Goal: Task Accomplishment & Management: Manage account settings

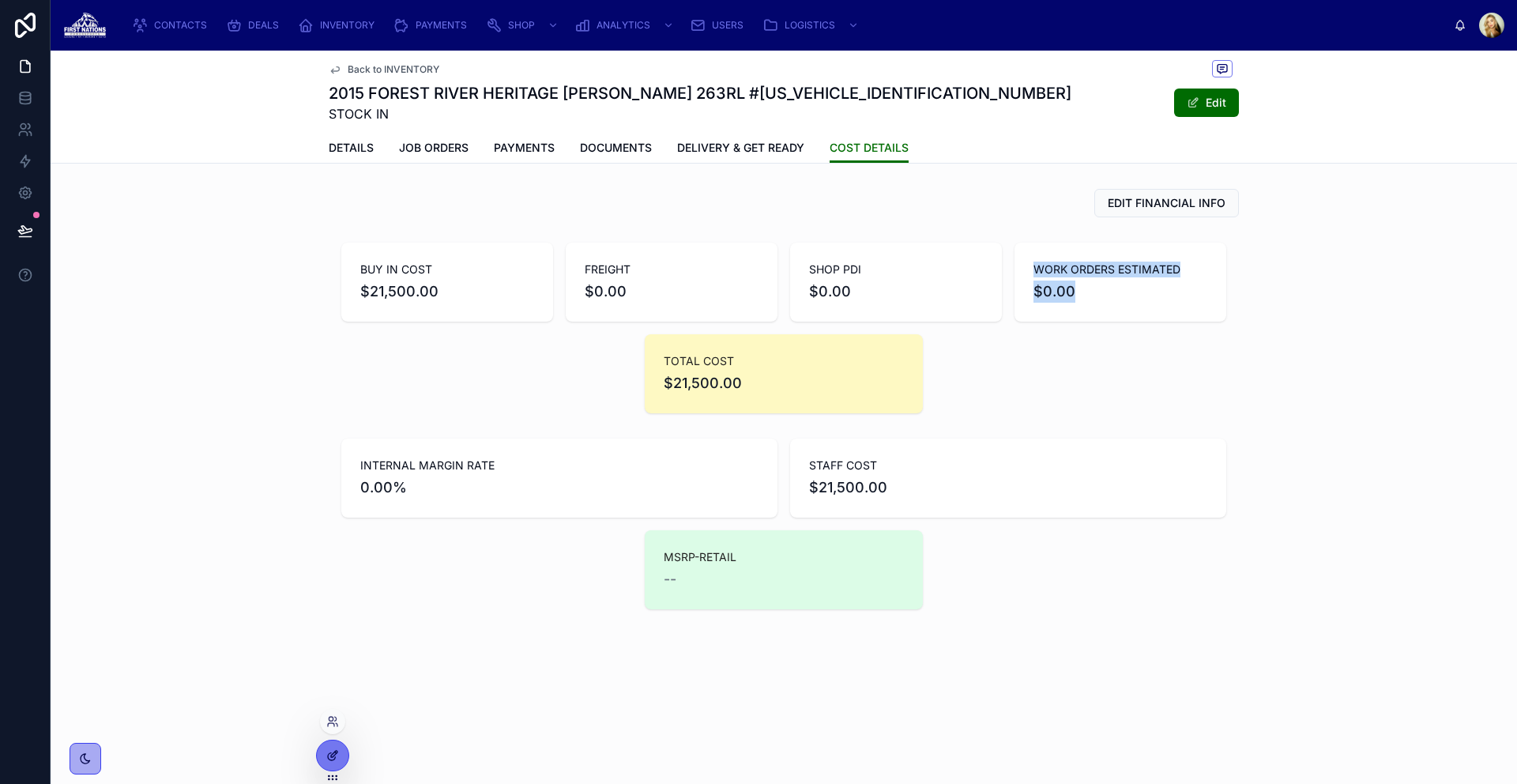
click at [328, 758] on icon at bounding box center [332, 754] width 12 height 12
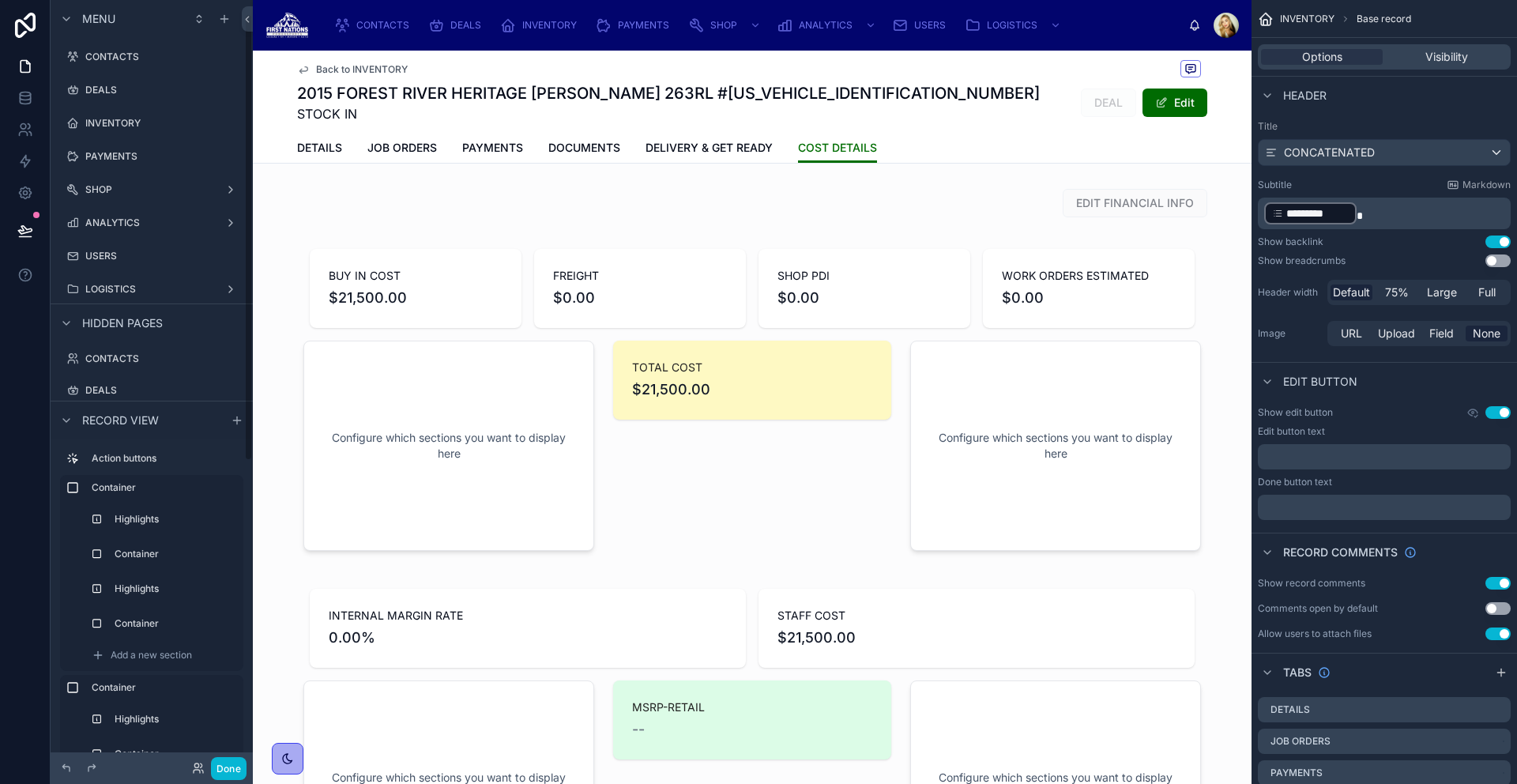
scroll to position [24, 0]
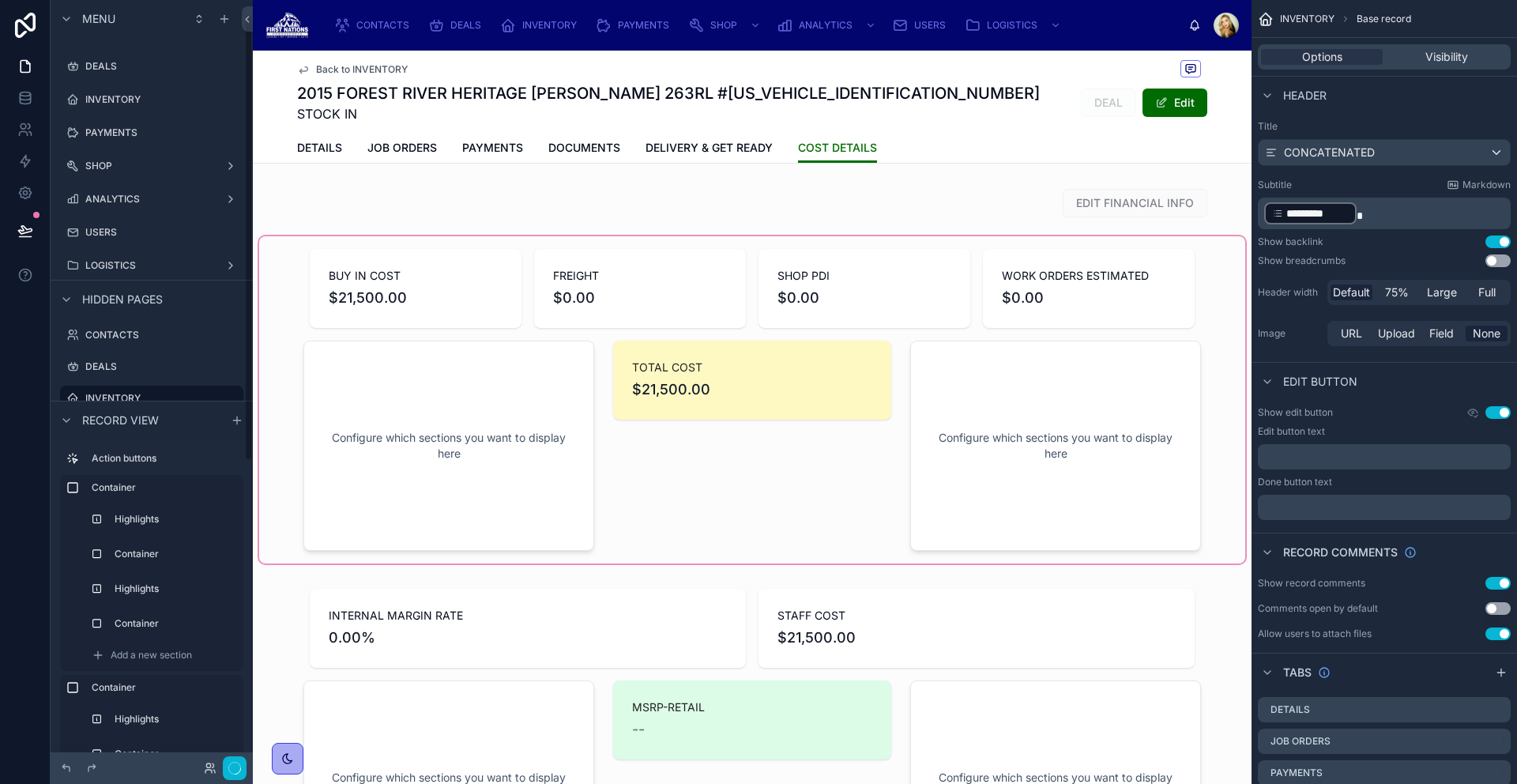
click at [421, 288] on div at bounding box center [752, 399] width 986 height 327
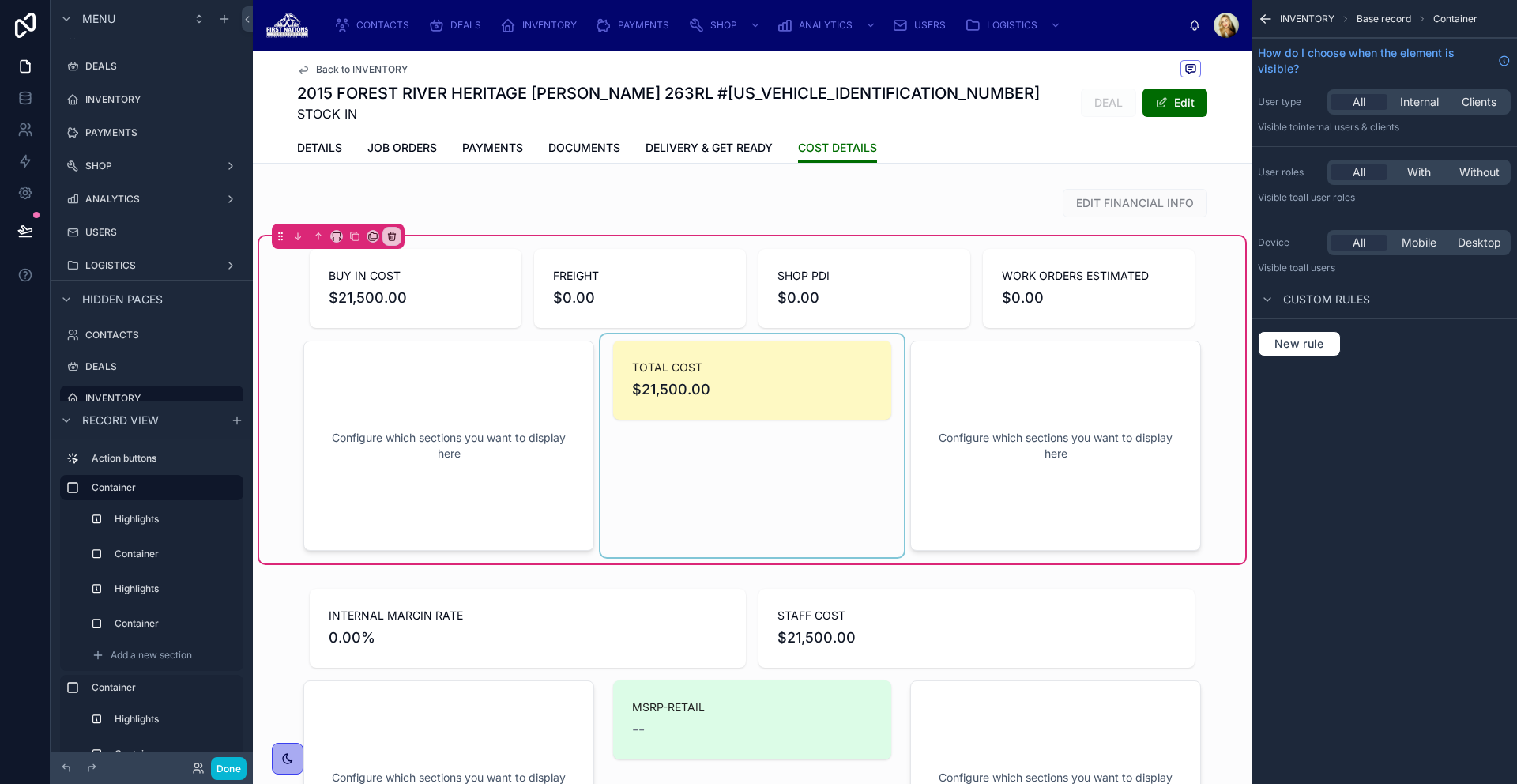
click at [673, 395] on div at bounding box center [753, 445] width 303 height 223
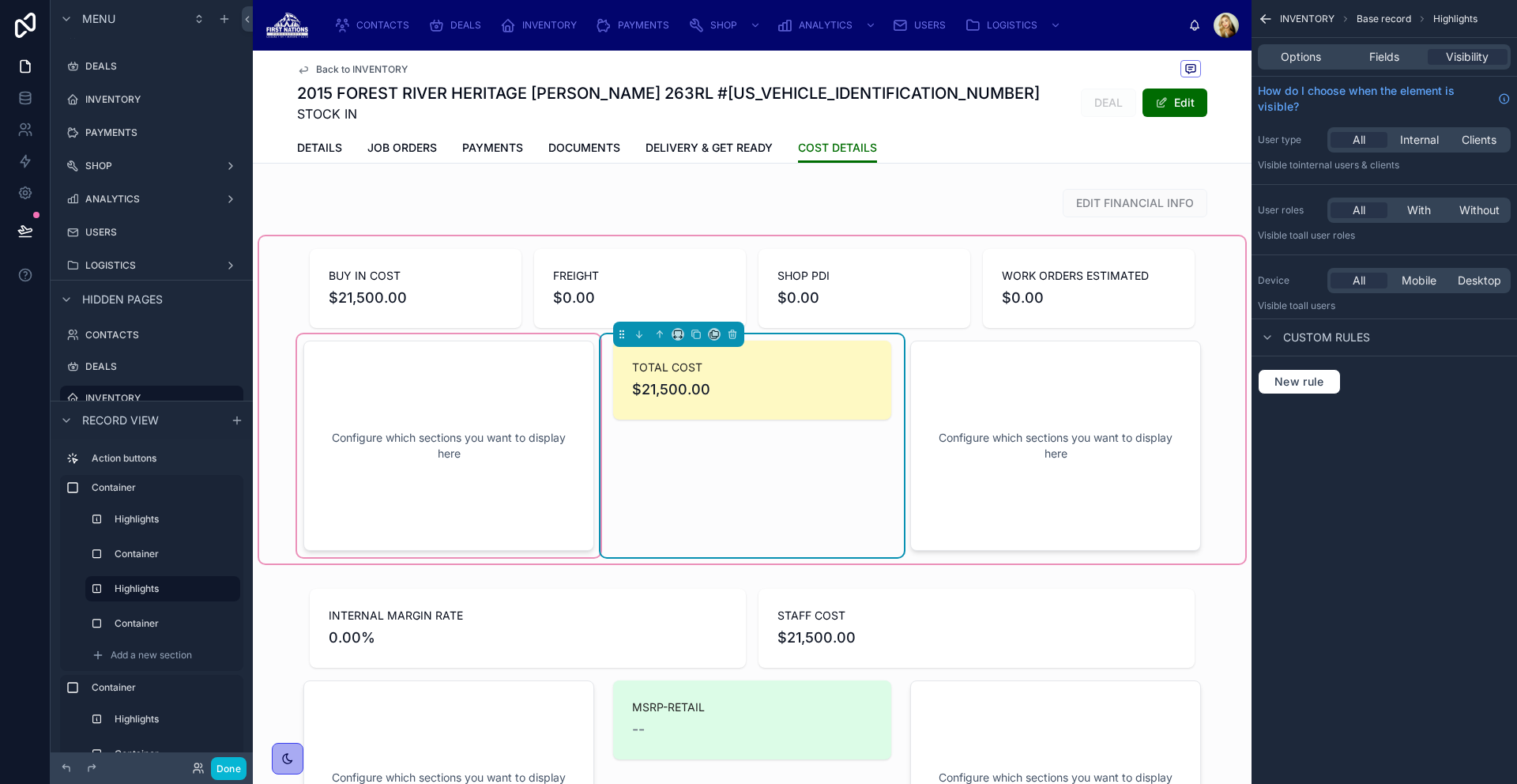
click at [479, 409] on div at bounding box center [449, 445] width 303 height 223
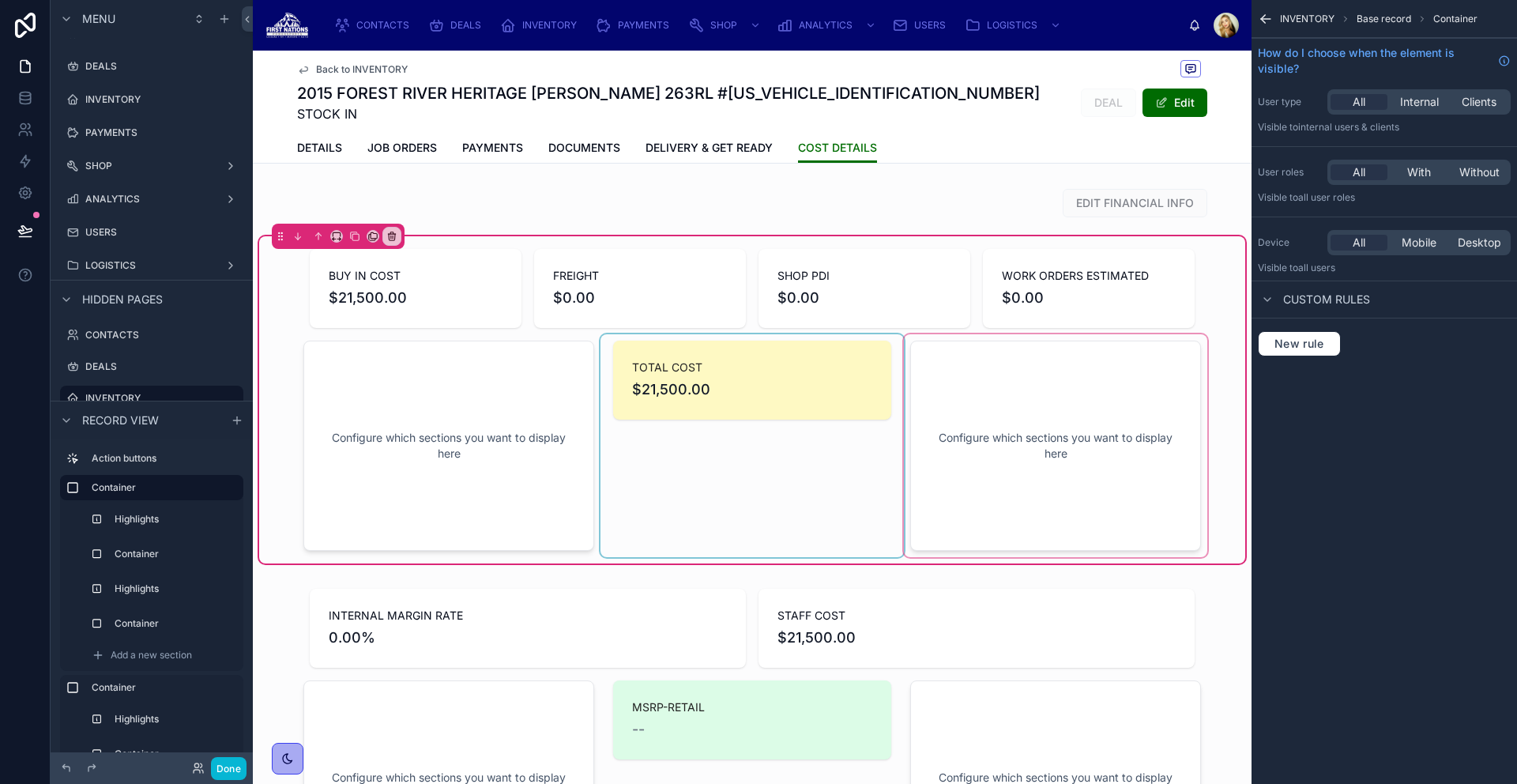
click at [1011, 425] on div at bounding box center [1056, 445] width 303 height 223
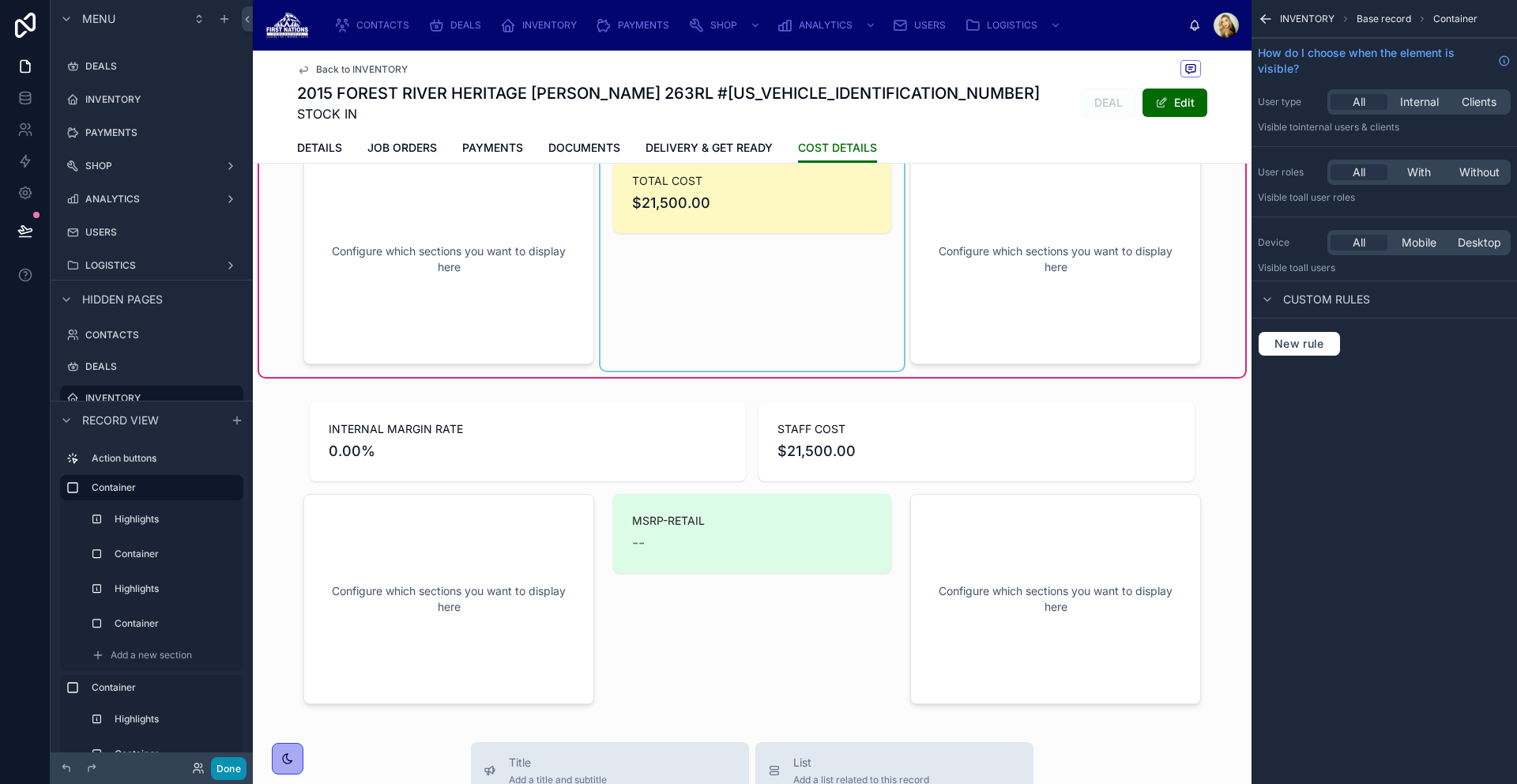
click at [239, 766] on button "Done" at bounding box center [229, 769] width 36 height 23
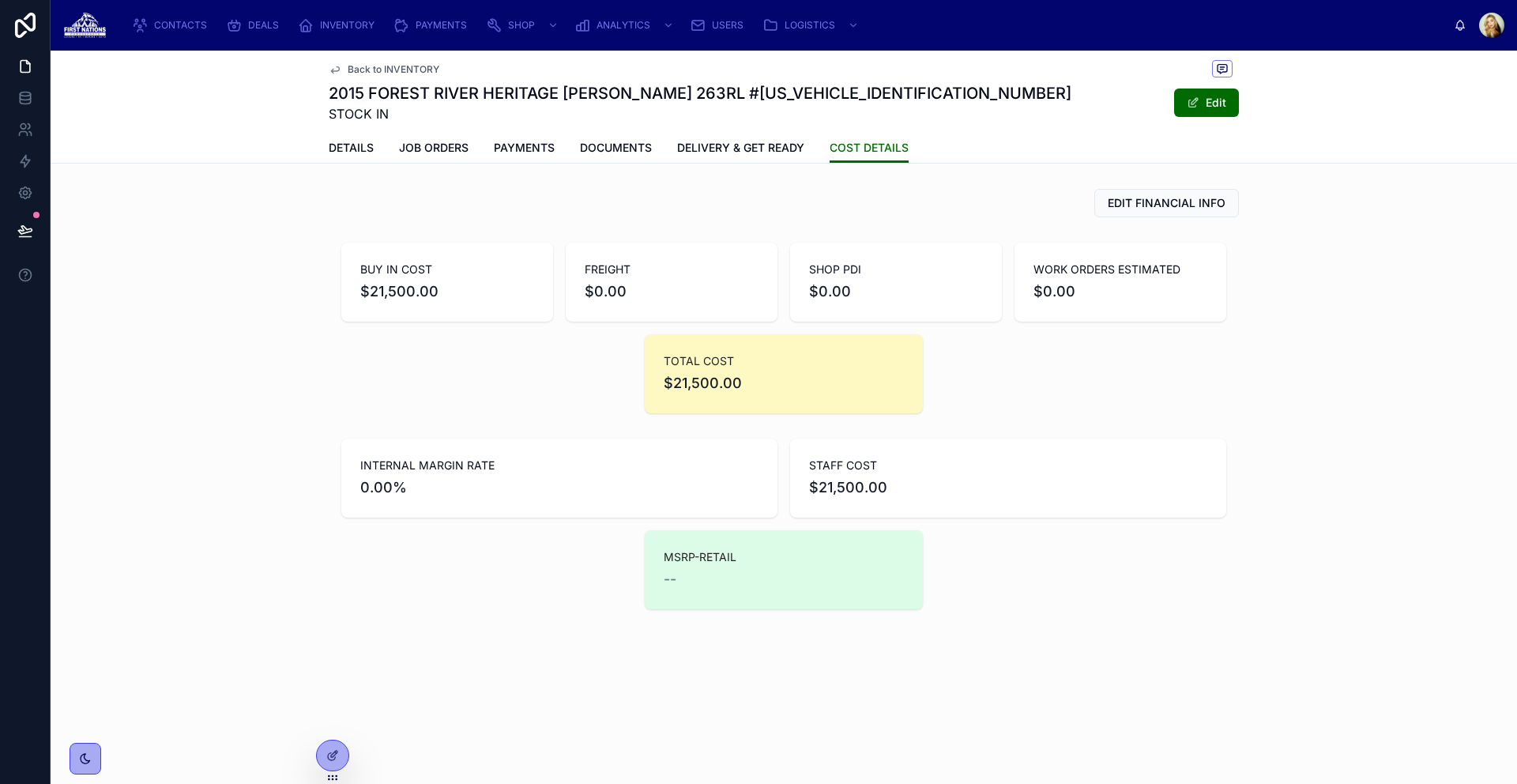
scroll to position [0, 0]
drag, startPoint x: 378, startPoint y: 267, endPoint x: 1185, endPoint y: 271, distance: 807.0
click at [1185, 271] on div "BUY IN COST $21,500.00 FREIGHT $0.00 SHOP PDI $0.00 WORK ORDERS ESTIMATED $0.00" at bounding box center [784, 282] width 885 height 79
drag, startPoint x: 658, startPoint y: 351, endPoint x: 772, endPoint y: 368, distance: 115.3
click at [772, 368] on div "TOTAL COST $21,500.00" at bounding box center [784, 373] width 278 height 79
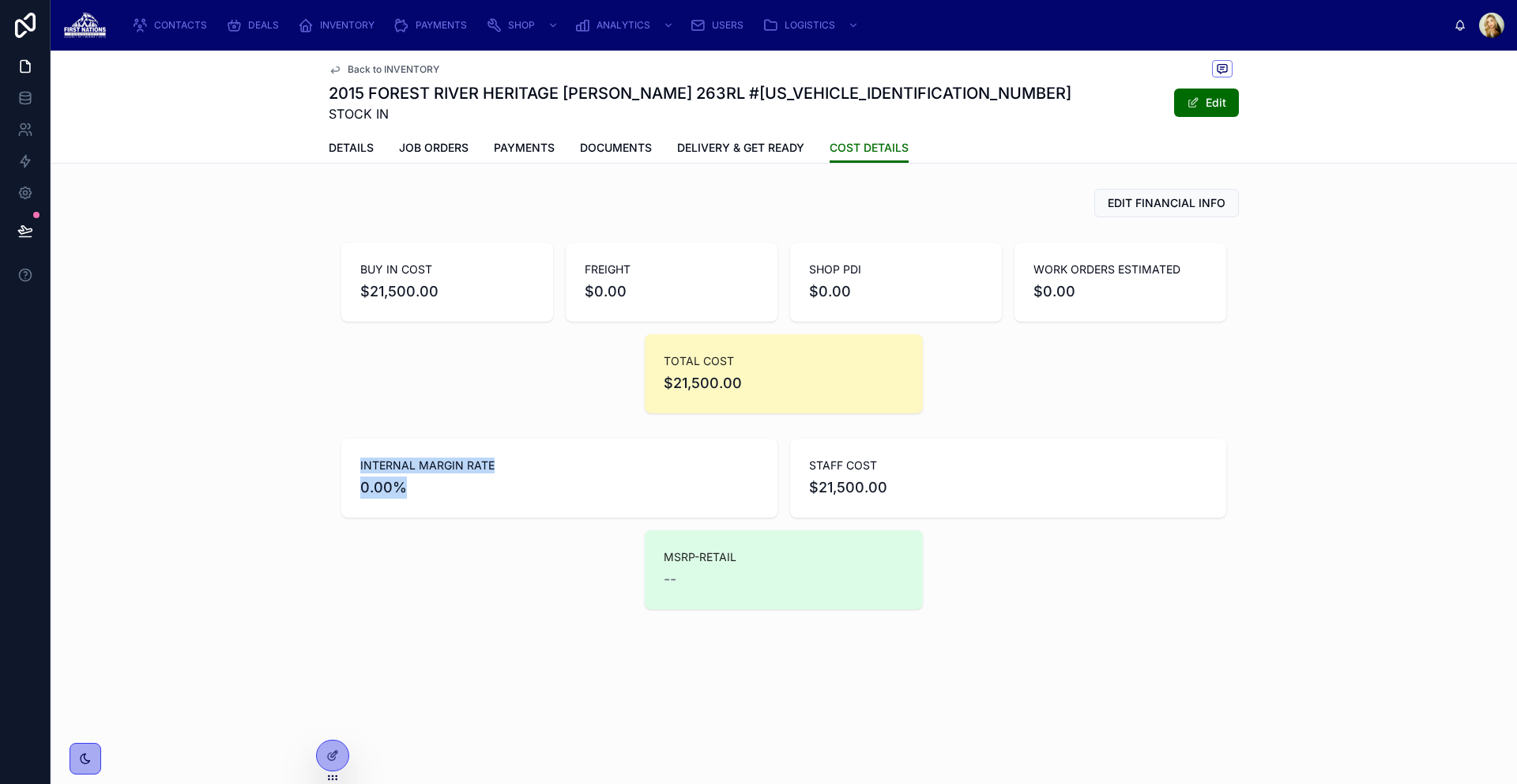
drag, startPoint x: 360, startPoint y: 463, endPoint x: 493, endPoint y: 493, distance: 136.3
click at [493, 493] on div "INTERNAL MARGIN RATE 0.00%" at bounding box center [559, 478] width 398 height 41
click at [695, 370] on div "TOTAL COST $21,500.00" at bounding box center [783, 373] width 240 height 41
drag, startPoint x: 811, startPoint y: 463, endPoint x: 919, endPoint y: 516, distance: 120.3
click at [919, 516] on div "STAFF COST $21,500.00" at bounding box center [1008, 478] width 436 height 79
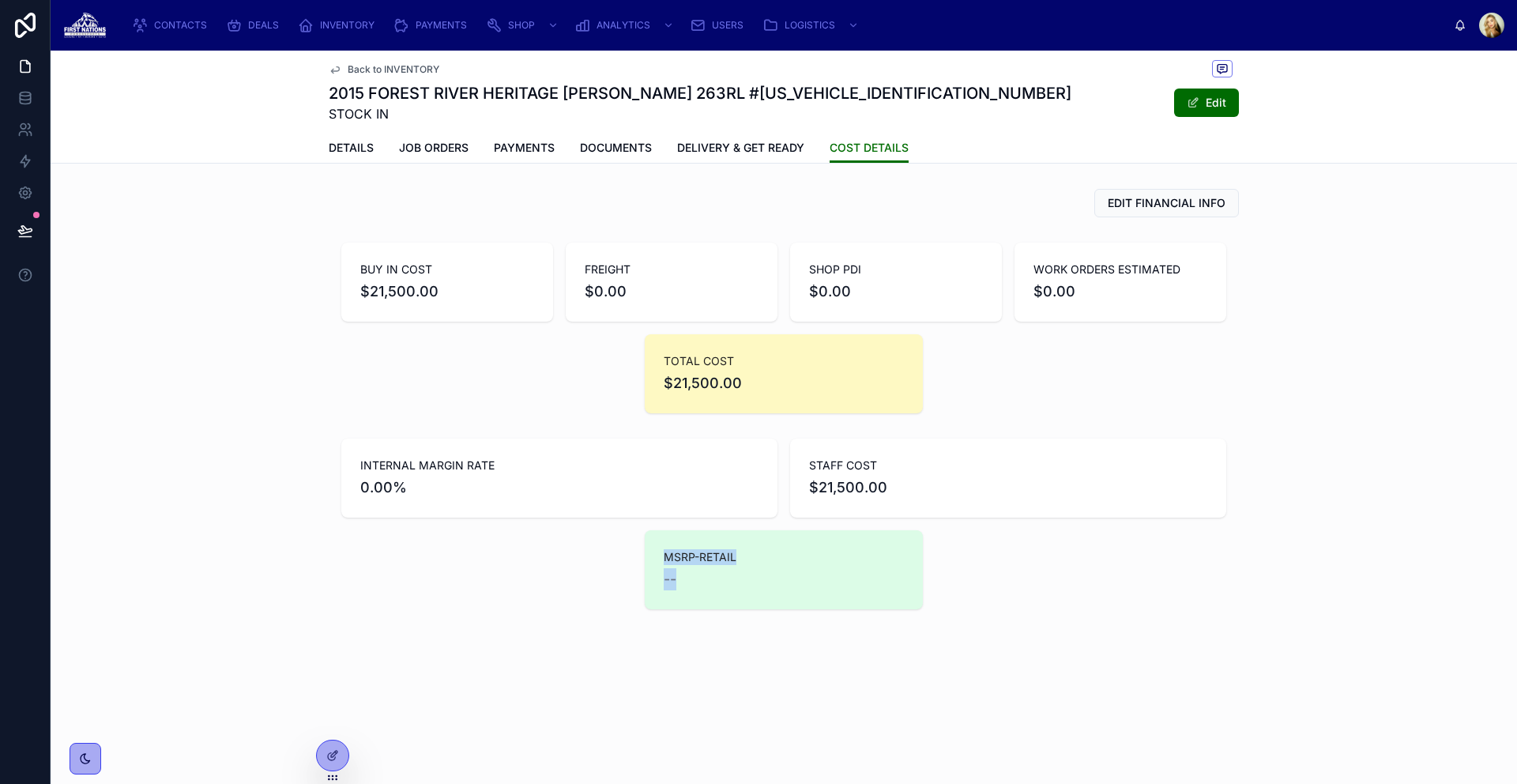
drag, startPoint x: 661, startPoint y: 554, endPoint x: 776, endPoint y: 606, distance: 126.2
click at [776, 606] on div "MSRP-RETAIL --" at bounding box center [784, 569] width 278 height 79
click at [266, 24] on span "DEALS" at bounding box center [263, 25] width 31 height 12
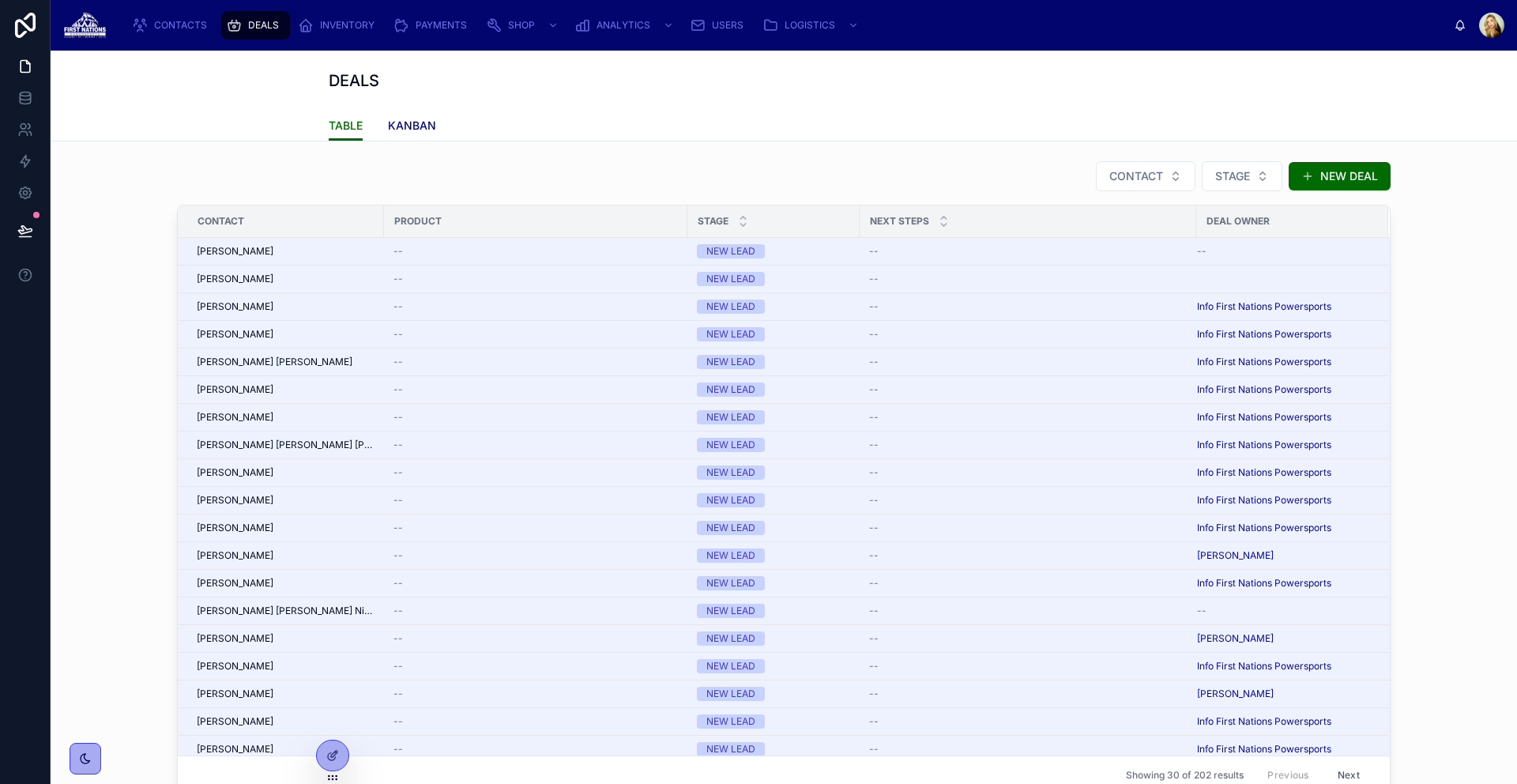
click at [420, 118] on span "KANBAN" at bounding box center [412, 126] width 48 height 15
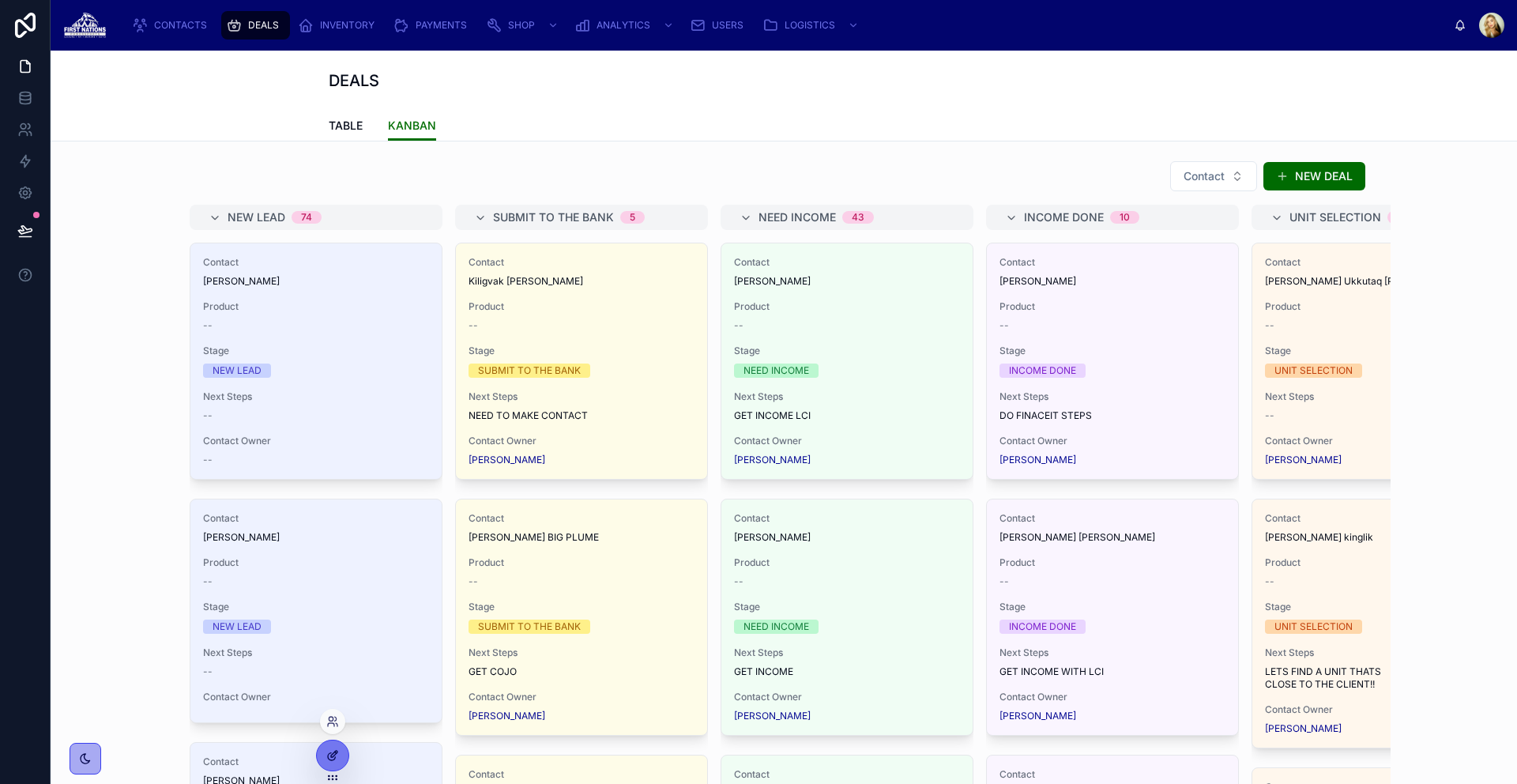
click at [328, 754] on icon at bounding box center [332, 754] width 12 height 12
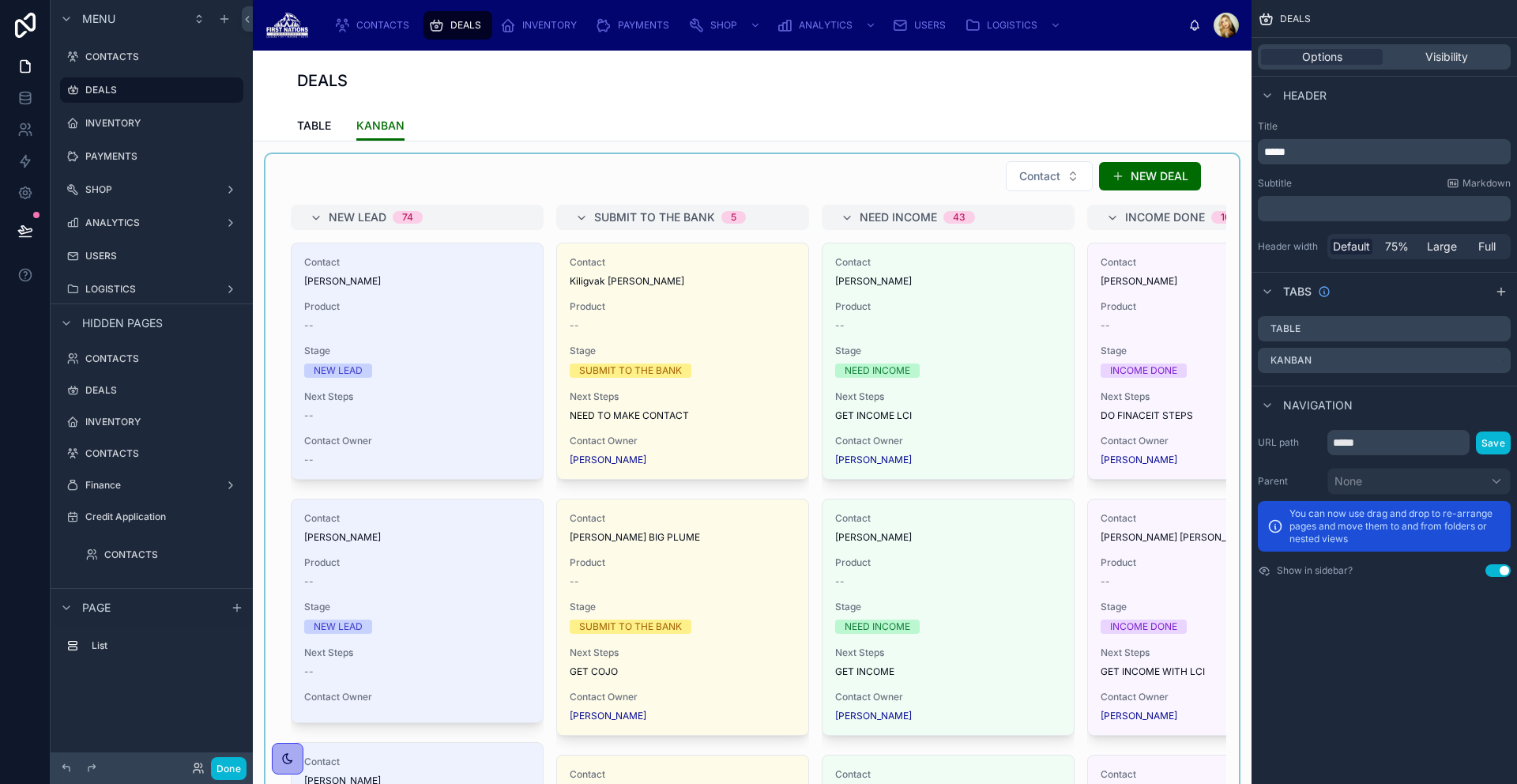
click at [983, 169] on div at bounding box center [753, 477] width 974 height 645
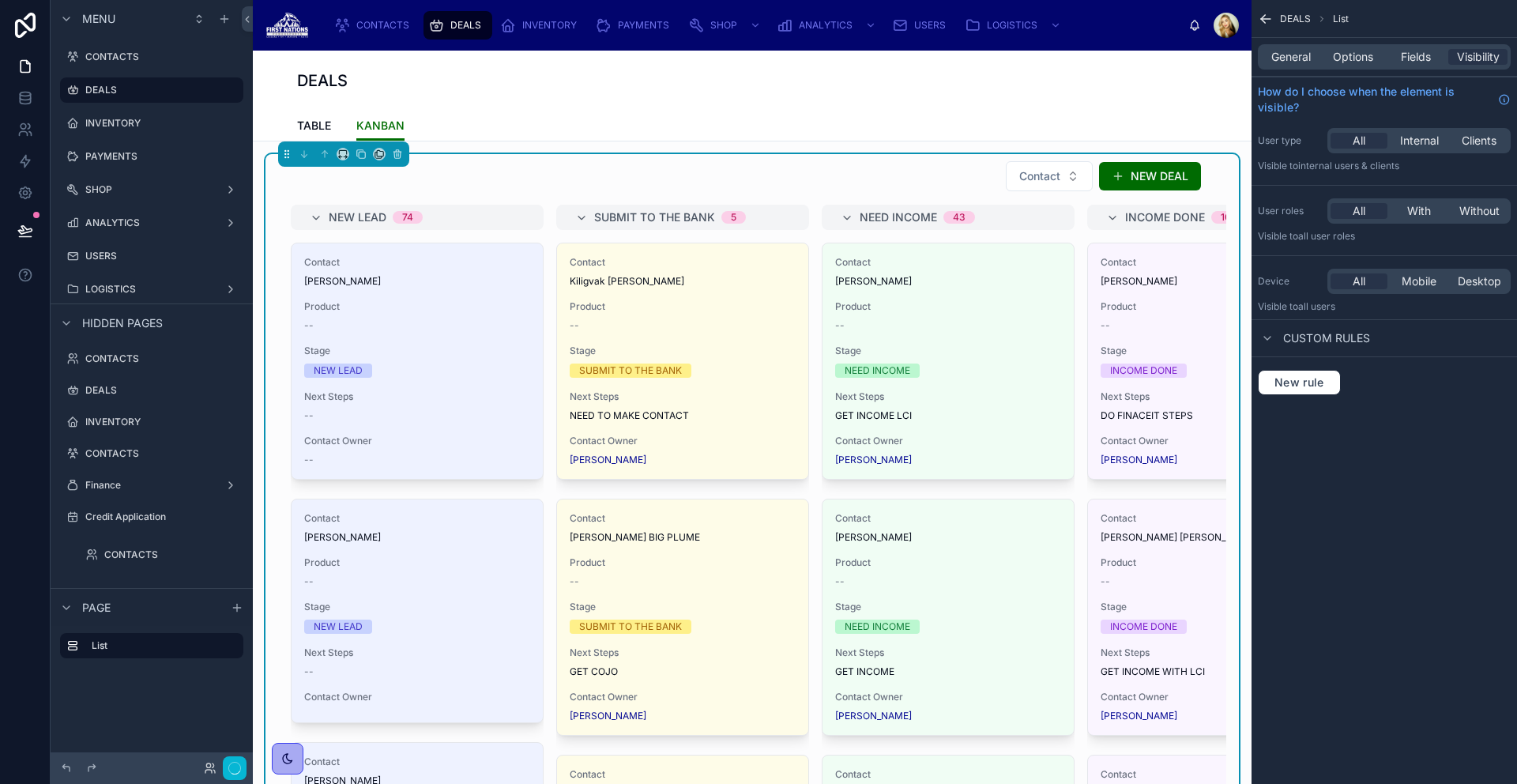
click at [889, 178] on div "Contact NEW DEAL" at bounding box center [752, 176] width 898 height 32
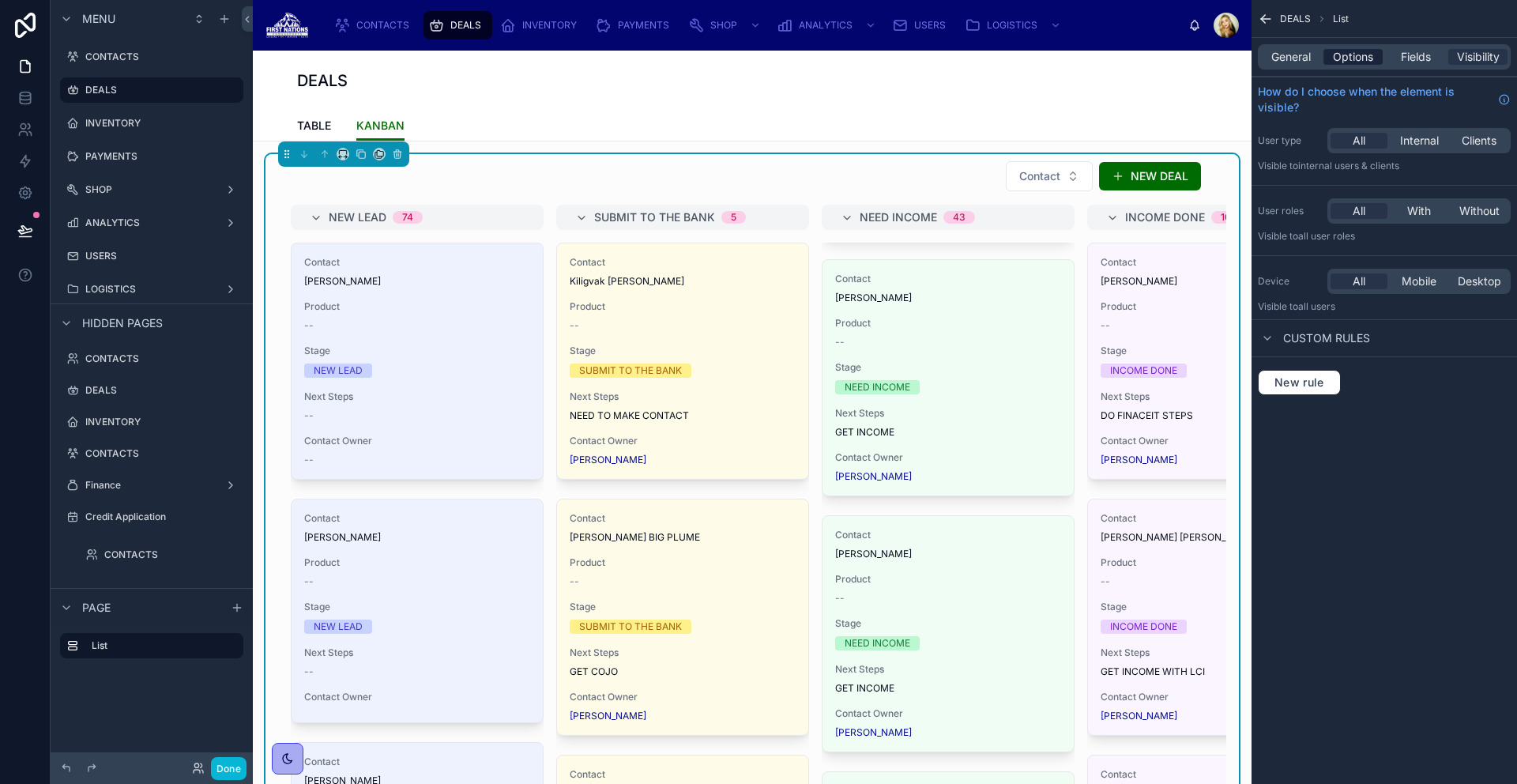
click at [1325, 55] on div "Options" at bounding box center [1354, 57] width 60 height 15
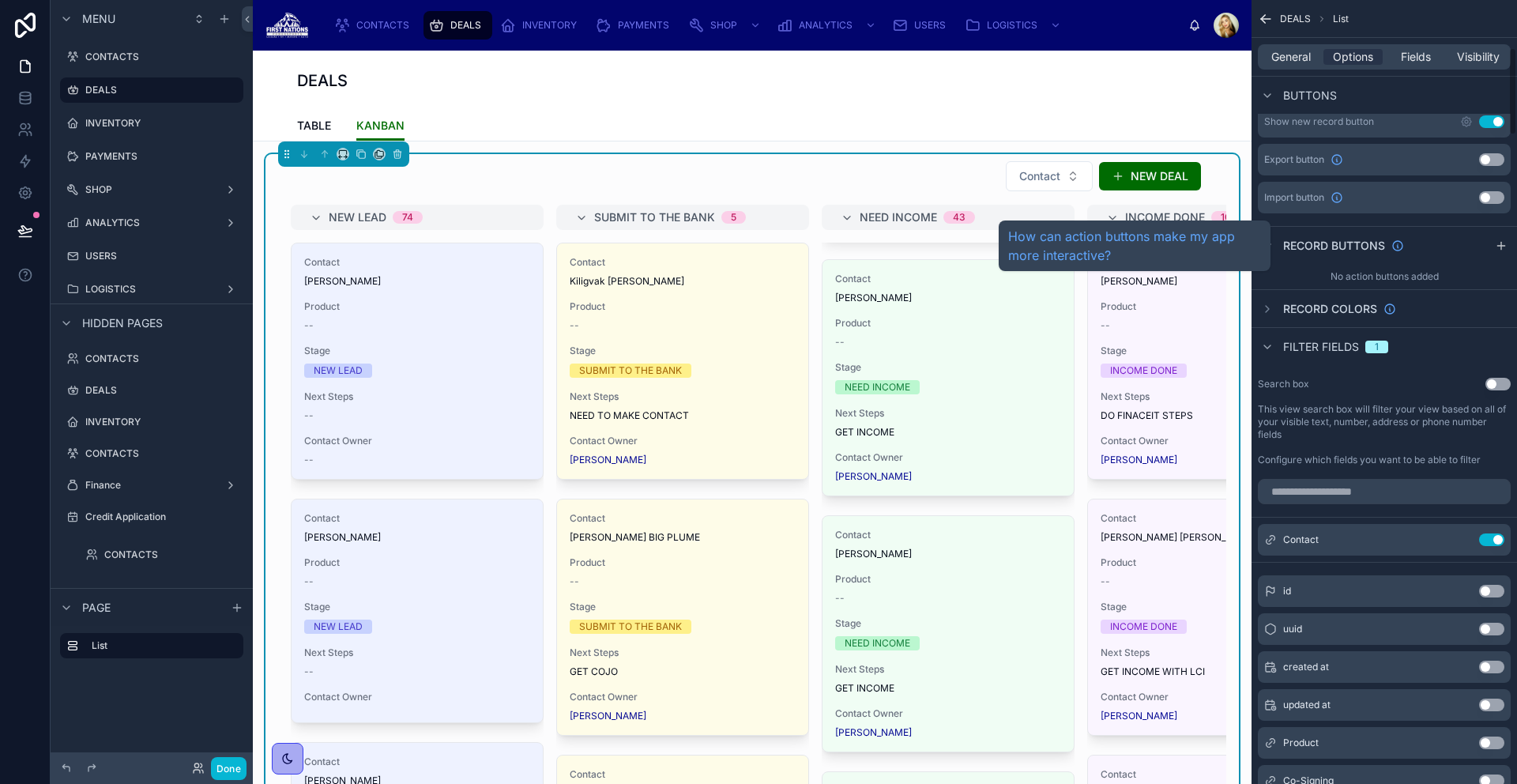
scroll to position [0, 0]
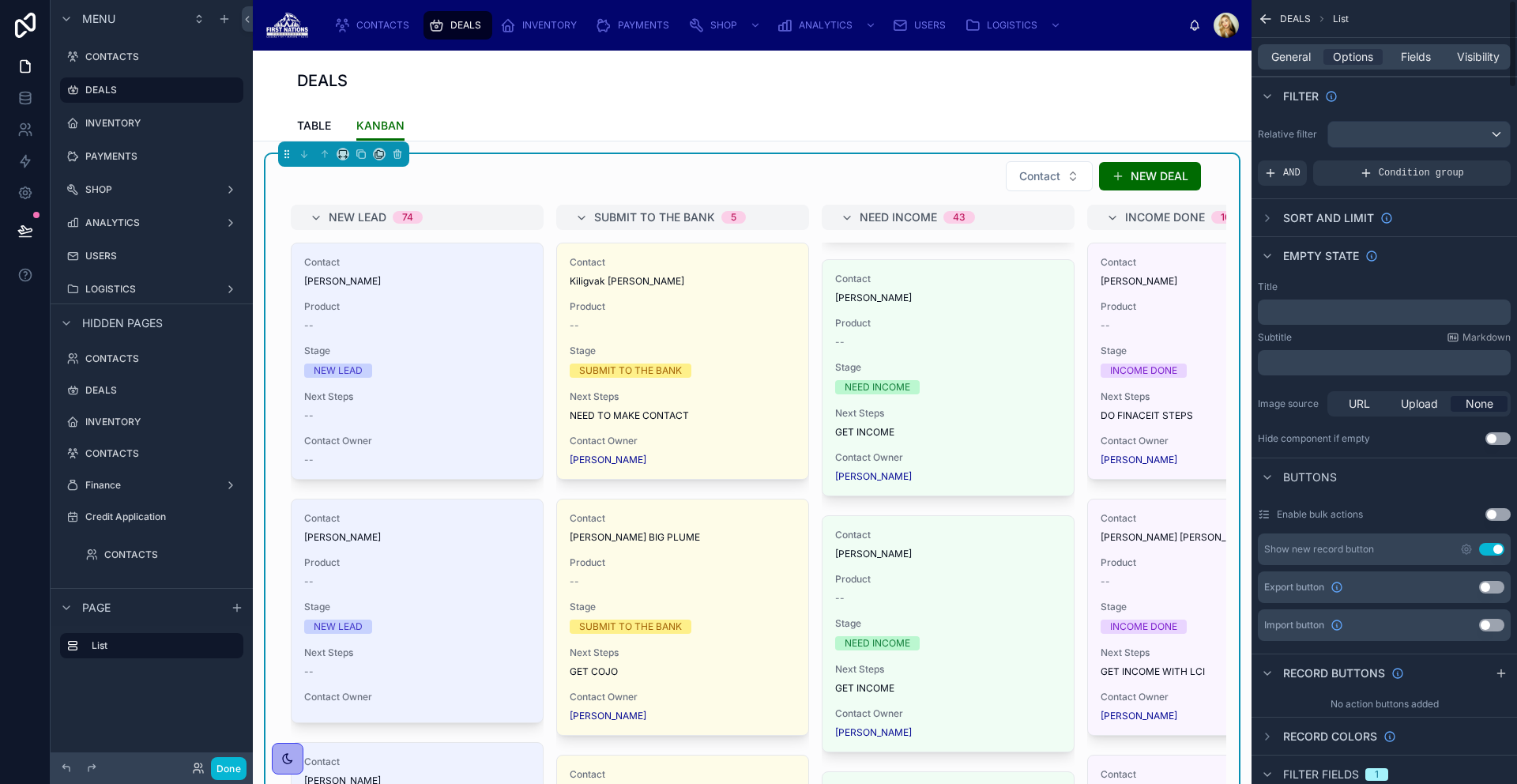
click at [1278, 46] on div "General Options Fields Visibility" at bounding box center [1384, 57] width 253 height 25
click at [1281, 54] on span "General" at bounding box center [1290, 57] width 39 height 15
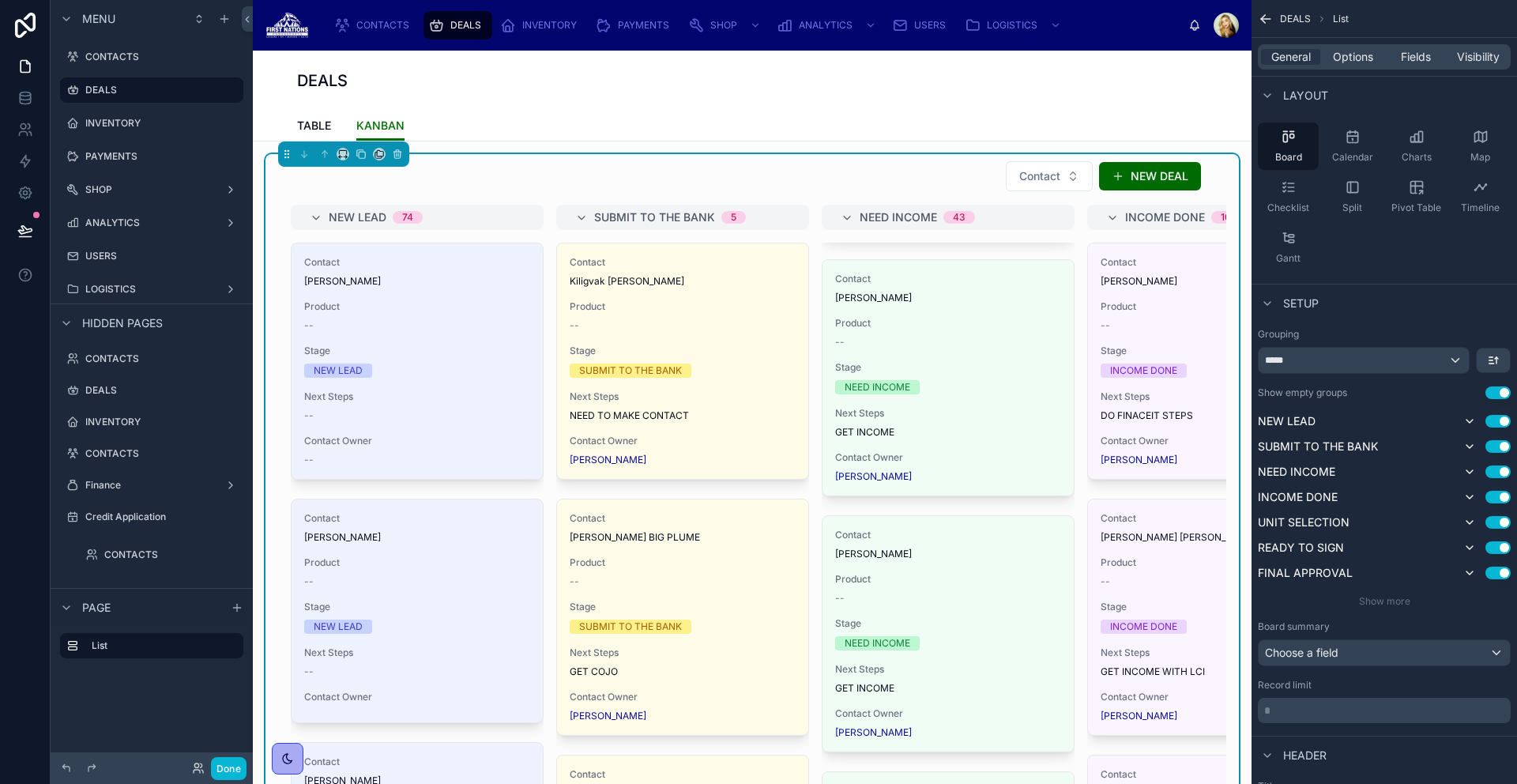
scroll to position [136, 0]
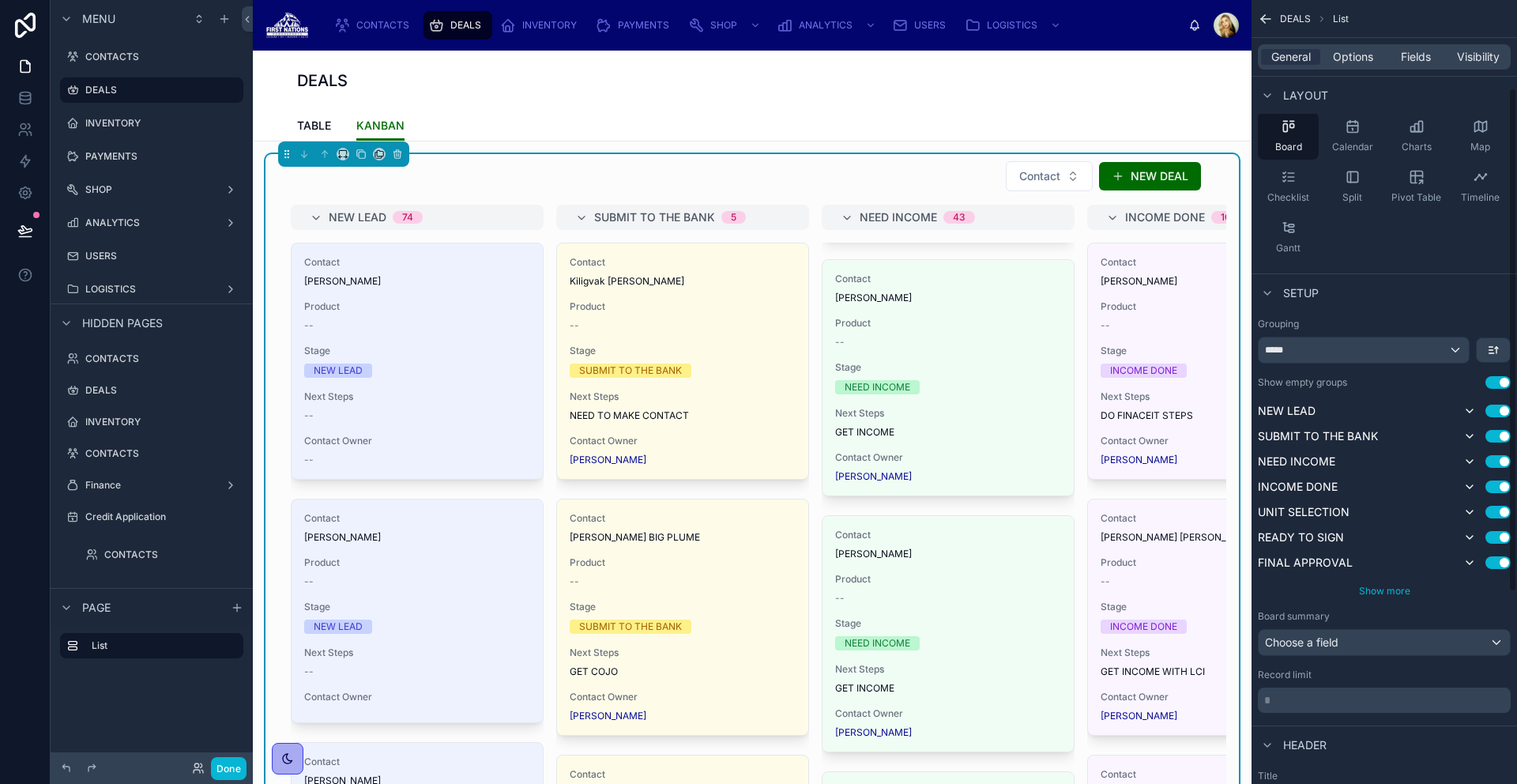
click at [1406, 591] on span "Show more" at bounding box center [1385, 590] width 52 height 12
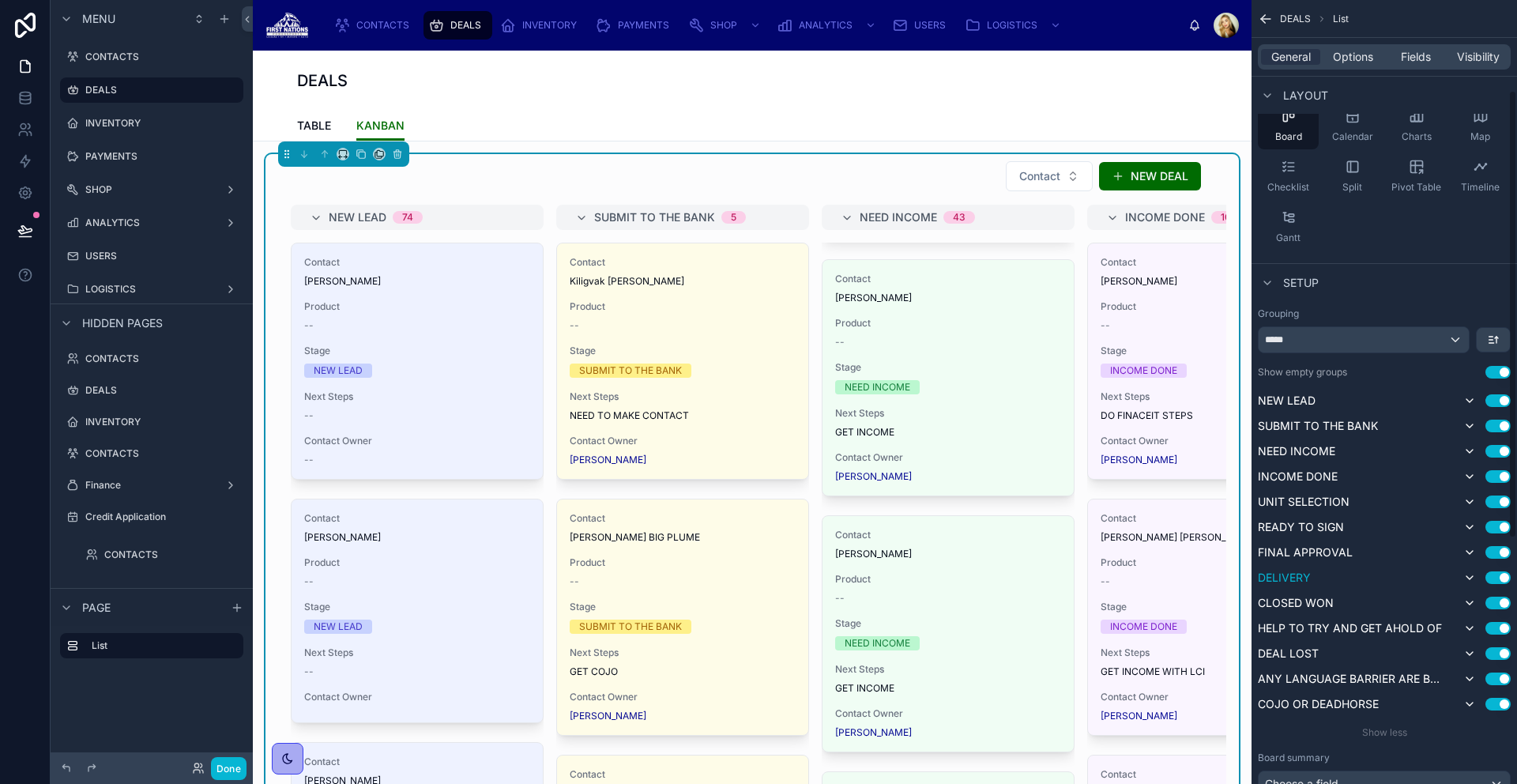
scroll to position [157, 0]
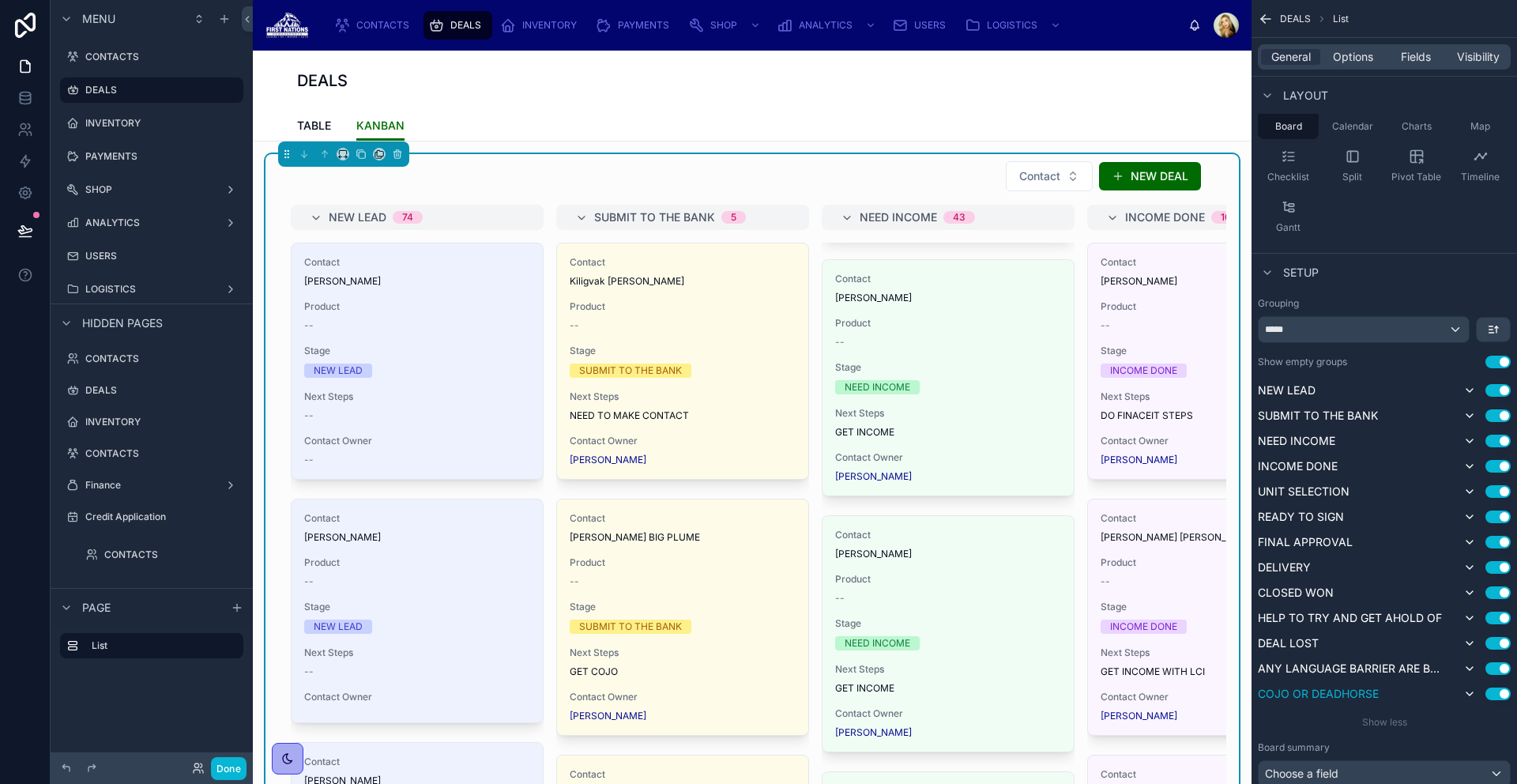
drag, startPoint x: 1294, startPoint y: 690, endPoint x: 1381, endPoint y: 697, distance: 87.3
click at [1381, 697] on div "COJO OR DEADHORSE Use setting" at bounding box center [1384, 694] width 253 height 19
click at [1459, 695] on div "COJO OR DEADHORSE Use setting" at bounding box center [1384, 694] width 253 height 19
click at [1469, 693] on icon "scrollable content" at bounding box center [1470, 693] width 12 height 12
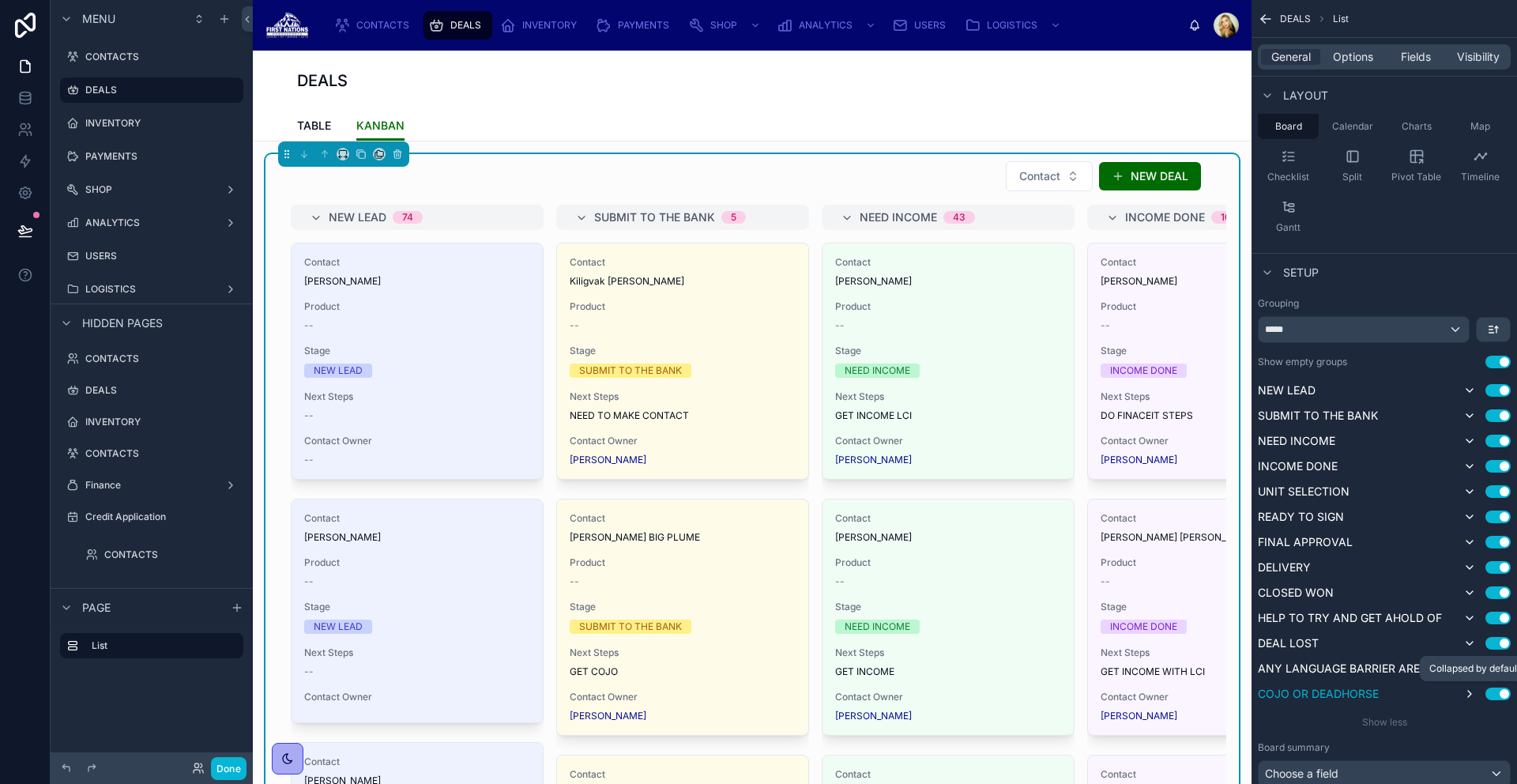
click at [1468, 693] on icon "scrollable content" at bounding box center [1470, 693] width 12 height 12
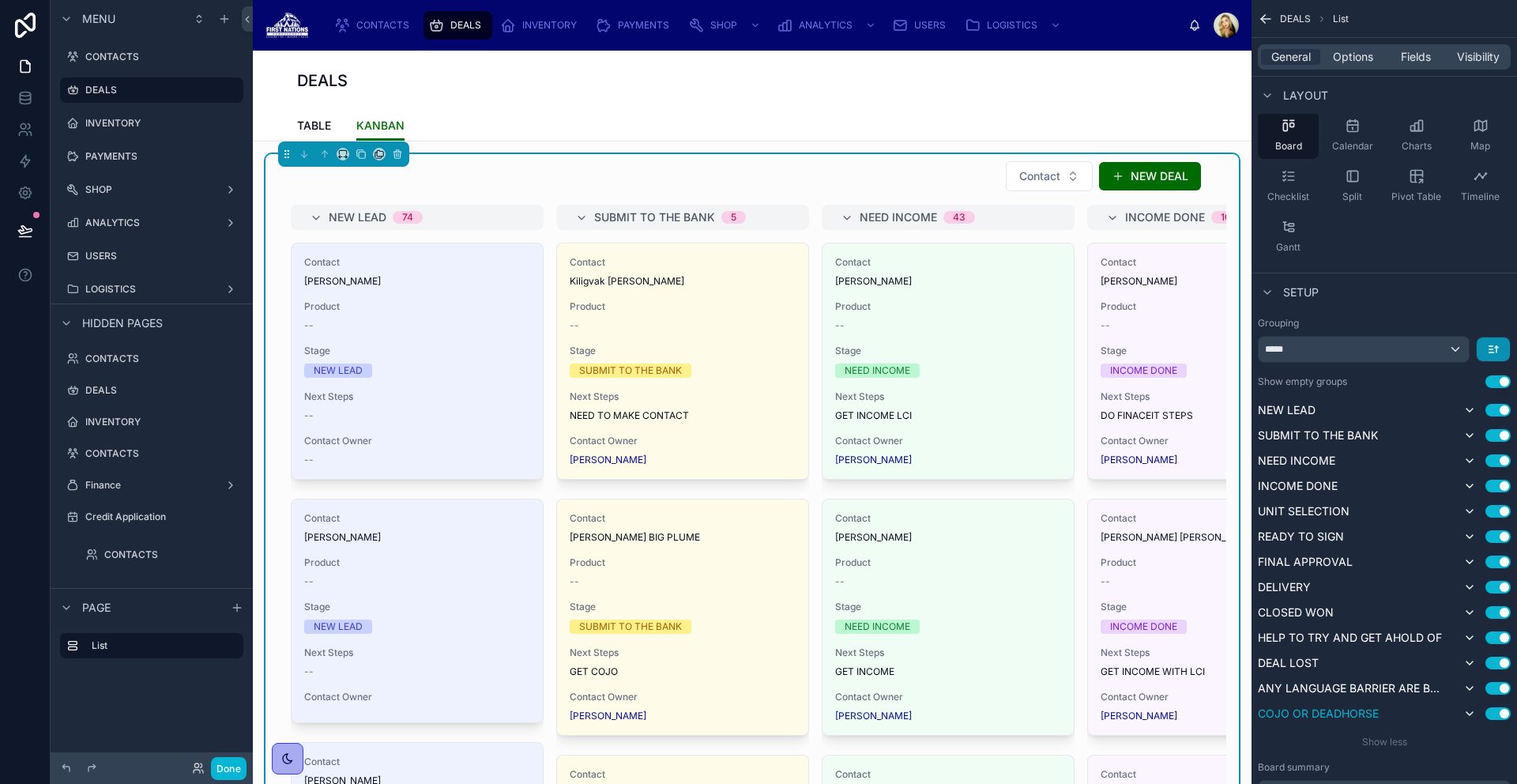
click at [1483, 354] on button "scrollable content" at bounding box center [1494, 348] width 34 height 24
click at [1470, 322] on div "scrollable content" at bounding box center [758, 392] width 1517 height 784
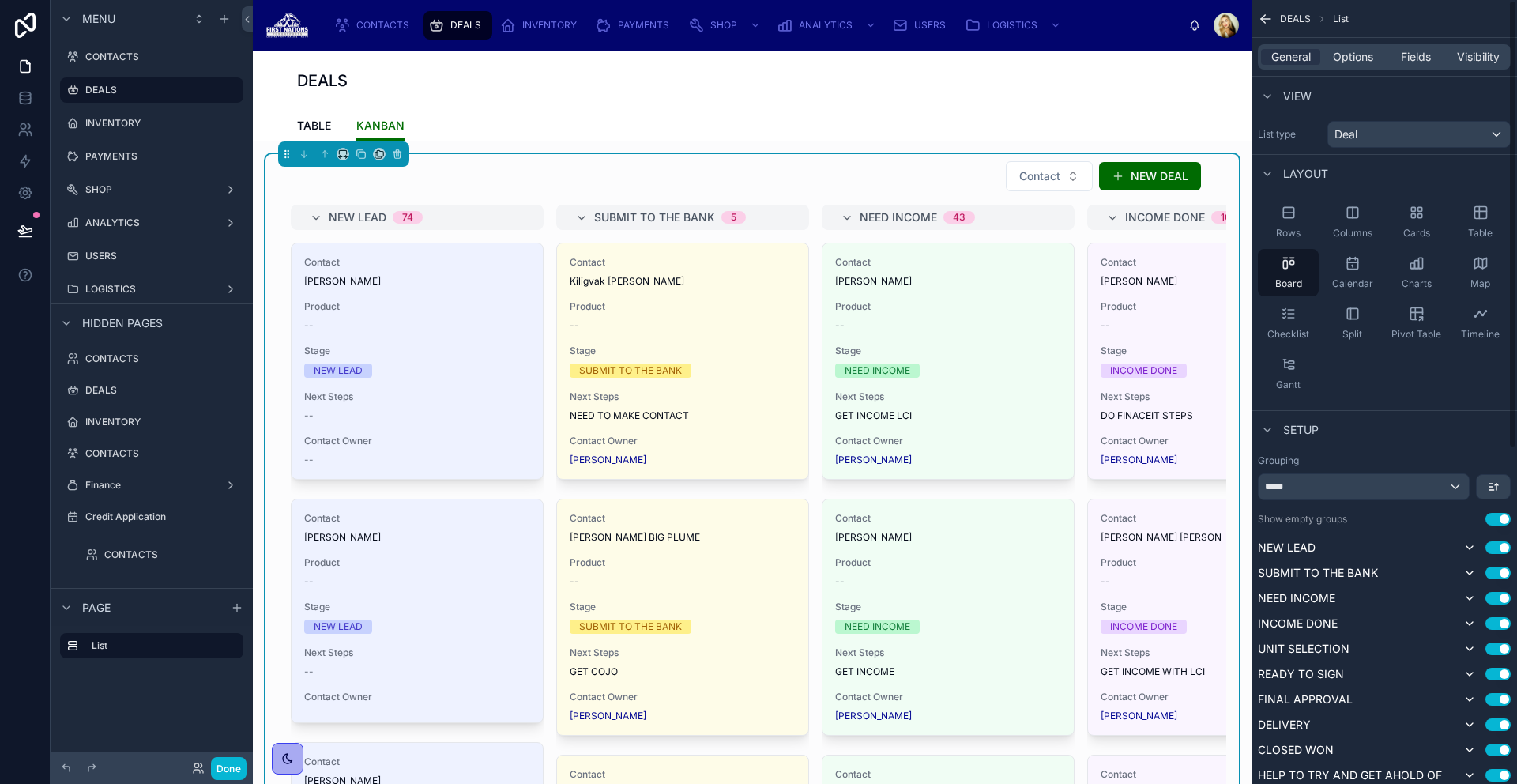
scroll to position [10, 0]
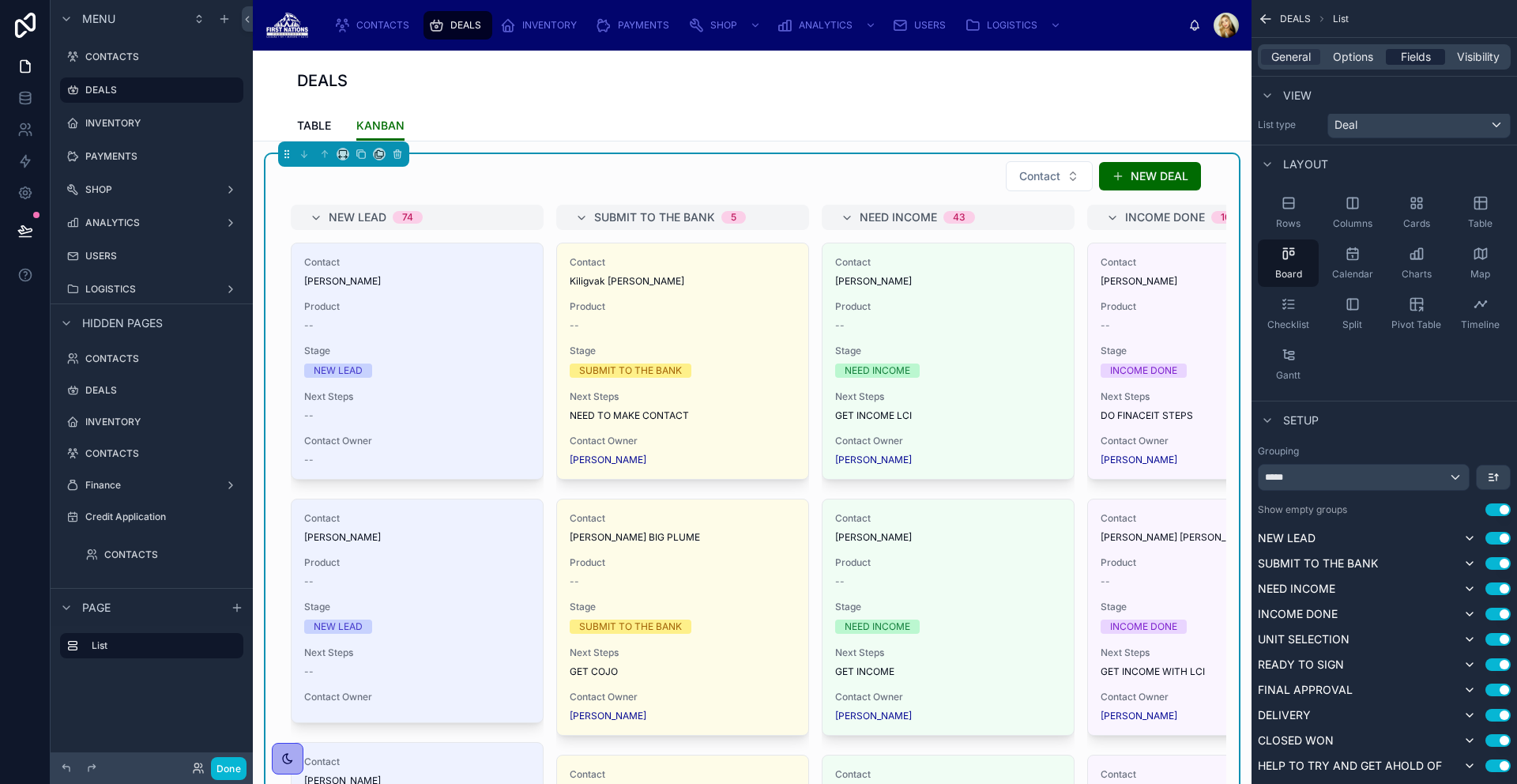
click at [1394, 60] on div "Fields" at bounding box center [1416, 57] width 60 height 15
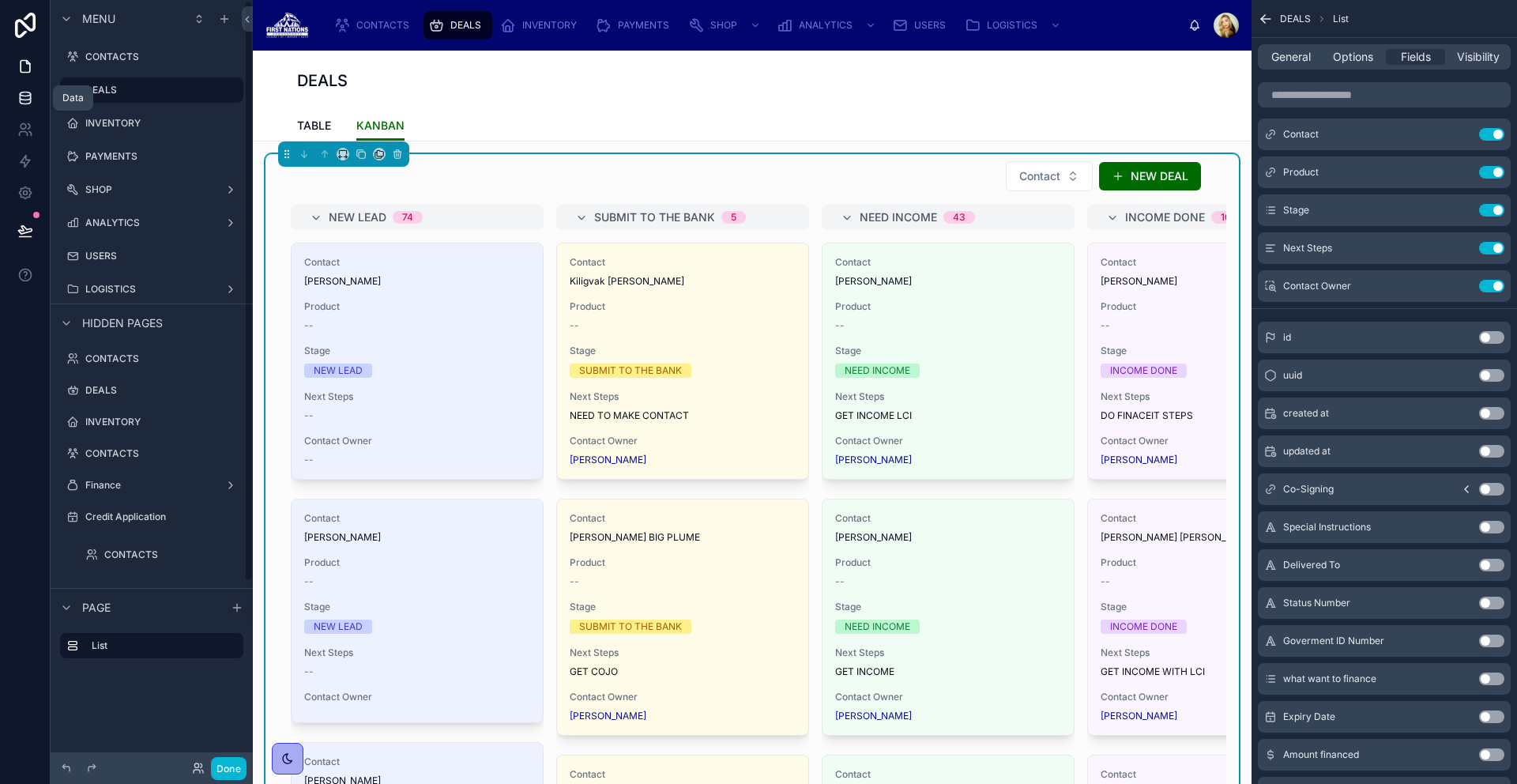
click at [12, 98] on link at bounding box center [25, 98] width 50 height 32
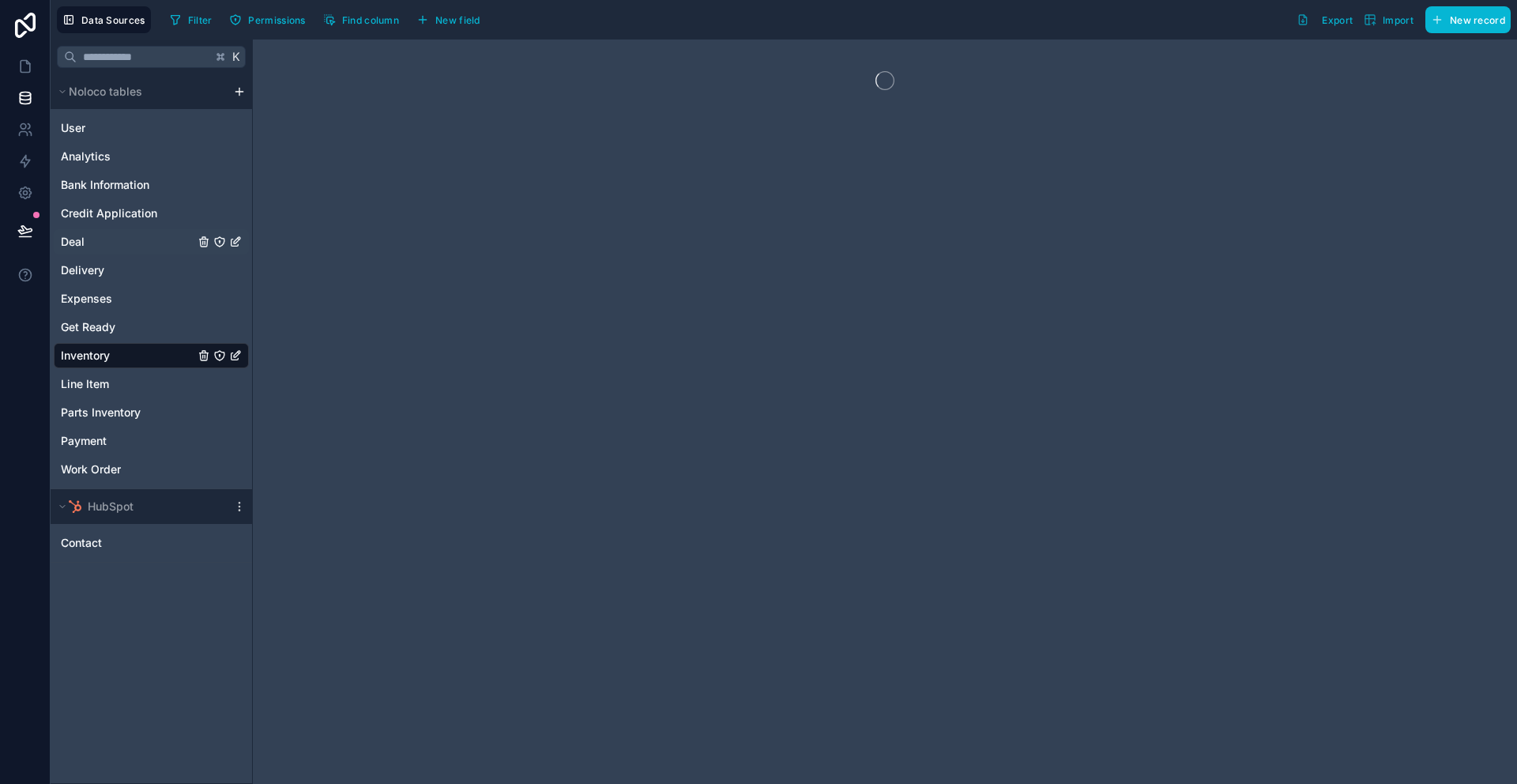
click at [137, 245] on div "Deal" at bounding box center [151, 242] width 195 height 25
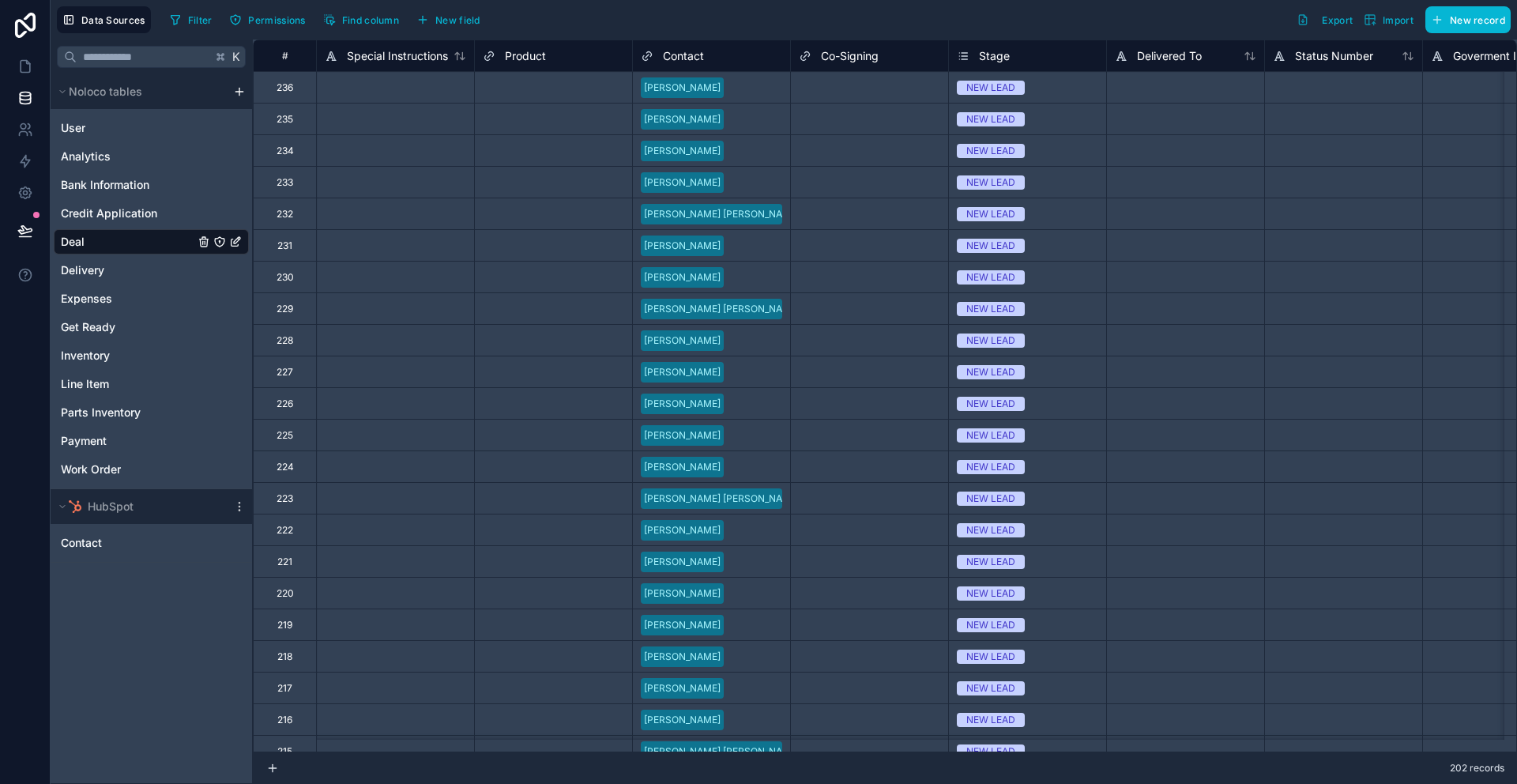
click at [1073, 49] on div "Stage" at bounding box center [1027, 57] width 141 height 19
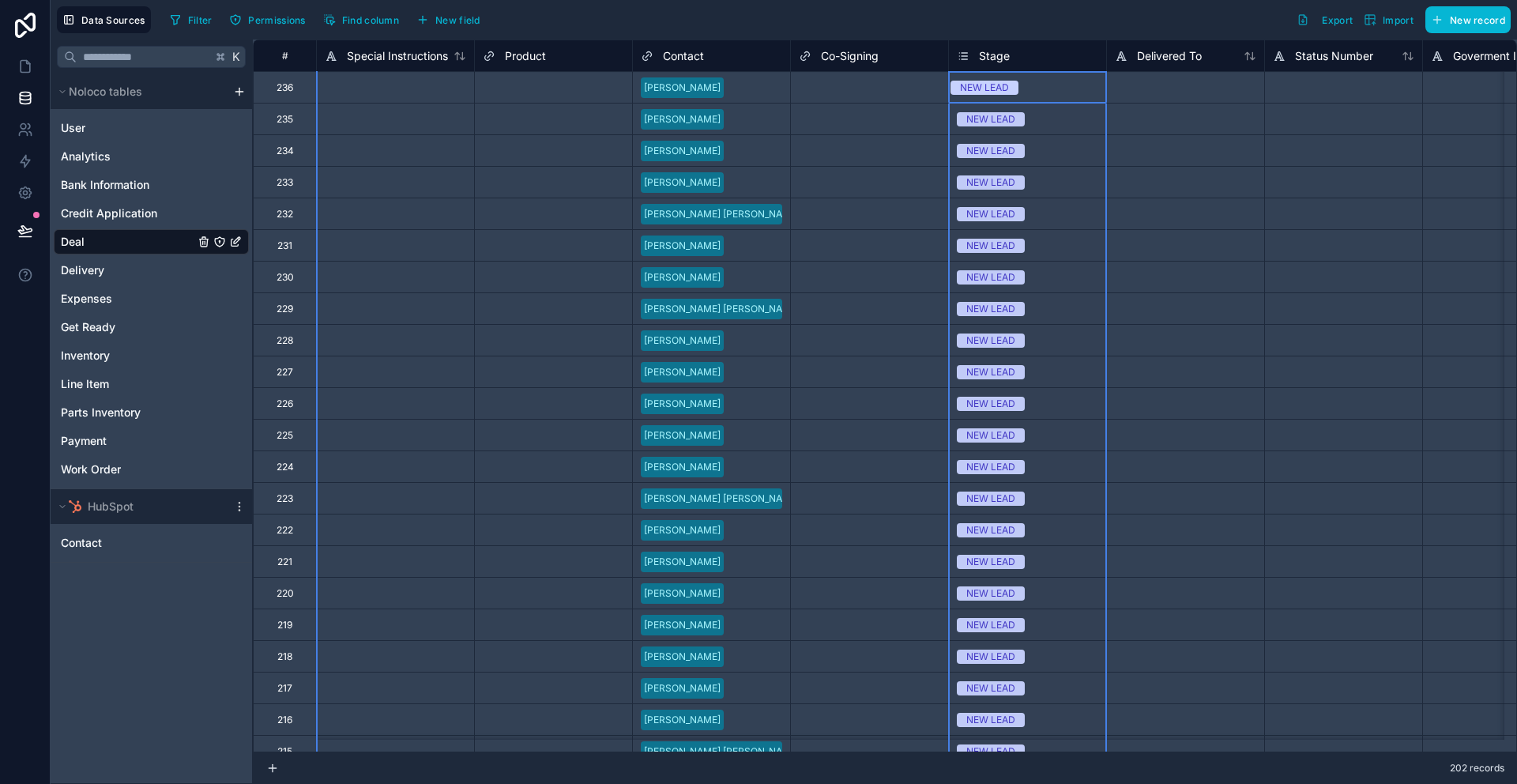
click at [1039, 56] on div "Stage" at bounding box center [1027, 57] width 141 height 19
click at [973, 52] on div "Stage" at bounding box center [983, 57] width 53 height 19
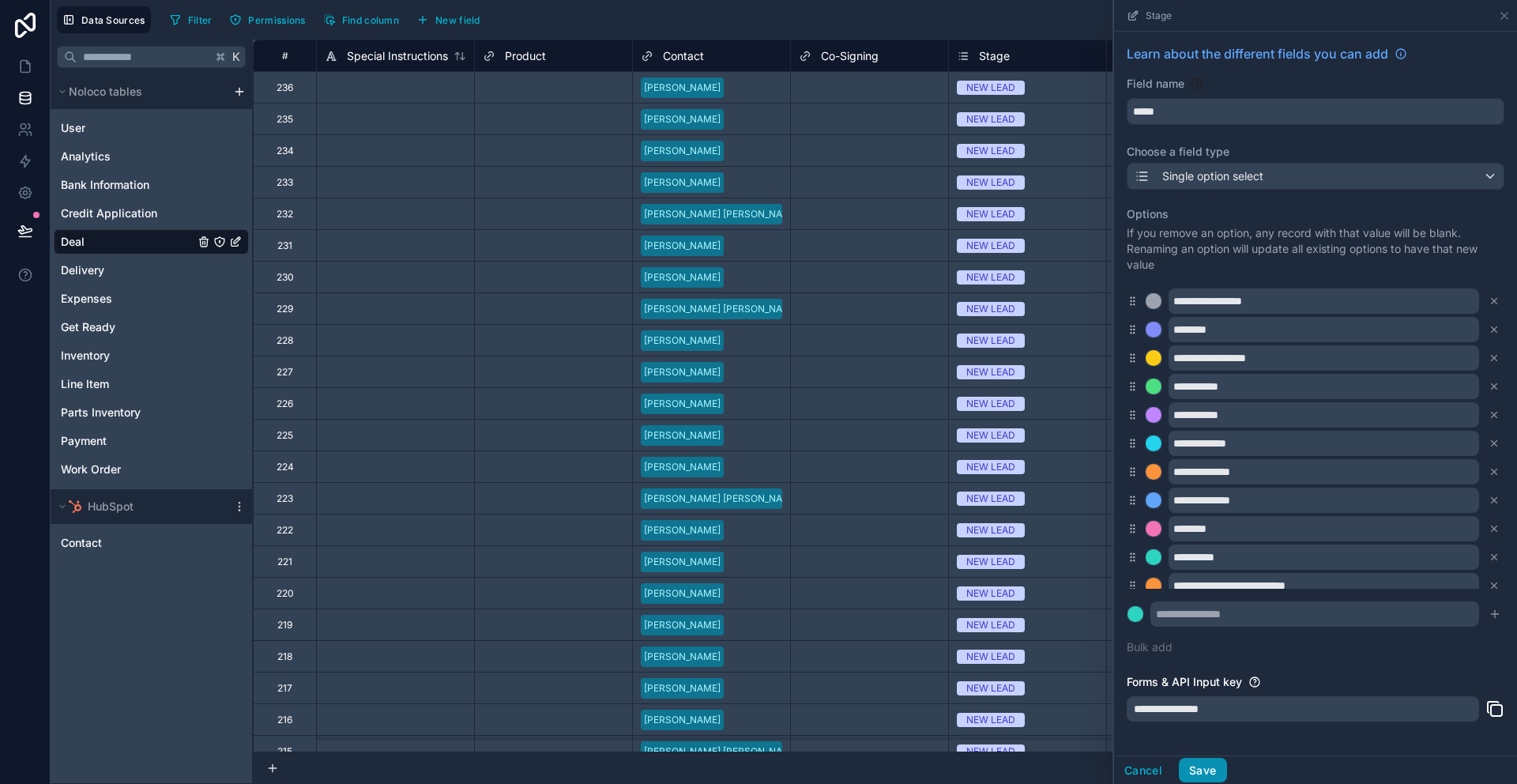
click at [1210, 772] on button "Save" at bounding box center [1202, 770] width 47 height 25
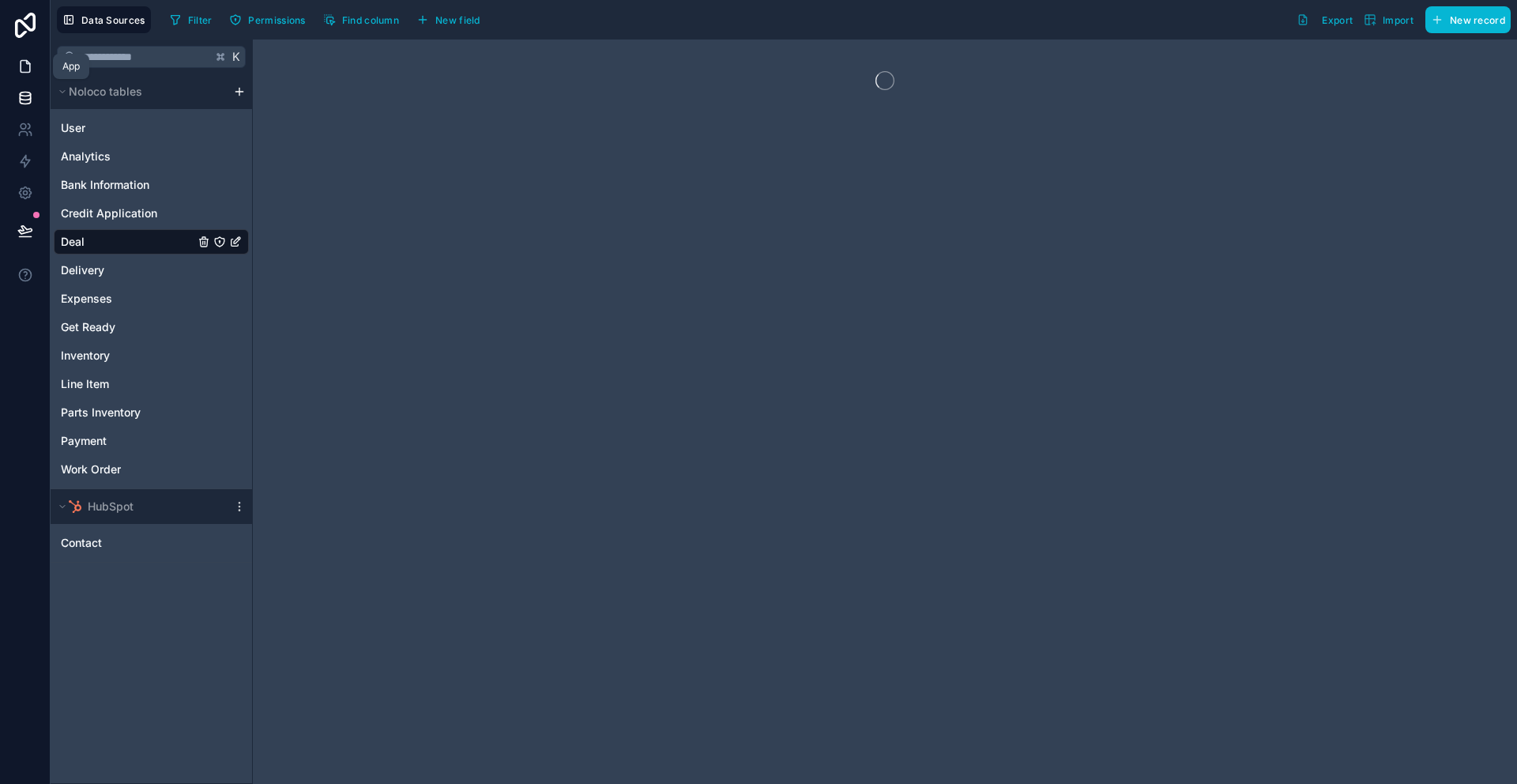
click at [28, 69] on icon at bounding box center [25, 66] width 15 height 15
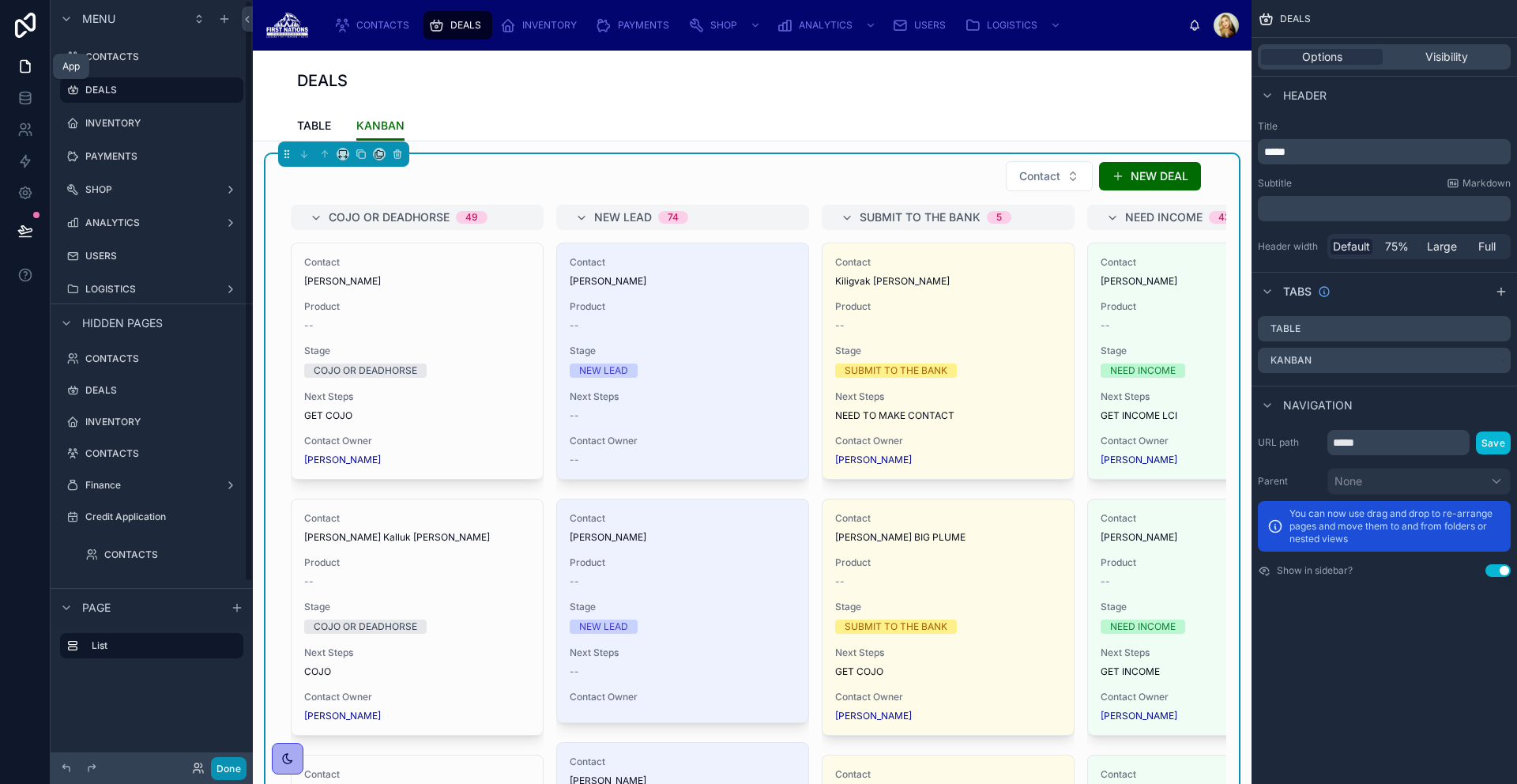
click at [230, 772] on button "Done" at bounding box center [229, 769] width 36 height 23
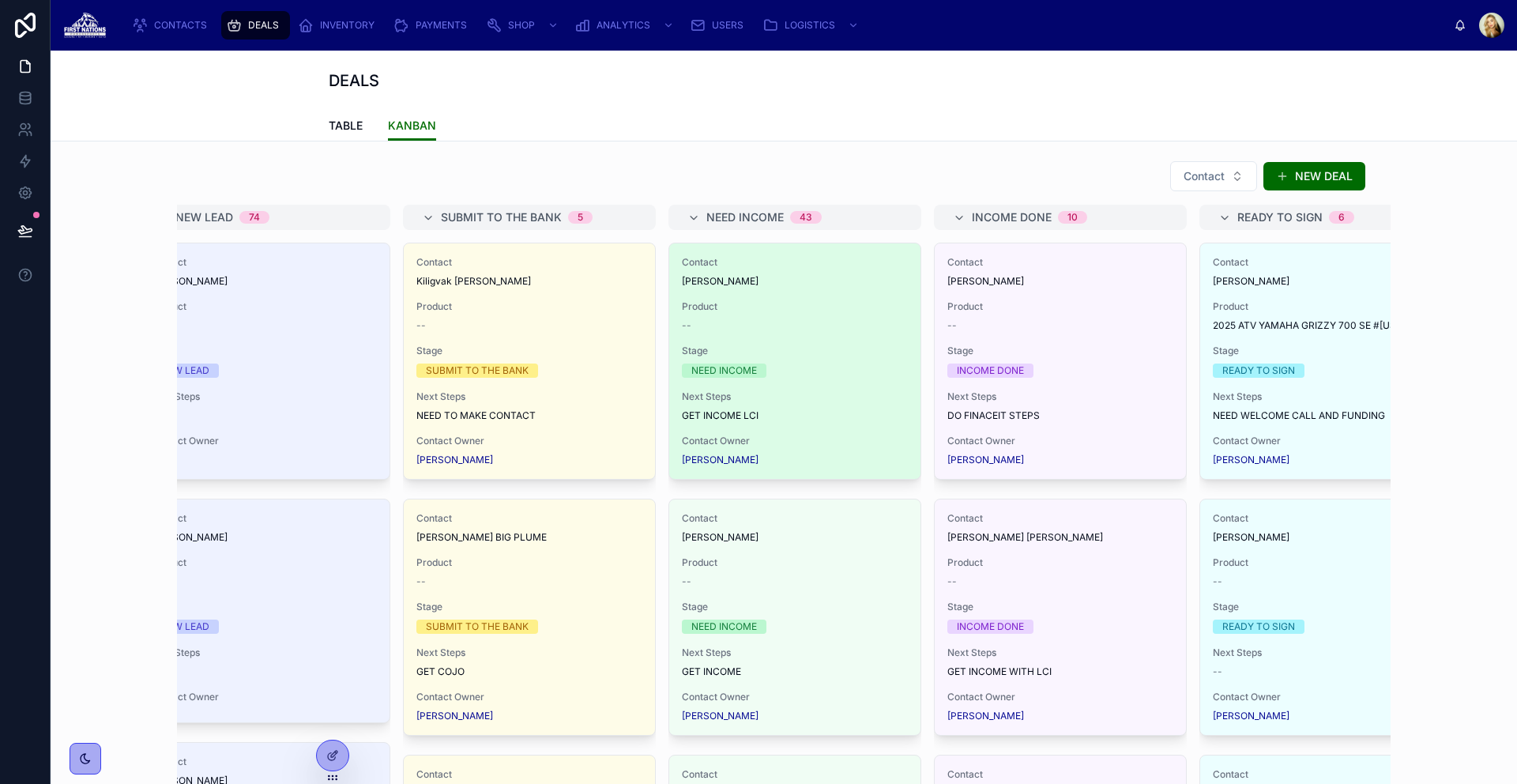
scroll to position [0, 292]
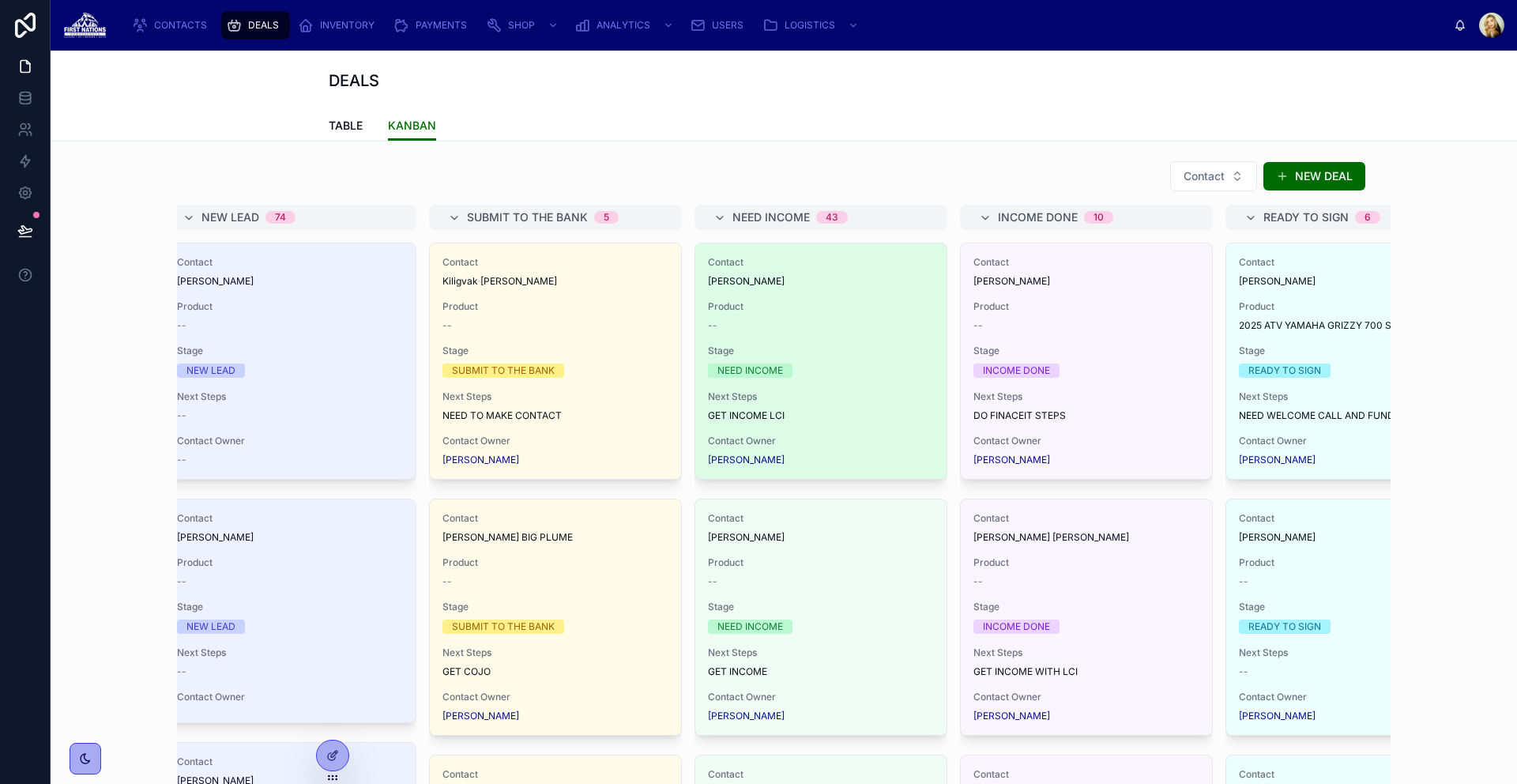
click at [843, 287] on div "[PERSON_NAME]" at bounding box center [821, 280] width 226 height 12
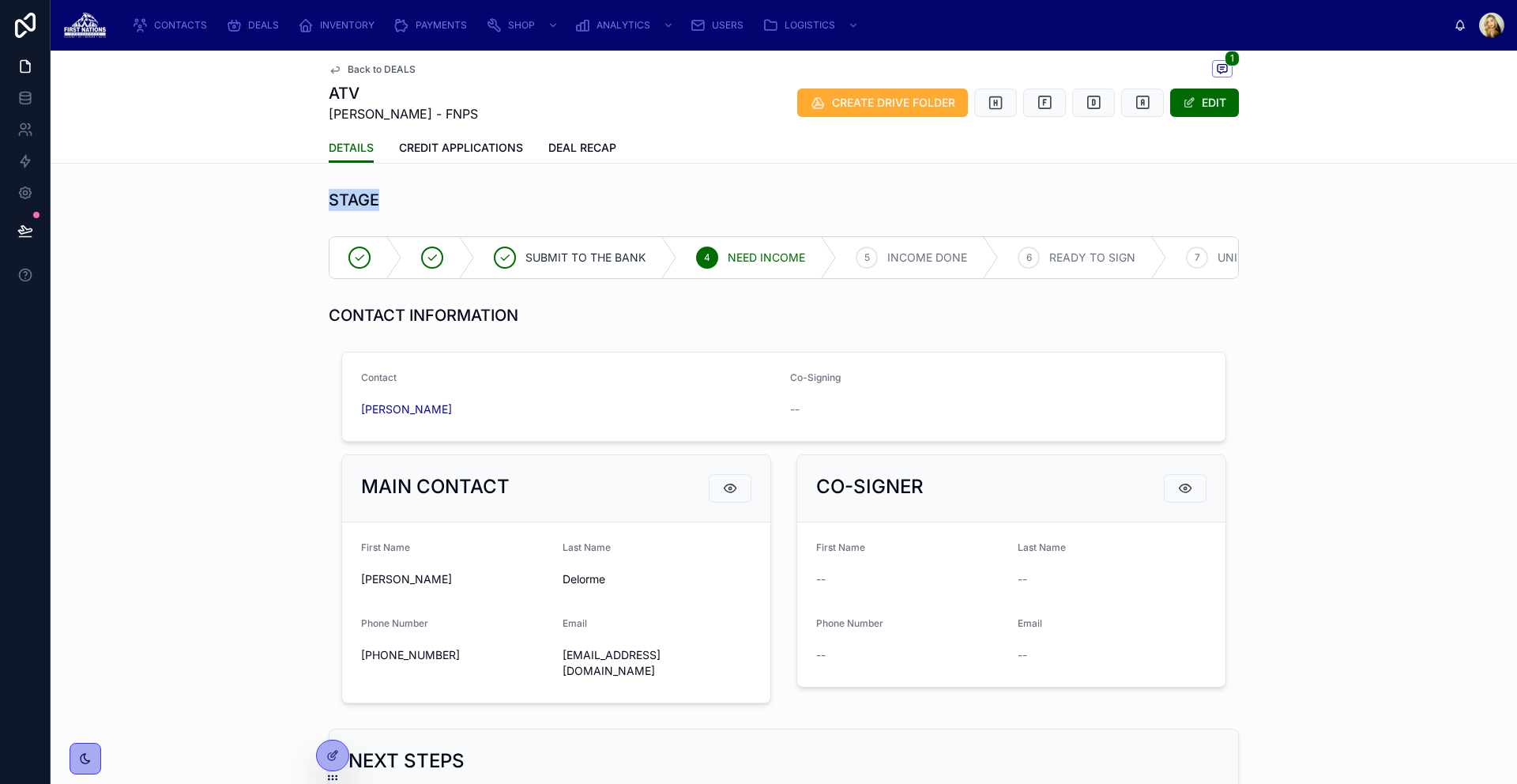
drag, startPoint x: 325, startPoint y: 191, endPoint x: 406, endPoint y: 197, distance: 81.2
click at [406, 197] on div "STAGE" at bounding box center [783, 200] width 1455 height 35
click at [270, 36] on div "DEALS" at bounding box center [255, 25] width 60 height 25
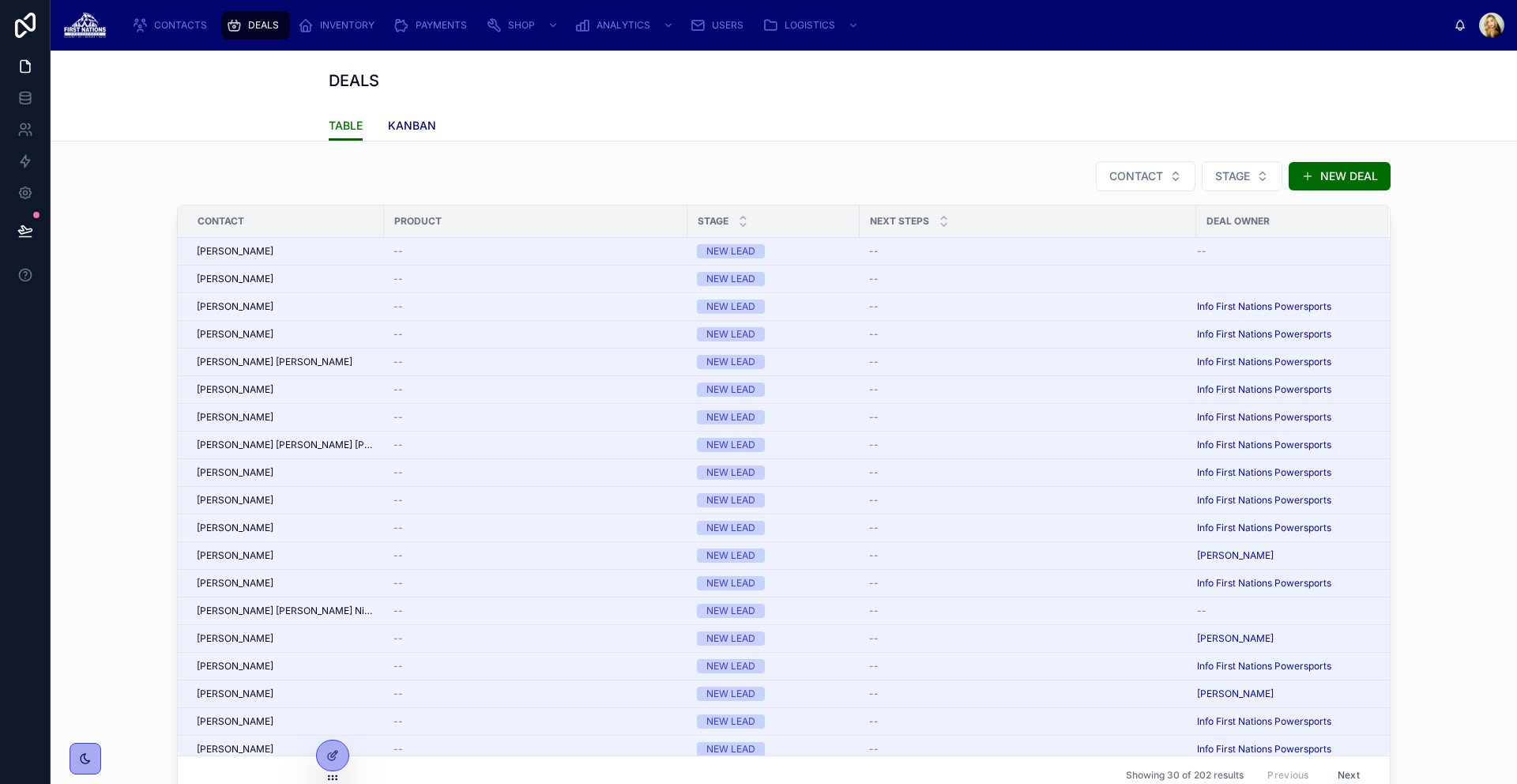
click at [412, 127] on span "KANBAN" at bounding box center [412, 126] width 48 height 15
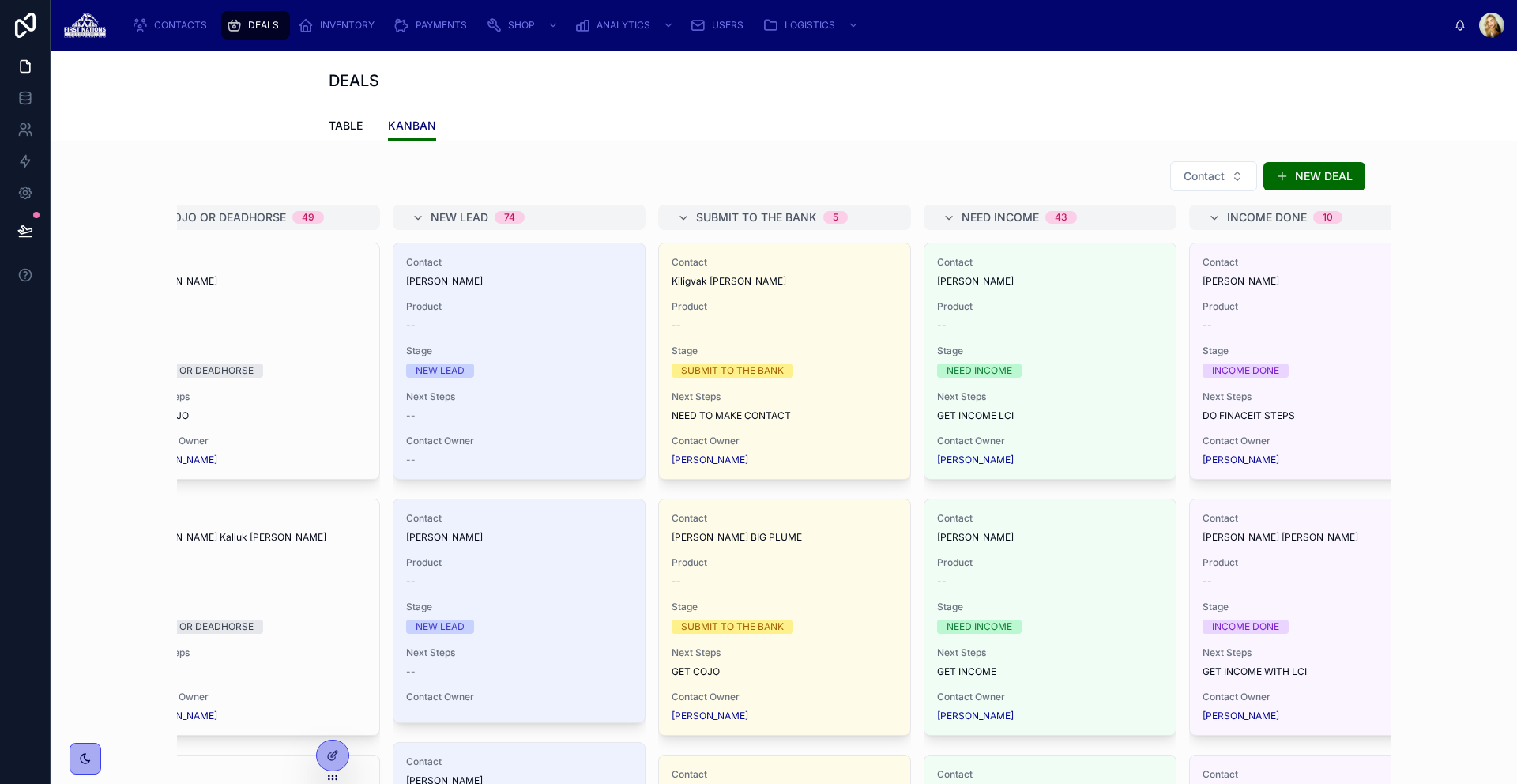
scroll to position [0, 23]
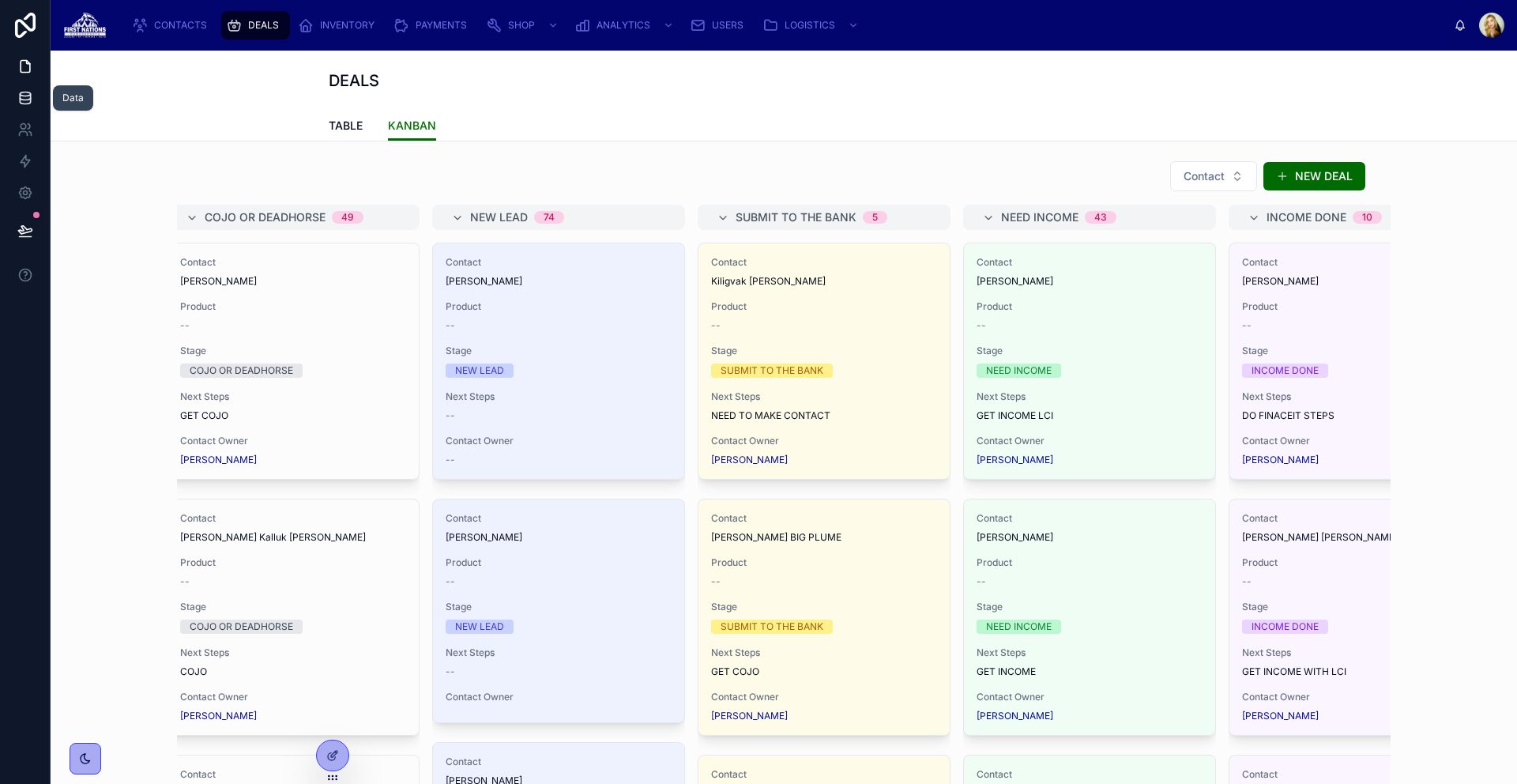
click at [17, 93] on icon at bounding box center [25, 98] width 15 height 15
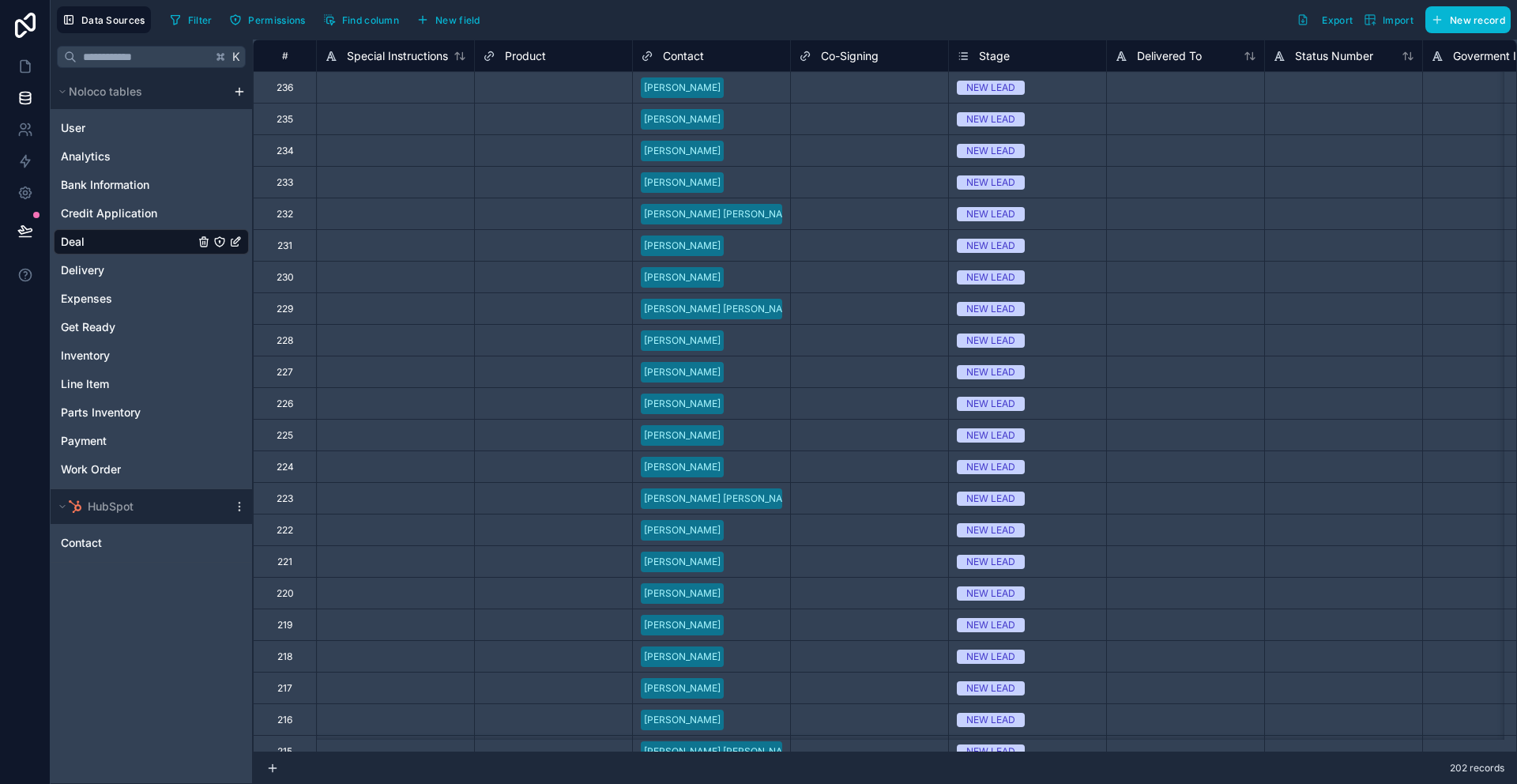
click at [1029, 56] on div "Stage" at bounding box center [1027, 57] width 141 height 19
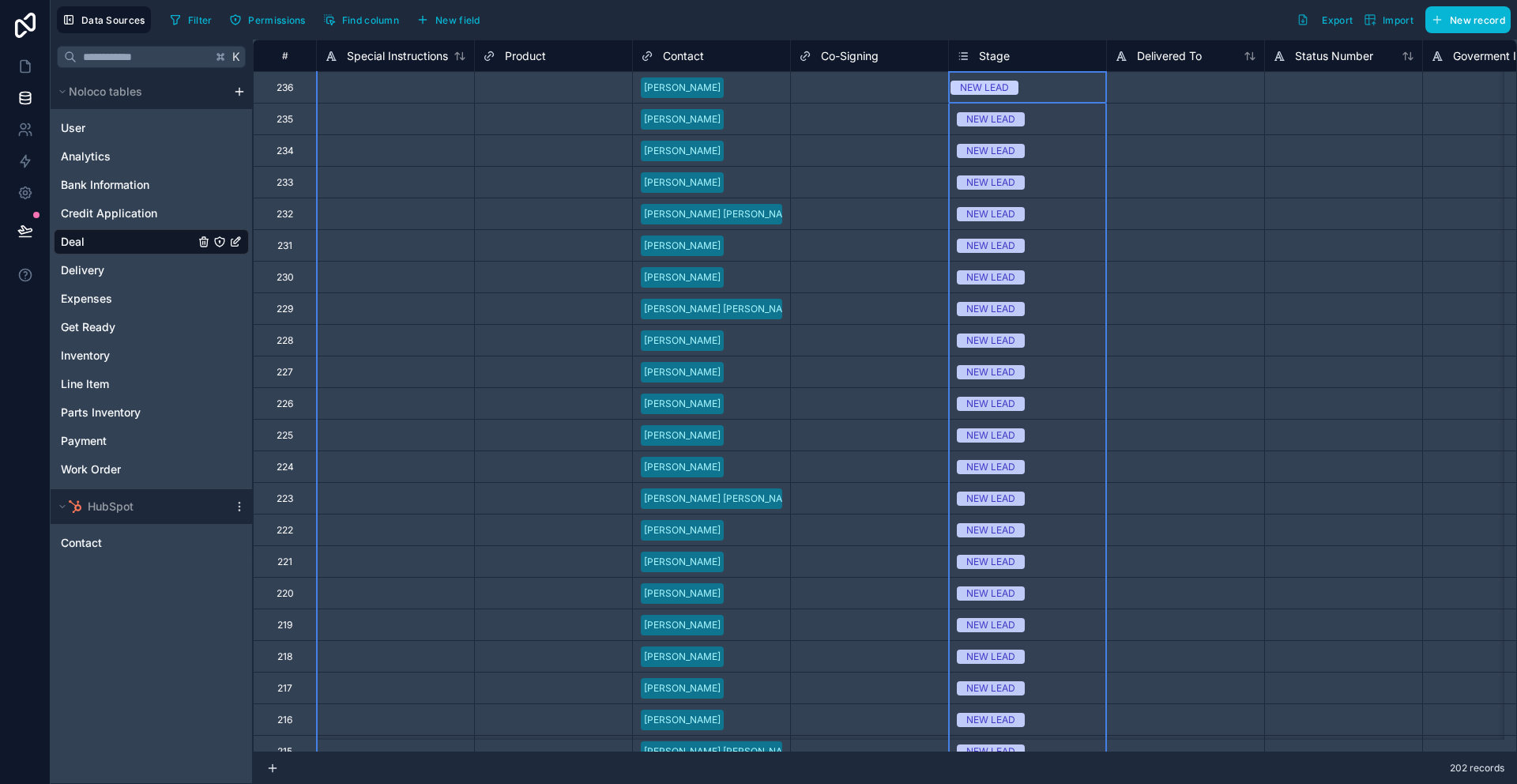
click at [1028, 56] on div "Stage" at bounding box center [1027, 57] width 141 height 19
click at [982, 59] on span "Stage" at bounding box center [995, 56] width 31 height 15
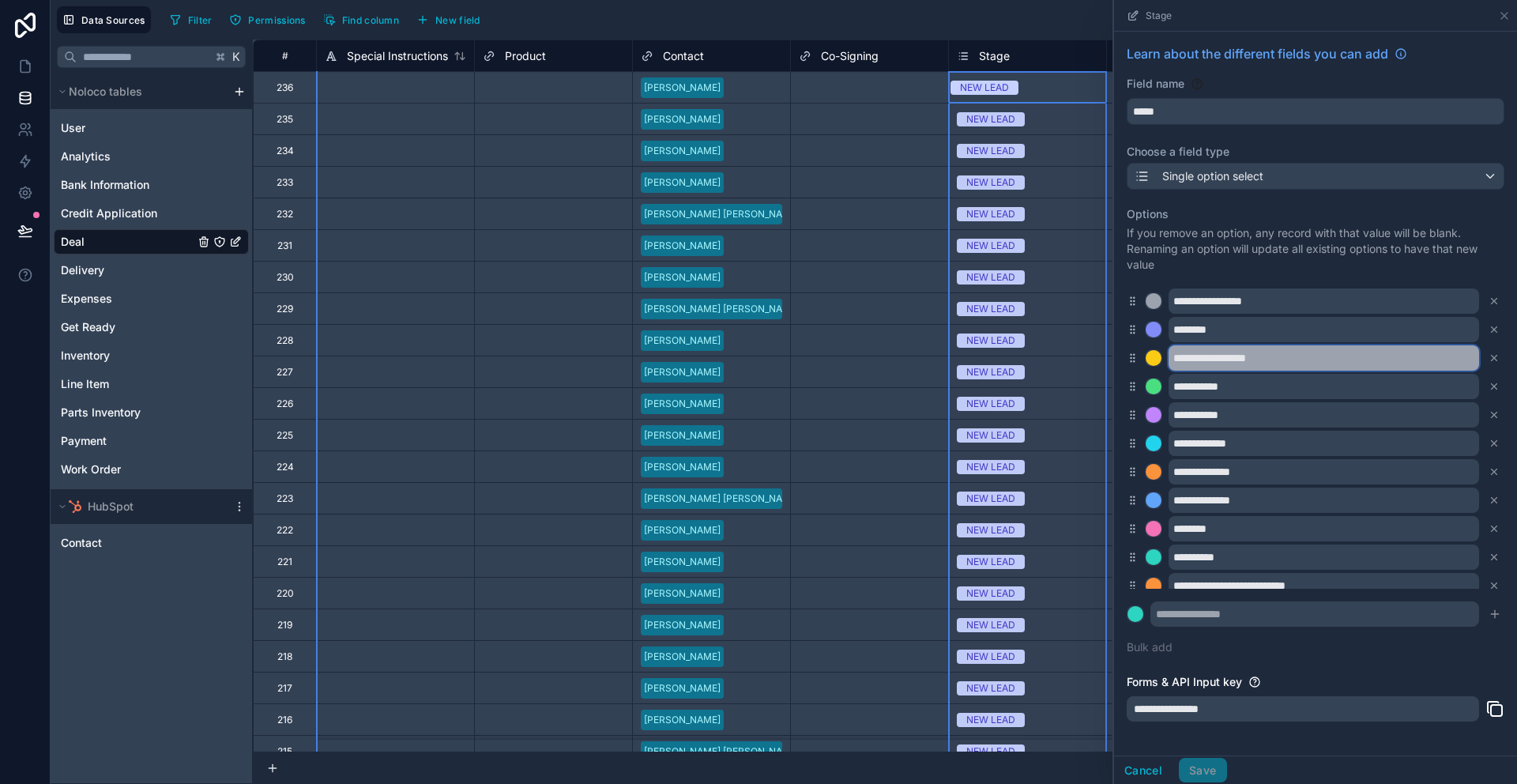
click at [1292, 359] on input "**********" at bounding box center [1324, 358] width 311 height 25
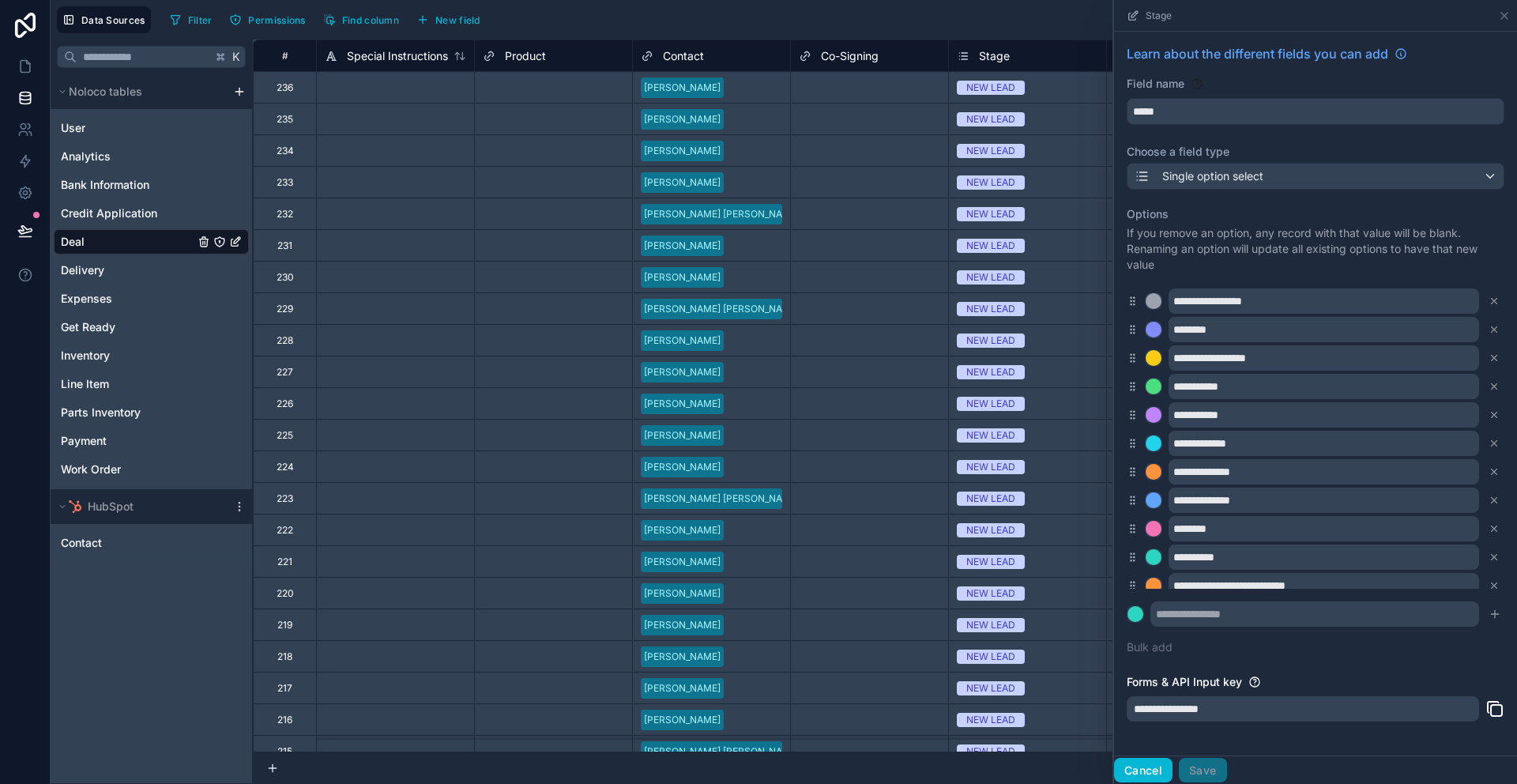
click at [1146, 766] on button "Cancel" at bounding box center [1144, 770] width 59 height 25
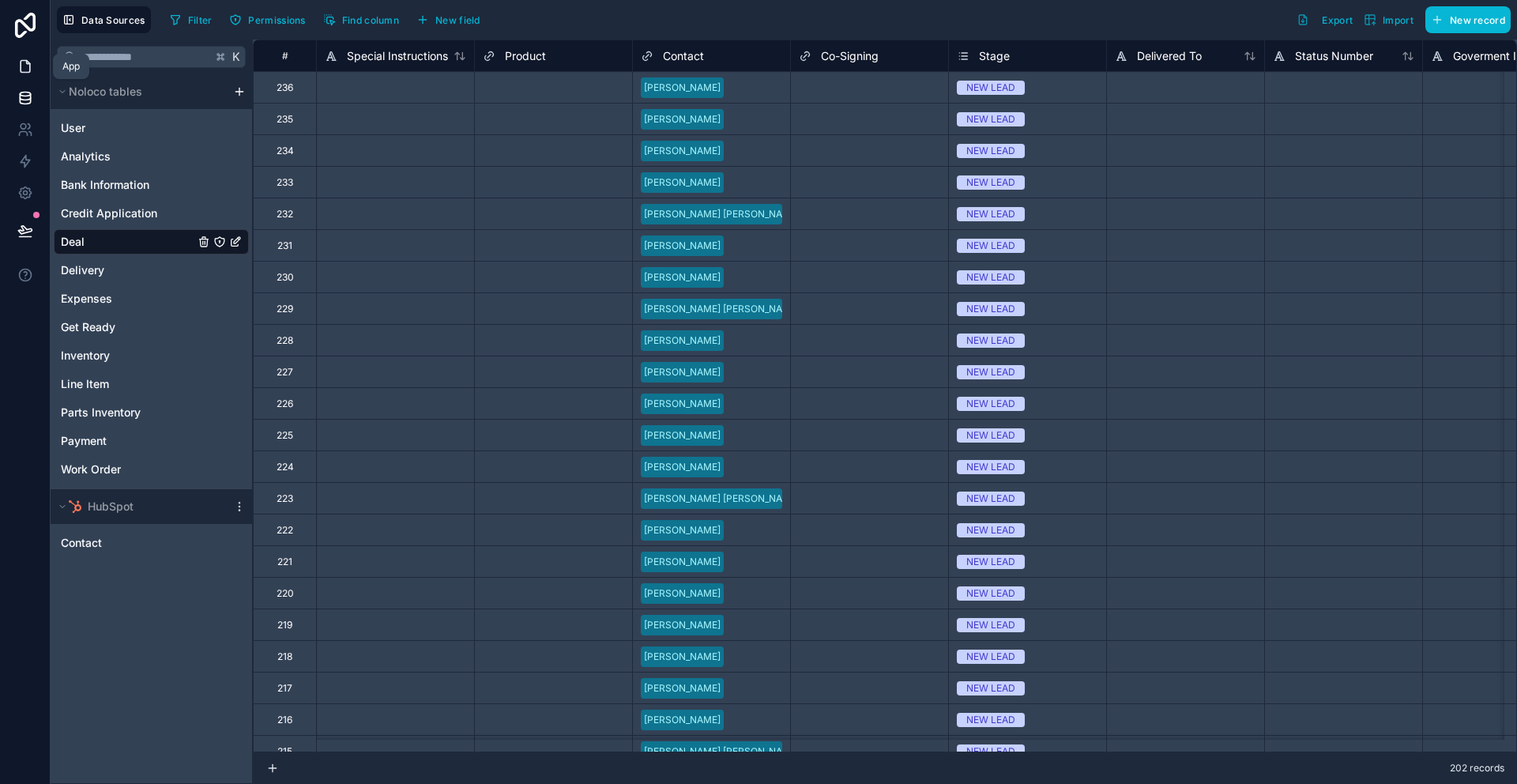
click at [25, 69] on icon at bounding box center [25, 66] width 15 height 15
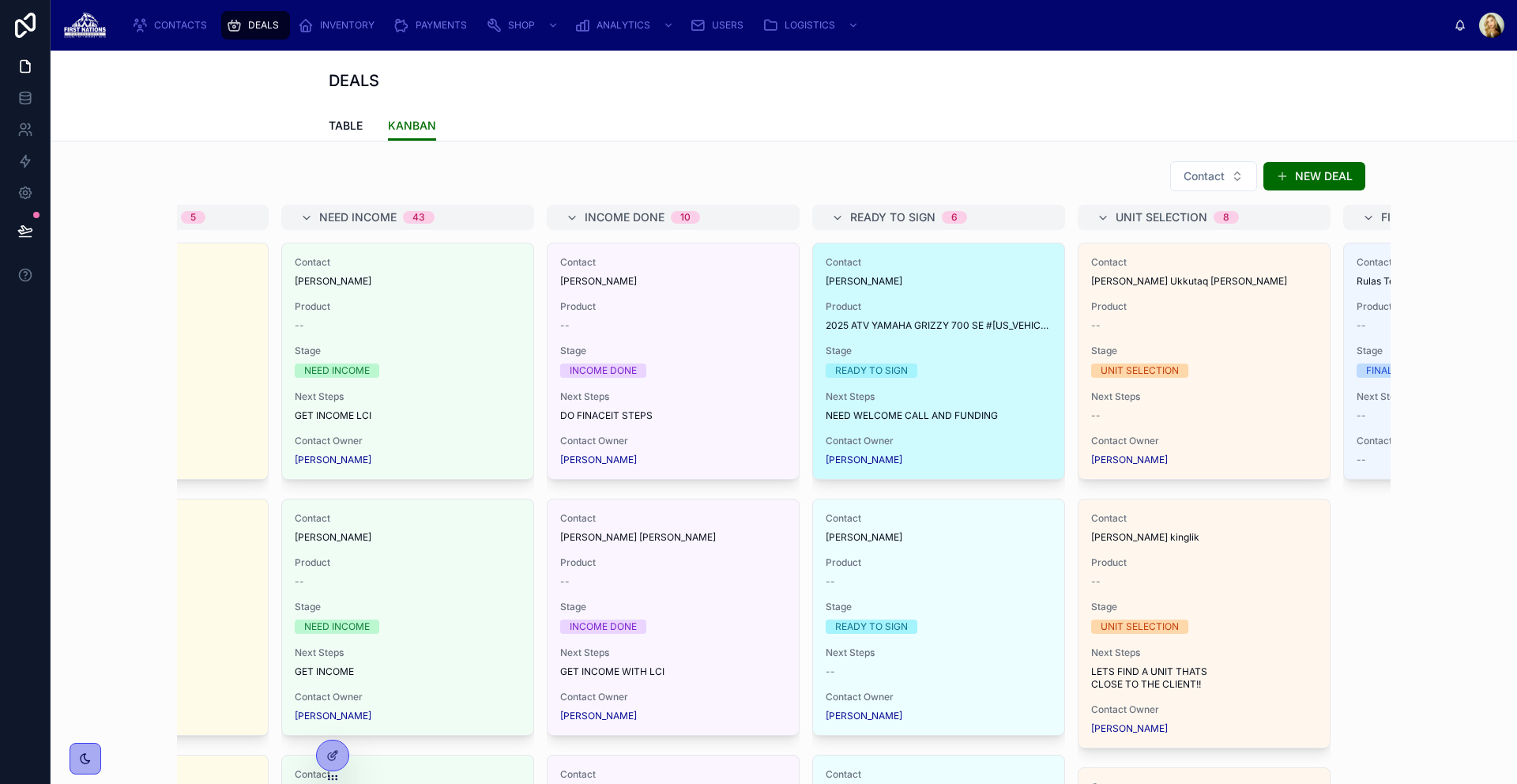
scroll to position [0, 558]
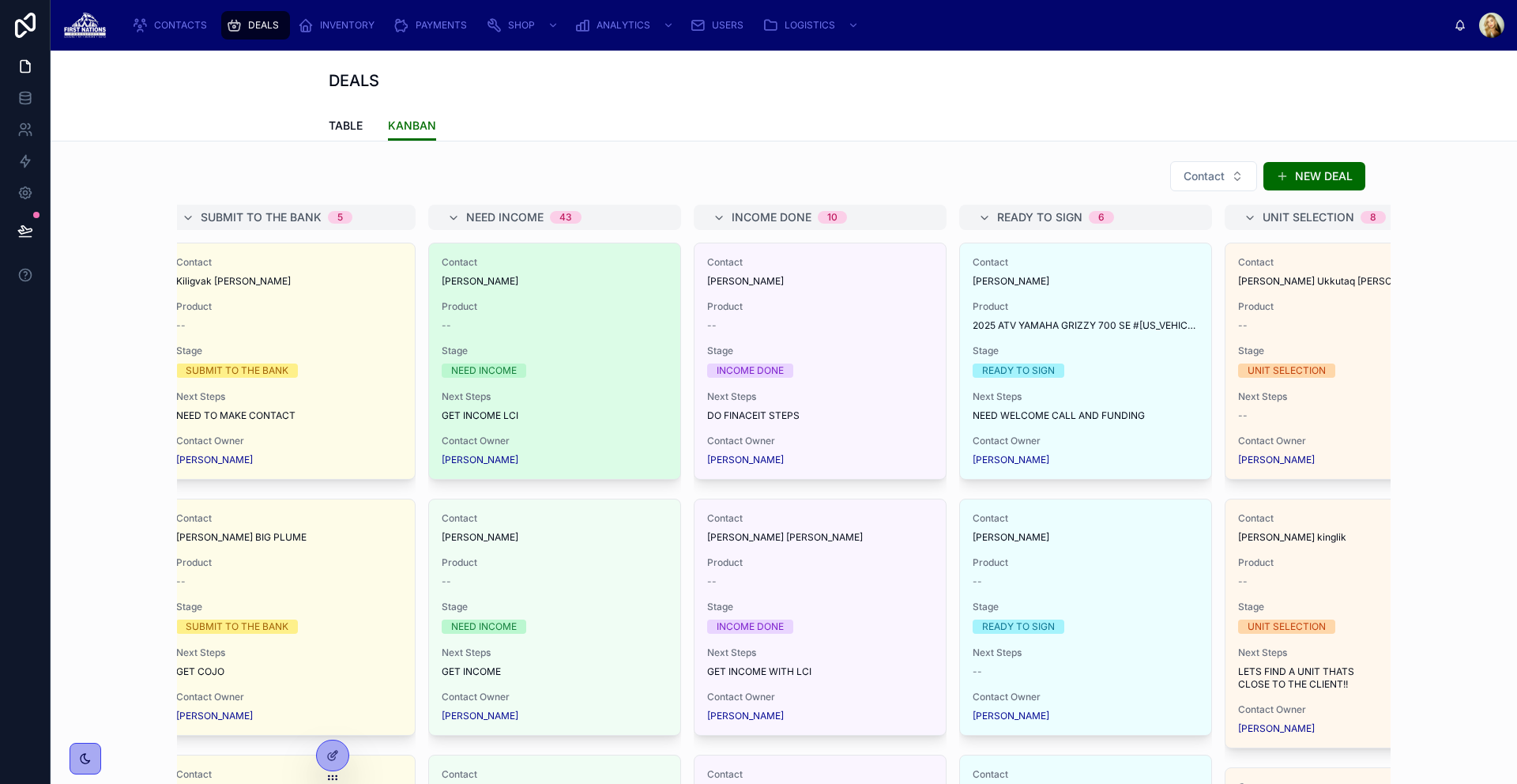
click at [621, 329] on div "--" at bounding box center [554, 325] width 226 height 12
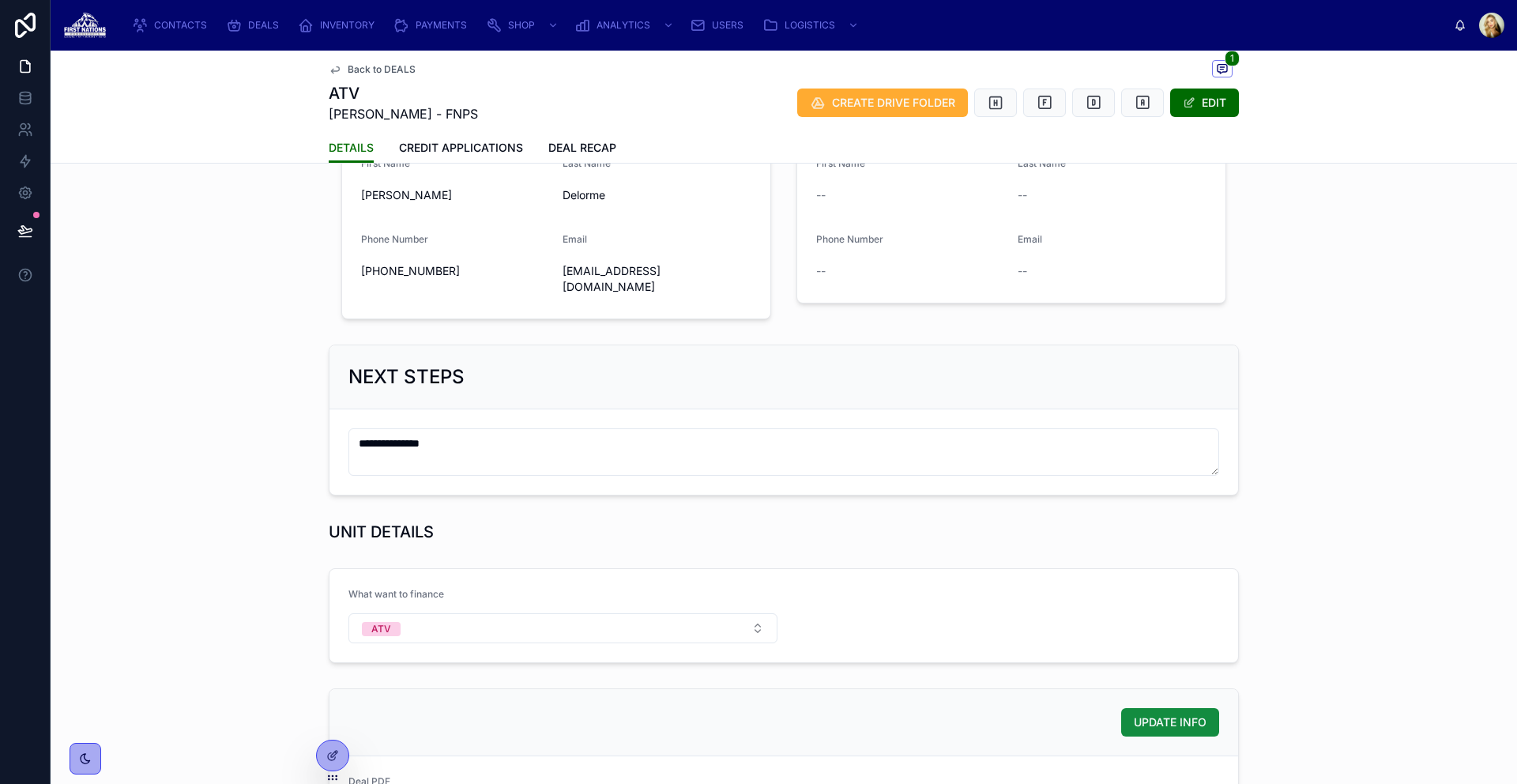
scroll to position [464, 0]
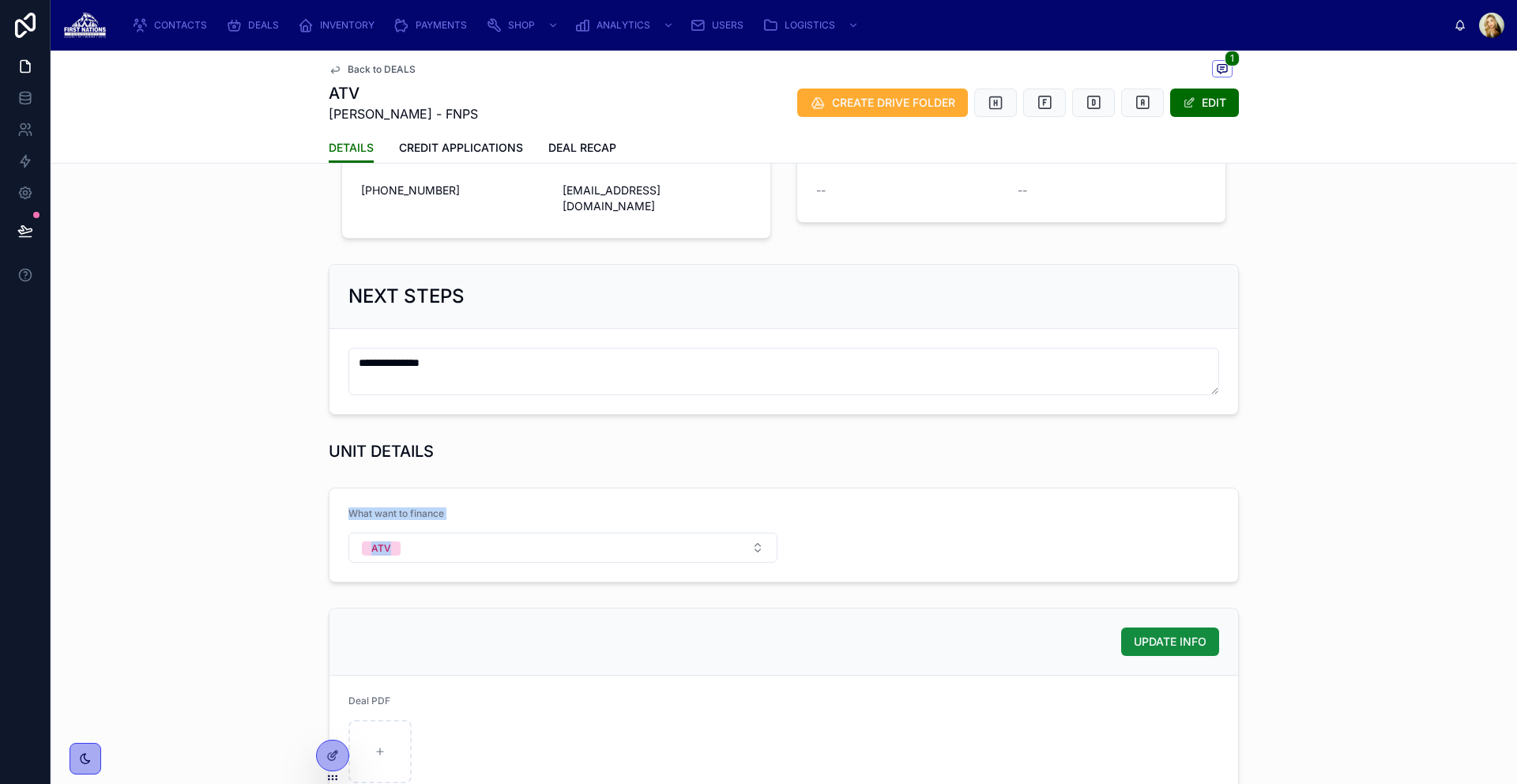
drag, startPoint x: 799, startPoint y: 543, endPoint x: 476, endPoint y: 486, distance: 328.0
click at [476, 488] on form "What want to finance ATV" at bounding box center [783, 535] width 909 height 93
click at [548, 508] on div "What want to finance" at bounding box center [563, 516] width 429 height 19
drag, startPoint x: 1052, startPoint y: 516, endPoint x: 1113, endPoint y: 525, distance: 61.7
click at [1113, 525] on form "What want to finance ATV" at bounding box center [783, 535] width 909 height 93
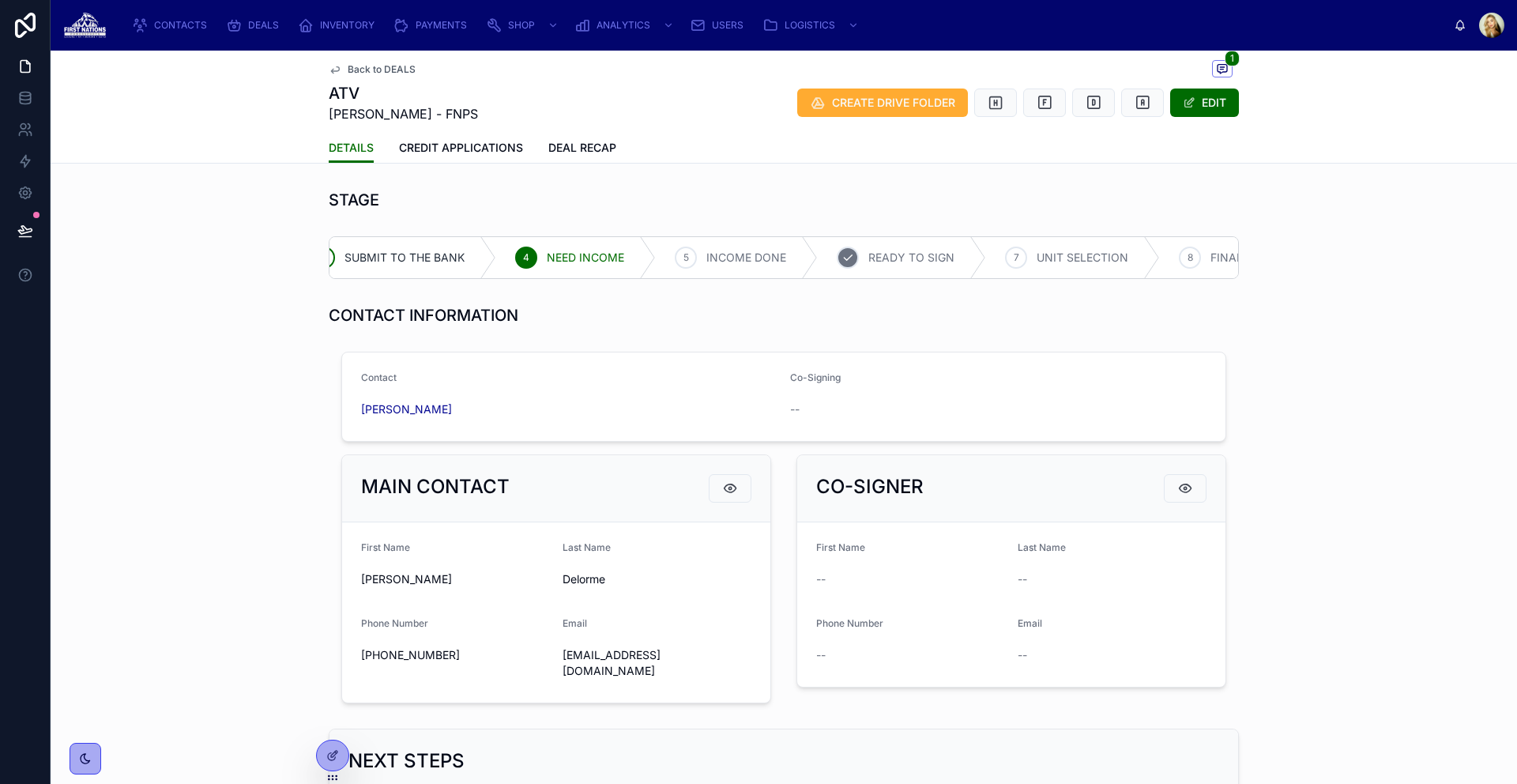
scroll to position [0, 217]
click at [1008, 264] on span "UNIT SELECTION" at bounding box center [1046, 257] width 91 height 15
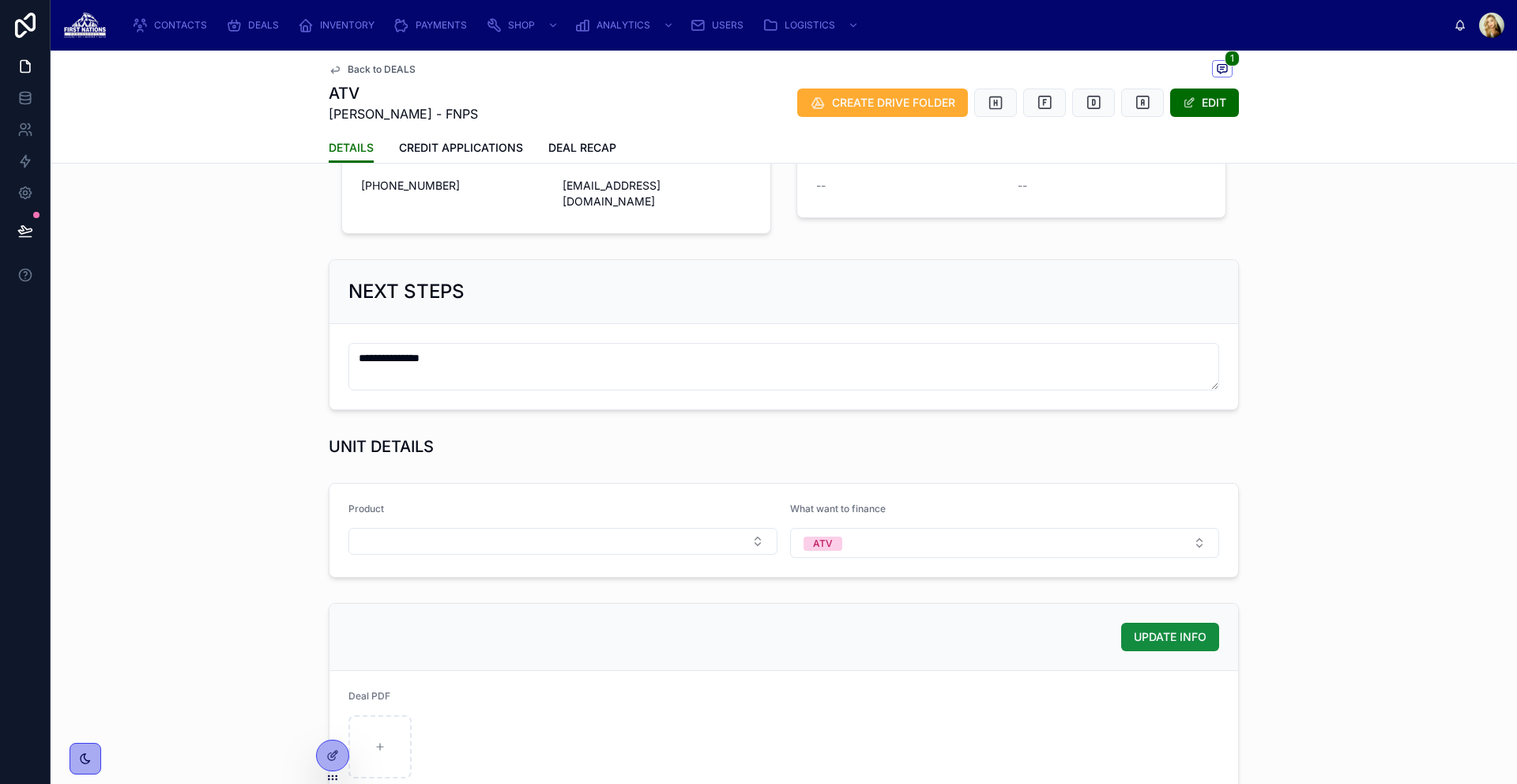
scroll to position [534, 0]
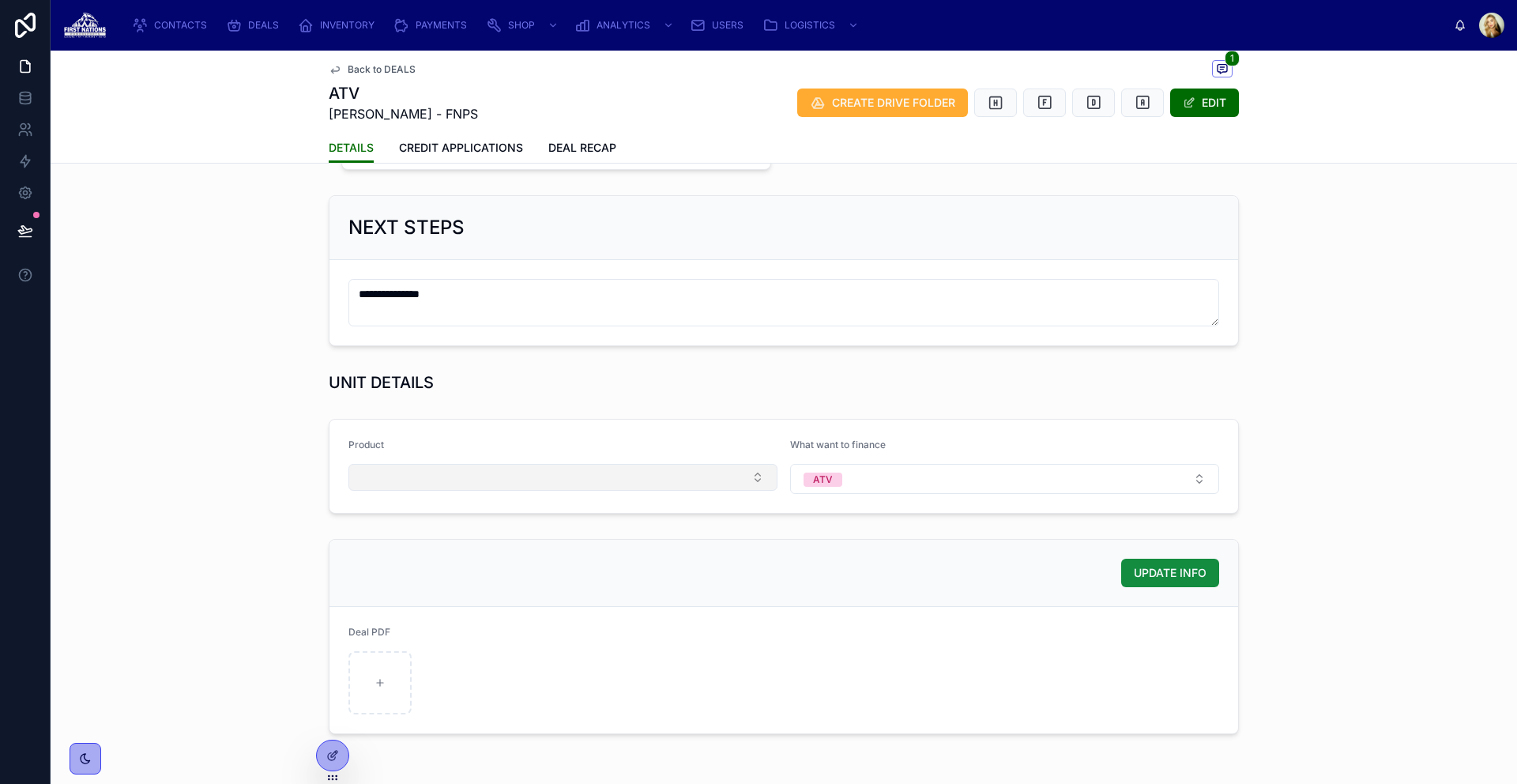
click at [677, 480] on button "Select Button" at bounding box center [563, 477] width 429 height 27
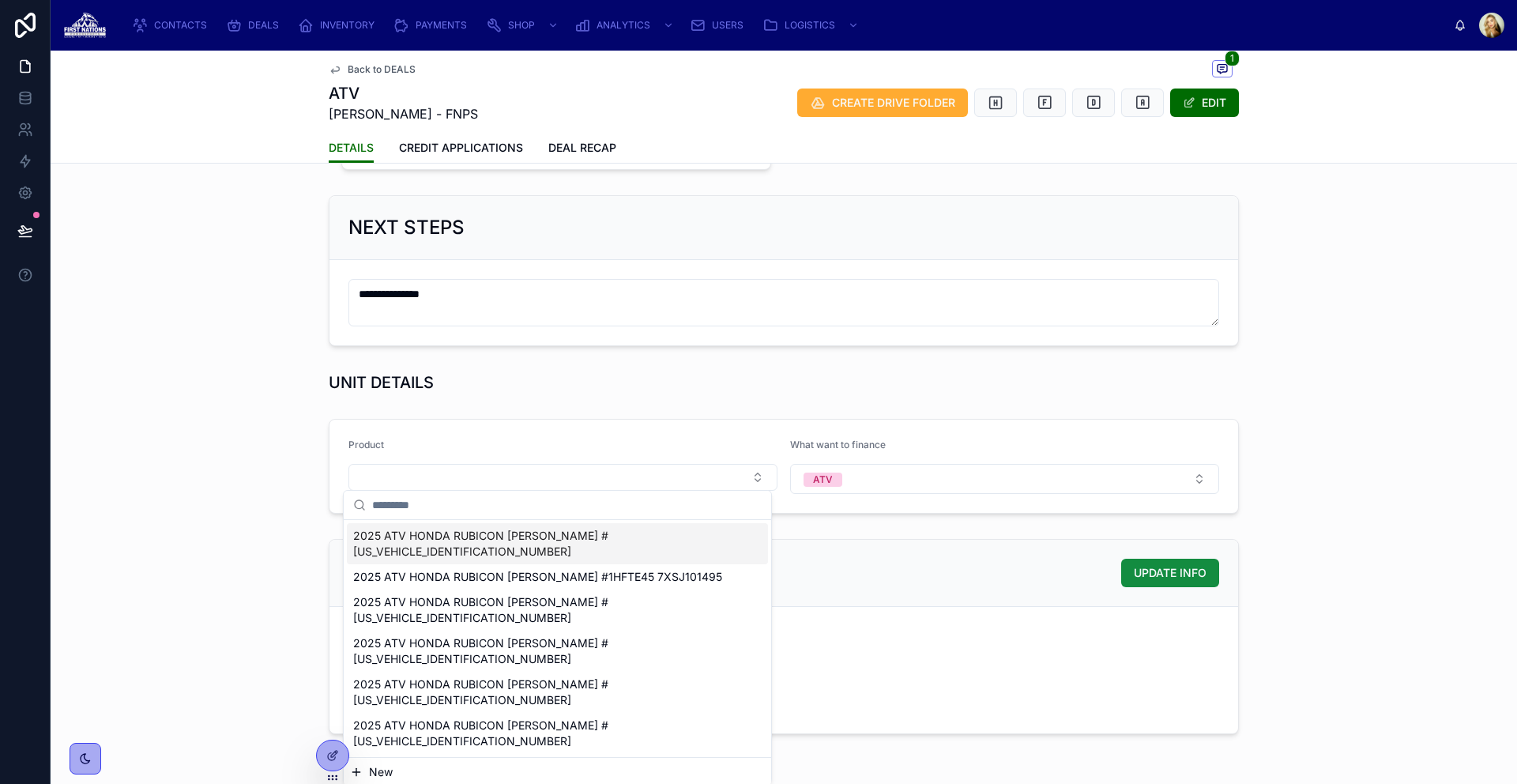
click at [710, 413] on div "Product What want to finance ATV" at bounding box center [783, 466] width 1455 height 107
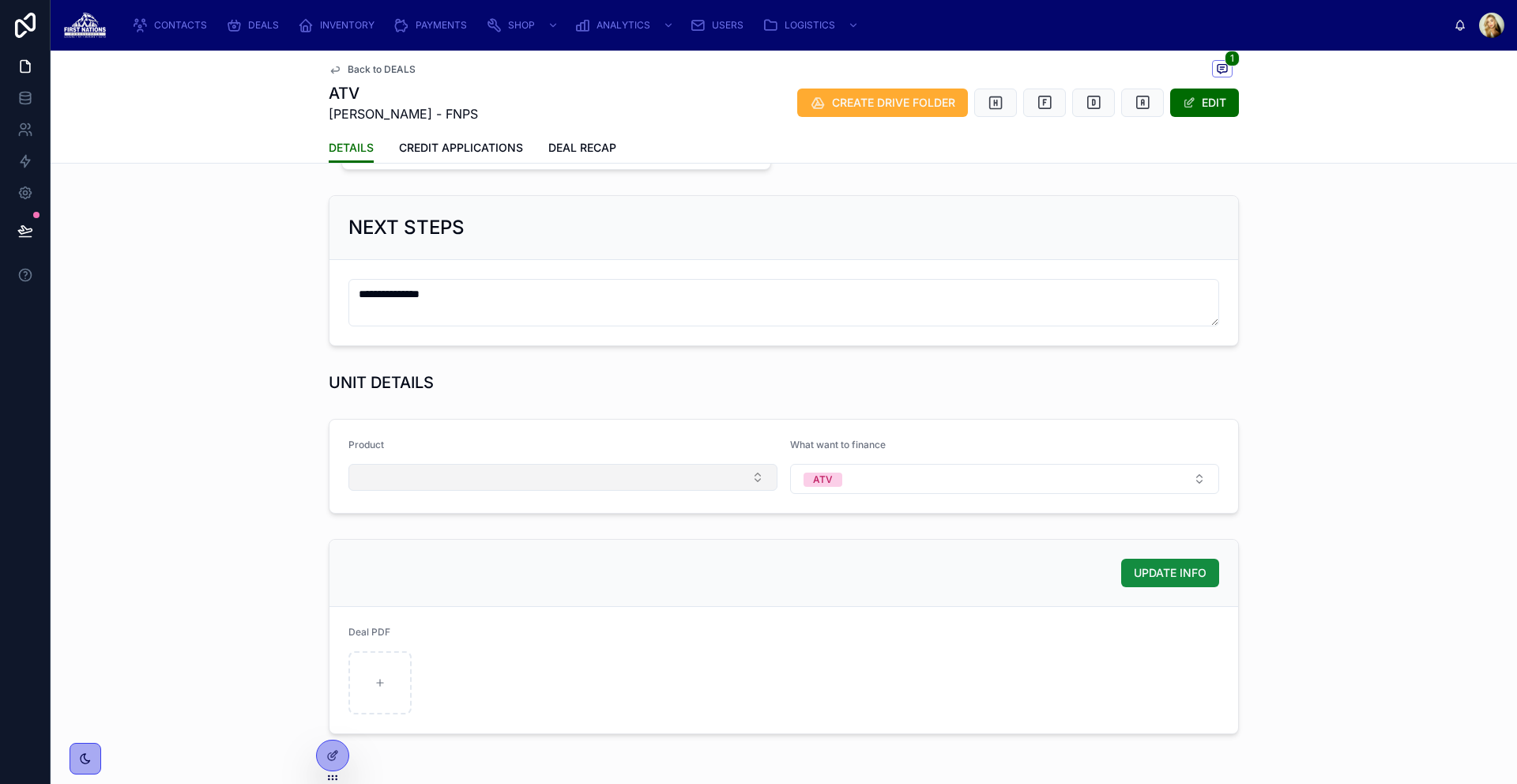
click at [695, 463] on button "Select Button" at bounding box center [563, 477] width 429 height 27
click at [1222, 413] on div "Product What want to finance ATV" at bounding box center [783, 466] width 1455 height 107
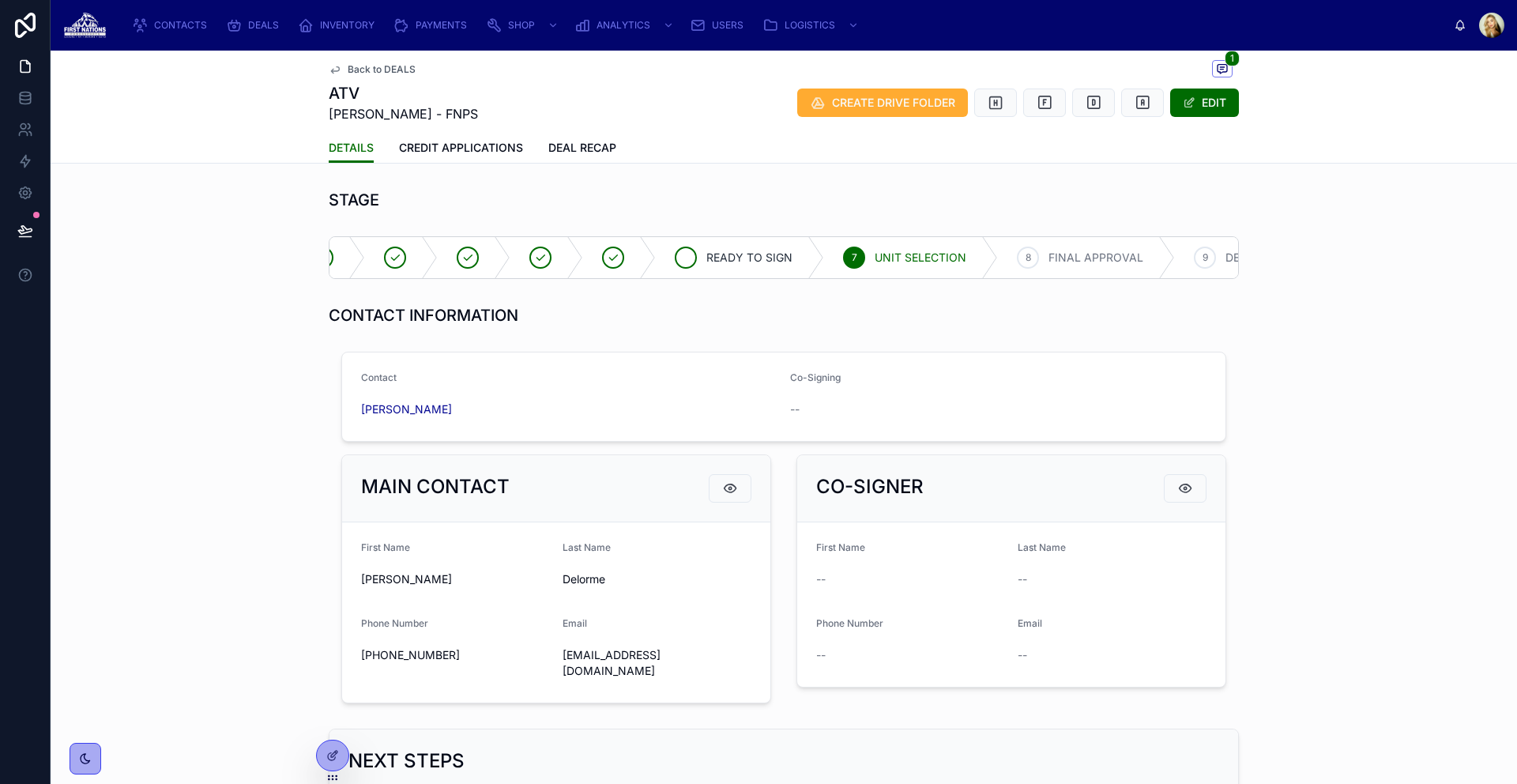
scroll to position [0, 32]
click at [627, 251] on div at bounding box center [625, 257] width 73 height 41
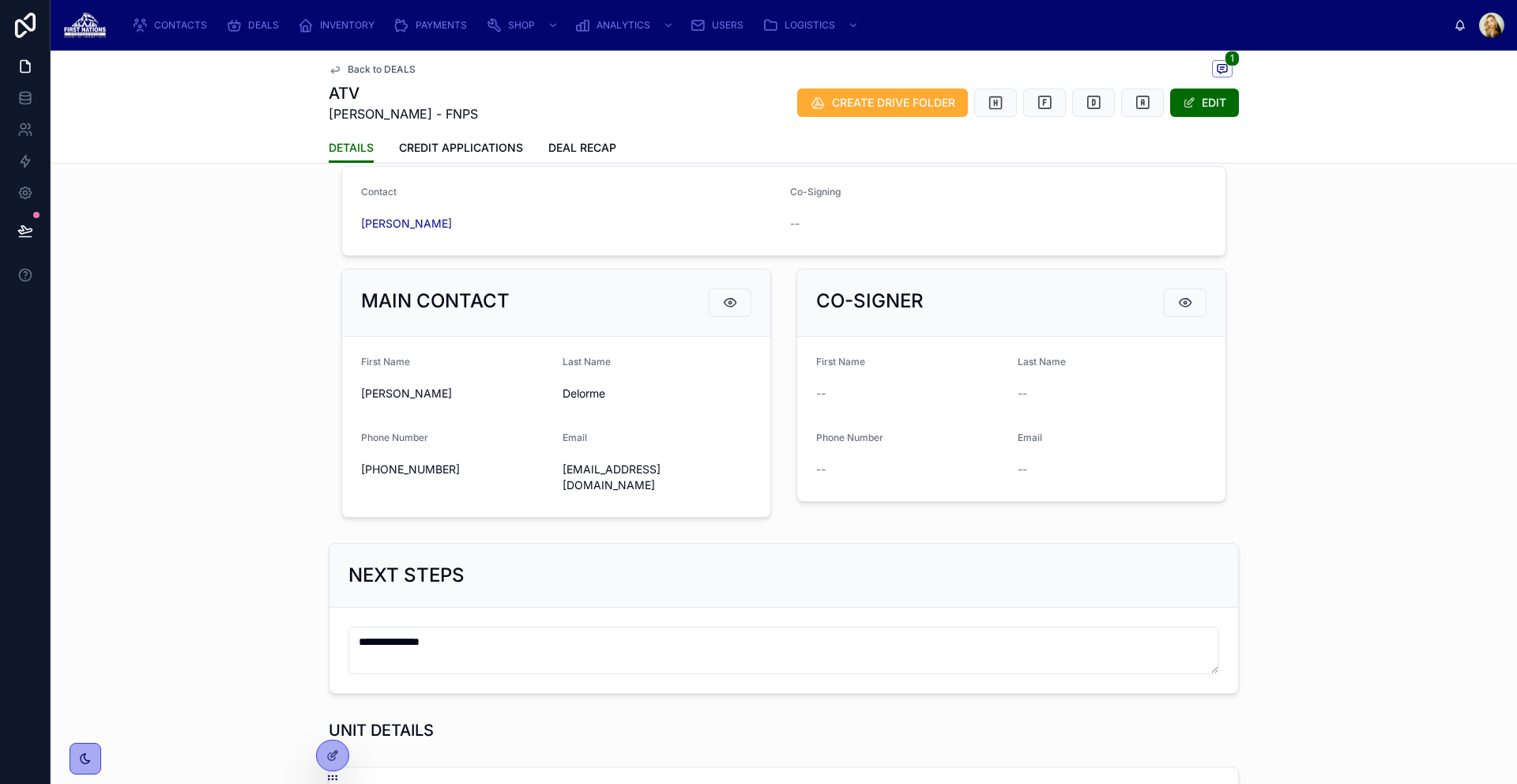
scroll to position [0, 0]
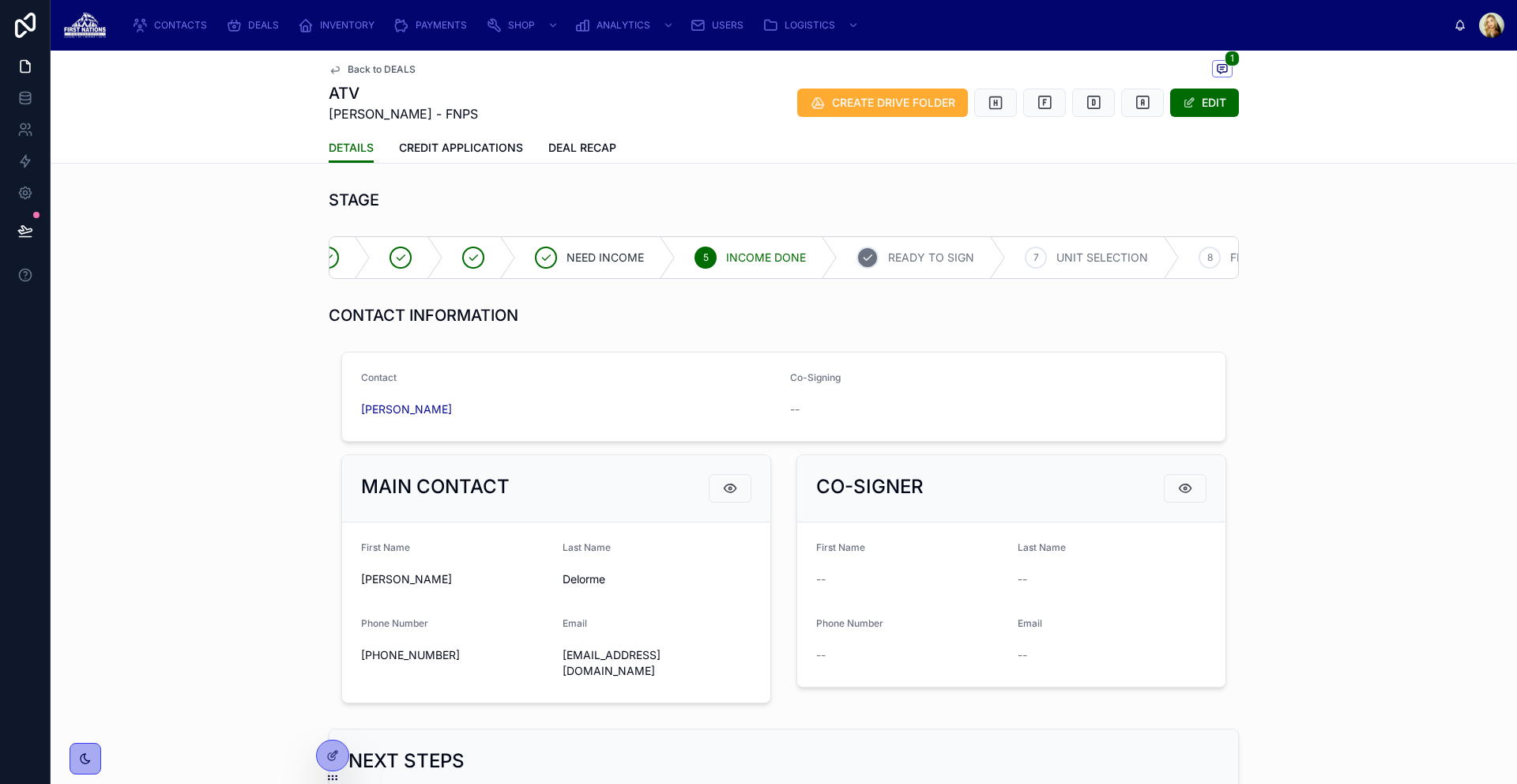
click at [855, 245] on div "6 READY TO SIGN" at bounding box center [922, 257] width 168 height 41
click at [22, 95] on icon at bounding box center [25, 94] width 11 height 4
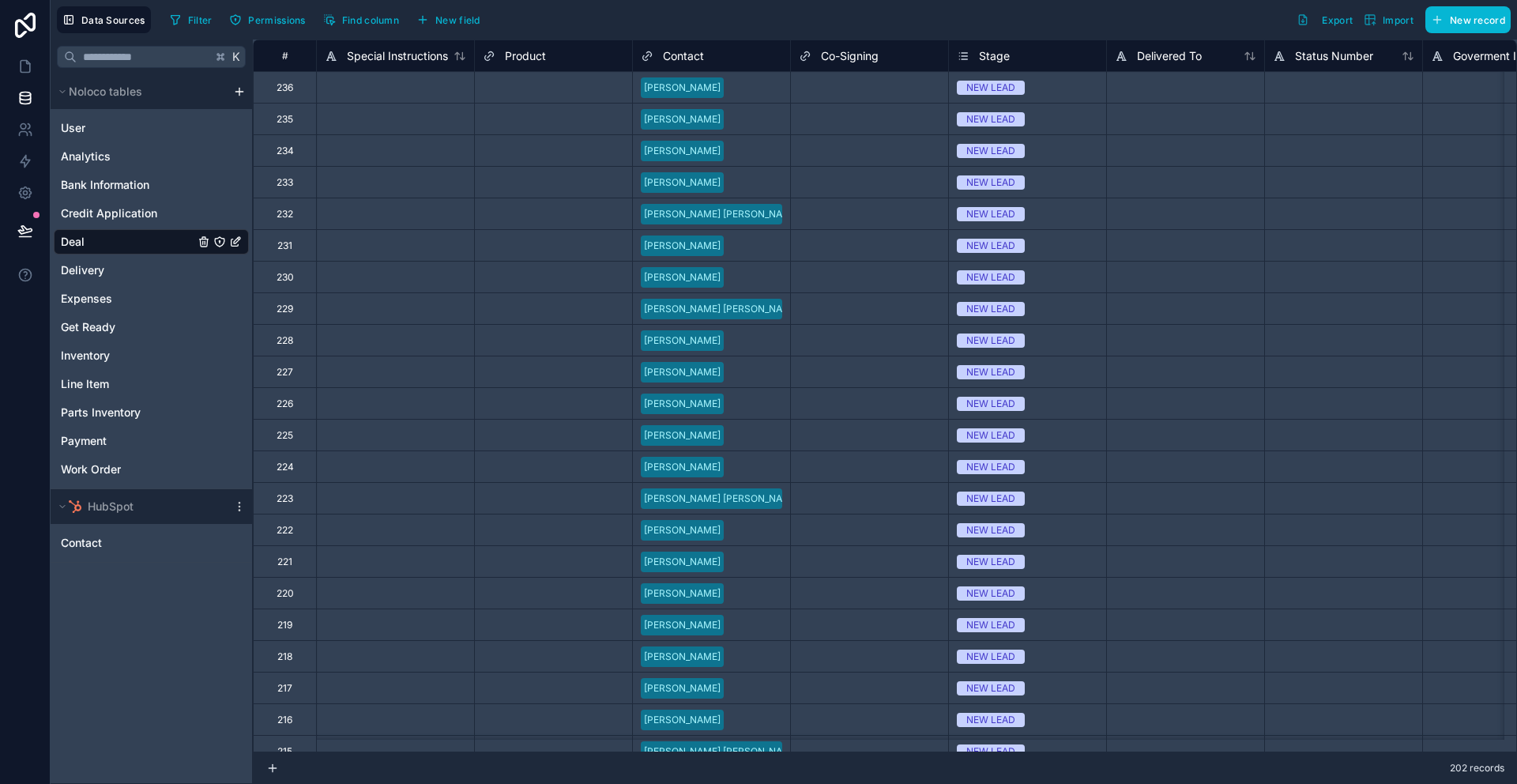
click at [989, 56] on span "Stage" at bounding box center [995, 56] width 31 height 15
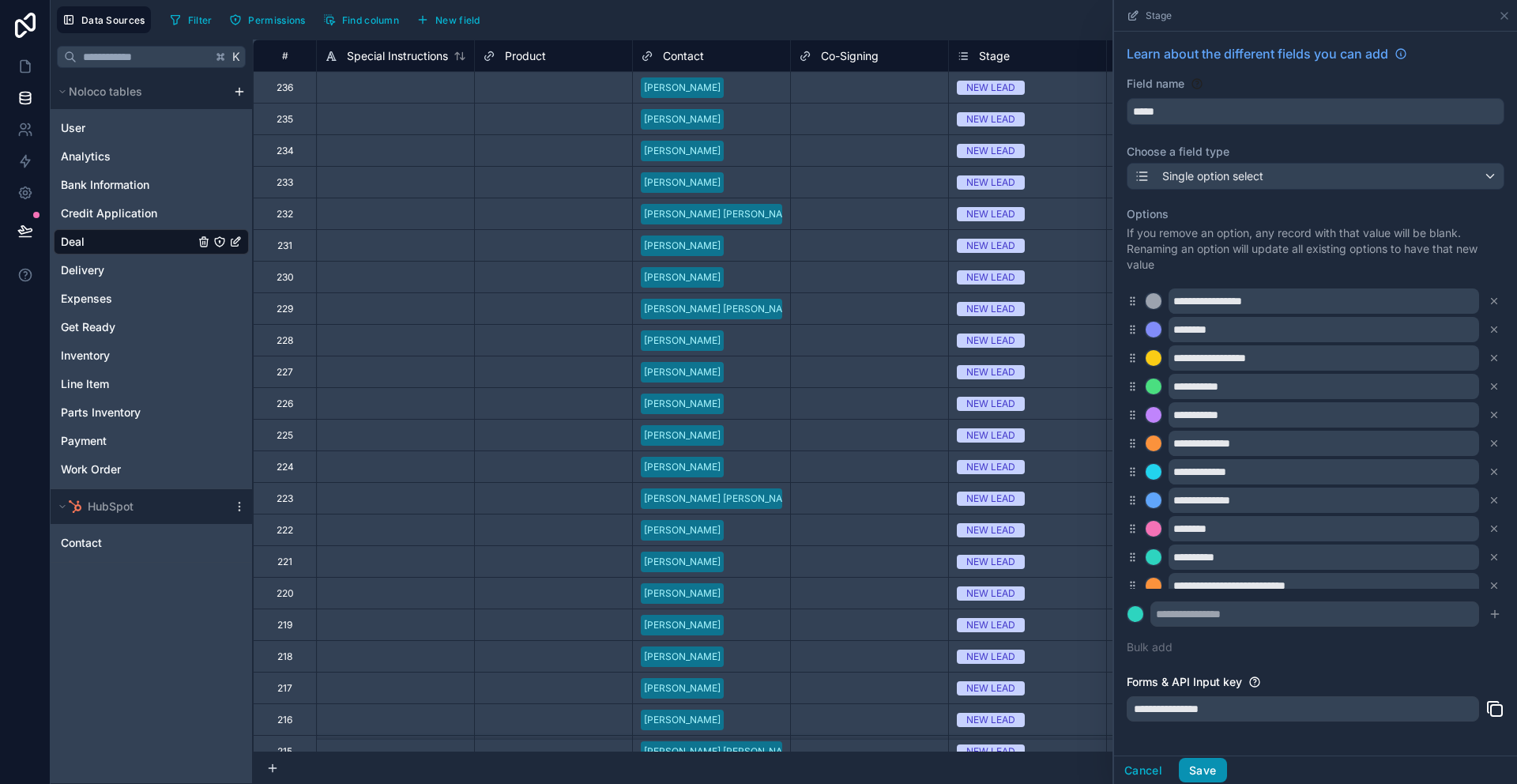
click at [1207, 757] on div "Cancel Save" at bounding box center [1171, 770] width 113 height 25
click at [1211, 766] on button "Save" at bounding box center [1202, 770] width 47 height 25
click at [30, 64] on icon at bounding box center [25, 66] width 15 height 15
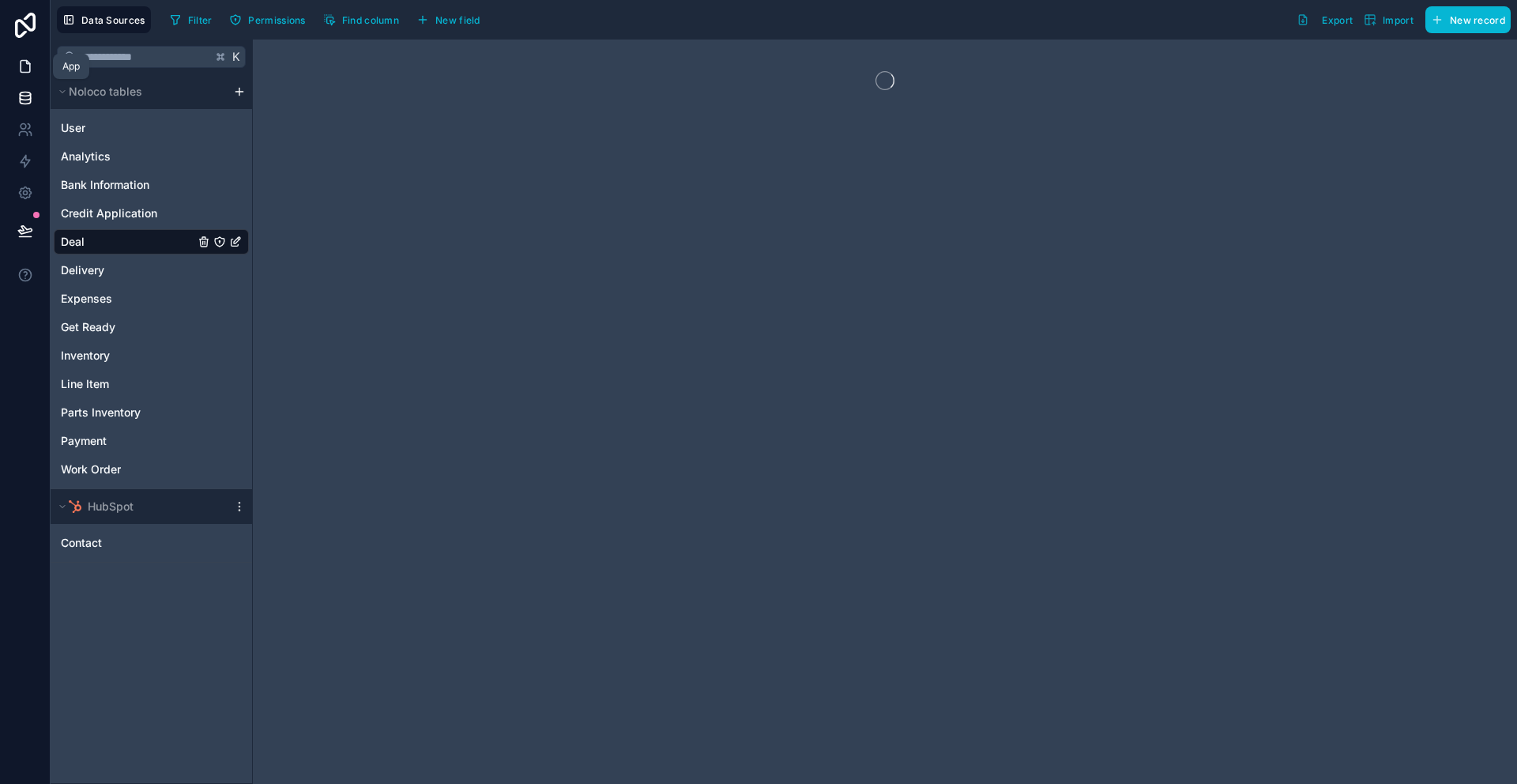
click at [17, 59] on icon at bounding box center [25, 66] width 15 height 15
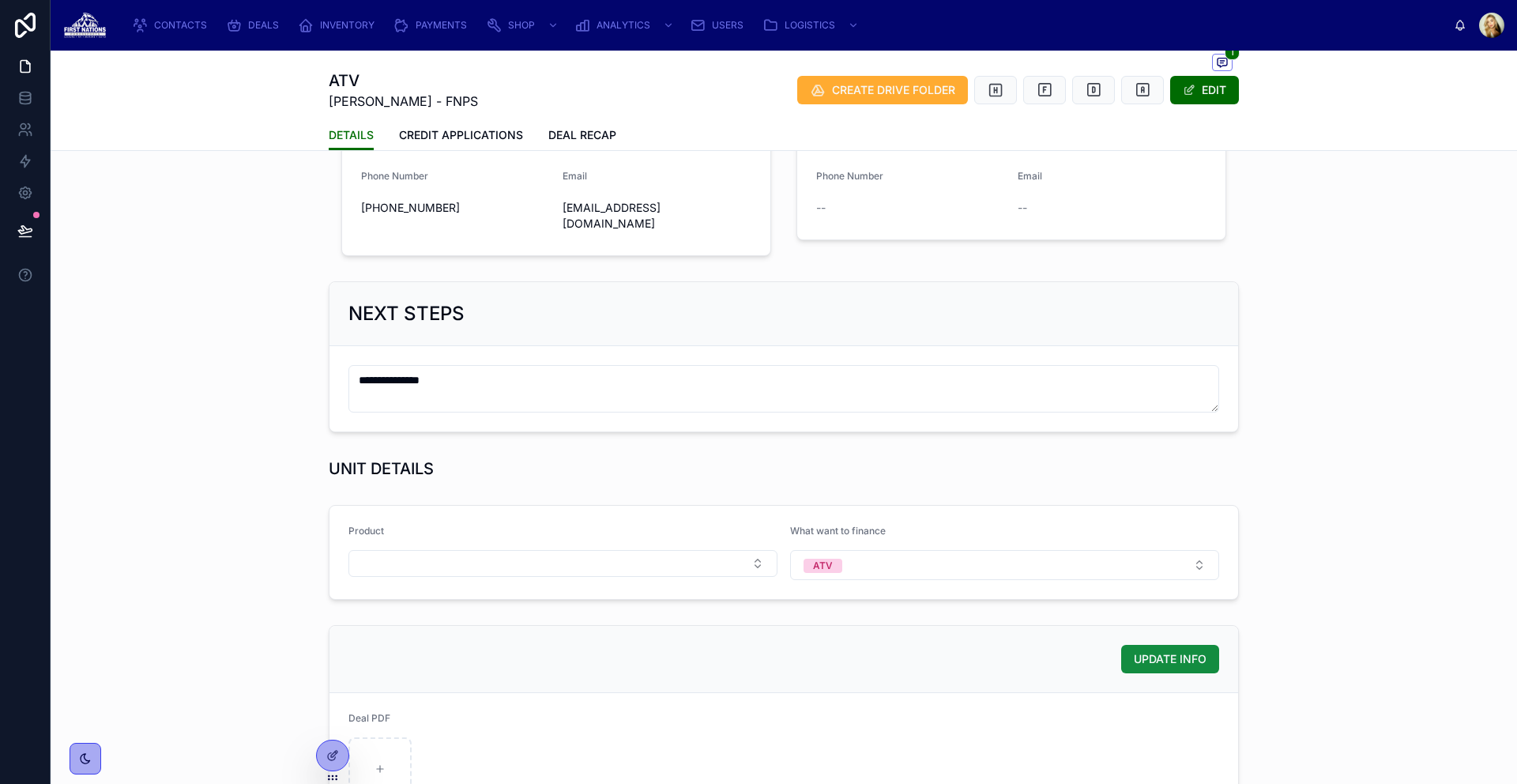
scroll to position [61, 0]
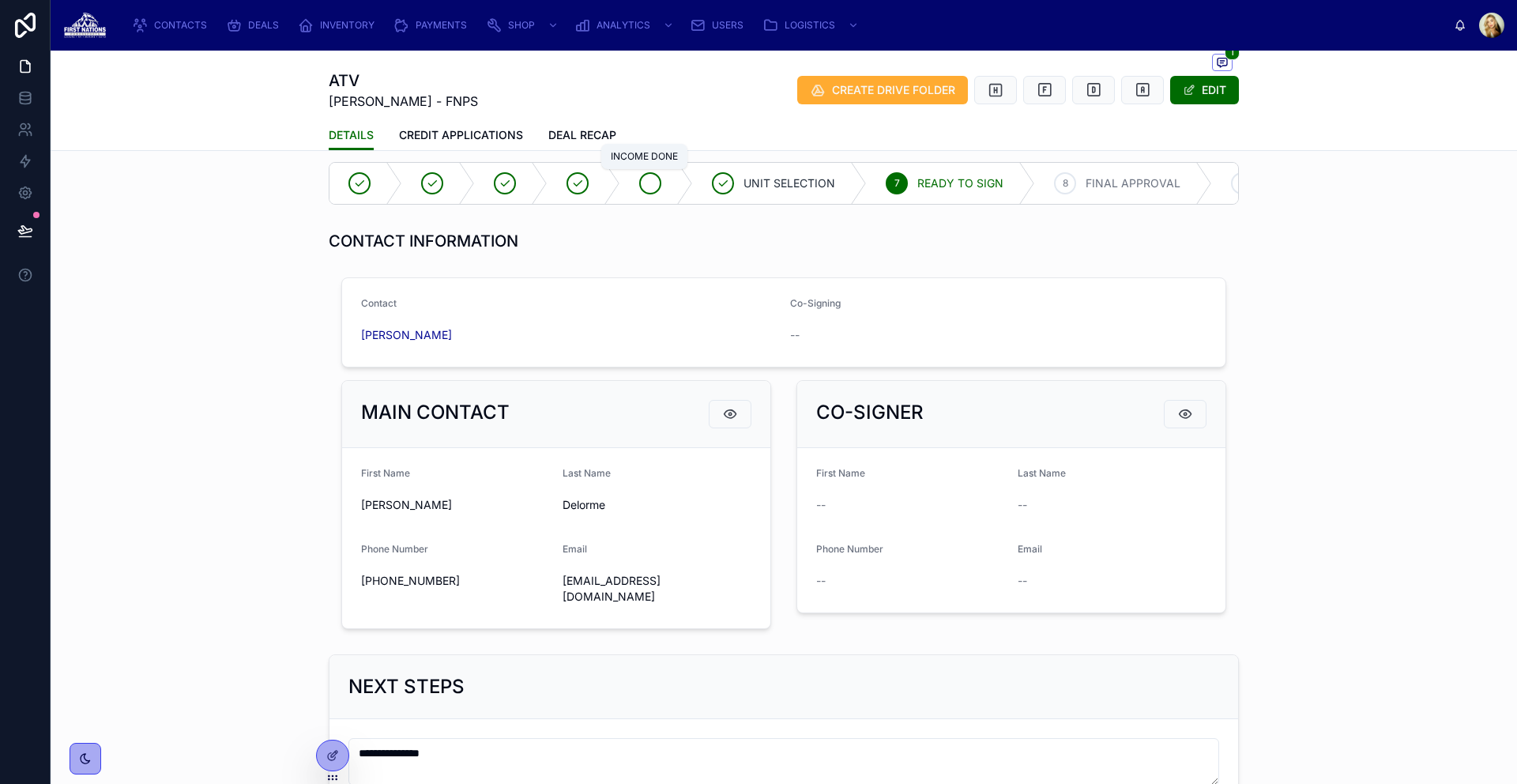
click at [644, 182] on icon at bounding box center [650, 182] width 12 height 12
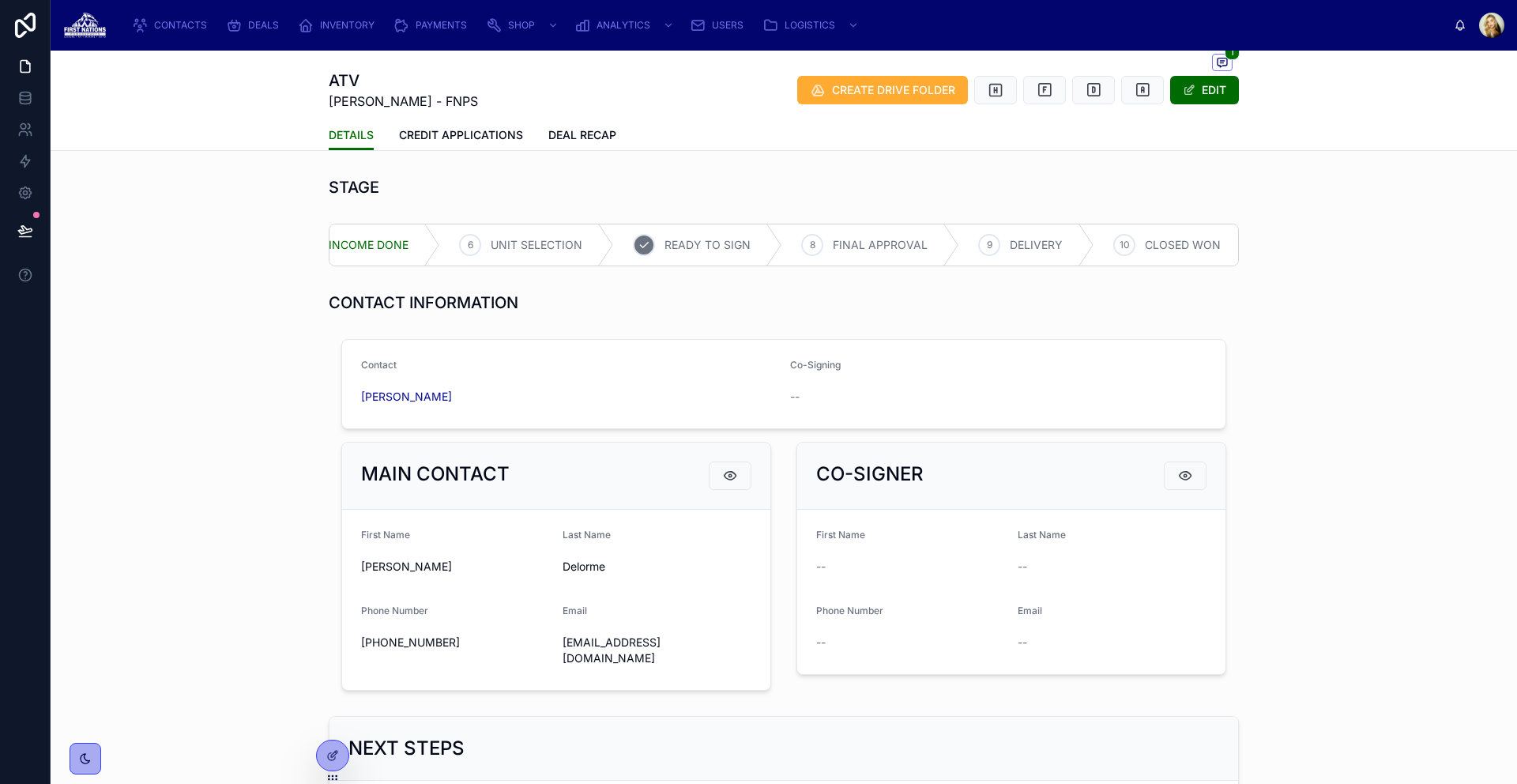
scroll to position [0, 432]
click at [817, 243] on div "8 FINAL APPROVAL" at bounding box center [868, 245] width 177 height 41
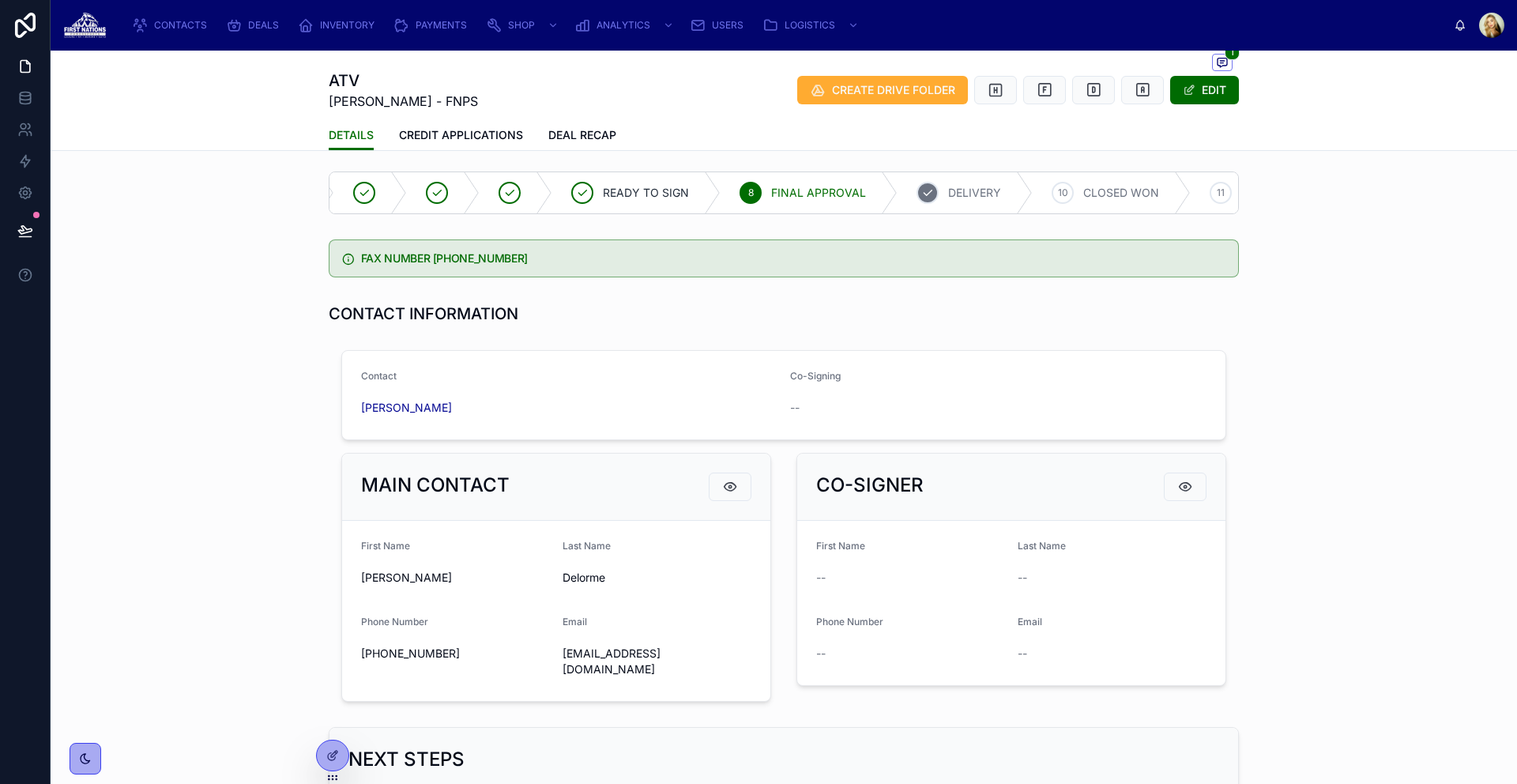
scroll to position [0, 0]
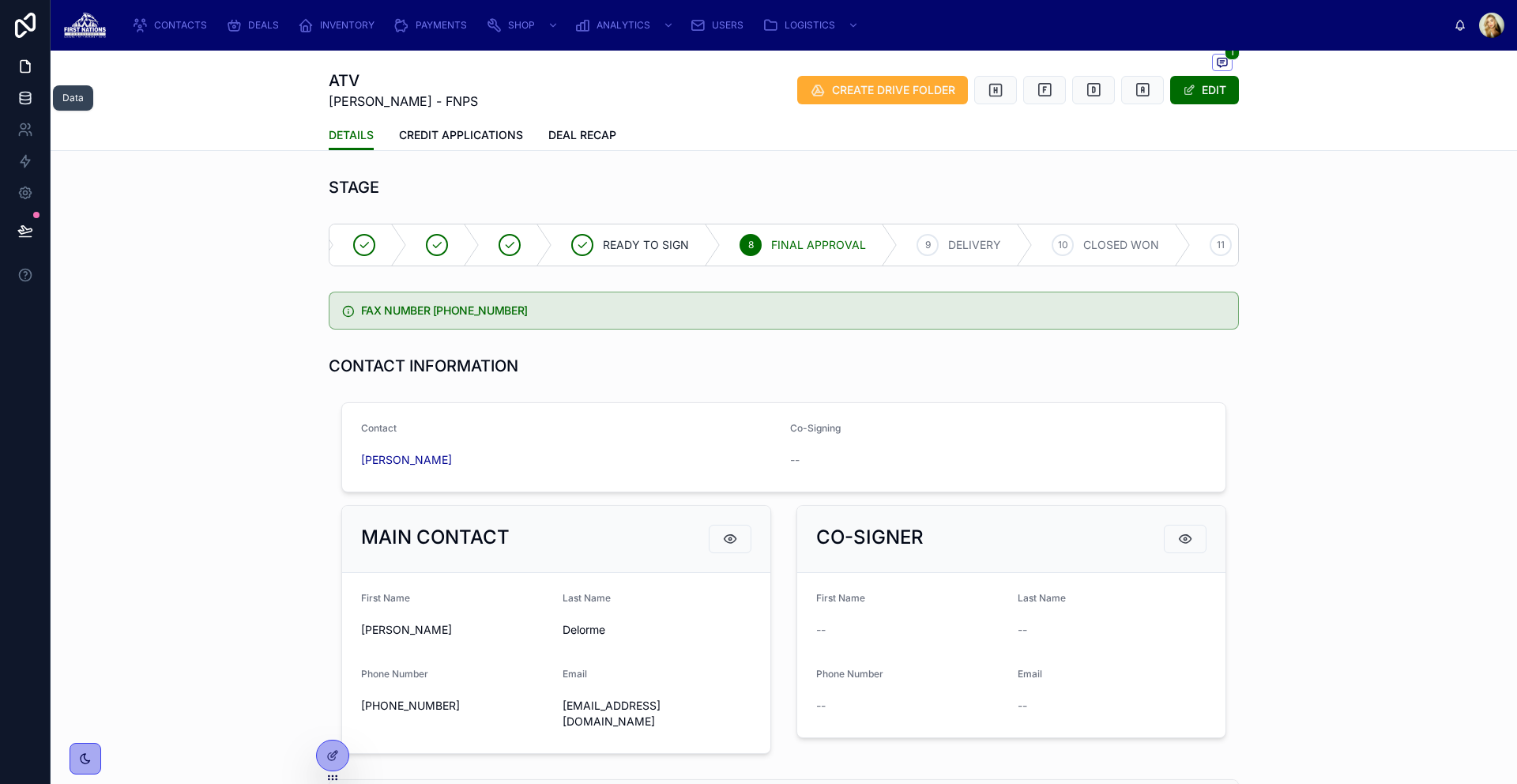
click at [24, 97] on icon at bounding box center [25, 98] width 15 height 15
click at [15, 165] on link at bounding box center [25, 160] width 50 height 32
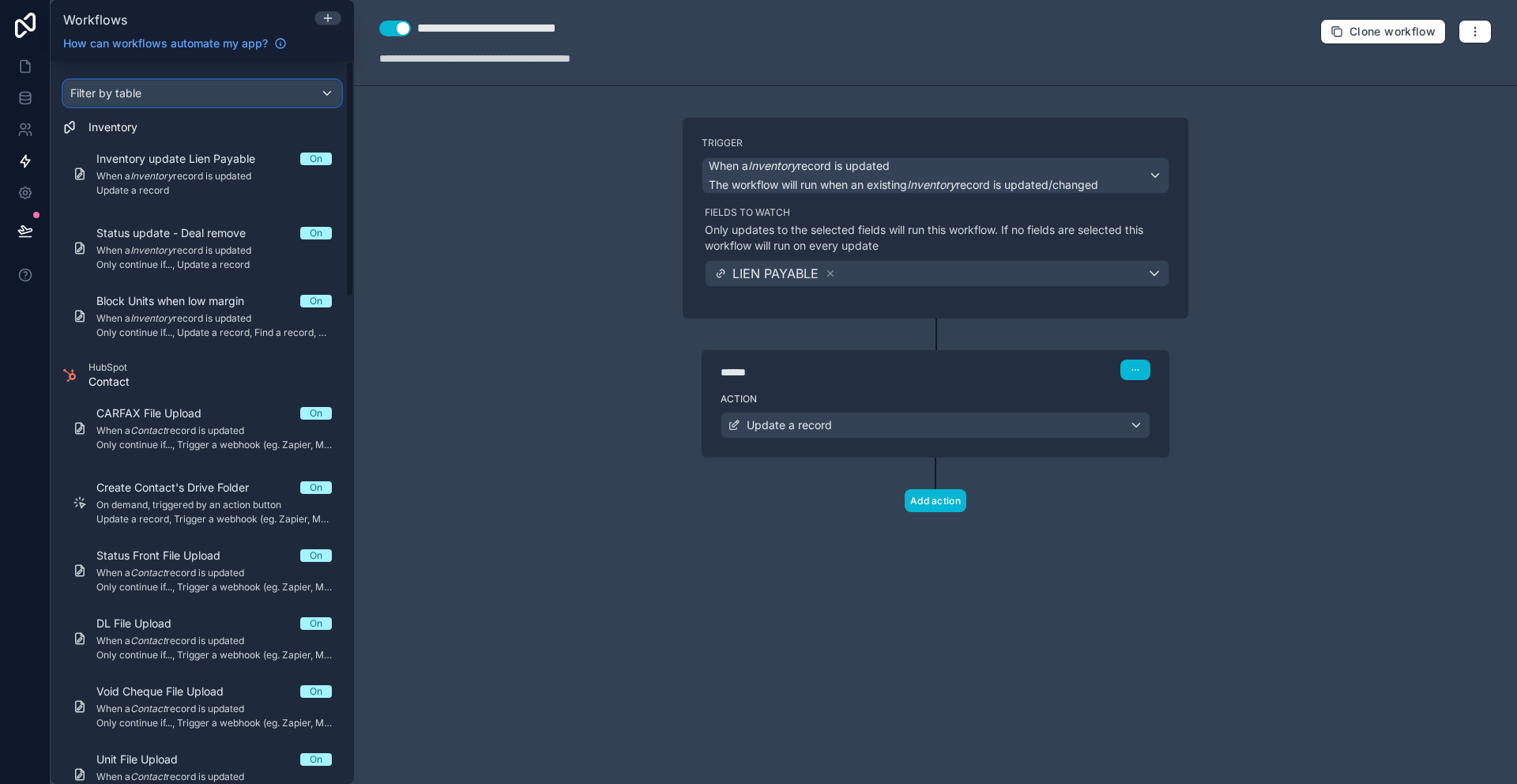
click at [227, 97] on div "Filter by table" at bounding box center [203, 93] width 277 height 25
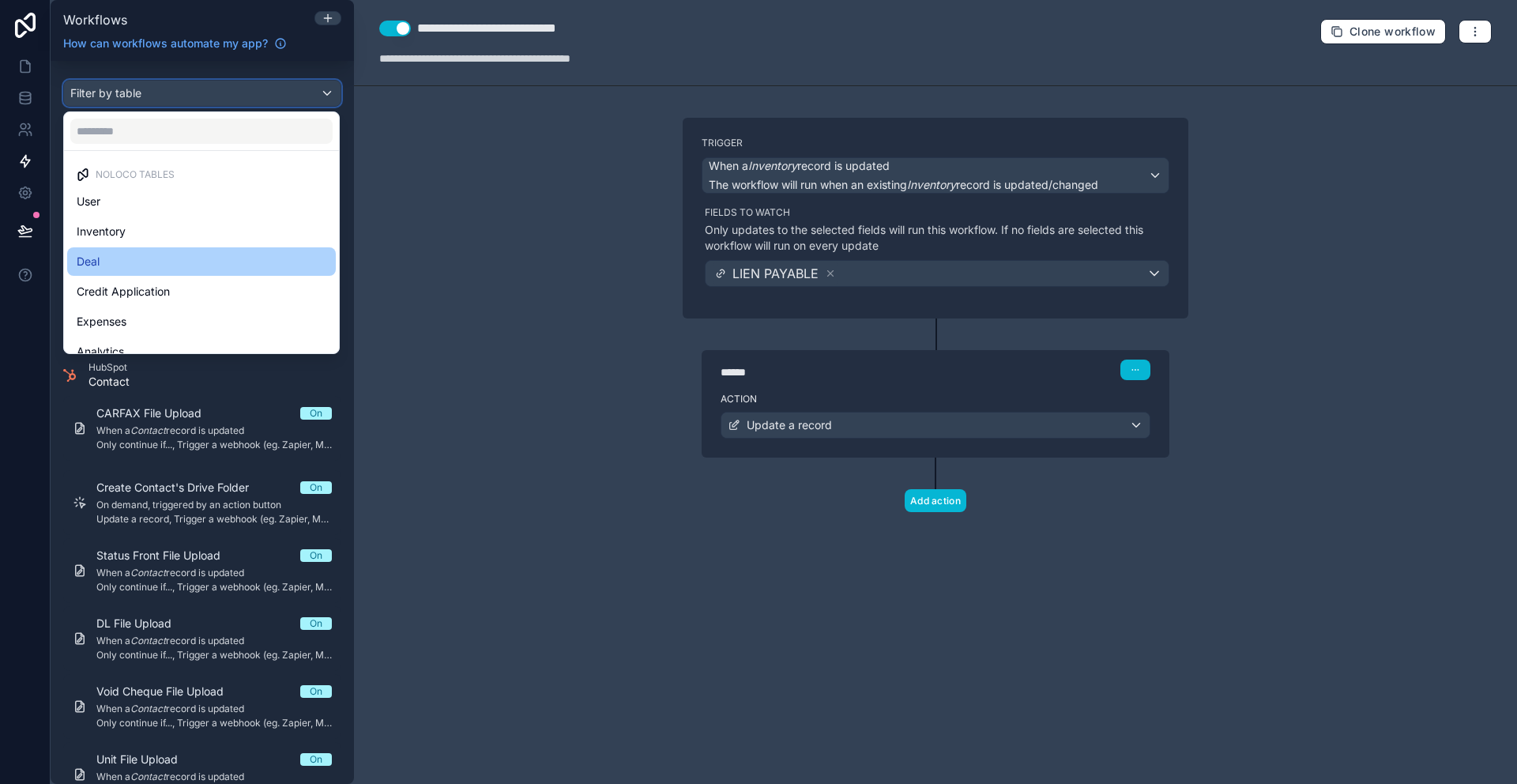
scroll to position [10, 0]
click at [183, 252] on div "Deal" at bounding box center [202, 252] width 250 height 19
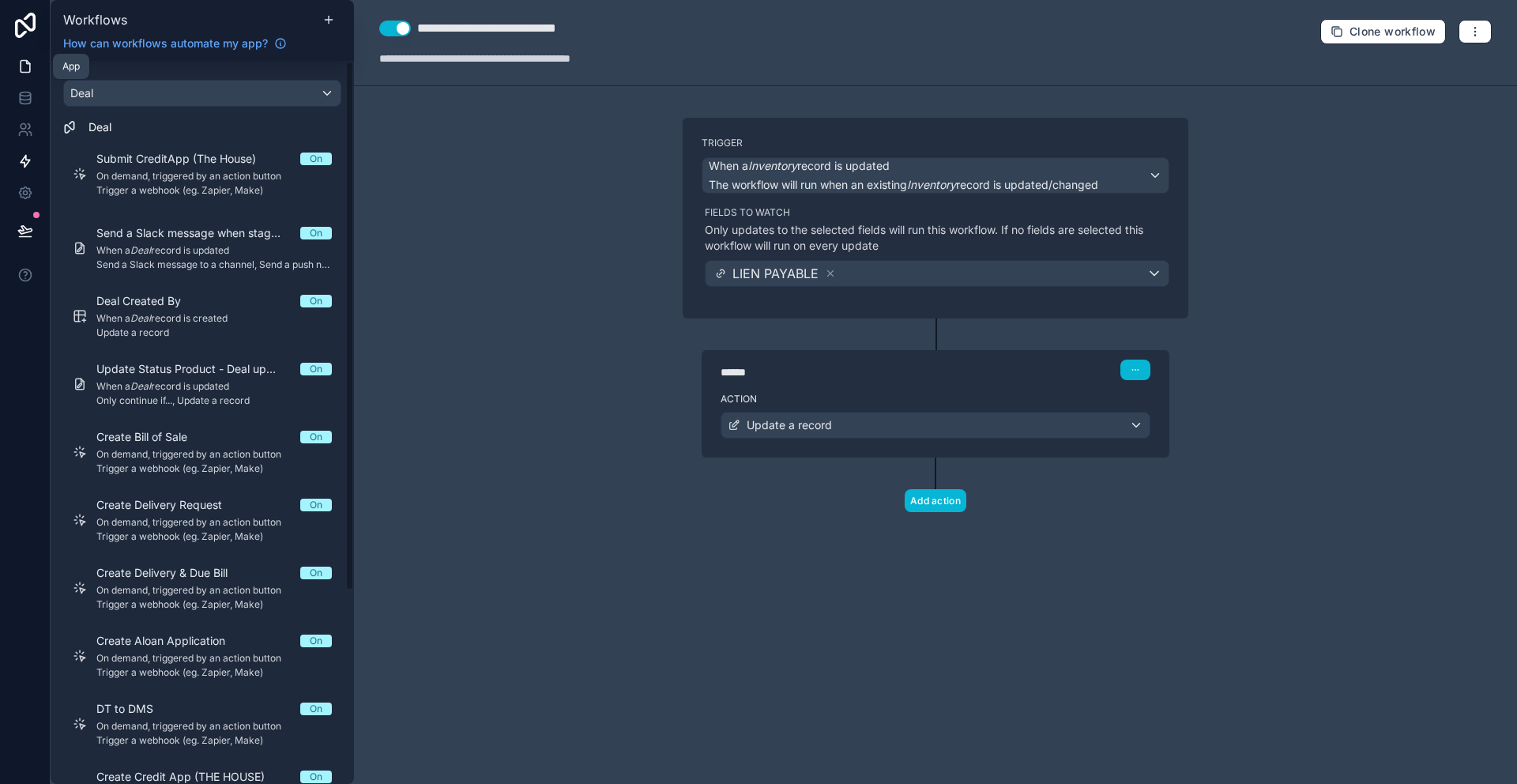
click at [29, 76] on link at bounding box center [25, 66] width 50 height 32
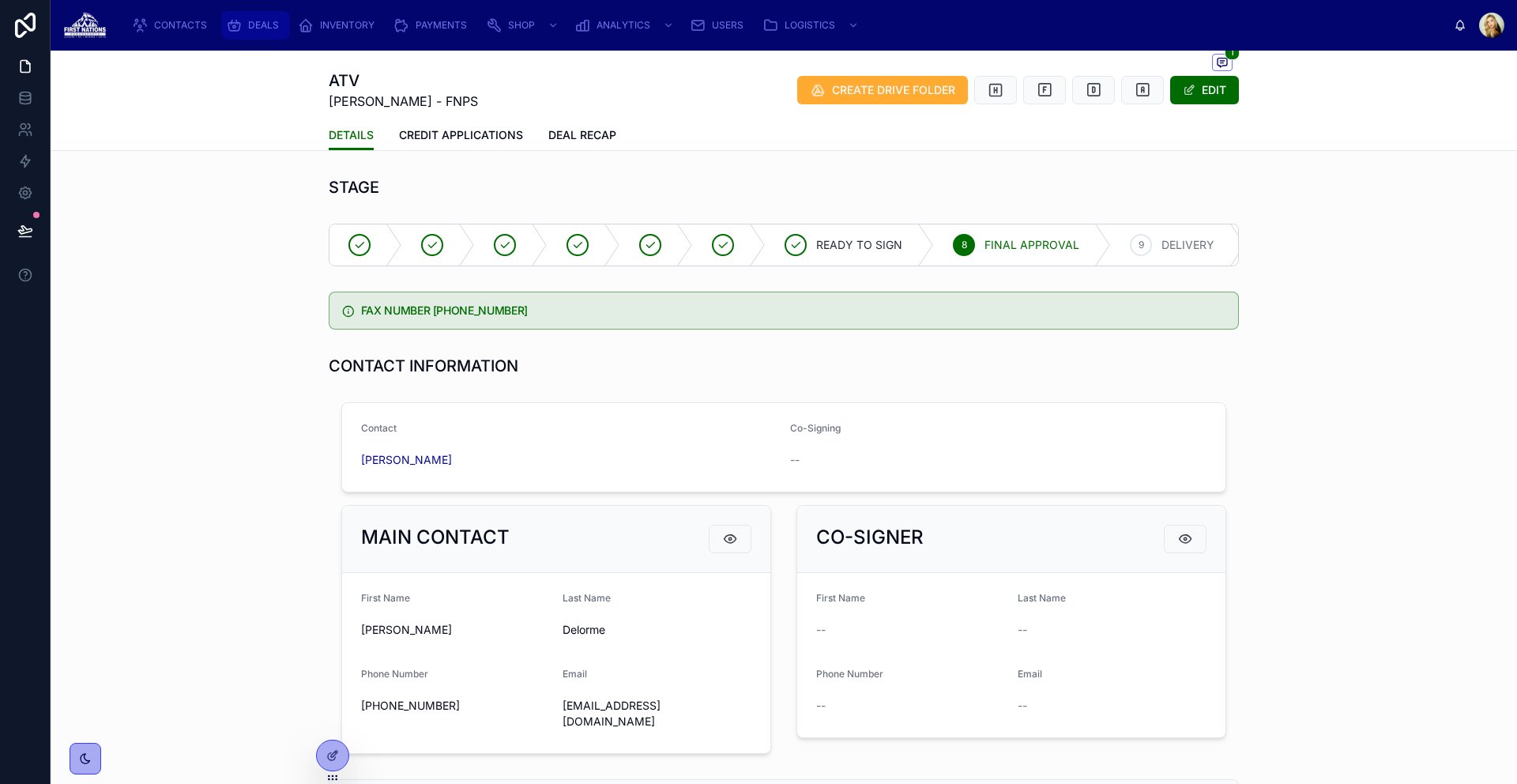
click at [265, 27] on span "DEALS" at bounding box center [263, 25] width 31 height 12
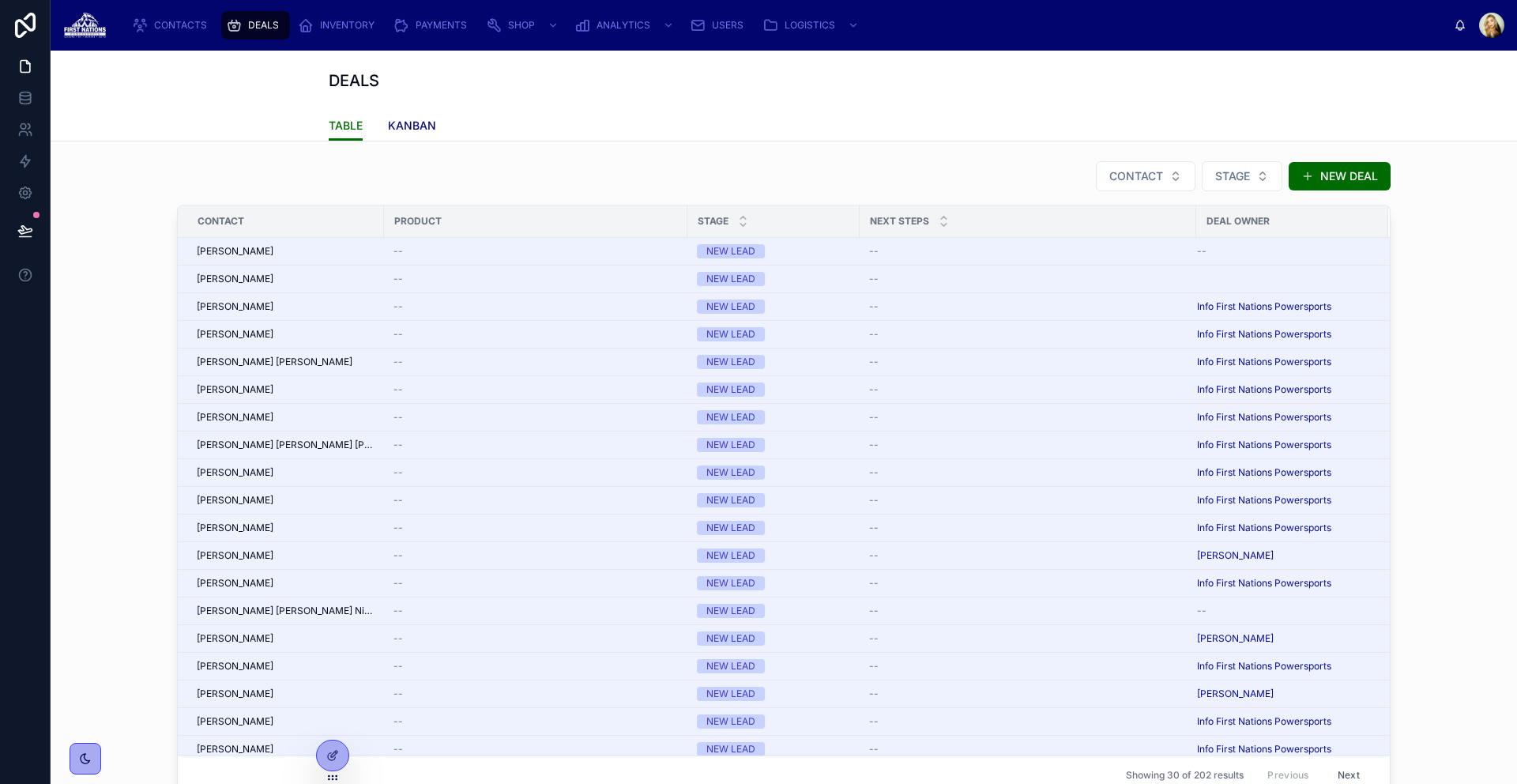
click at [414, 135] on link "KANBAN" at bounding box center [412, 127] width 48 height 32
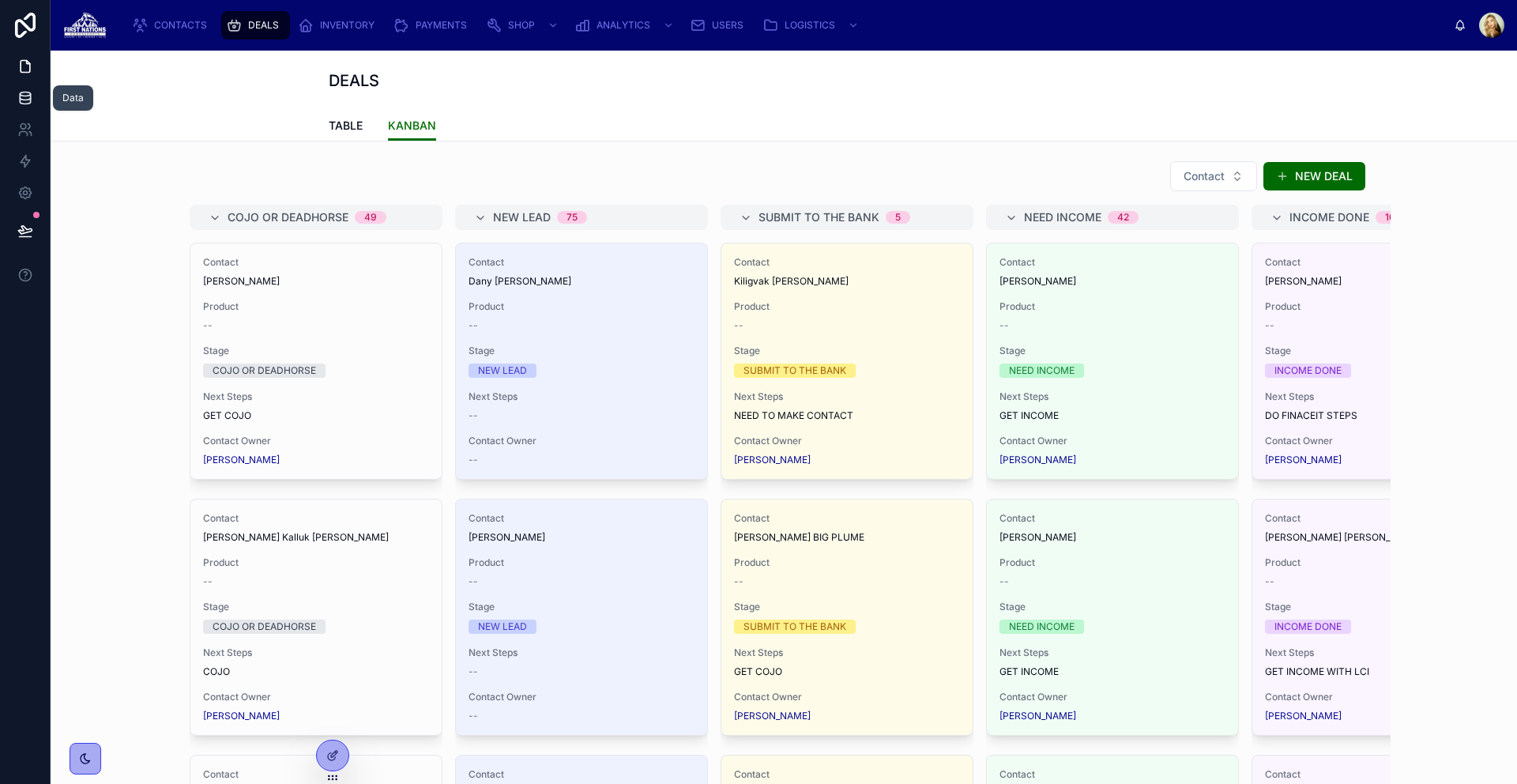
click at [17, 98] on icon at bounding box center [25, 98] width 15 height 15
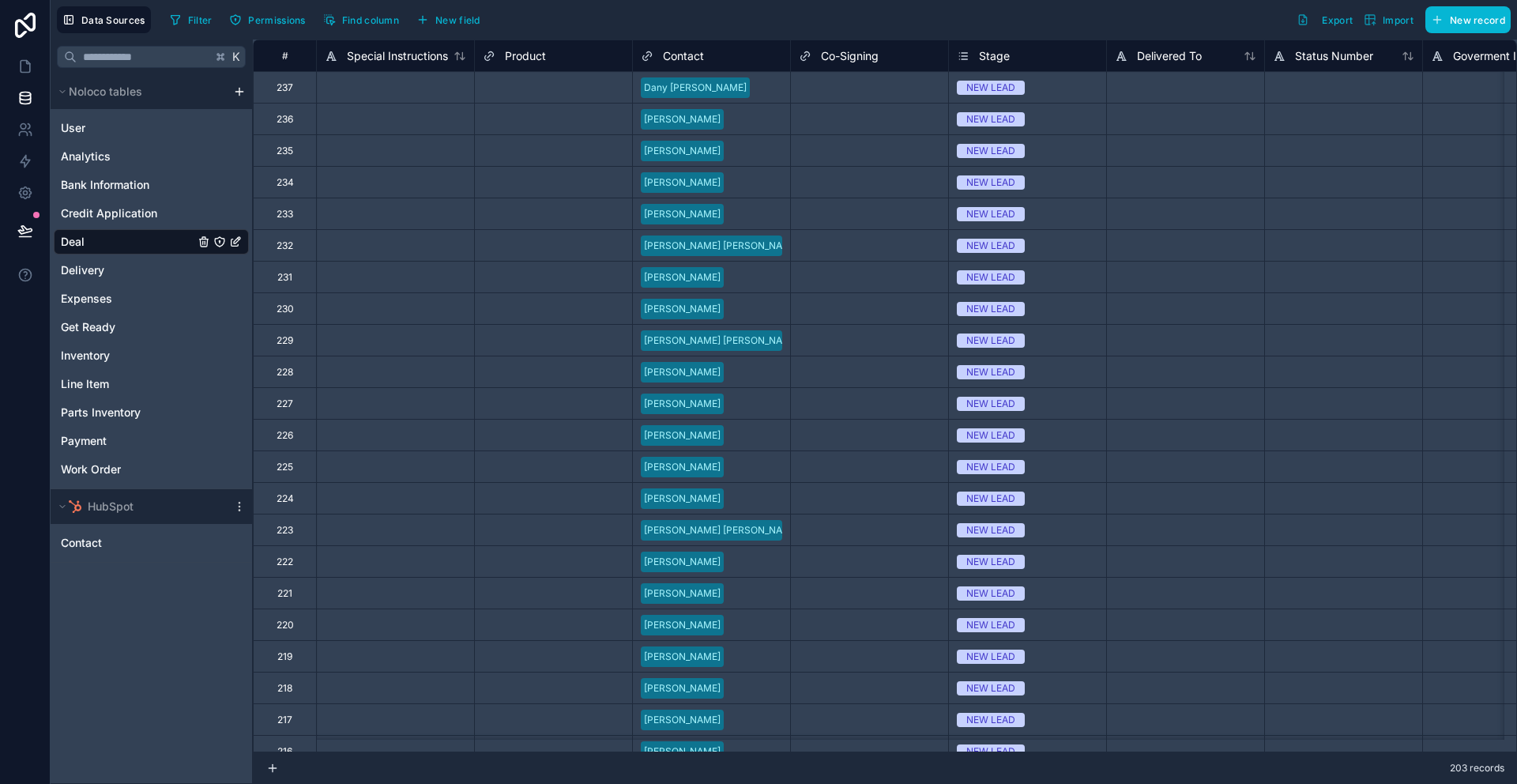
click at [983, 60] on span "Stage" at bounding box center [995, 56] width 31 height 15
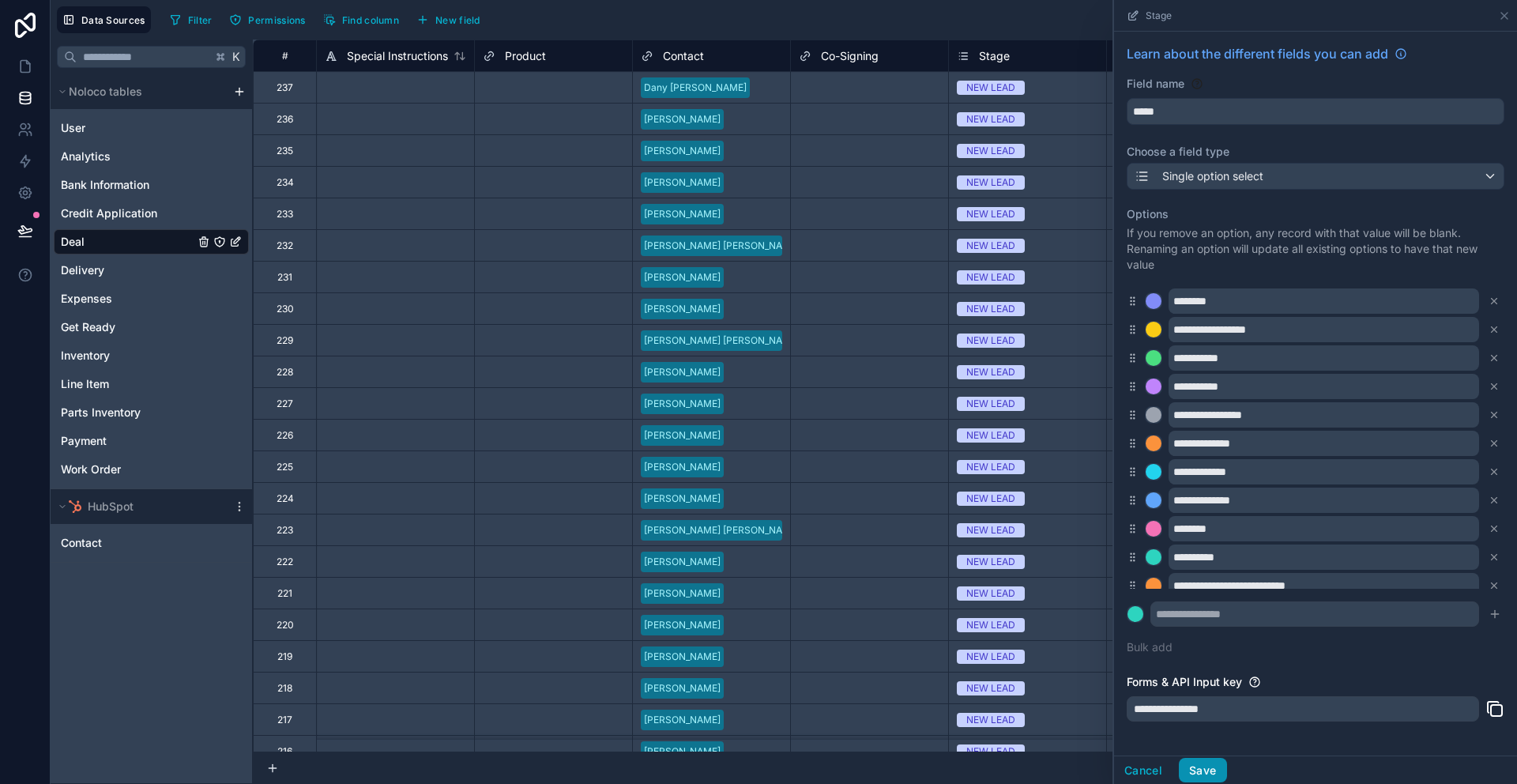
click at [1203, 779] on button "Save" at bounding box center [1202, 770] width 47 height 25
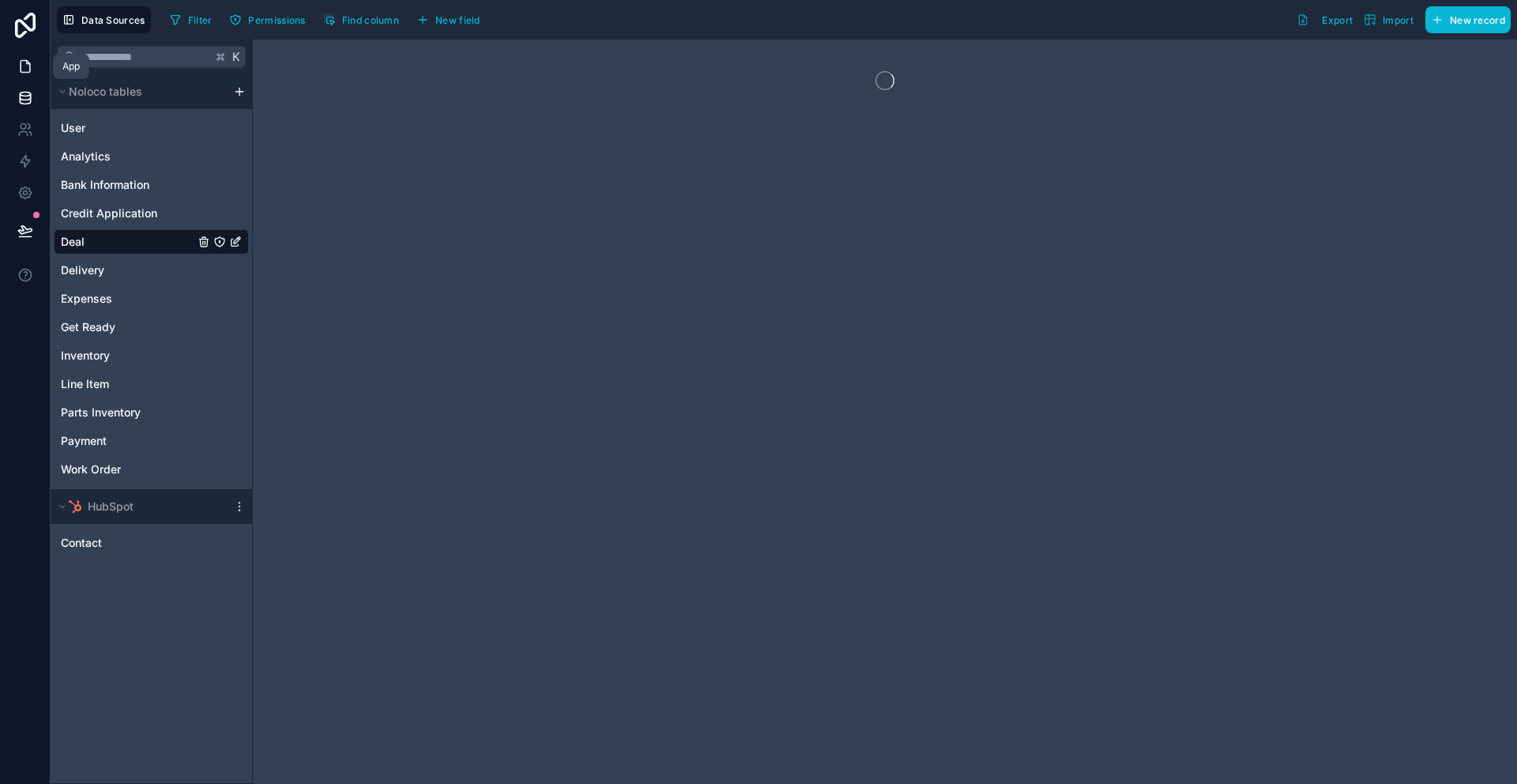
click at [29, 67] on icon at bounding box center [25, 66] width 15 height 15
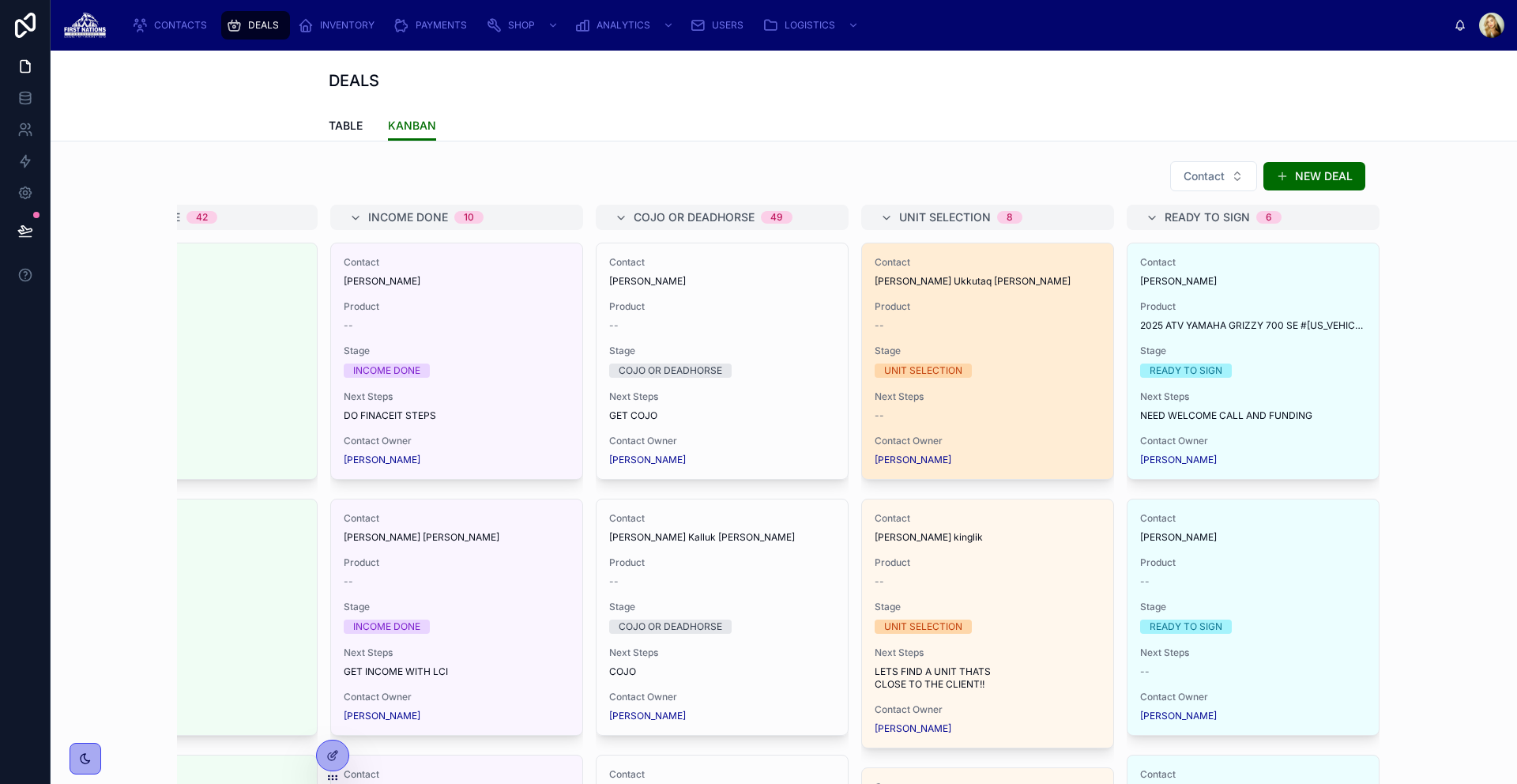
scroll to position [0, 703]
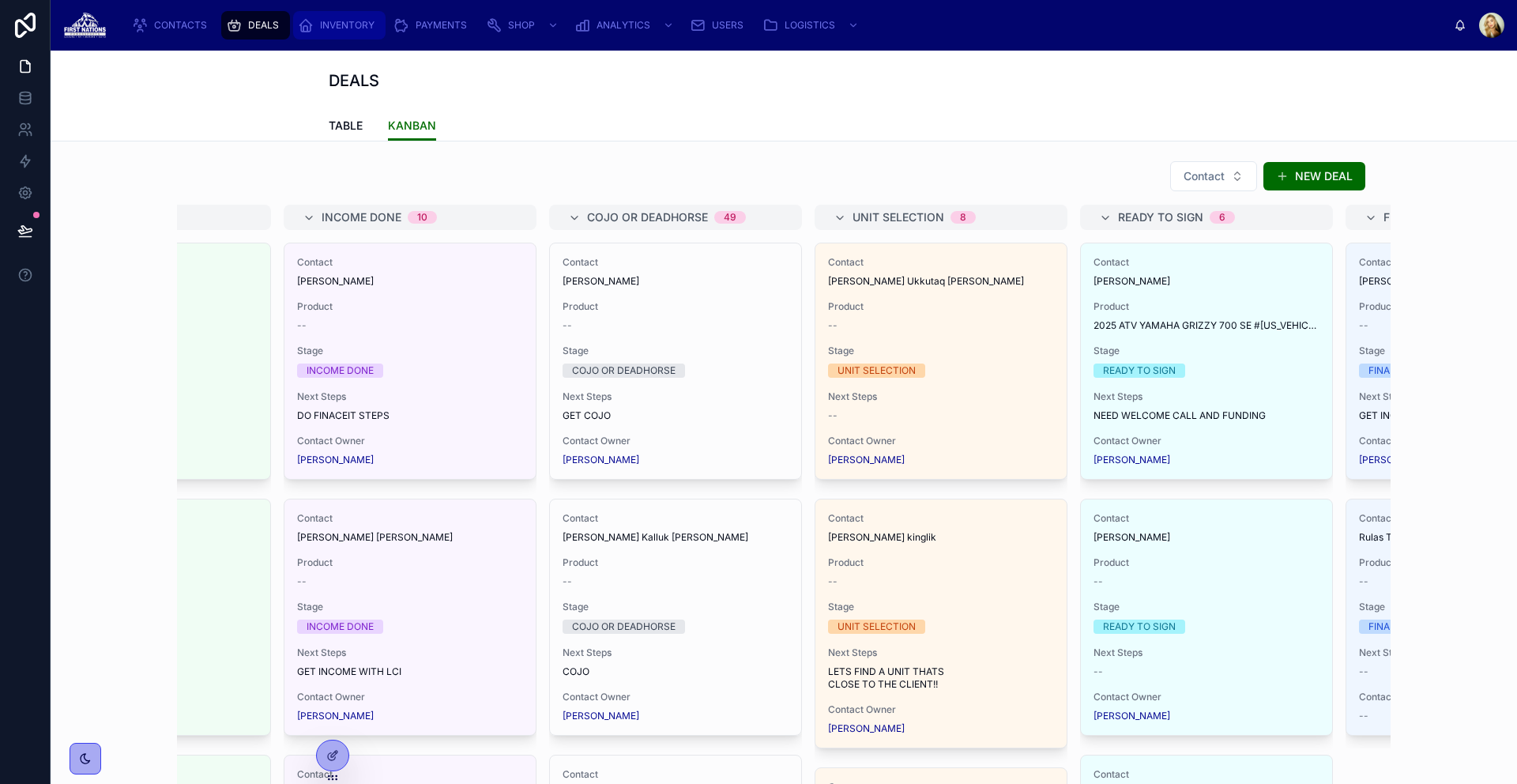
click at [364, 34] on div "INVENTORY" at bounding box center [339, 25] width 83 height 25
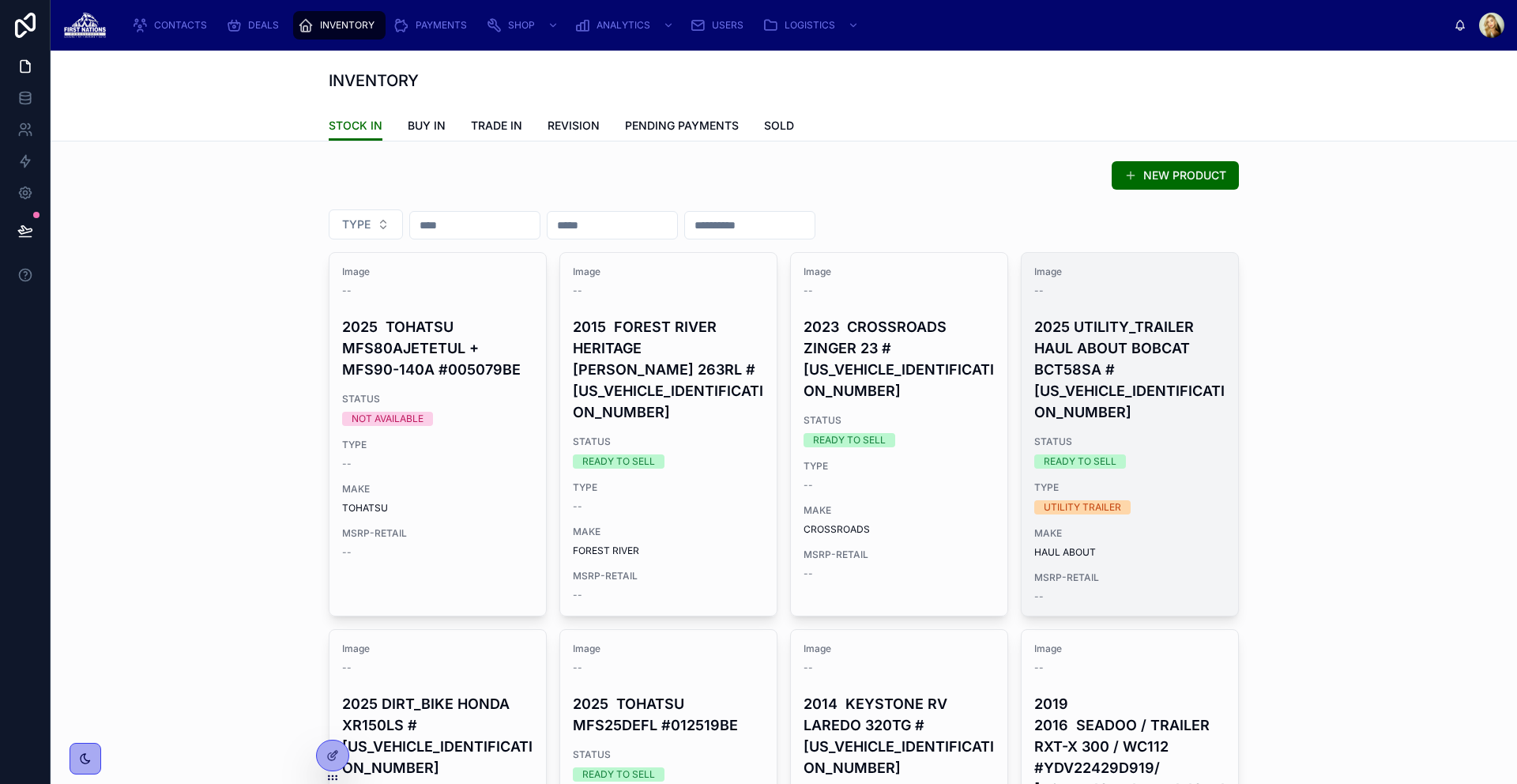
click at [1111, 364] on h4 "2025 UTILITY_TRAILER HAUL ABOUT BOBCAT BCT58SA #[US_VEHICLE_IDENTIFICATION_NUMB…" at bounding box center [1130, 368] width 191 height 107
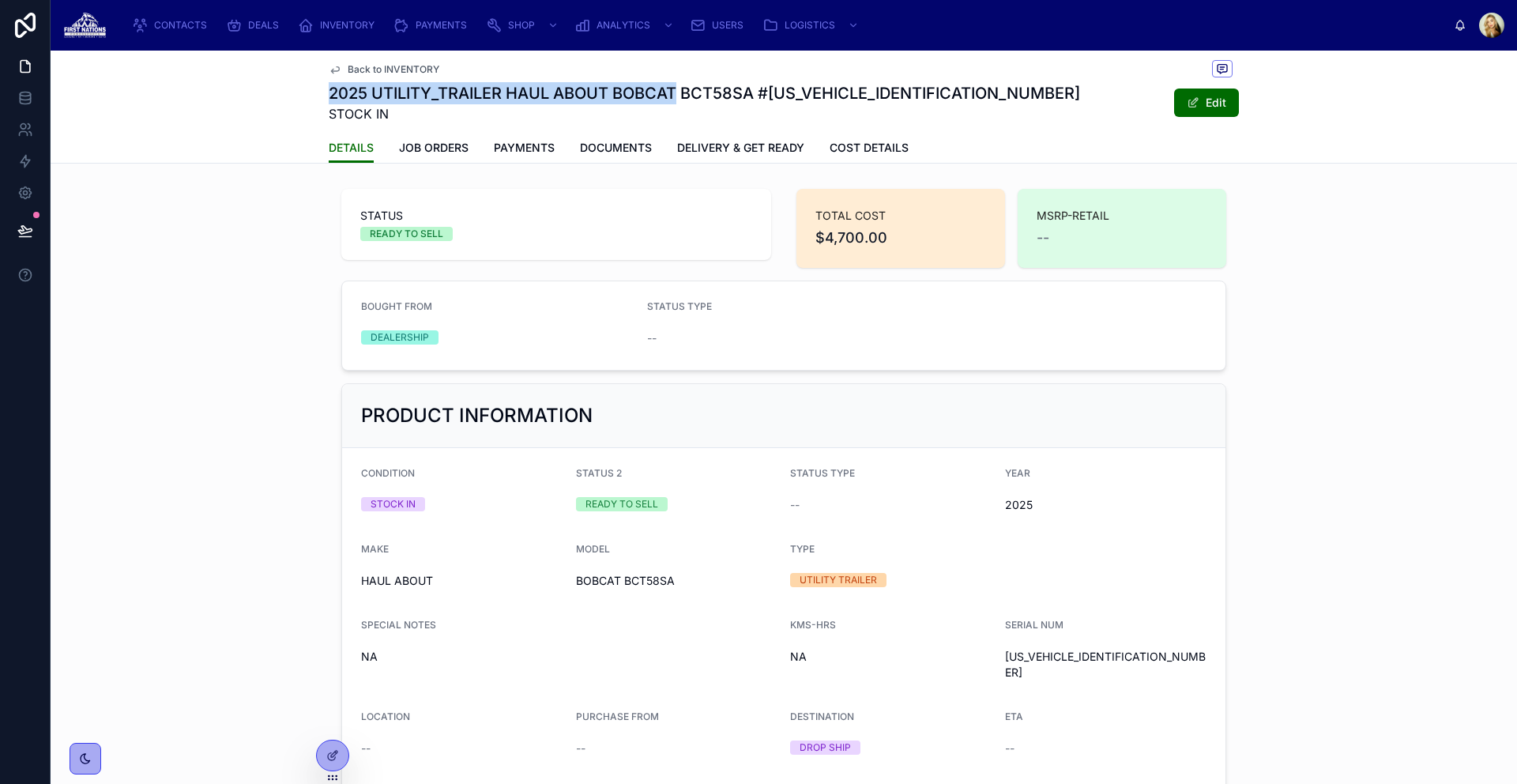
drag, startPoint x: 323, startPoint y: 89, endPoint x: 674, endPoint y: 92, distance: 351.0
click at [674, 92] on h1 "2025 UTILITY_TRAILER HAUL ABOUT BOBCAT BCT58SA #[US_VEHICLE_IDENTIFICATION_NUMB…" at bounding box center [704, 93] width 752 height 22
copy h1 "2025 UTILITY_TRAILER HAUL ABOUT BOBCAT"
click at [539, 252] on div "STATUS READY TO SELL" at bounding box center [557, 225] width 430 height 71
click at [333, 32] on div "INVENTORY" at bounding box center [339, 25] width 83 height 25
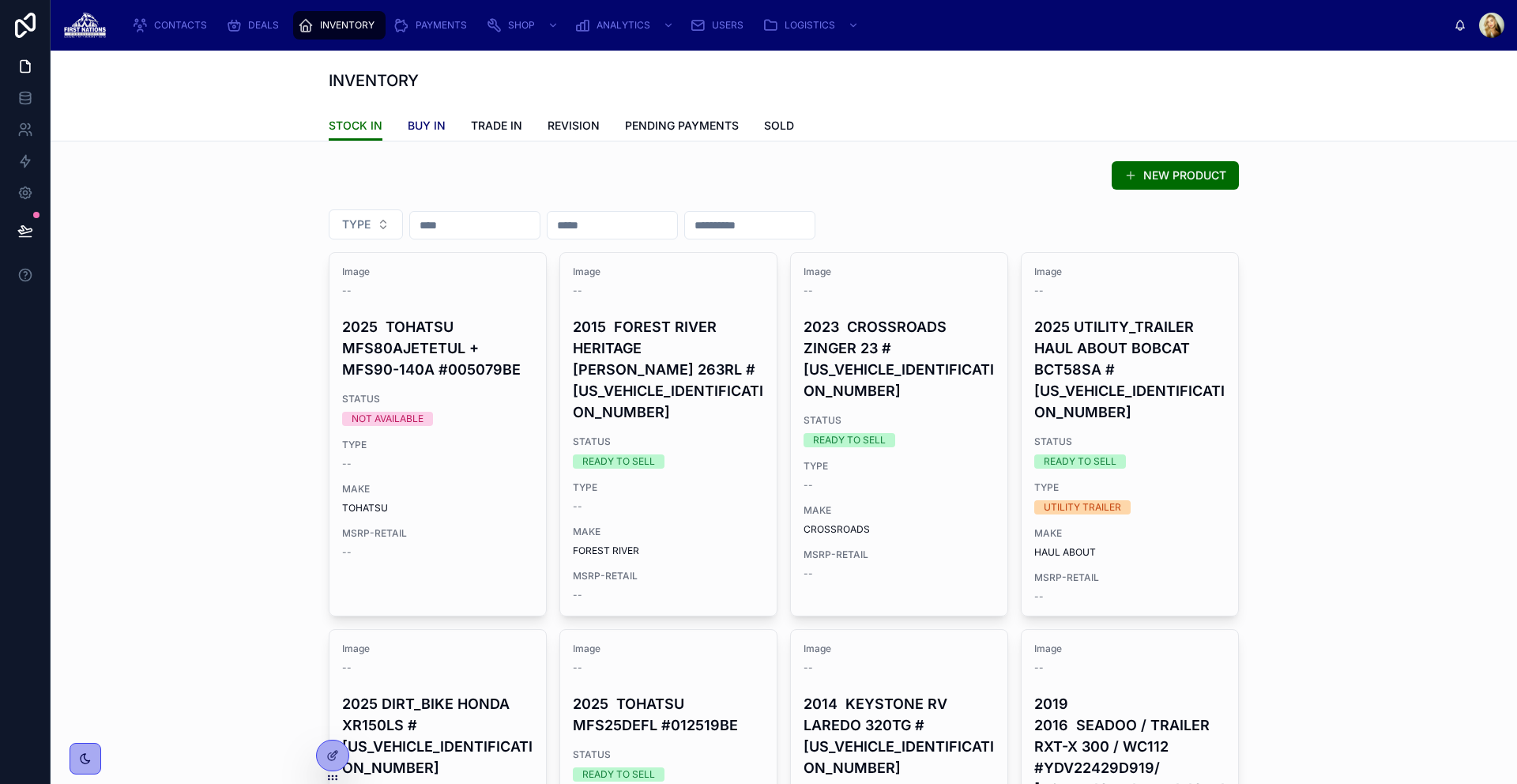
click at [418, 136] on link "BUY IN" at bounding box center [427, 127] width 38 height 32
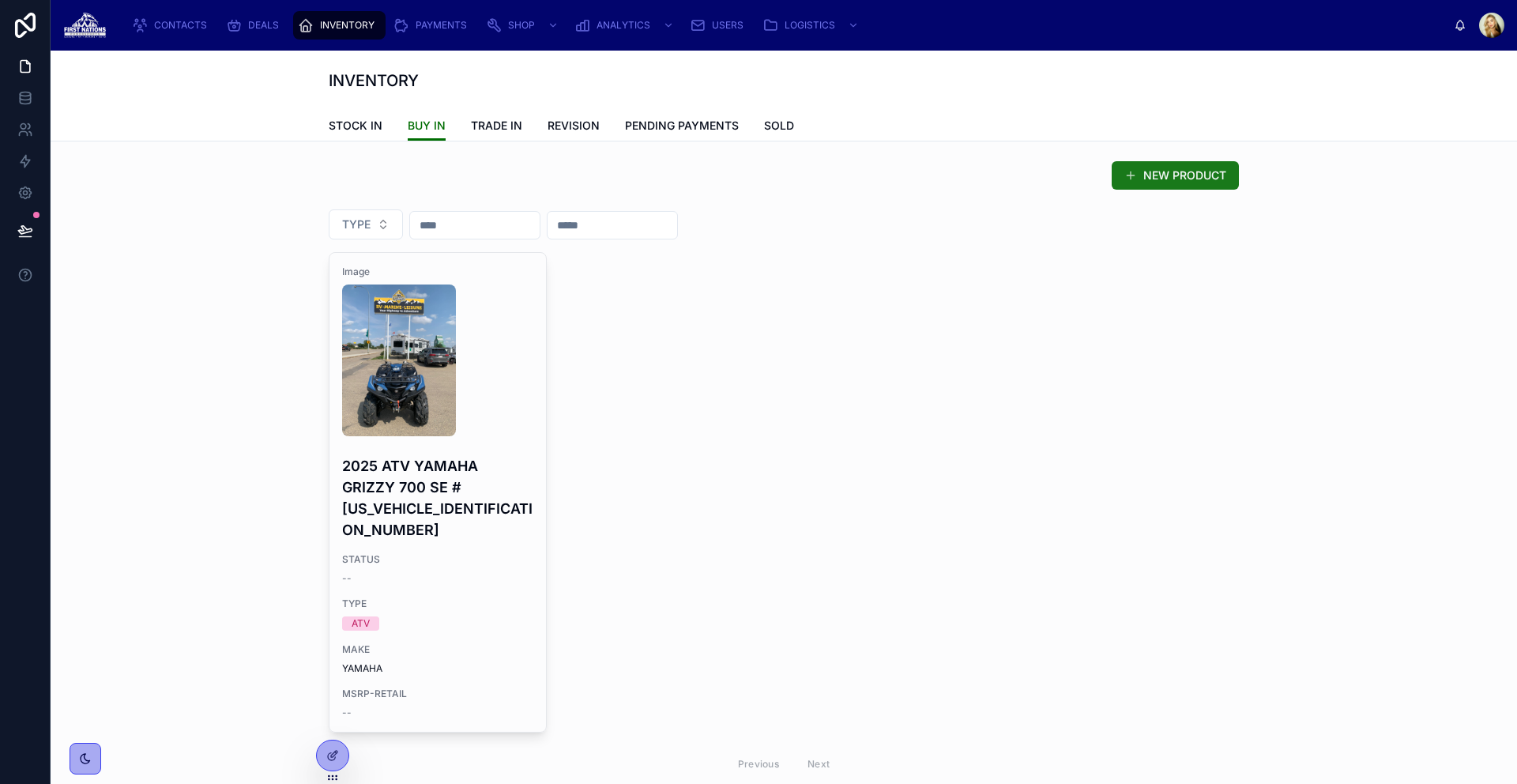
click at [1183, 176] on button "NEW PRODUCT" at bounding box center [1175, 176] width 128 height 29
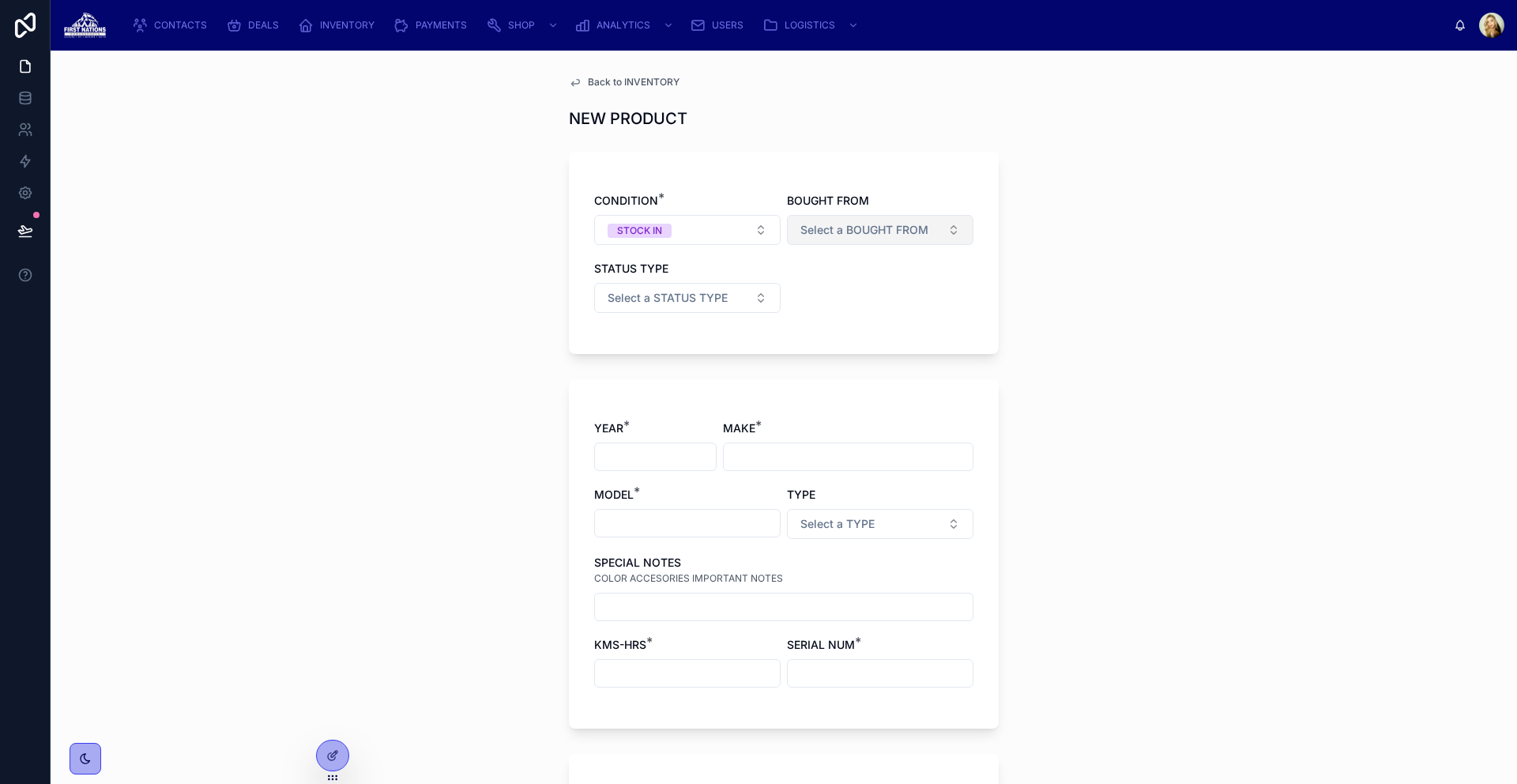
click at [809, 231] on span "Select a BOUGHT FROM" at bounding box center [864, 229] width 128 height 15
click at [723, 293] on button "Select a STATUS TYPE" at bounding box center [687, 297] width 186 height 30
click at [819, 321] on div "CONDITION * STOCK IN BOUGHT FROM Select a BOUGHT FROM STATUS TYPE Select a STAT…" at bounding box center [783, 261] width 379 height 136
click at [716, 220] on button "STOCK IN" at bounding box center [687, 229] width 186 height 30
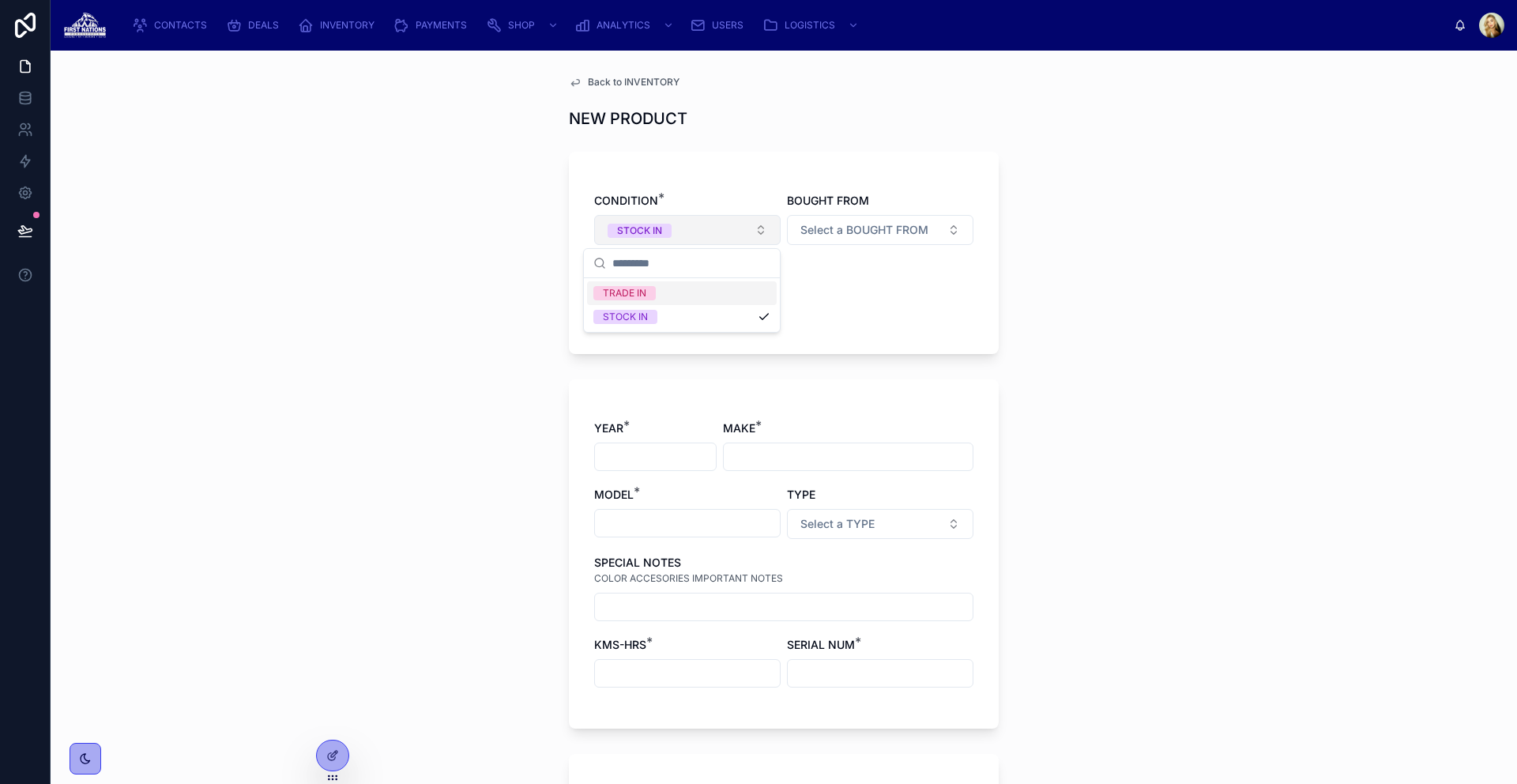
click at [716, 220] on button "STOCK IN" at bounding box center [687, 229] width 186 height 30
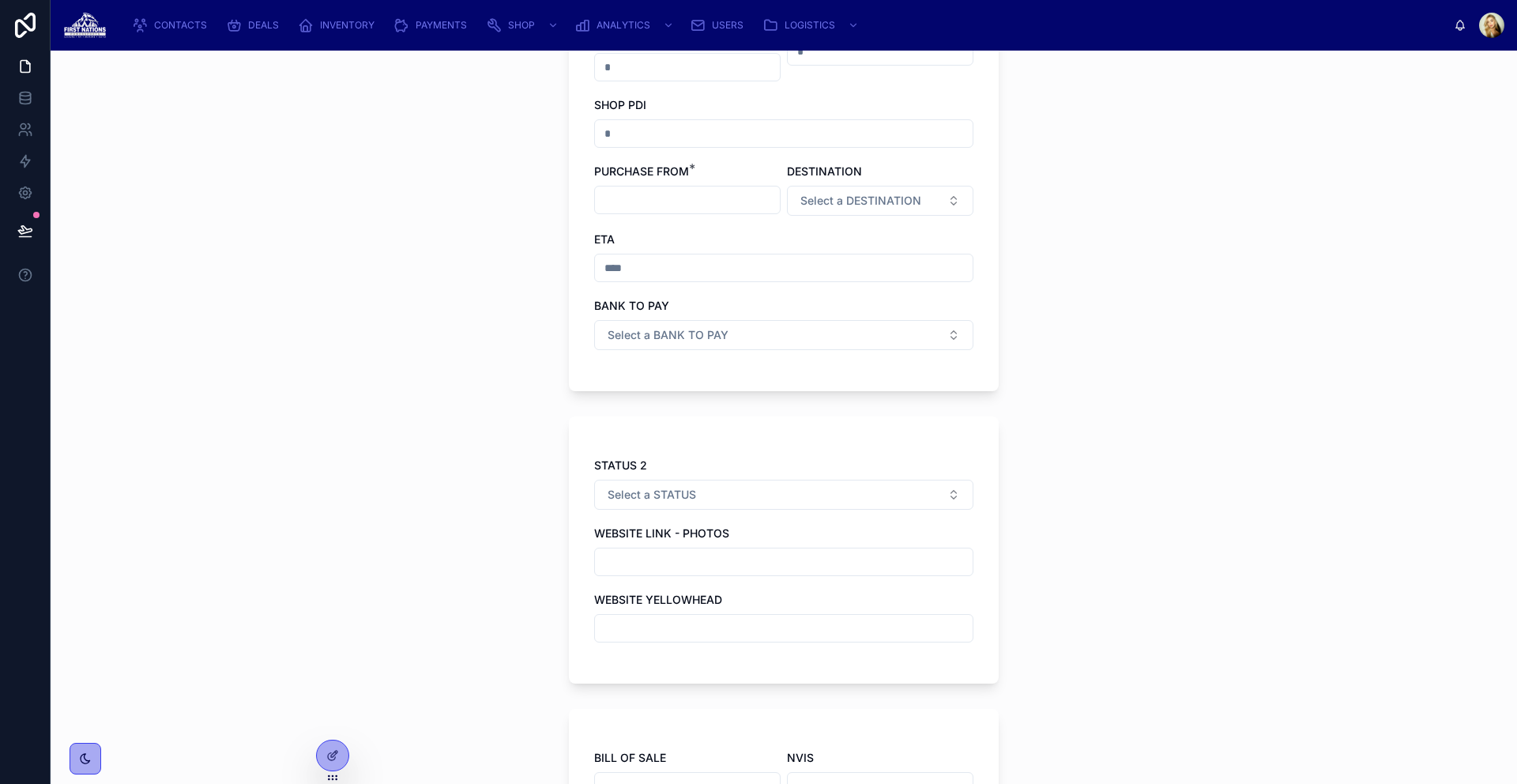
scroll to position [1058, 0]
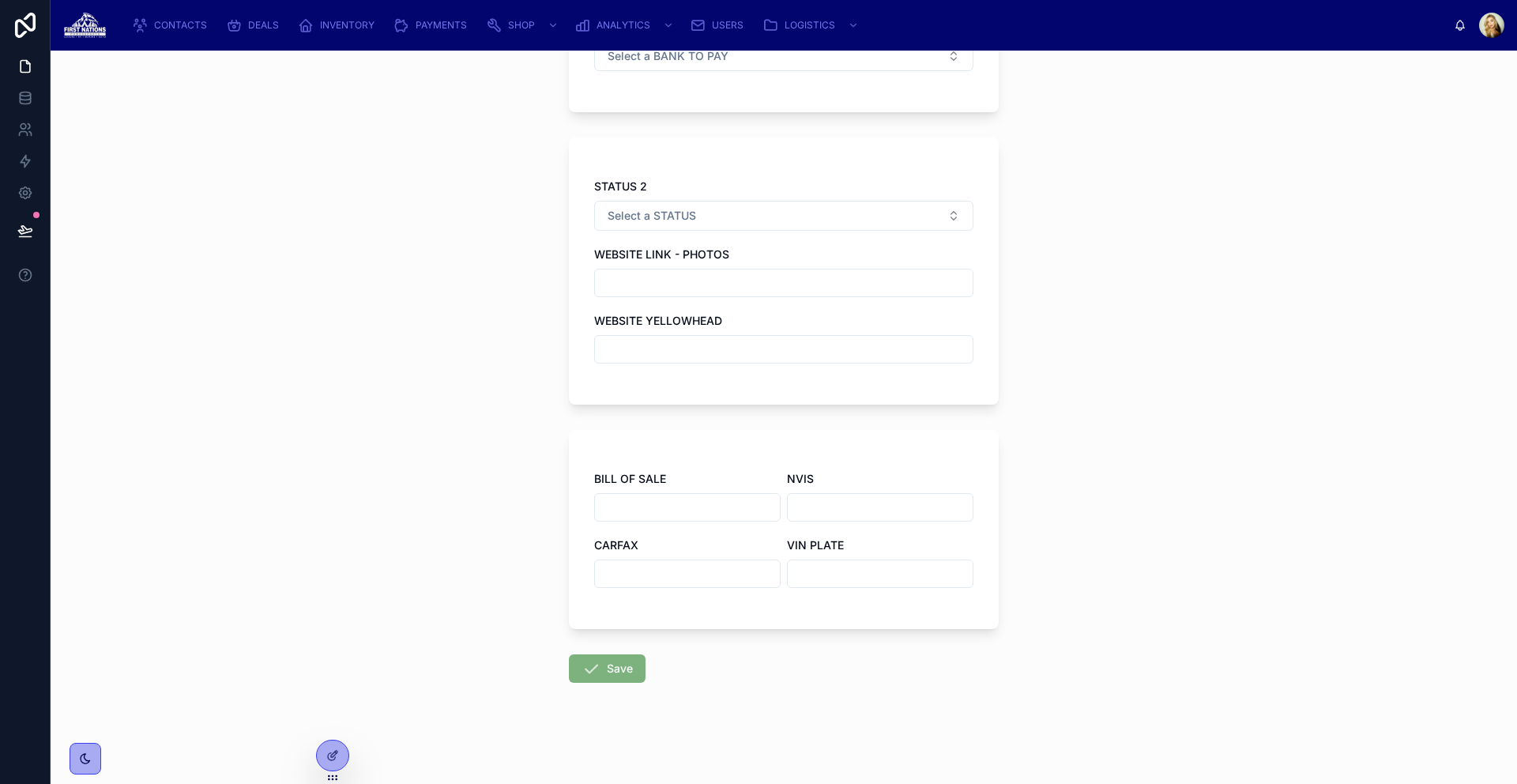
scroll to position [109, 0]
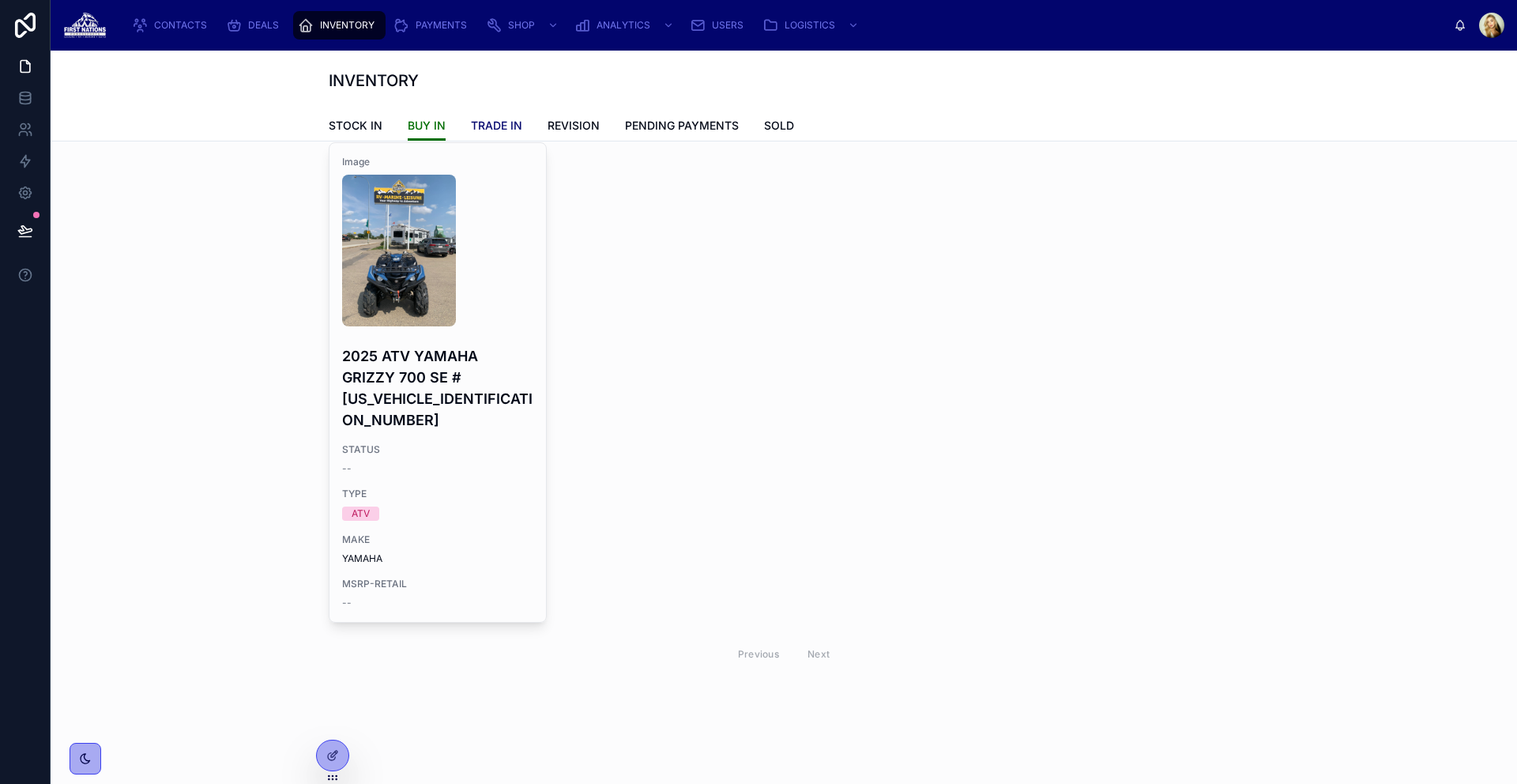
click at [480, 116] on link "TRADE IN" at bounding box center [497, 127] width 52 height 32
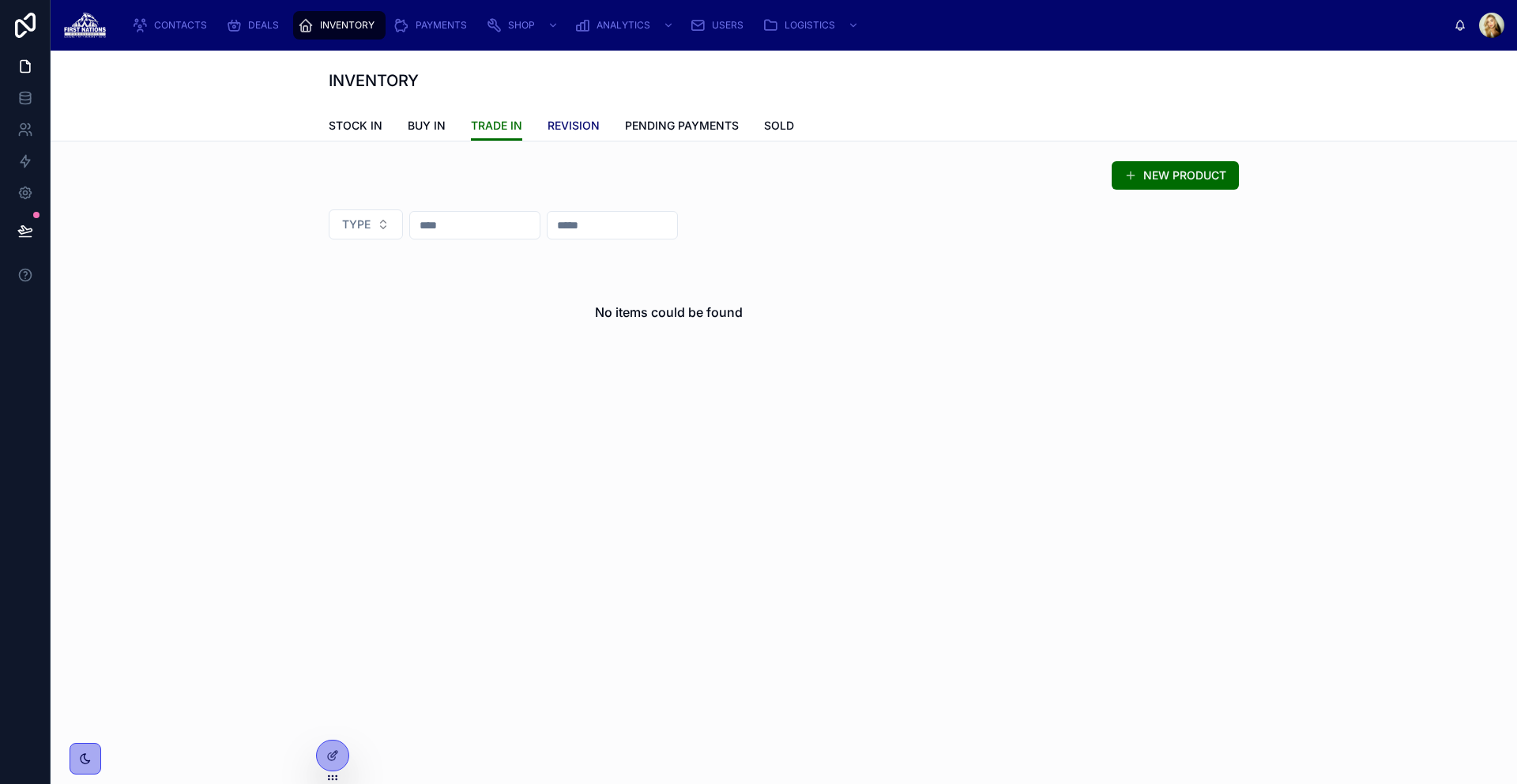
click at [579, 123] on span "REVISION" at bounding box center [573, 126] width 52 height 15
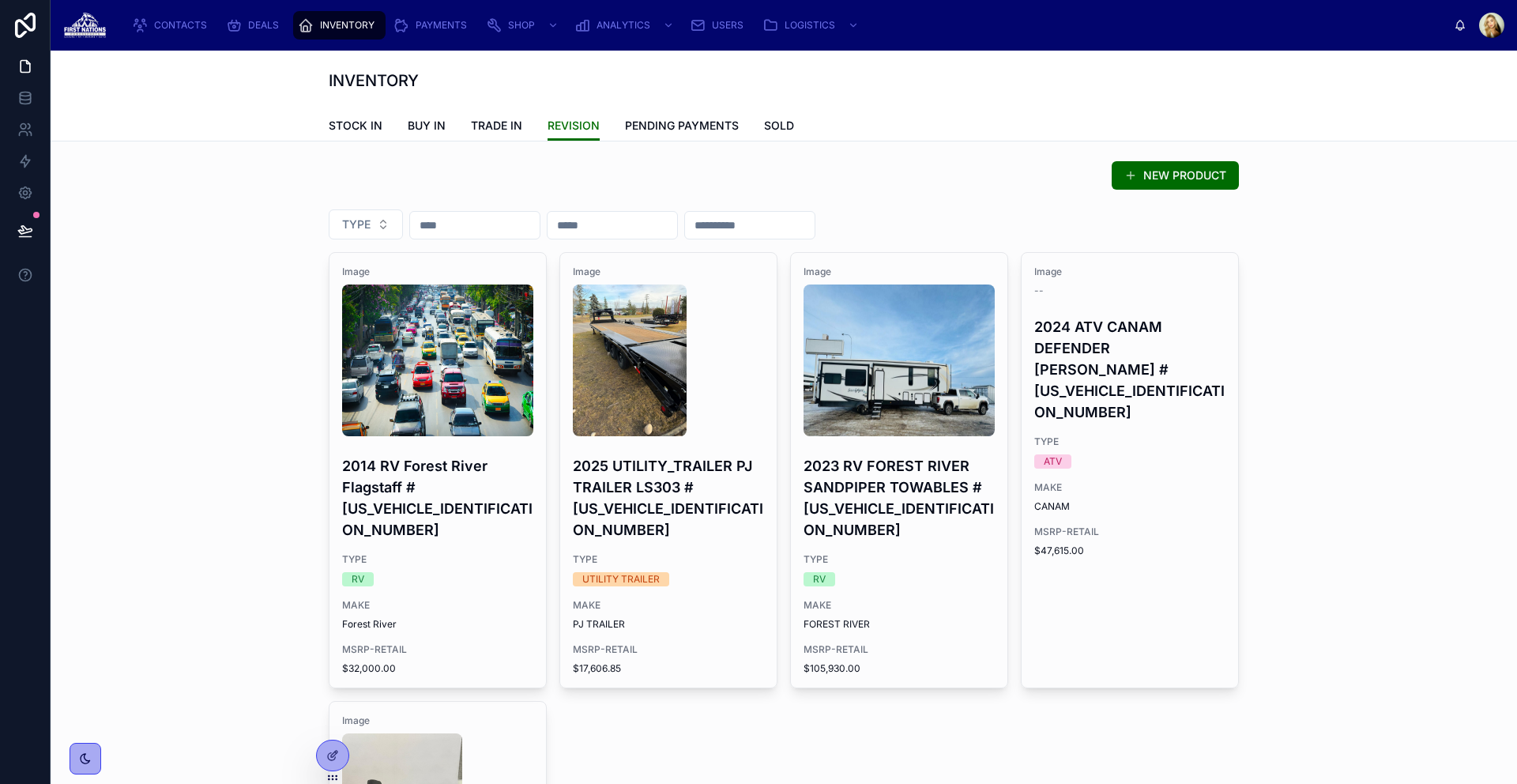
click at [521, 126] on div "STOCK IN BUY IN TRADE IN REVISION PENDING PAYMENTS SOLD" at bounding box center [783, 125] width 910 height 30
click at [503, 130] on span "TRADE IN" at bounding box center [497, 126] width 52 height 15
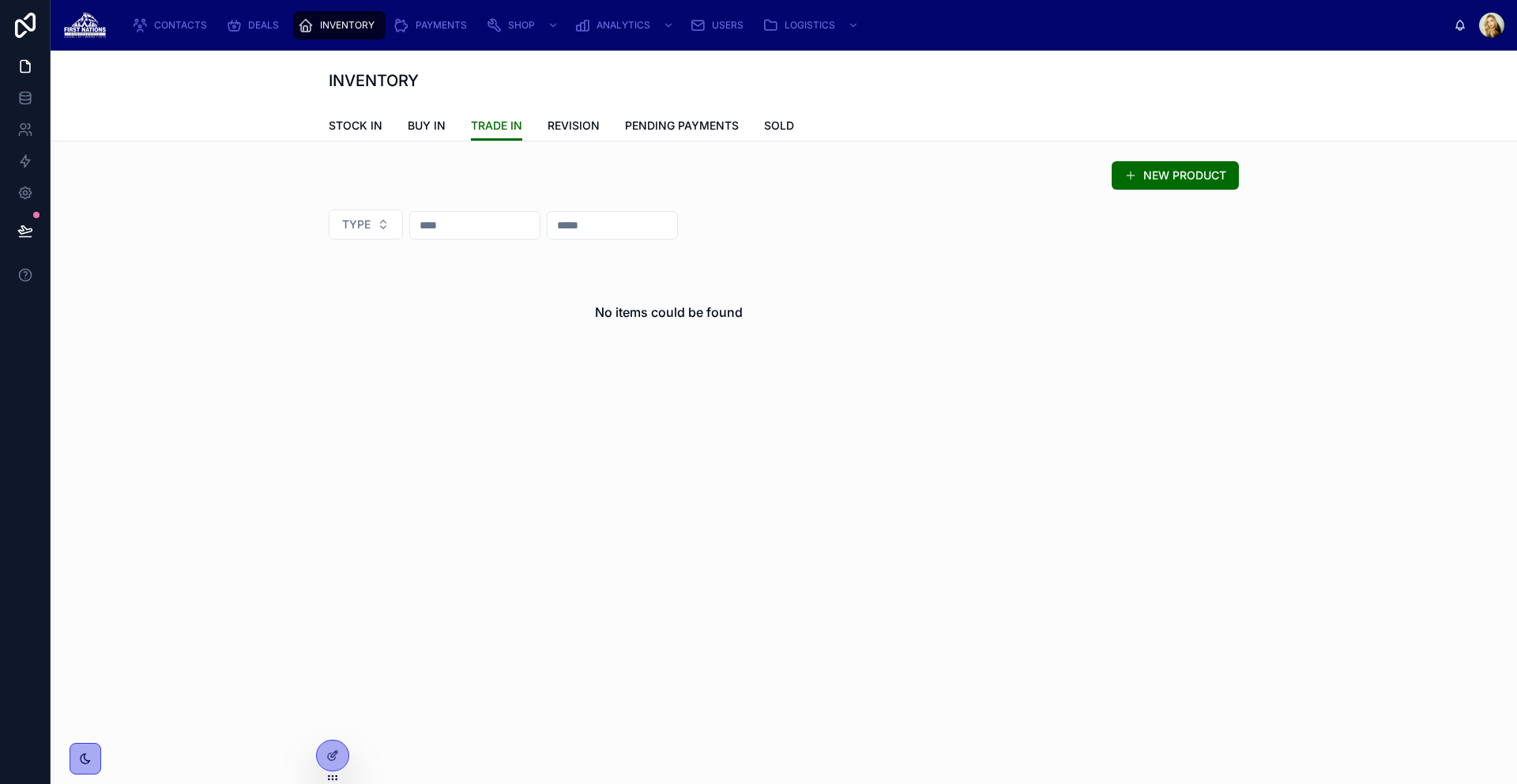
click at [325, 21] on span "INVENTORY" at bounding box center [347, 25] width 55 height 12
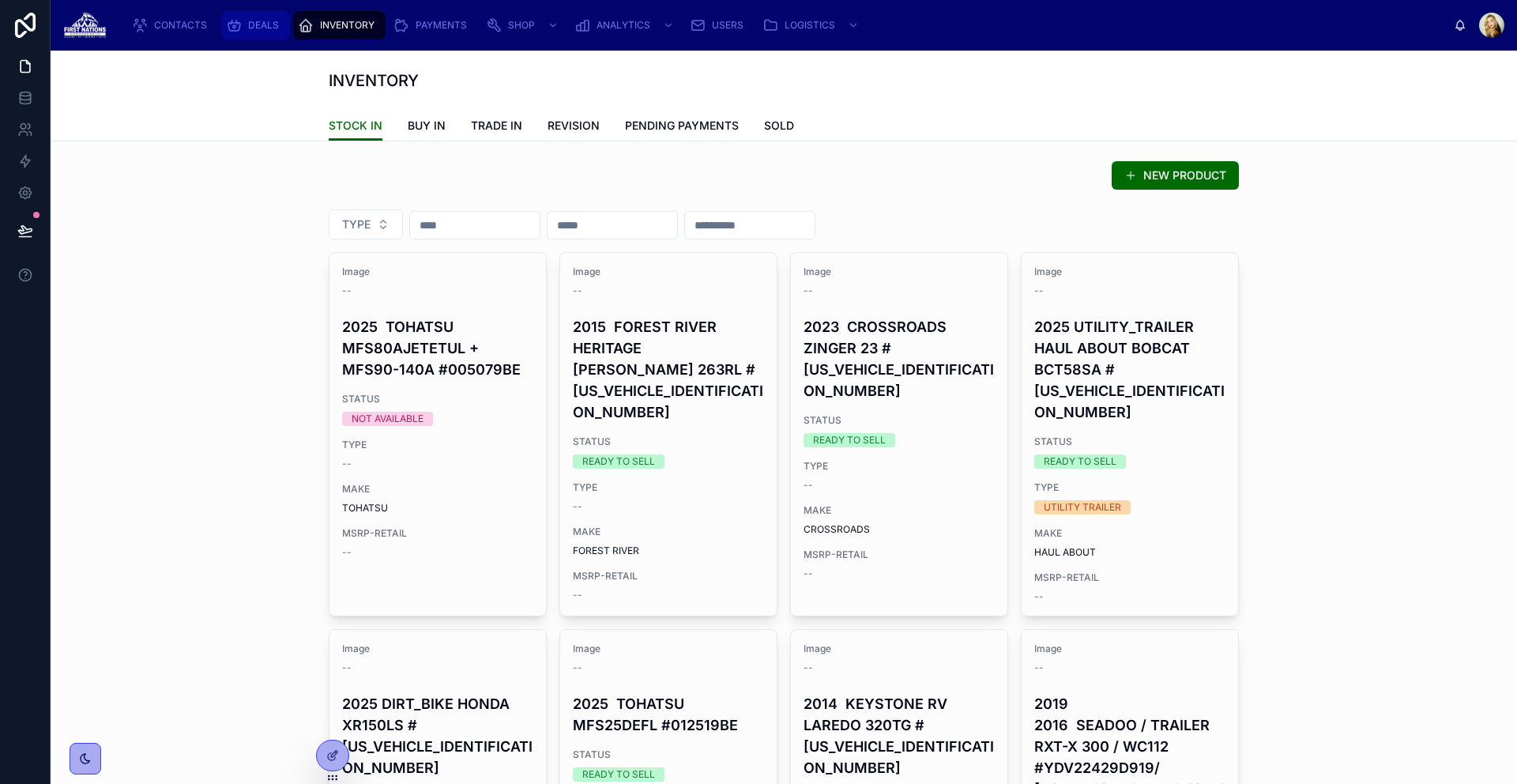
click at [253, 24] on span "DEALS" at bounding box center [263, 25] width 31 height 12
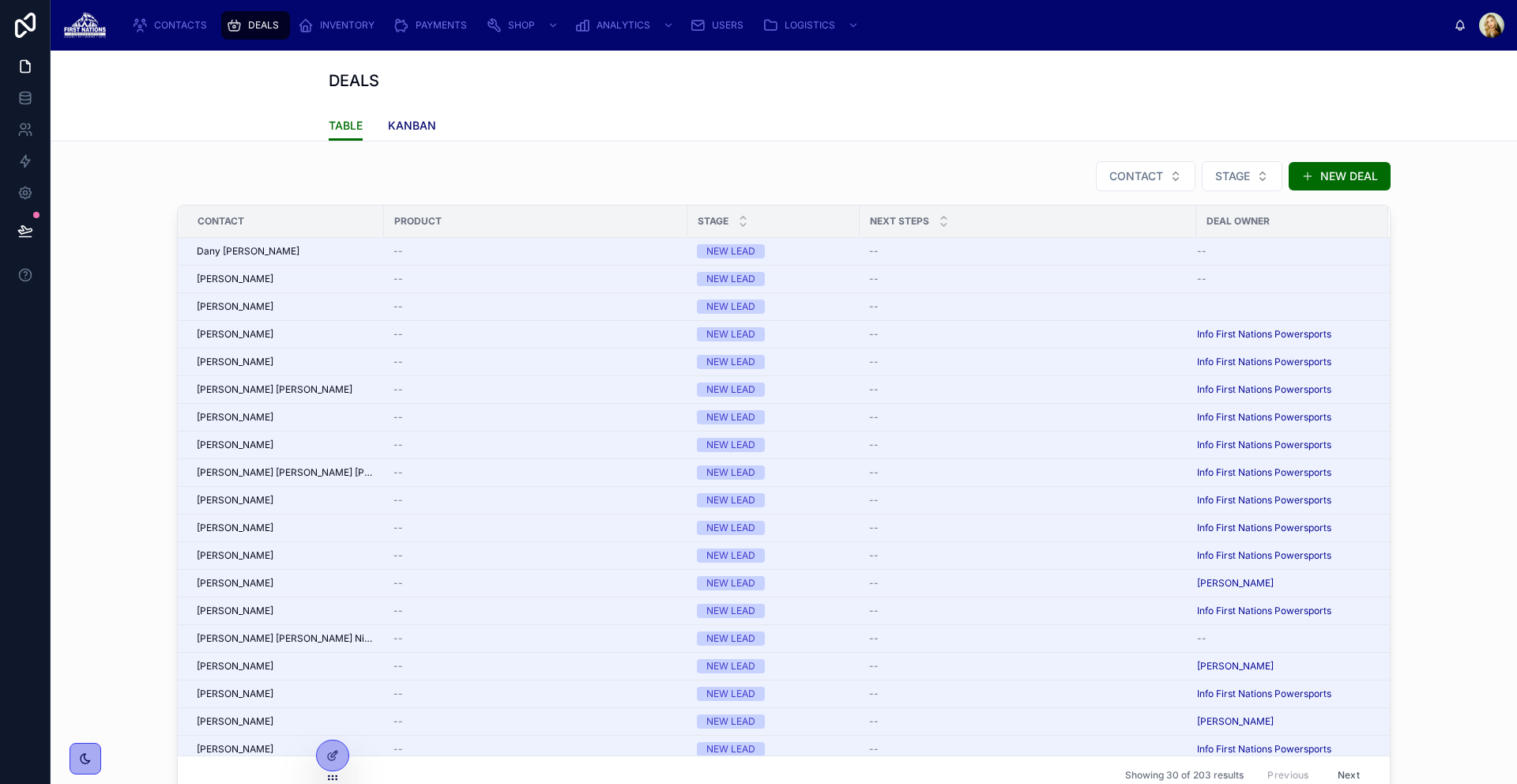
click at [415, 116] on link "KANBAN" at bounding box center [412, 127] width 48 height 32
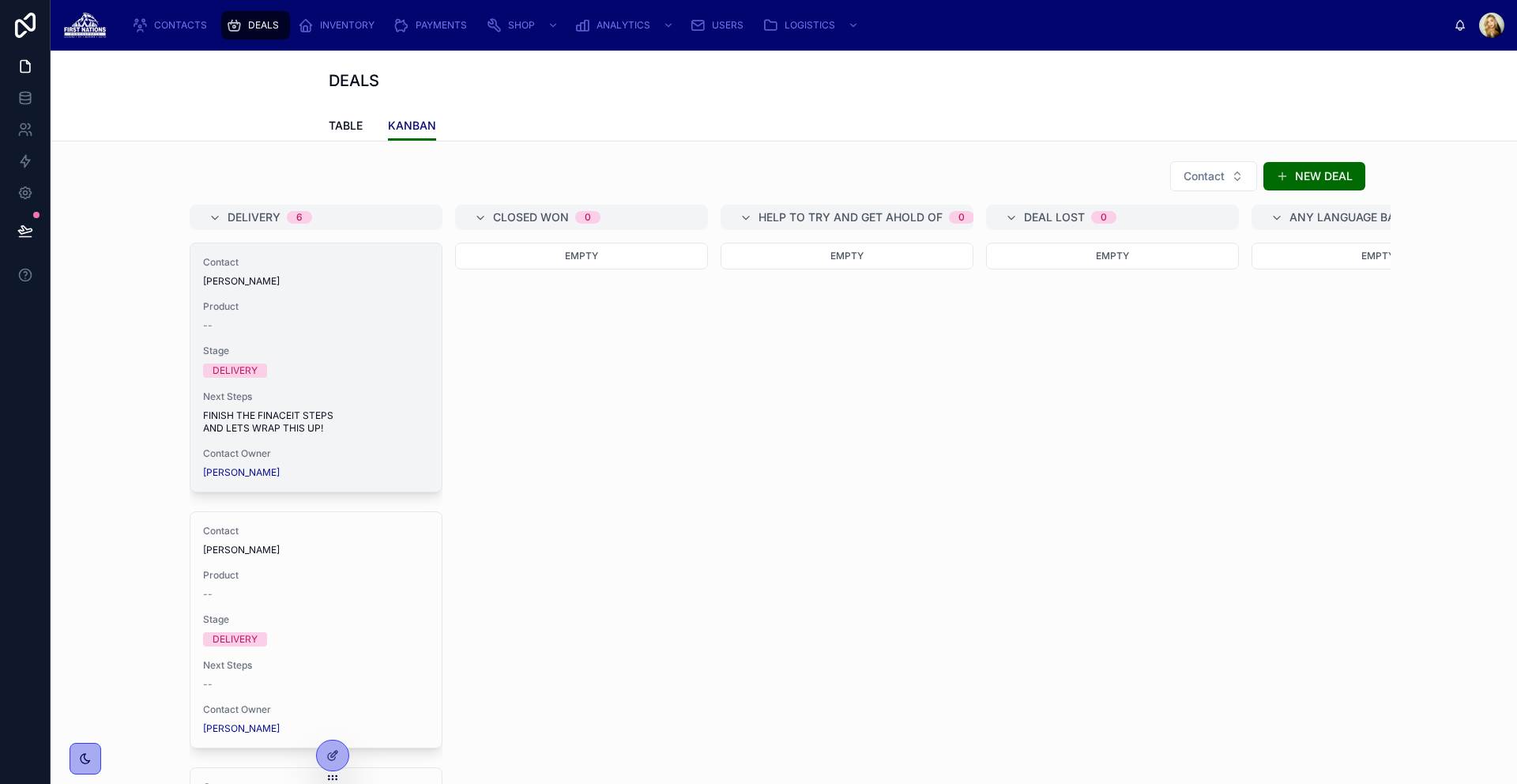
scroll to position [0, 2251]
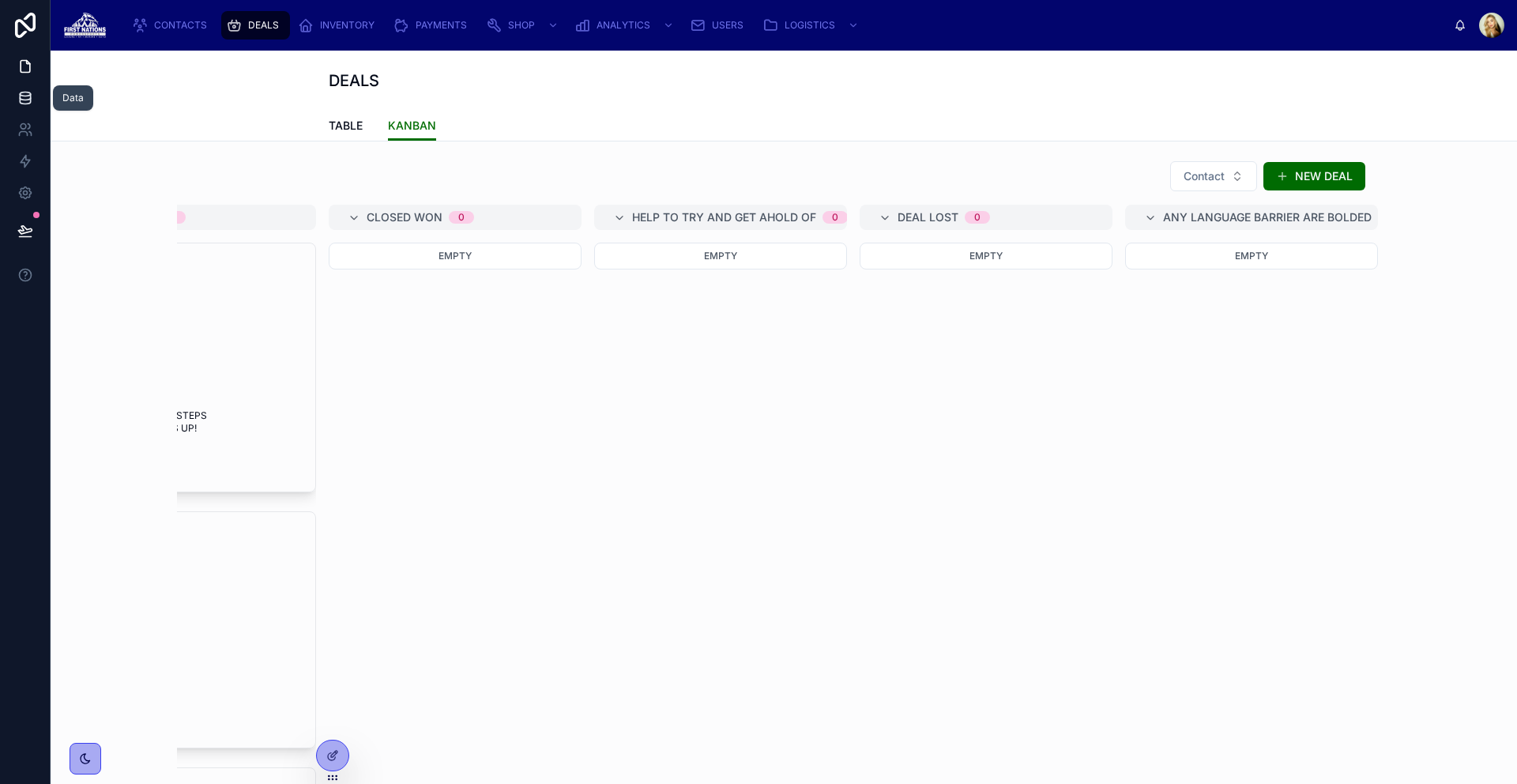
click at [29, 96] on icon at bounding box center [25, 98] width 15 height 15
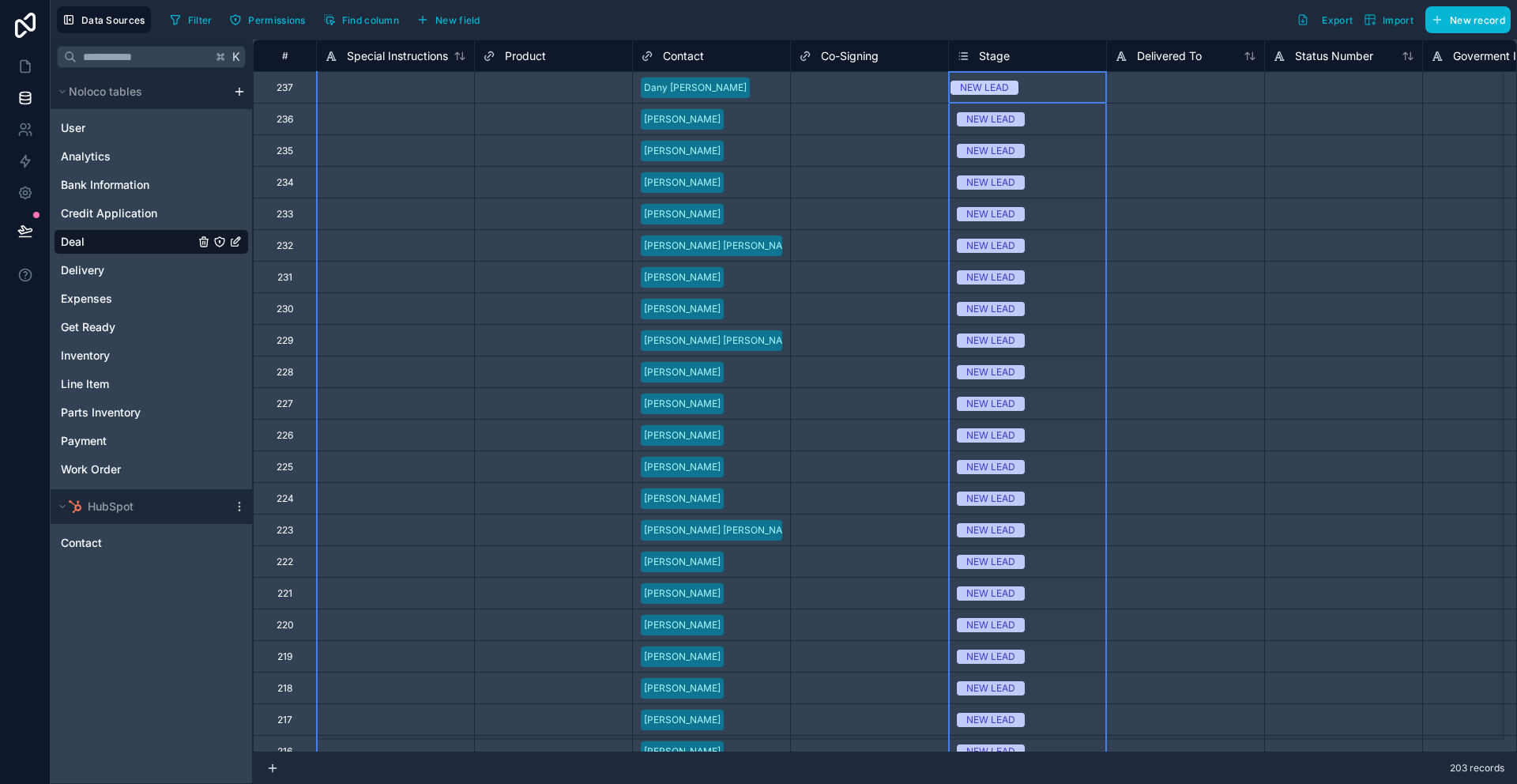
click at [1009, 56] on div "Stage" at bounding box center [1027, 57] width 141 height 19
click at [987, 56] on span "Stage" at bounding box center [995, 56] width 31 height 15
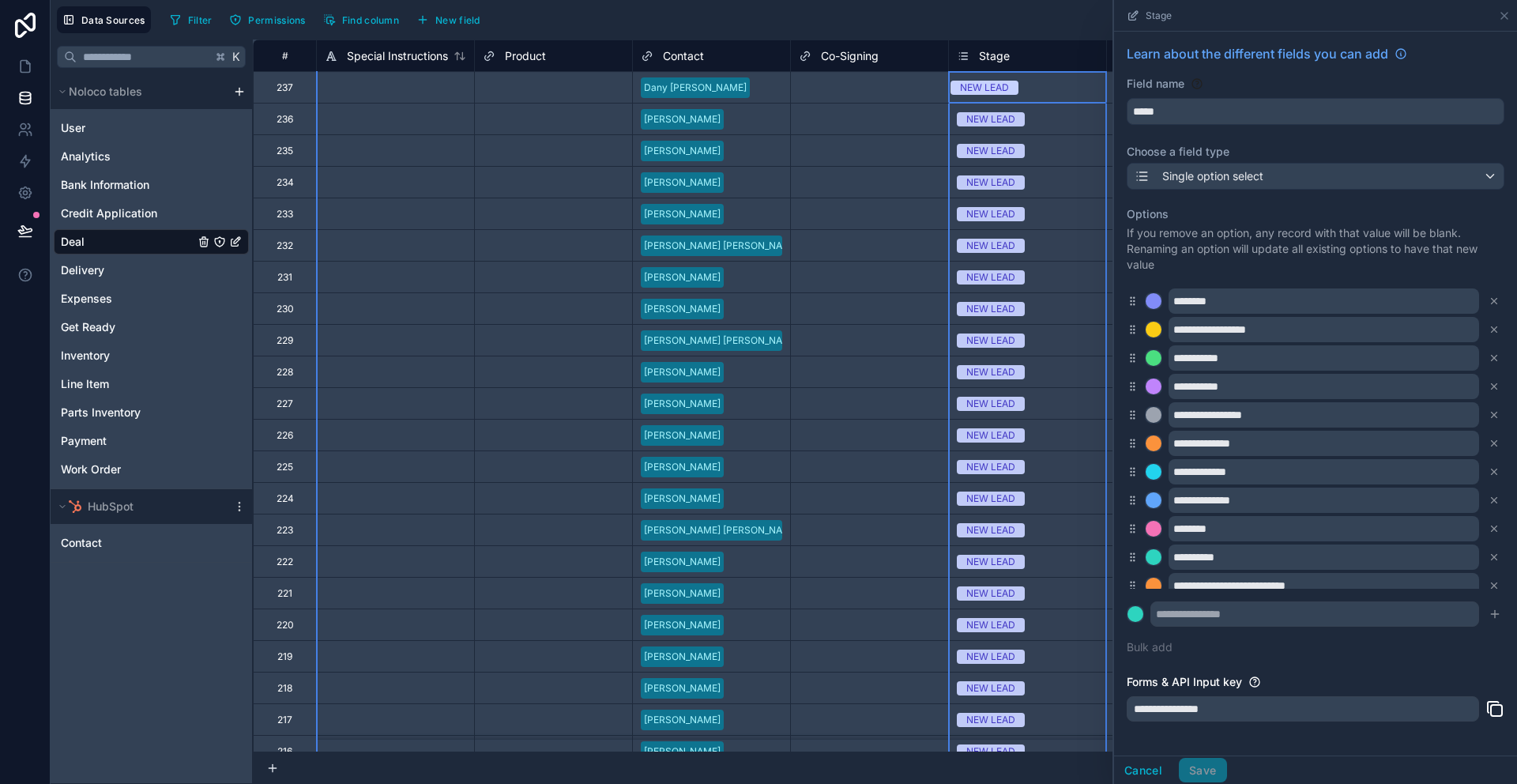
scroll to position [69, 0]
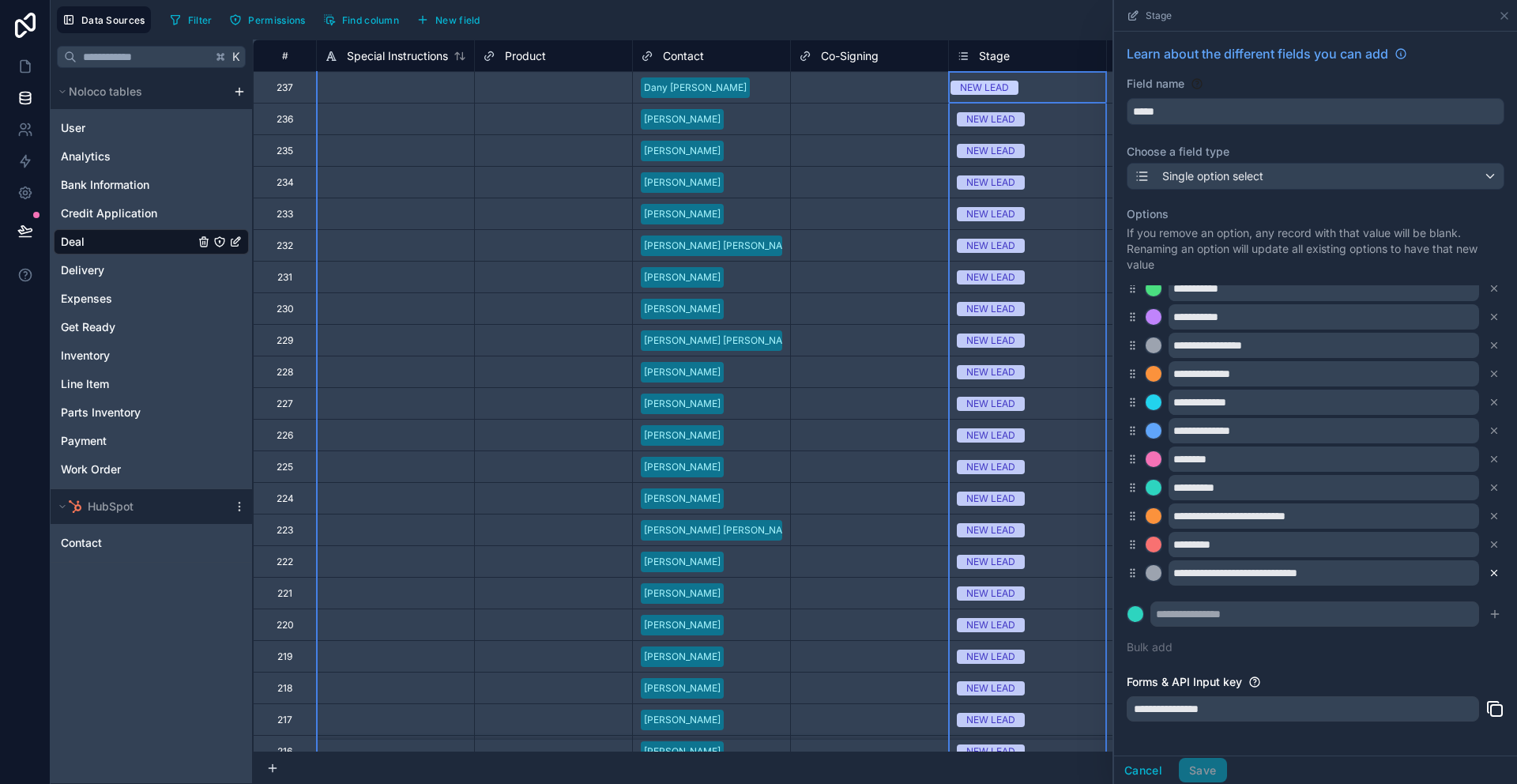
click at [1489, 571] on icon at bounding box center [1495, 573] width 12 height 12
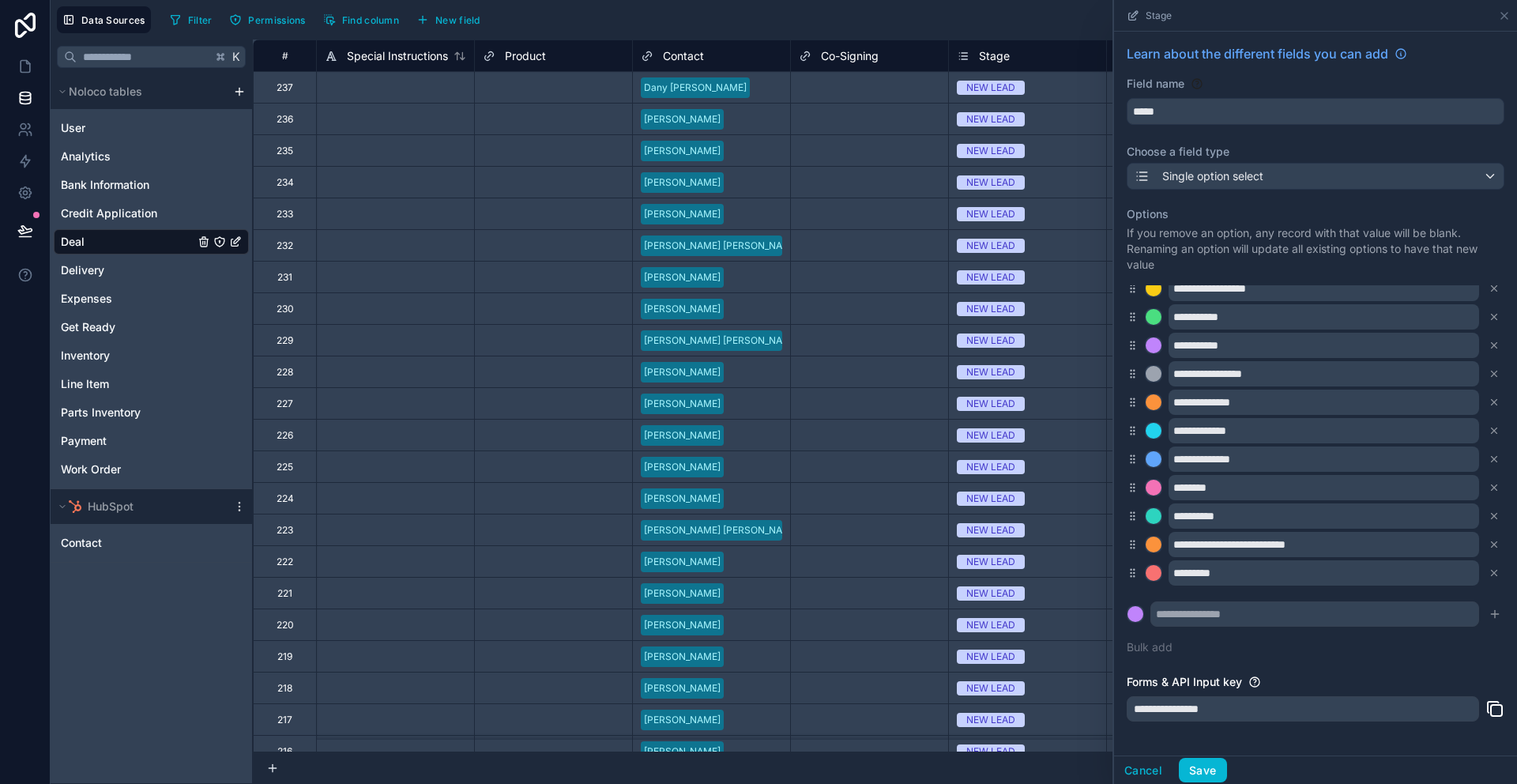
scroll to position [41, 0]
click at [1209, 762] on button "Save" at bounding box center [1202, 770] width 47 height 25
click at [35, 71] on link at bounding box center [25, 66] width 50 height 32
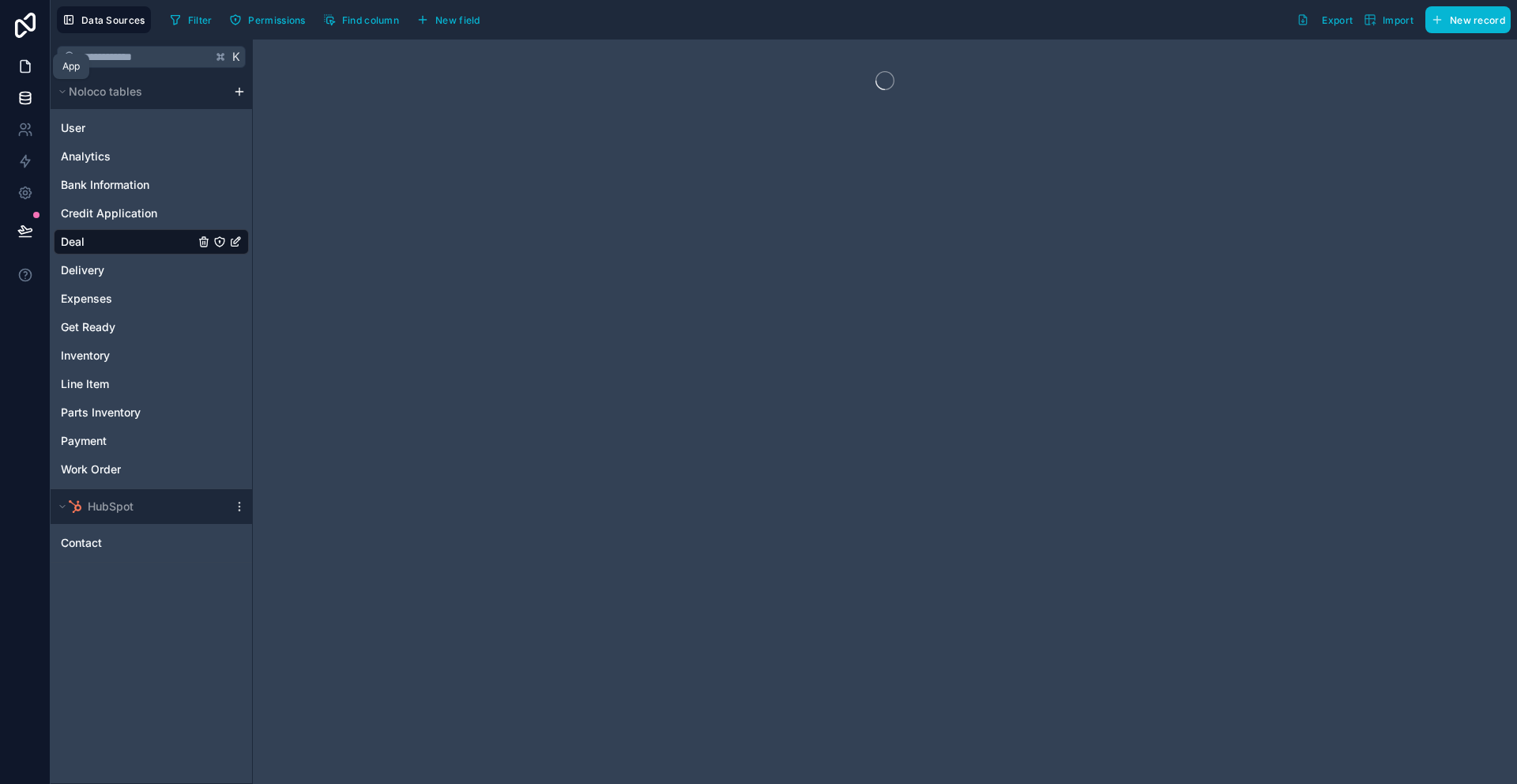
click at [38, 59] on link at bounding box center [25, 66] width 50 height 32
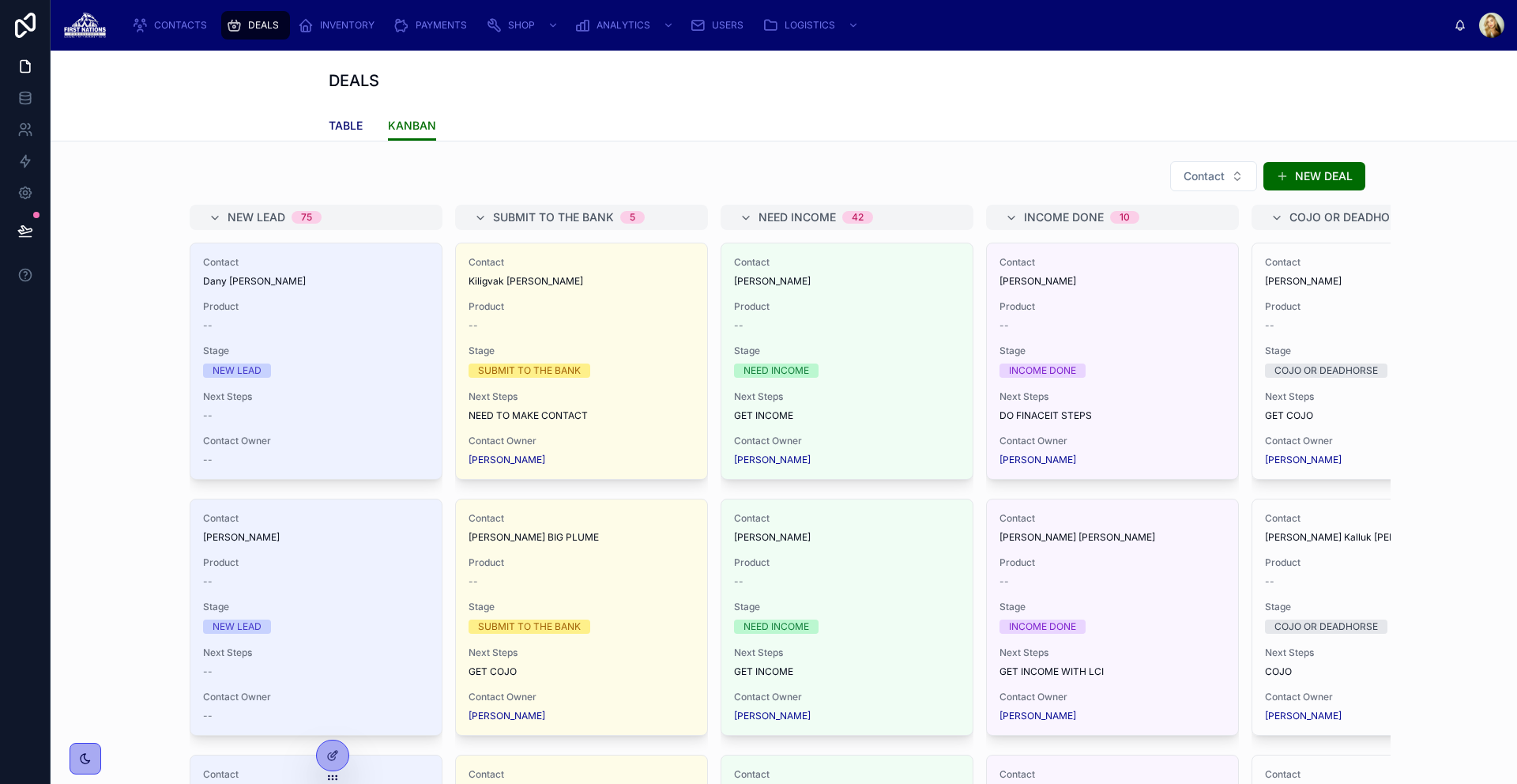
click at [352, 127] on span "TABLE" at bounding box center [345, 126] width 34 height 15
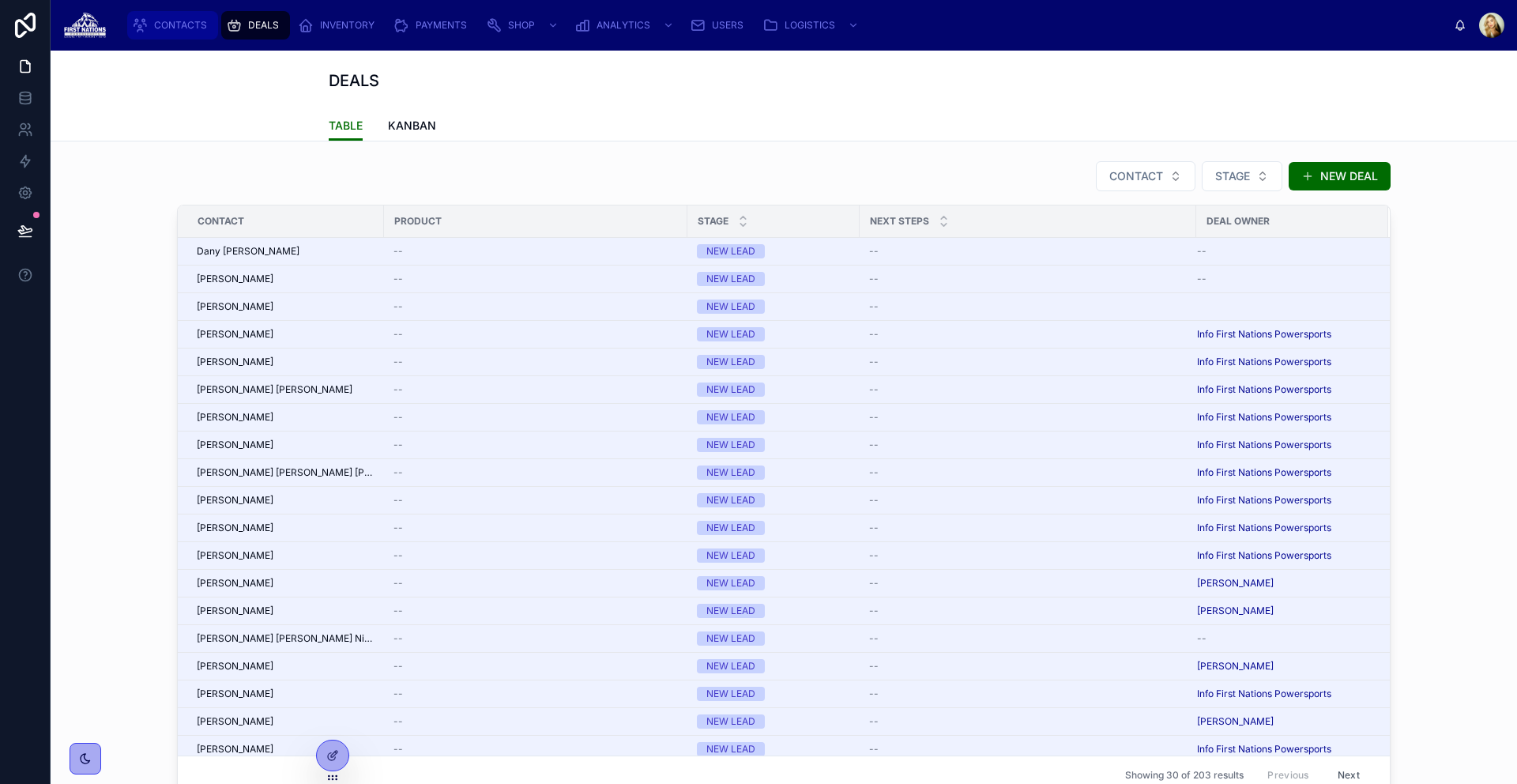
click at [189, 22] on span "CONTACTS" at bounding box center [181, 25] width 53 height 12
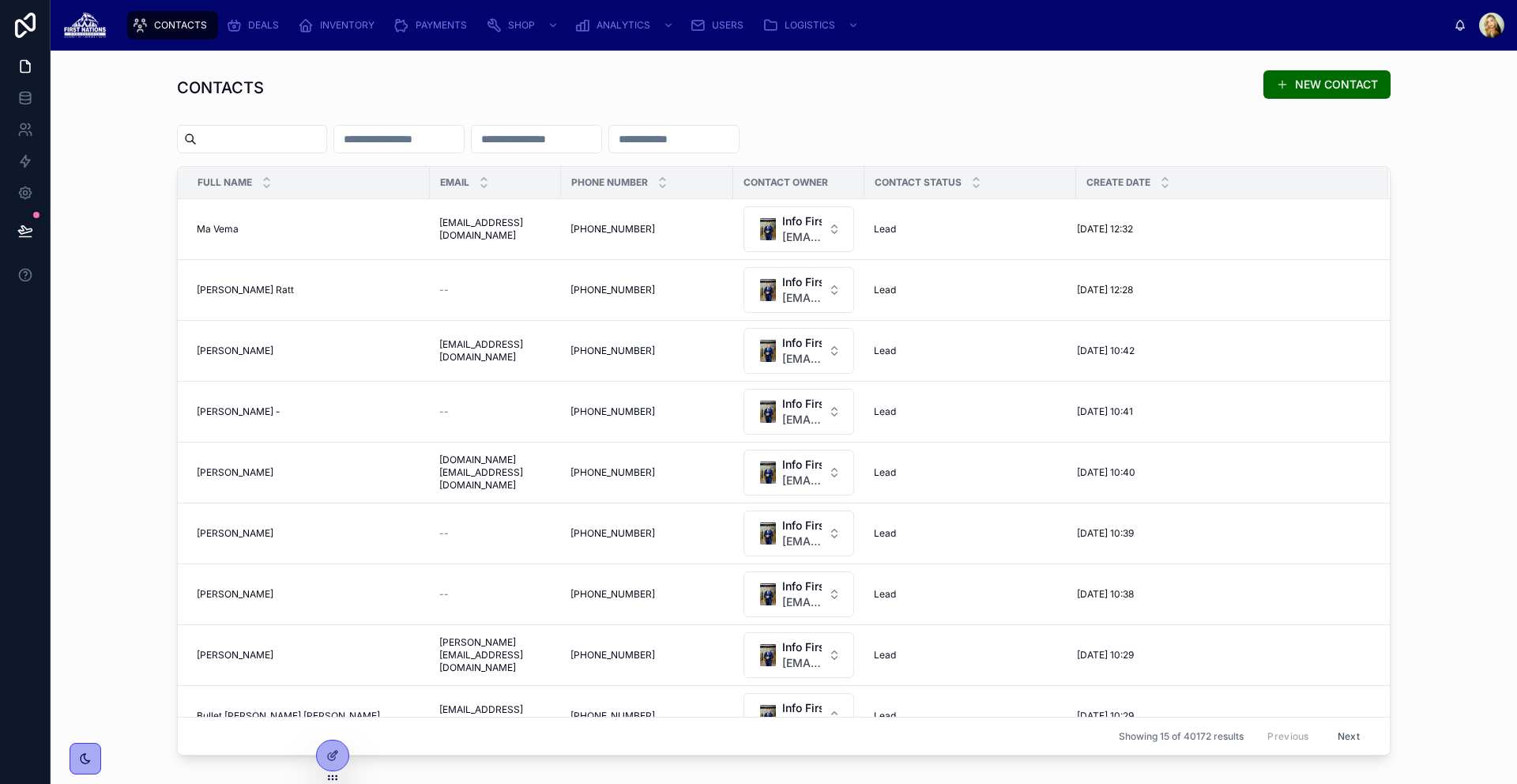
click at [648, 81] on div "CONTACTS NEW CONTACT" at bounding box center [783, 87] width 1214 height 36
click at [455, 34] on div "PAYMENTS" at bounding box center [433, 25] width 80 height 25
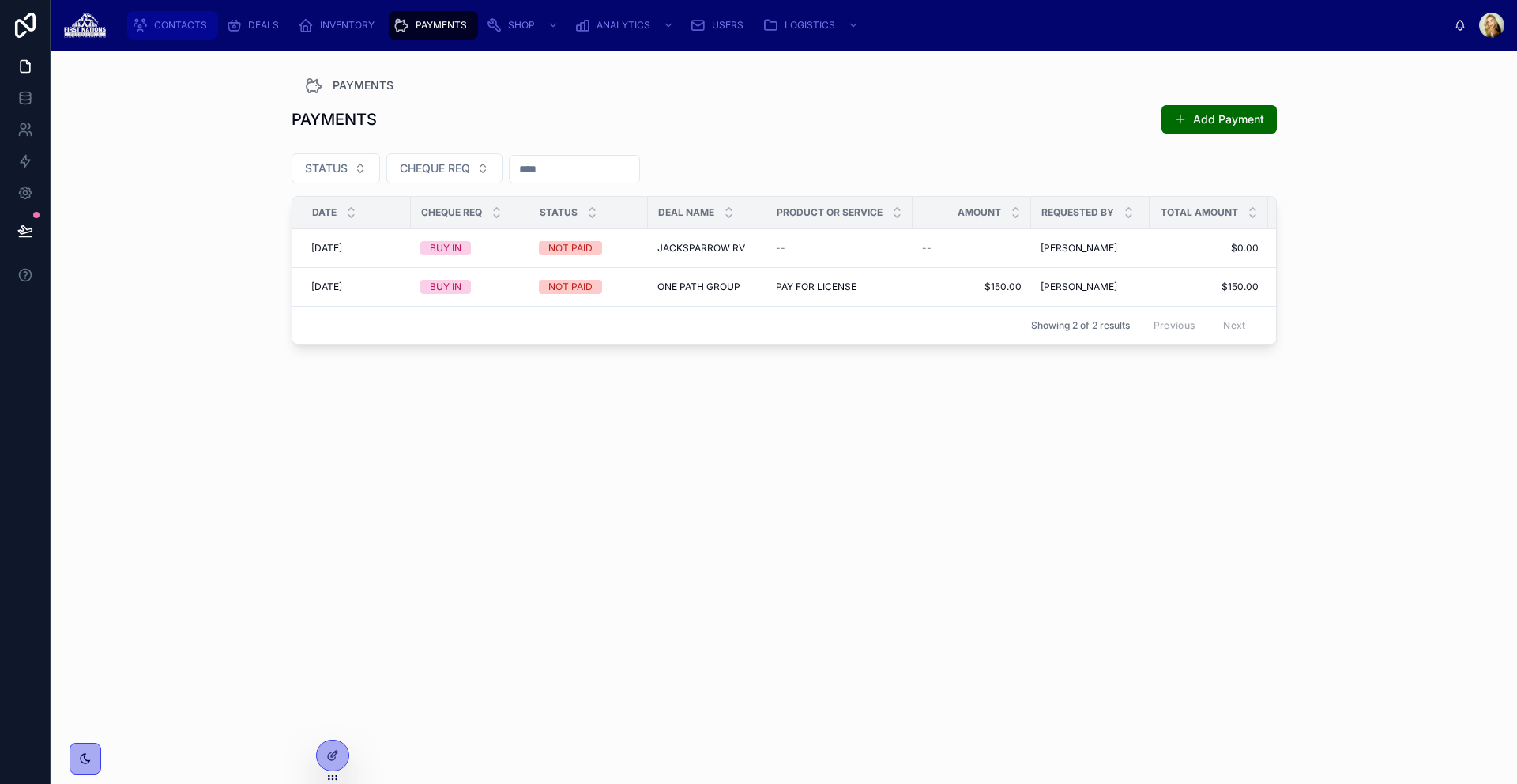
click at [194, 25] on span "CONTACTS" at bounding box center [181, 25] width 53 height 12
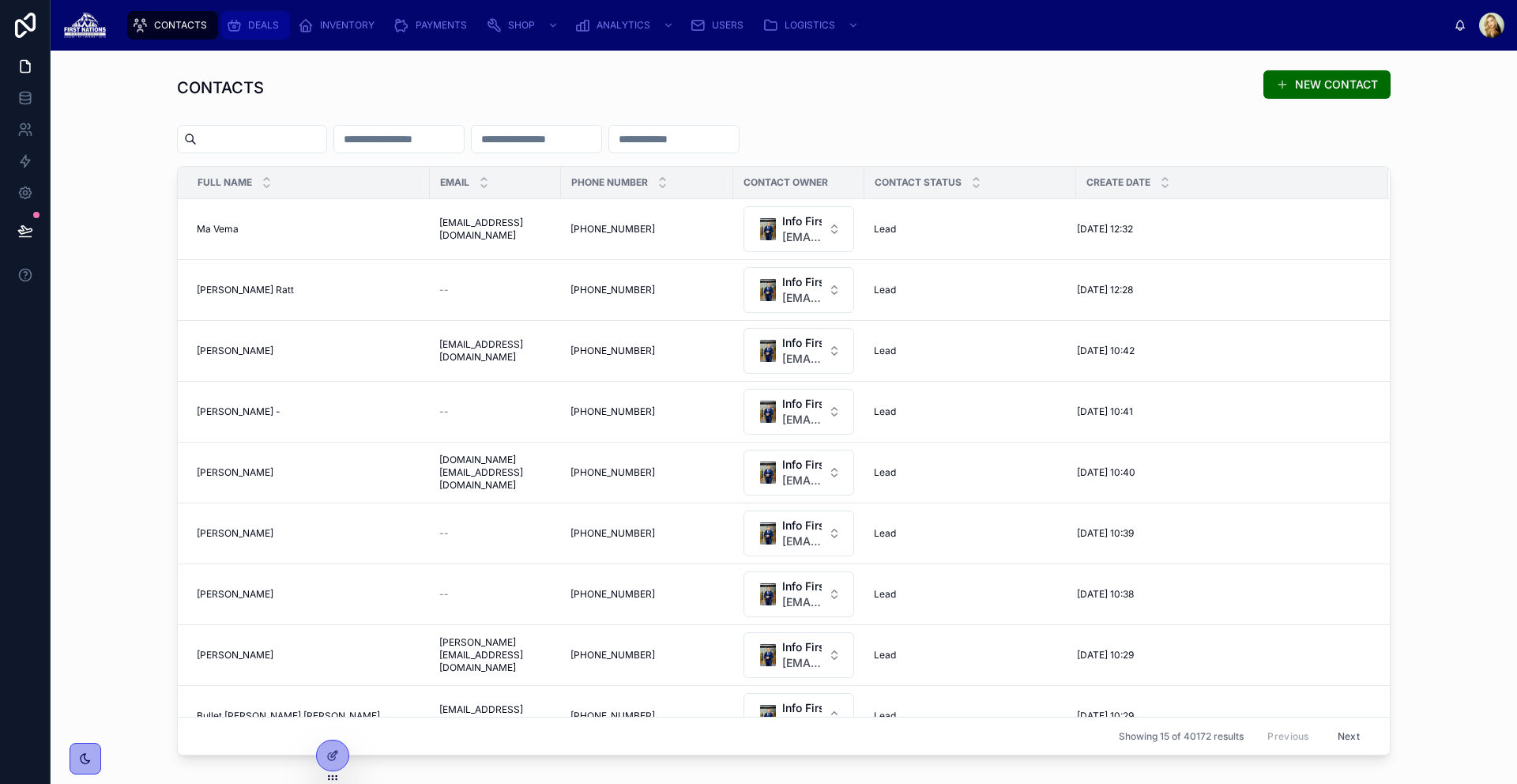
click at [231, 28] on icon "scrollable content" at bounding box center [233, 25] width 15 height 15
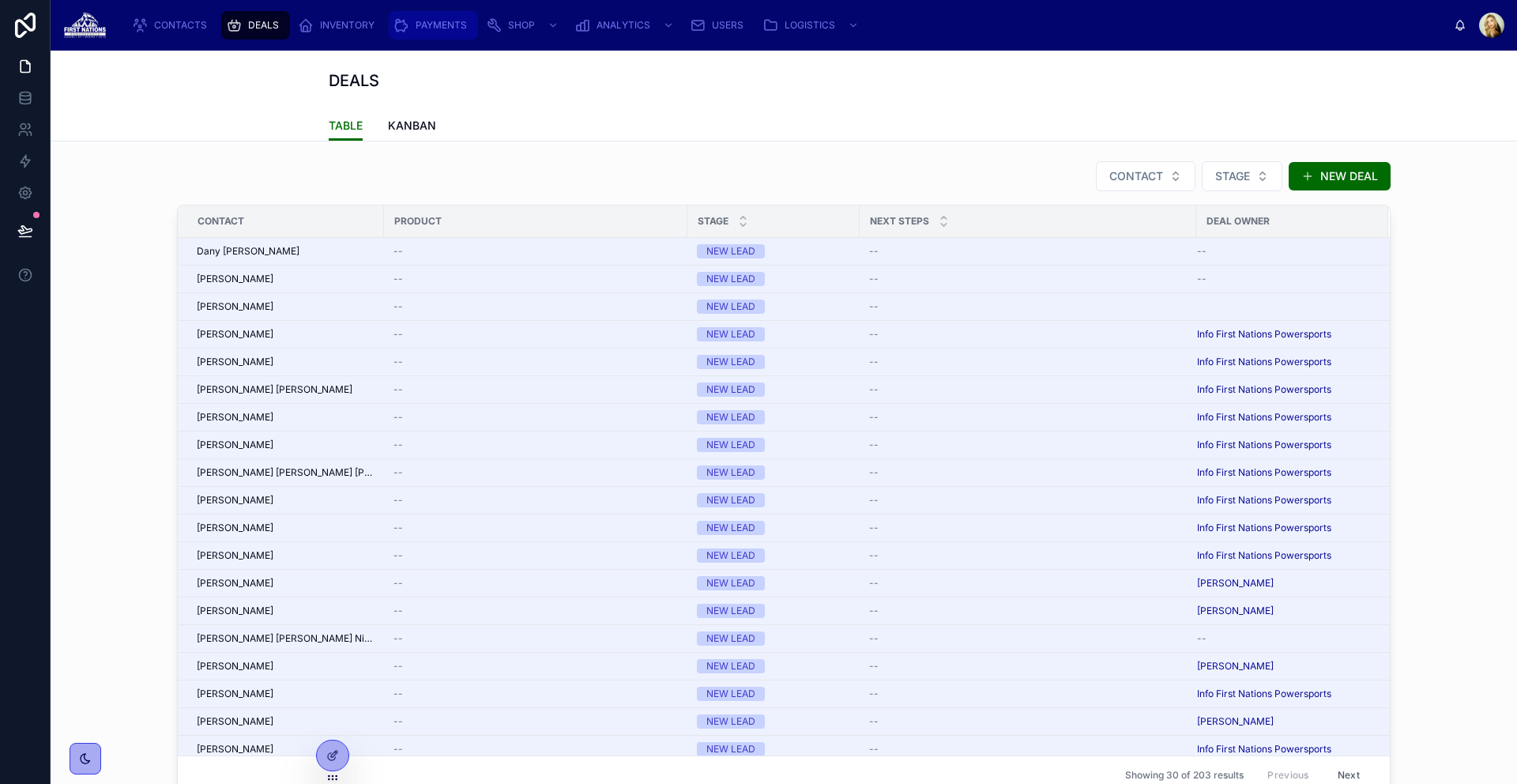
drag, startPoint x: 428, startPoint y: 8, endPoint x: 437, endPoint y: 23, distance: 17.5
click at [429, 9] on div "CONTACTS DEALS INVENTORY PAYMENTS SHOP ANALYTICS USERS LOGISTICS" at bounding box center [786, 25] width 1335 height 35
click at [447, 39] on div "CONTACTS DEALS INVENTORY PAYMENTS SHOP ANALYTICS USERS LOGISTICS" at bounding box center [786, 25] width 1335 height 35
click at [447, 27] on span "PAYMENTS" at bounding box center [442, 25] width 52 height 12
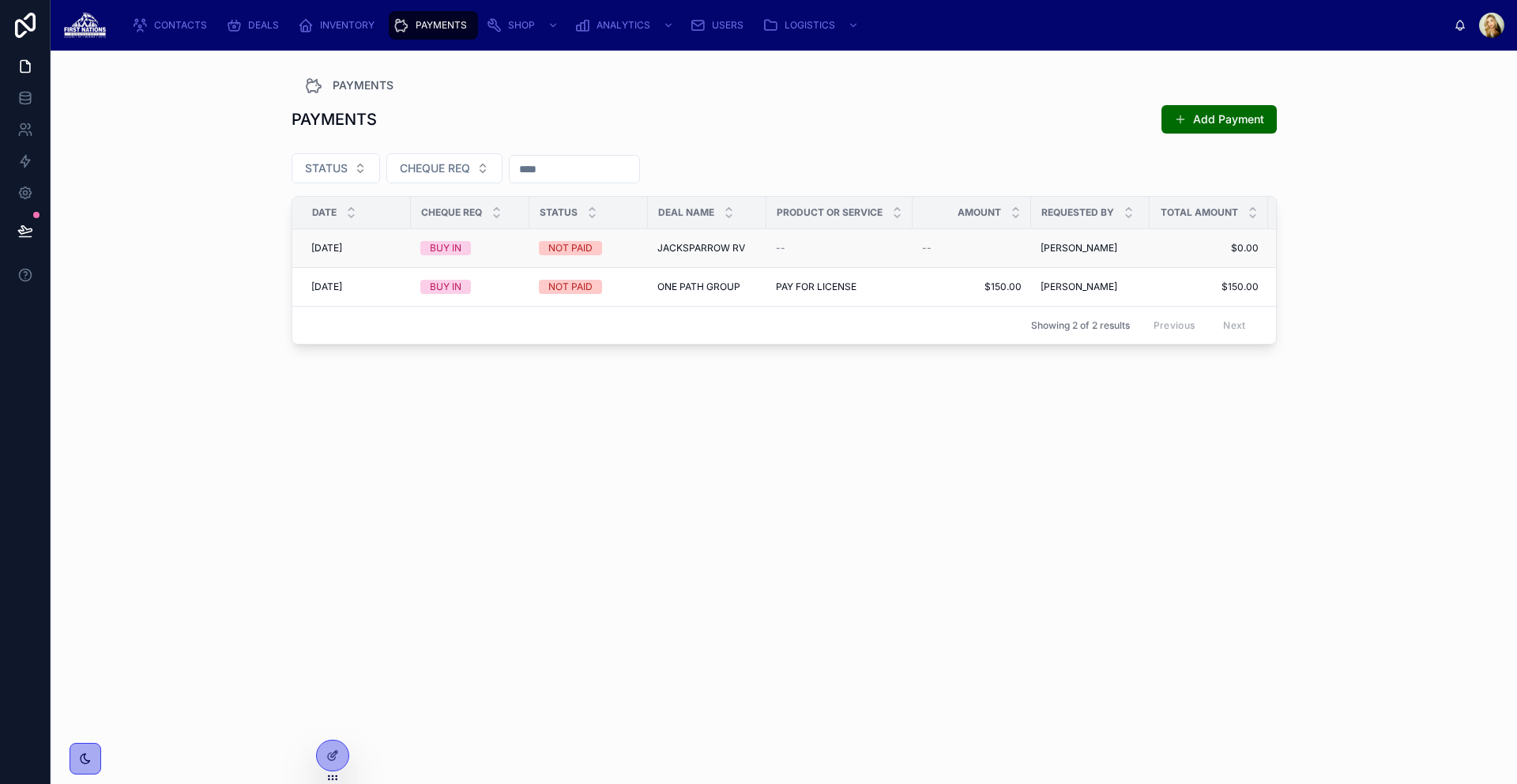
click at [555, 246] on div "NOT PAID" at bounding box center [570, 248] width 44 height 14
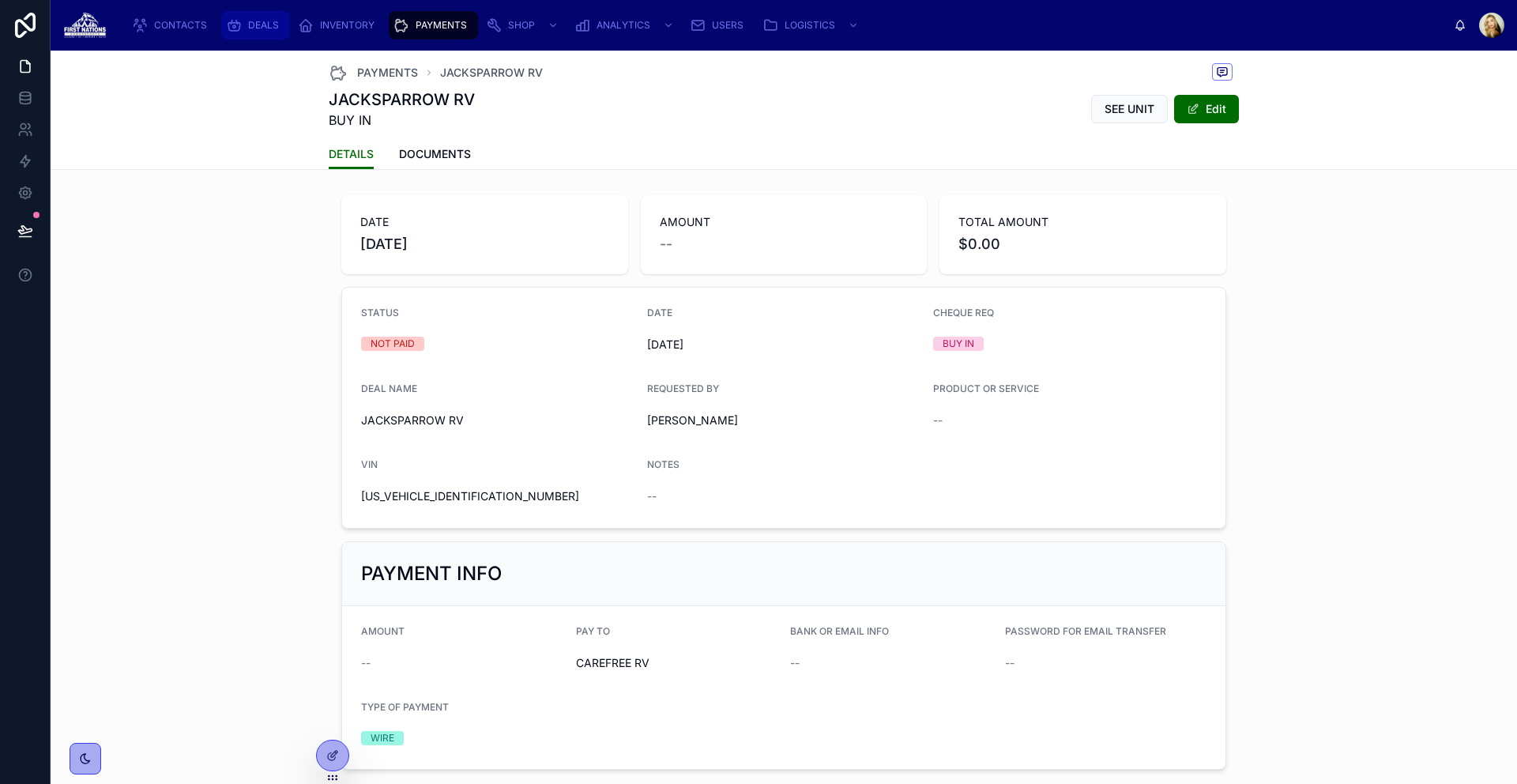
click at [265, 37] on div "DEALS" at bounding box center [255, 25] width 60 height 25
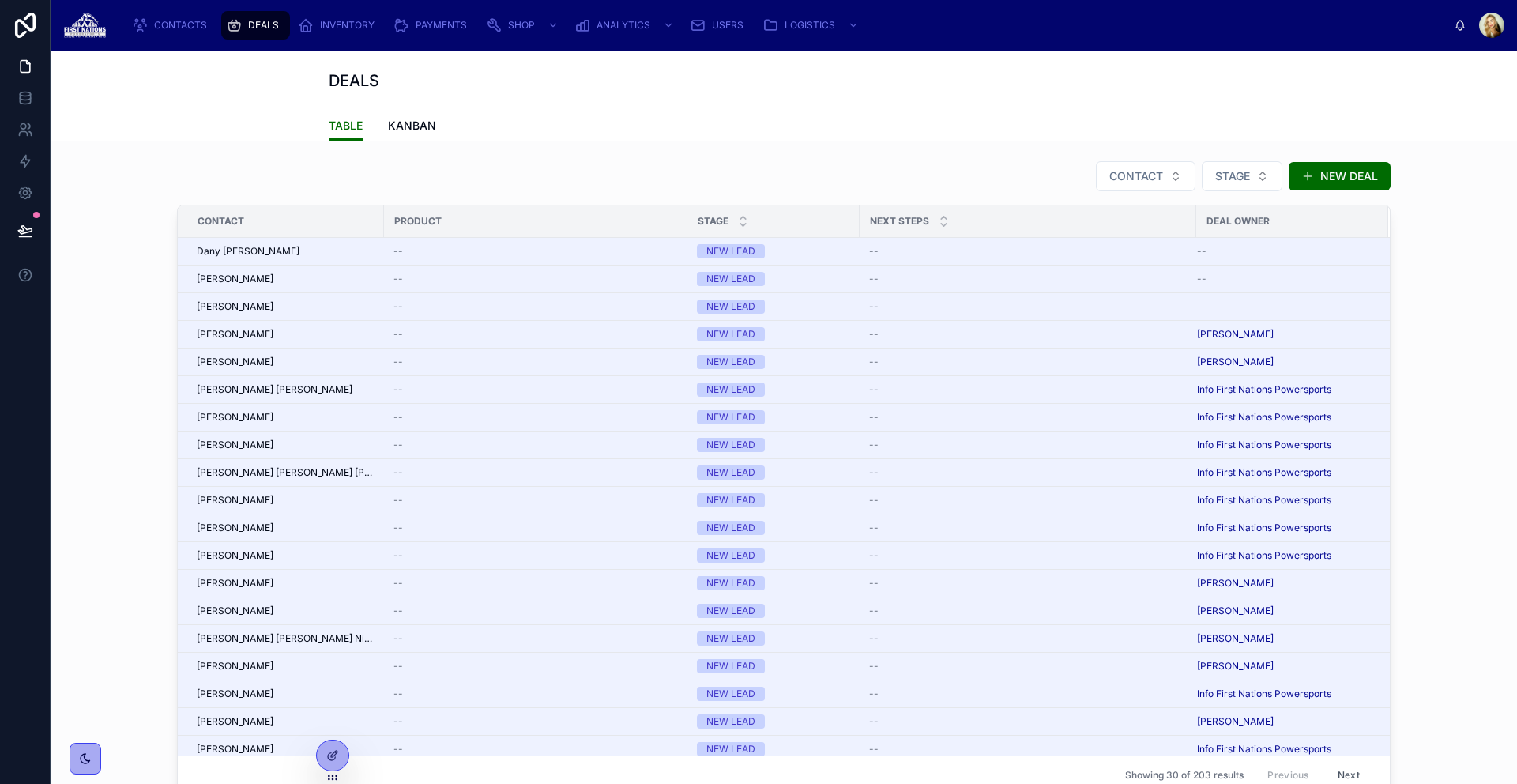
click at [436, 126] on div "TABLE KANBAN" at bounding box center [783, 125] width 910 height 30
click at [388, 118] on span "KANBAN" at bounding box center [412, 126] width 48 height 15
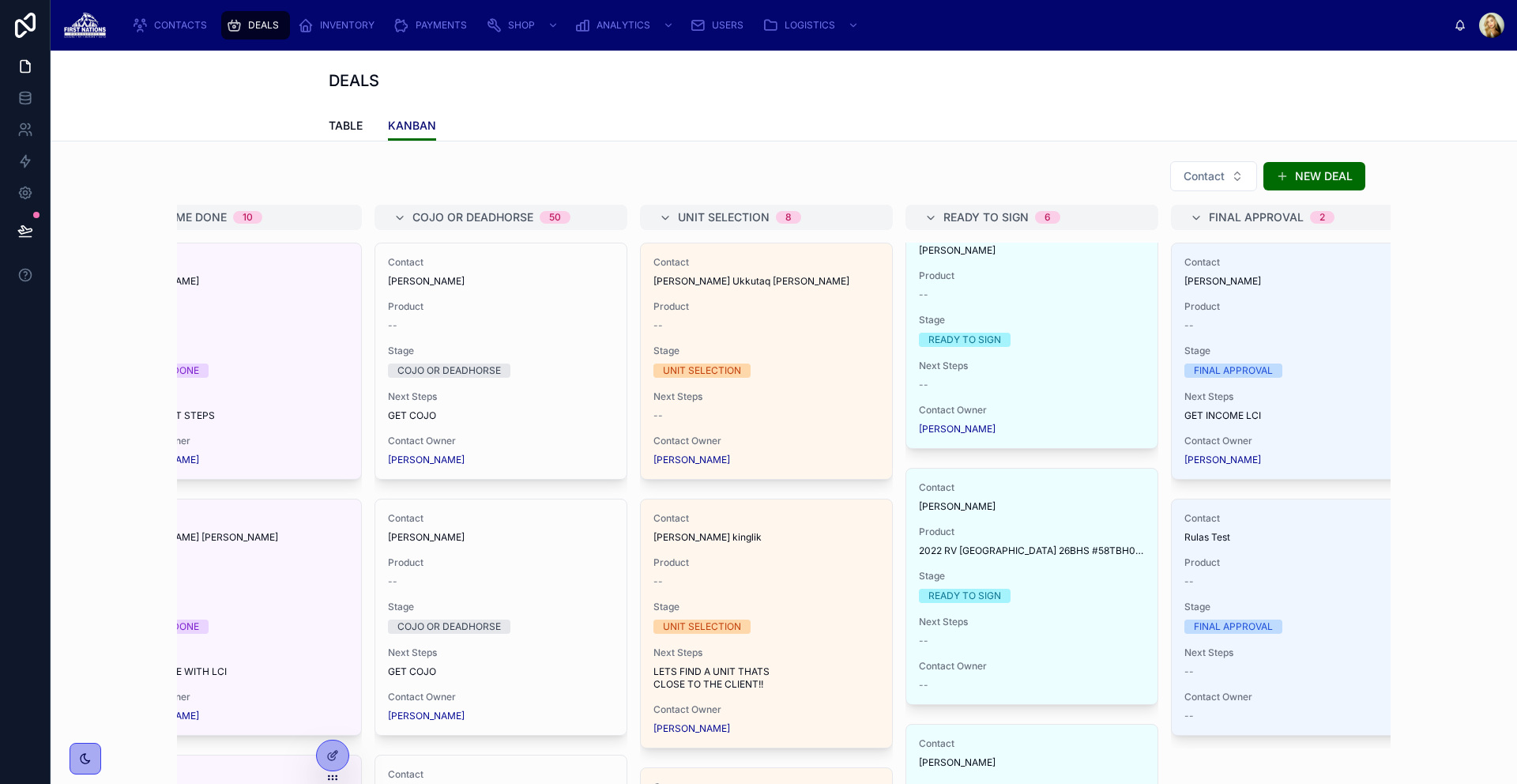
scroll to position [980, 0]
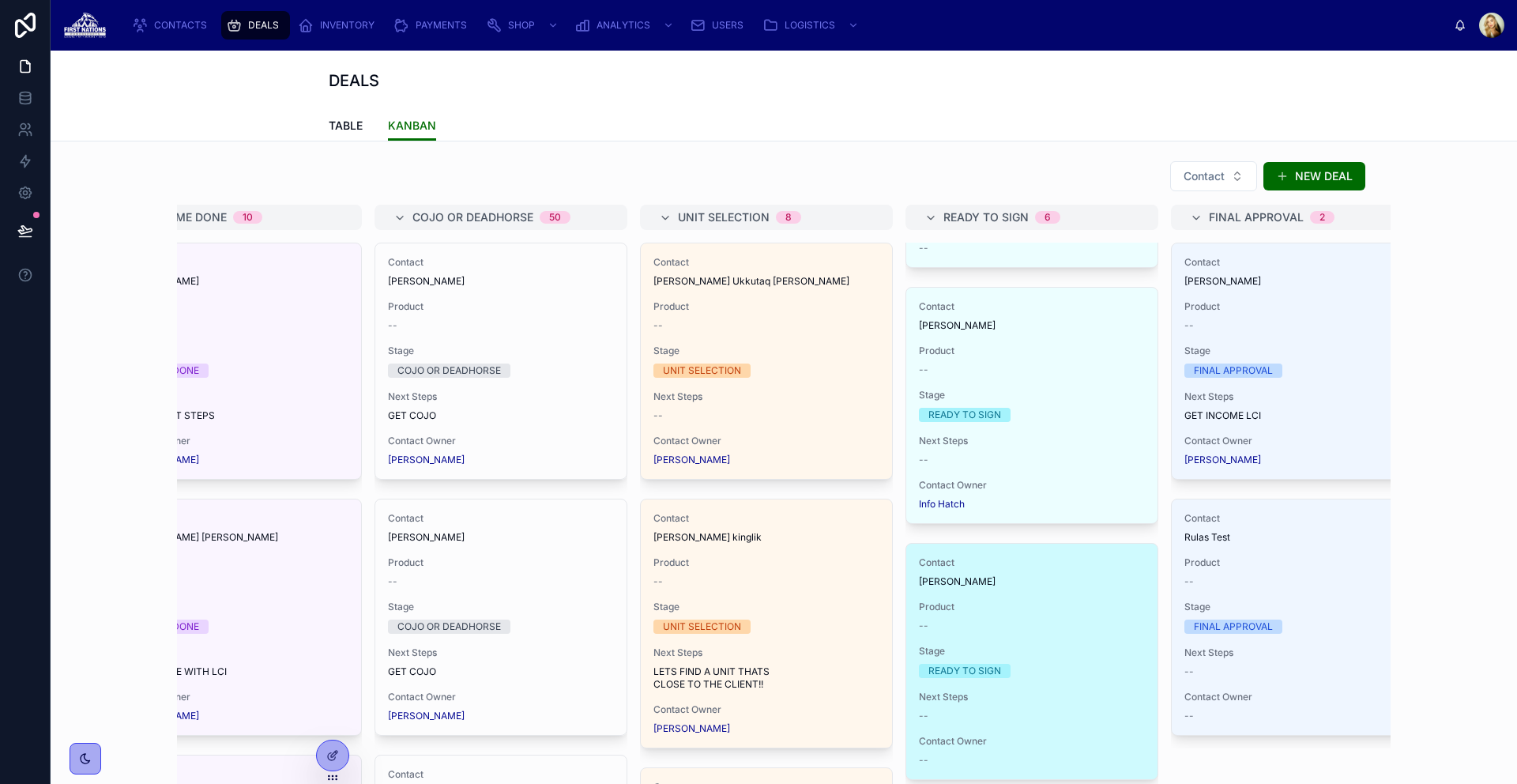
click at [1063, 582] on div "[PERSON_NAME]" at bounding box center [1031, 581] width 226 height 12
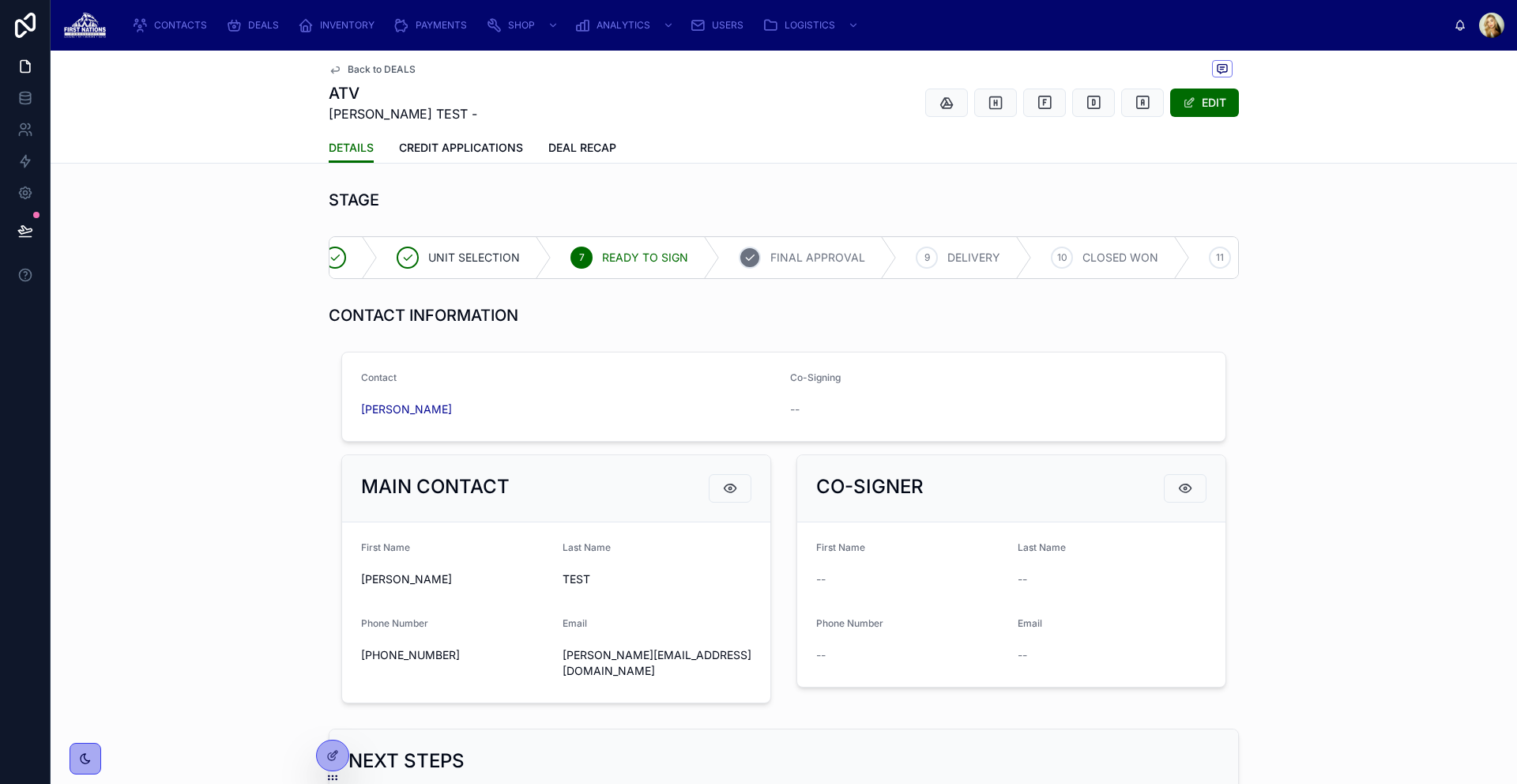
scroll to position [0, 288]
click at [847, 259] on span "FINAL APPROVAL" at bounding box center [845, 257] width 95 height 15
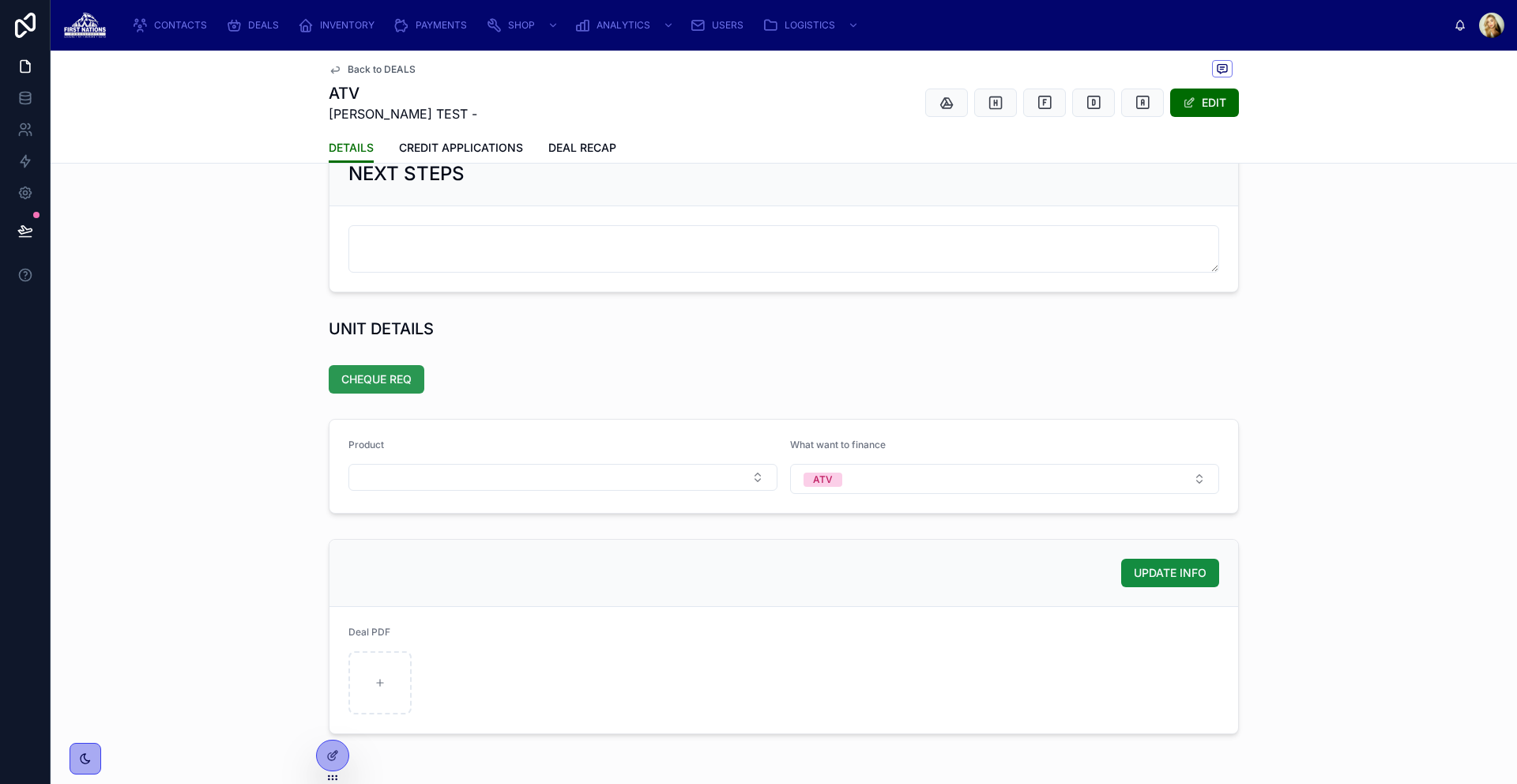
scroll to position [641, 0]
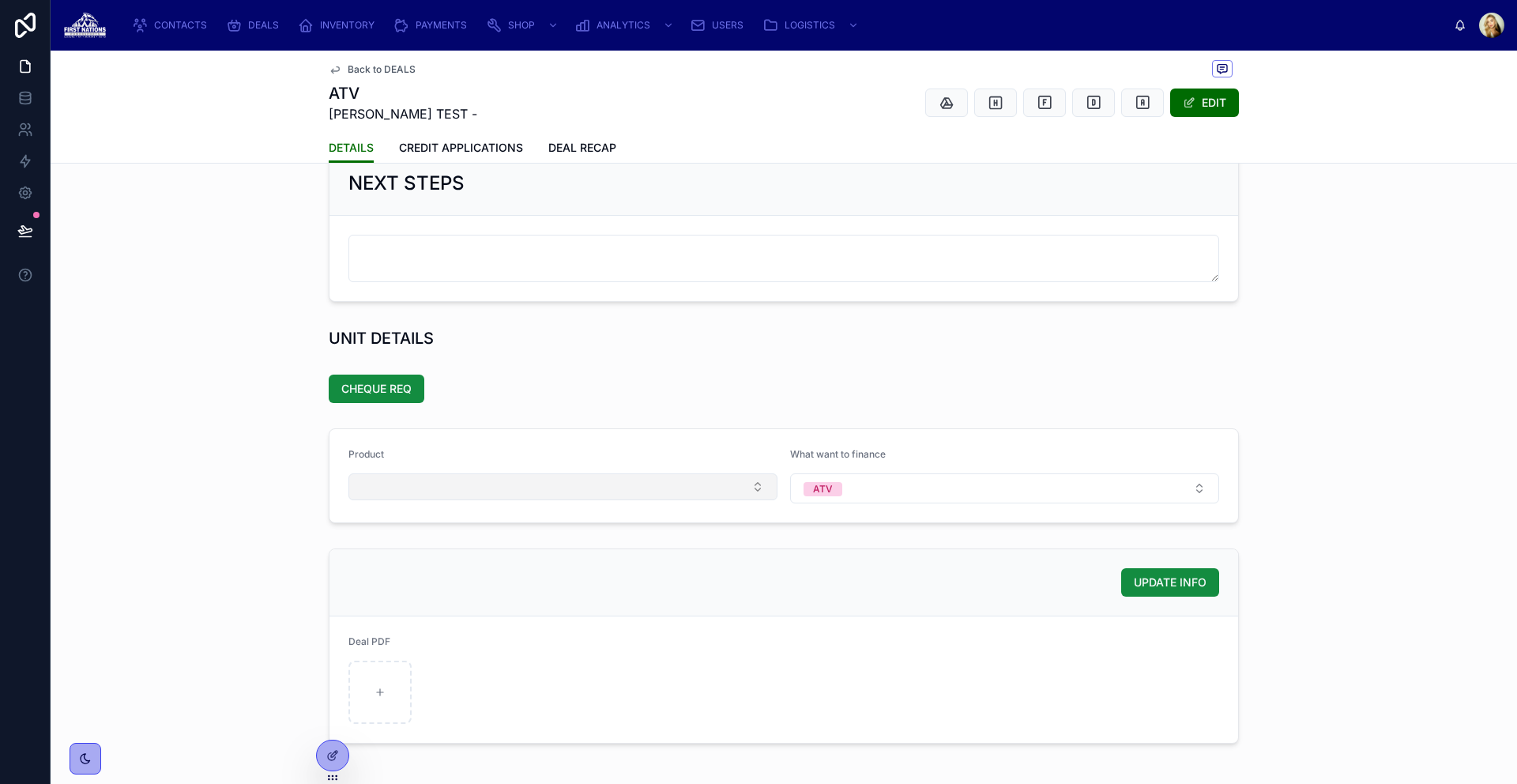
click at [541, 493] on button "Select Button" at bounding box center [563, 487] width 429 height 27
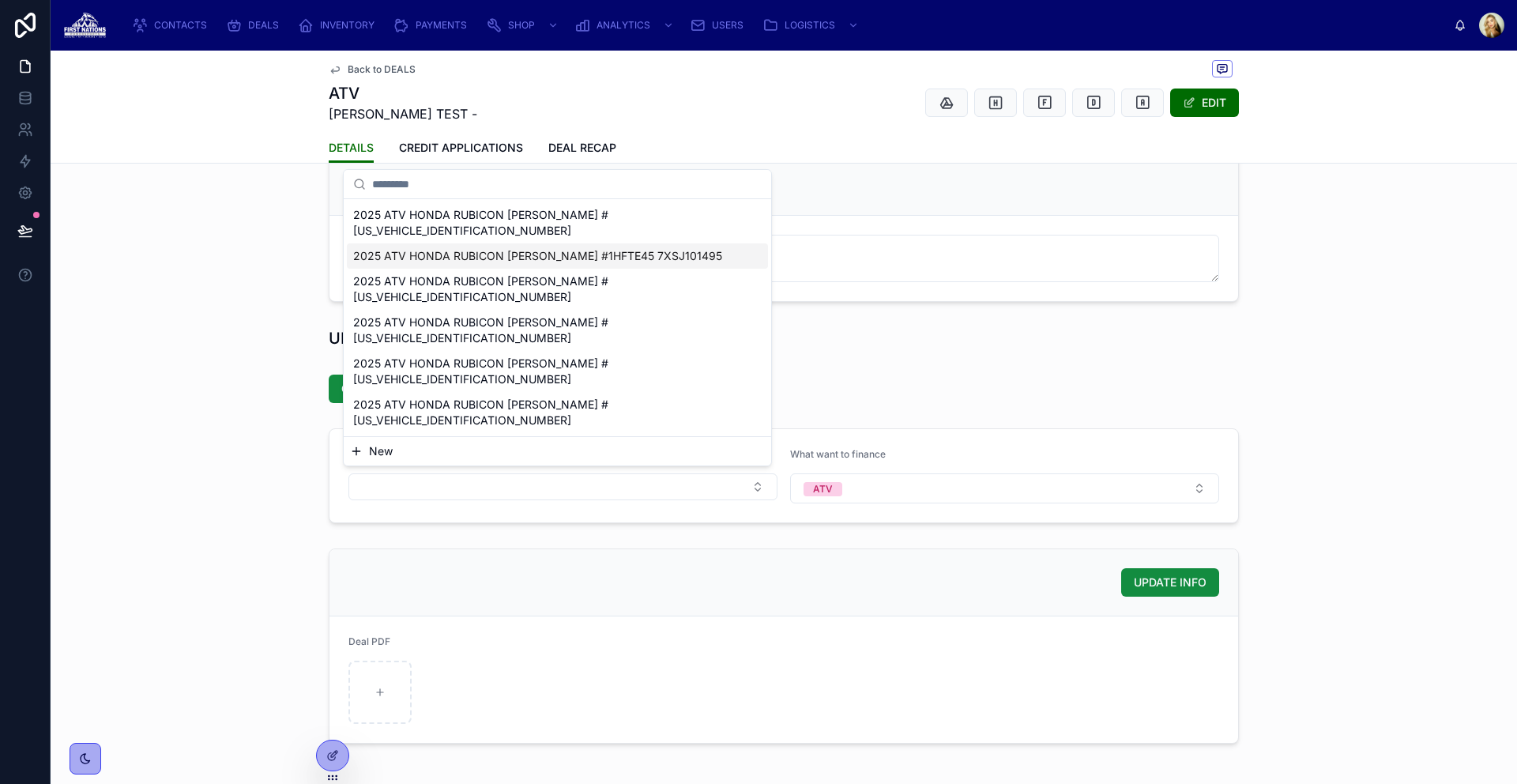
click at [504, 269] on div "2025 ATV HONDA RUBICON [PERSON_NAME] #[US_VEHICLE_IDENTIFICATION_NUMBER]" at bounding box center [557, 289] width 421 height 41
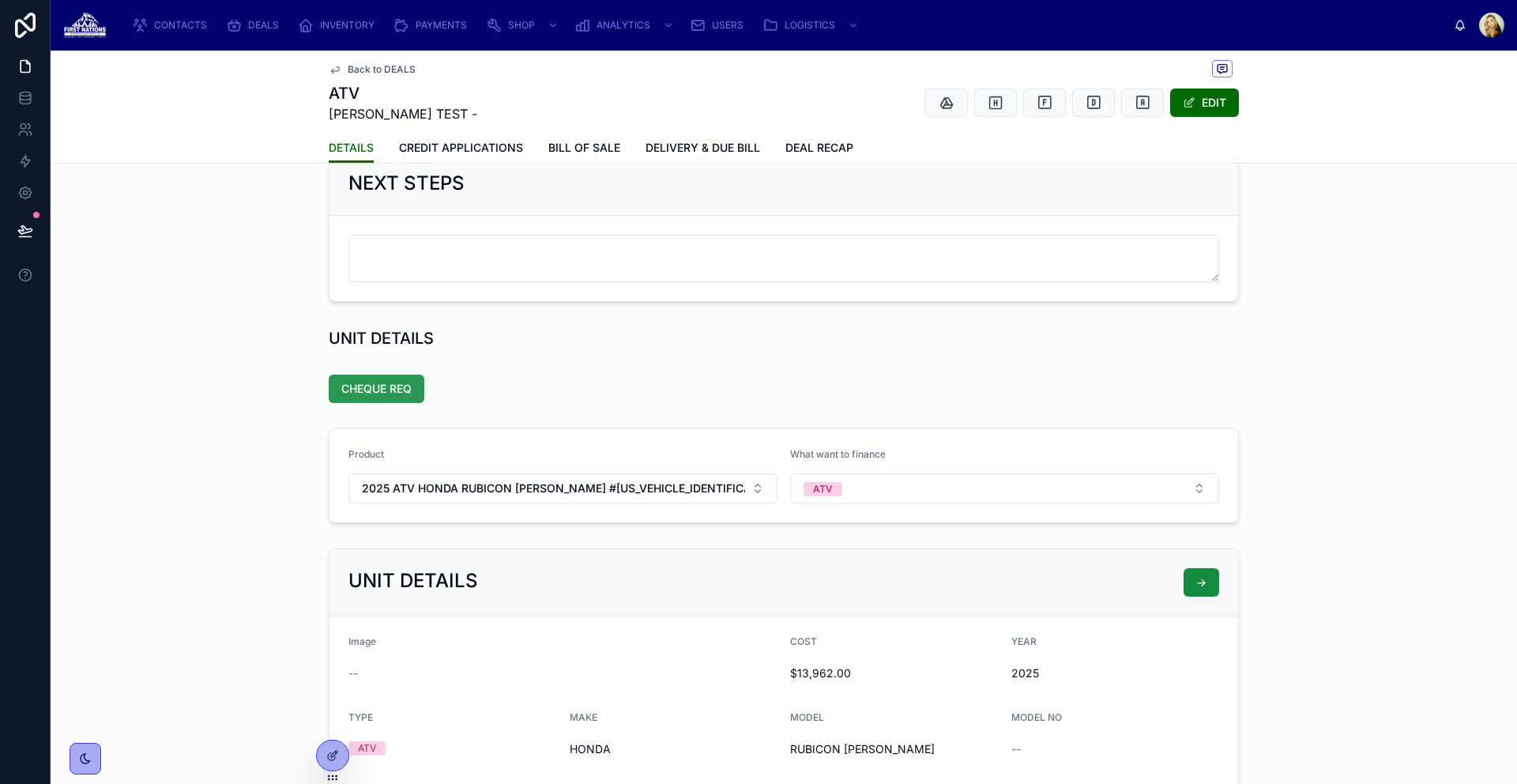
click at [397, 382] on span "CHEQUE REQ" at bounding box center [376, 389] width 70 height 15
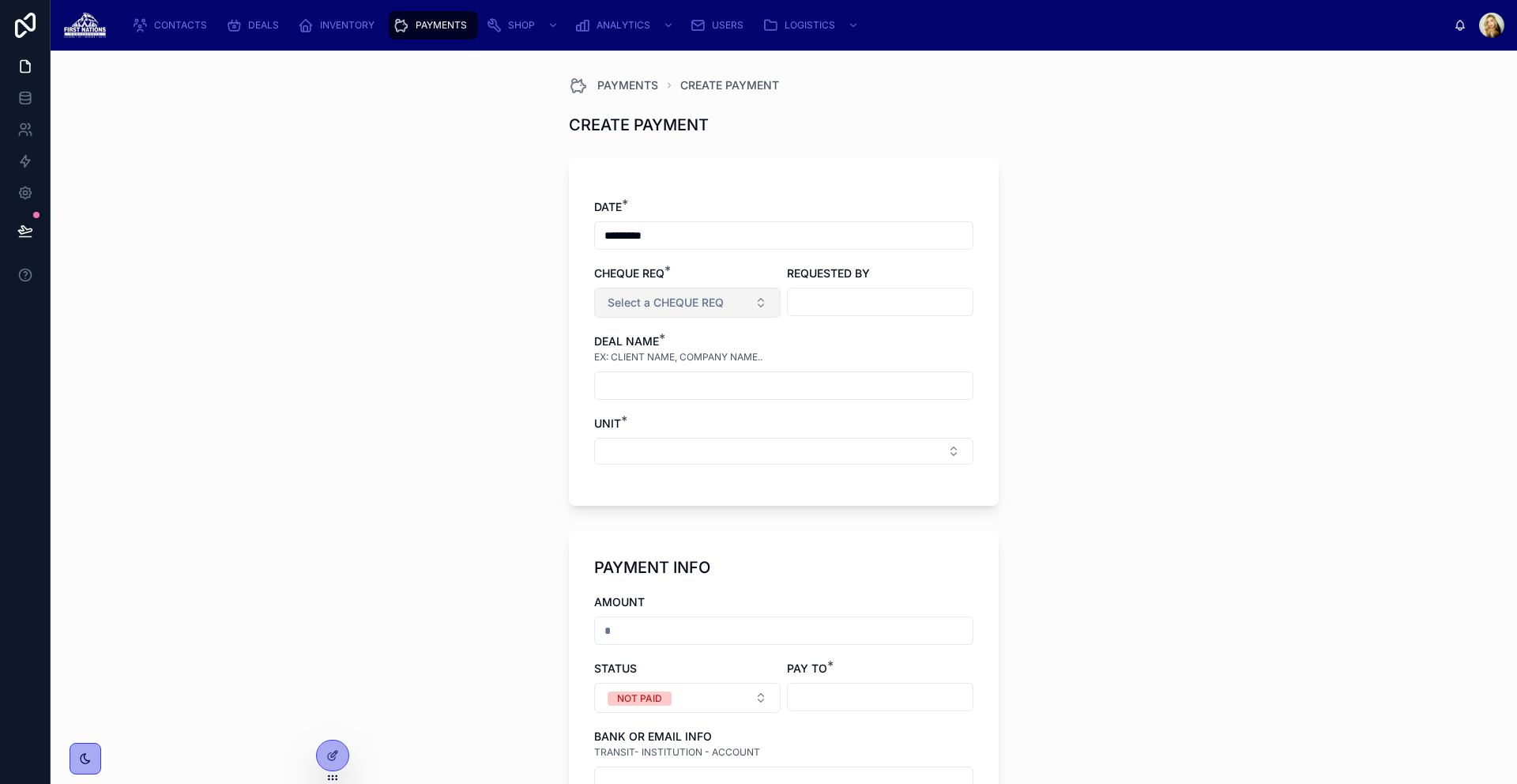
click at [716, 301] on span "Select a CHEQUE REQ" at bounding box center [665, 302] width 116 height 15
click at [691, 364] on div "BUY IN" at bounding box center [683, 366] width 190 height 24
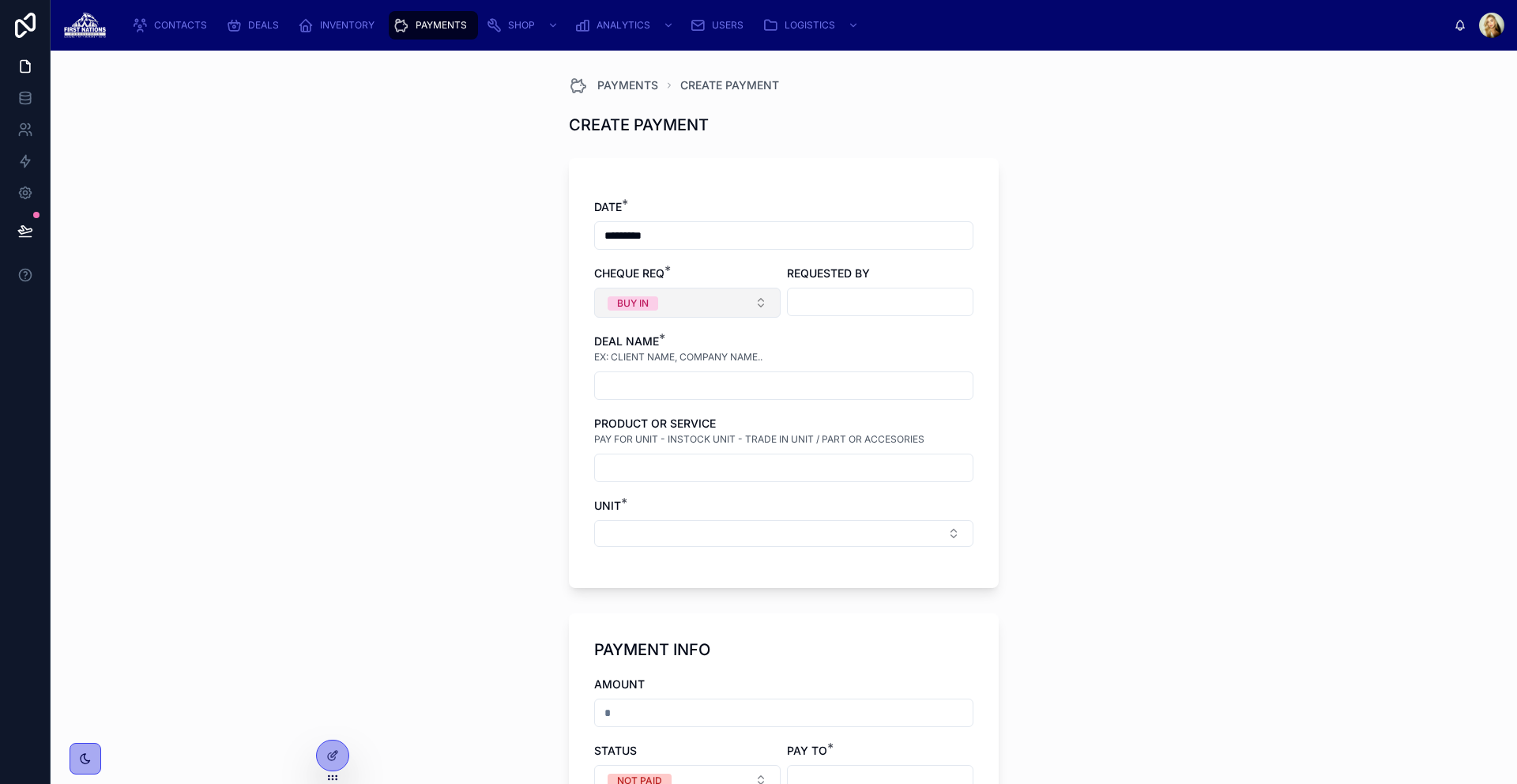
click at [702, 308] on button "BUY IN" at bounding box center [687, 302] width 186 height 30
click at [1074, 382] on div "PAYMENTS CREATE PAYMENT CREATE PAYMENT DATE * ********* CHEQUE REQ * BUY IN REQ…" at bounding box center [784, 417] width 1467 height 733
click at [907, 305] on input "text" at bounding box center [880, 301] width 185 height 22
click at [674, 369] on div "DEAL NAME * EX: CLIENT NAME, COMPANY NAME.." at bounding box center [783, 366] width 379 height 66
click at [681, 388] on input "text" at bounding box center [783, 385] width 377 height 22
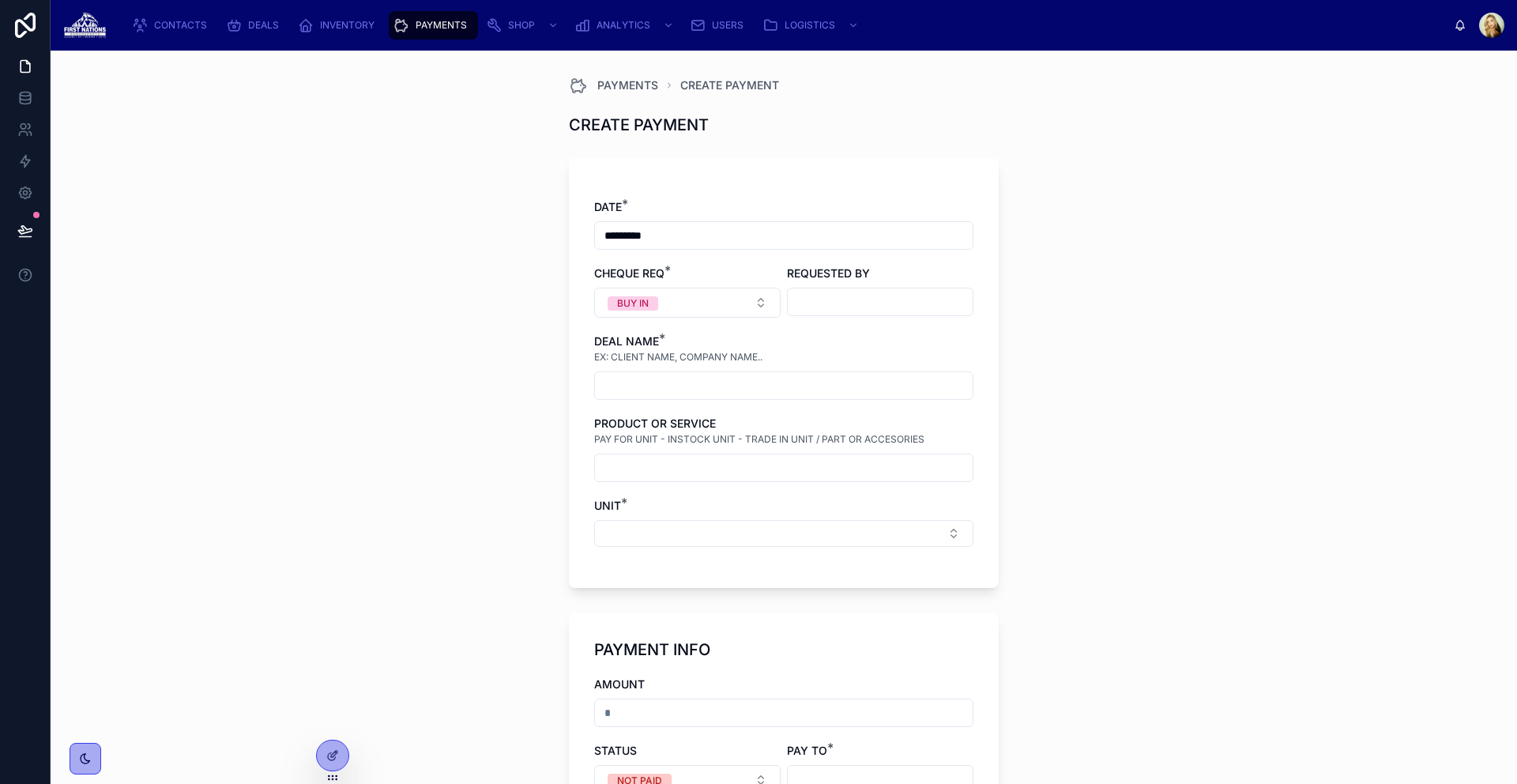
click at [1010, 480] on div "PAYMENTS CREATE PAYMENT CREATE PAYMENT DATE * ********* CHEQUE REQ * BUY IN REQ…" at bounding box center [784, 417] width 1467 height 733
click at [780, 461] on input "text" at bounding box center [783, 467] width 377 height 22
click at [1093, 456] on div "PAYMENTS CREATE PAYMENT CREATE PAYMENT DATE * ********* CHEQUE REQ * BUY IN REQ…" at bounding box center [784, 417] width 1467 height 733
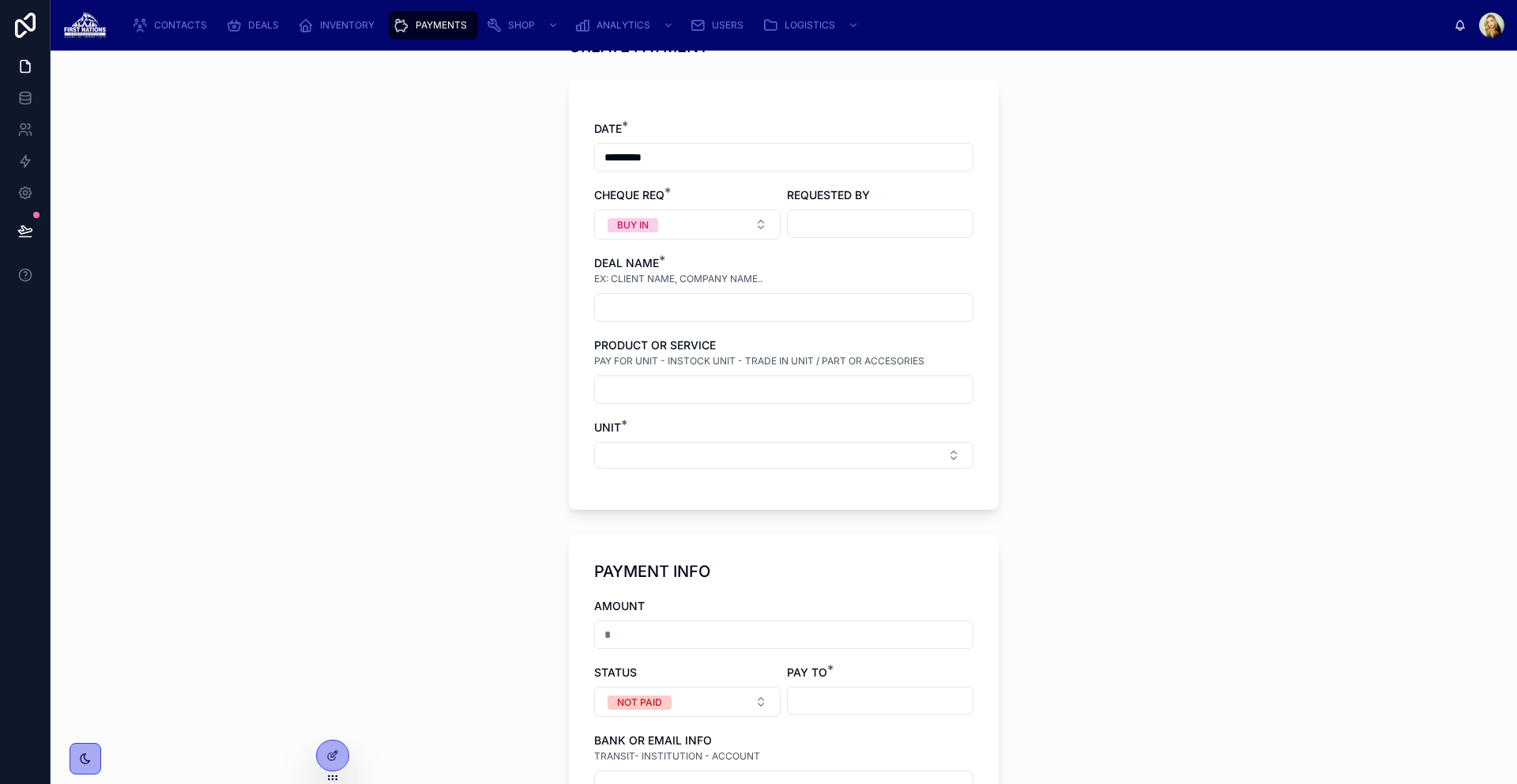
click at [786, 423] on div "UNIT *" at bounding box center [783, 427] width 379 height 15
click at [813, 453] on button "Select Button" at bounding box center [783, 455] width 379 height 27
click at [1084, 440] on div "PAYMENTS CREATE PAYMENT CREATE PAYMENT DATE * ********* CHEQUE REQ * BUY IN REQ…" at bounding box center [784, 417] width 1467 height 733
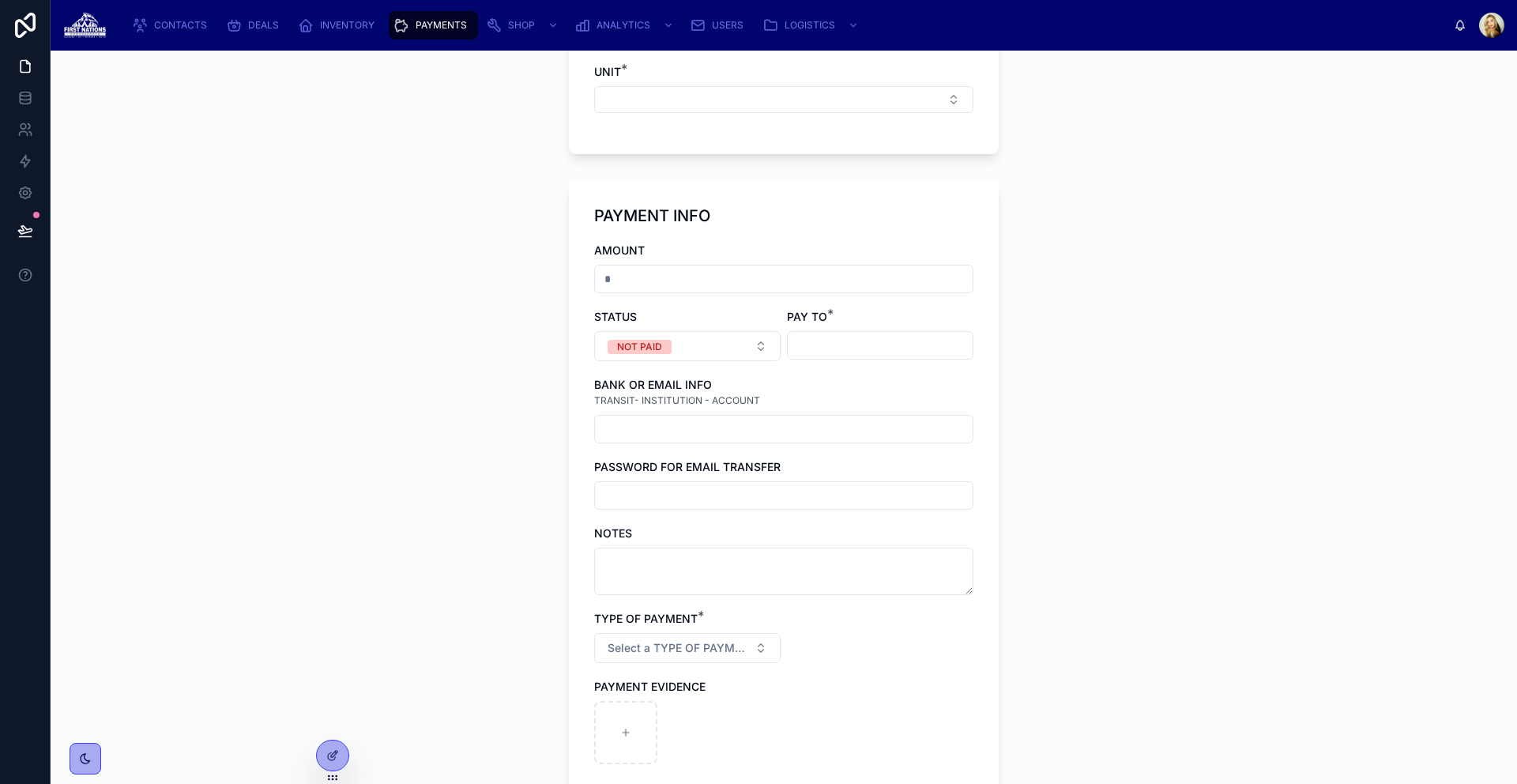
scroll to position [454, 0]
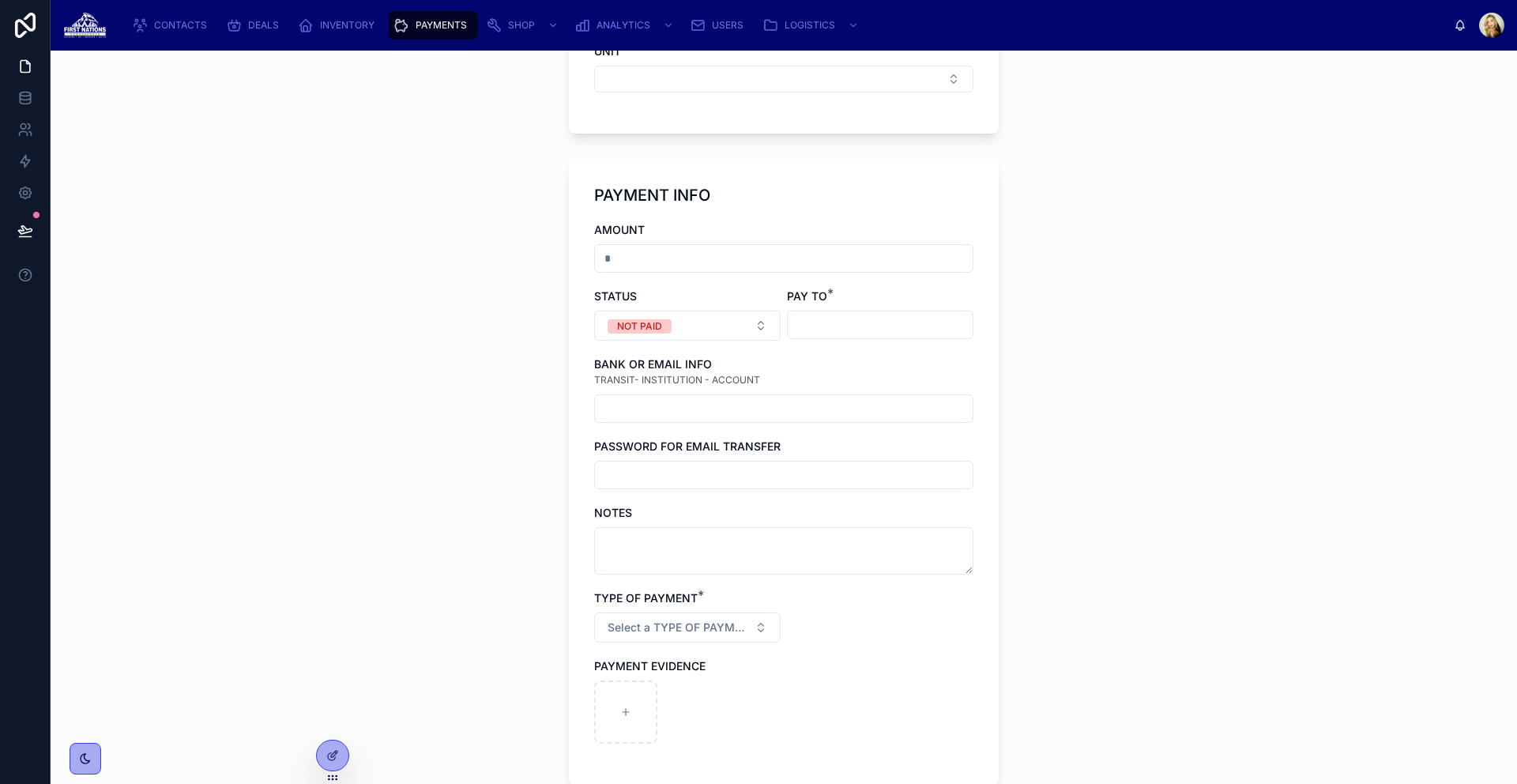
click at [685, 259] on input "text" at bounding box center [783, 258] width 377 height 22
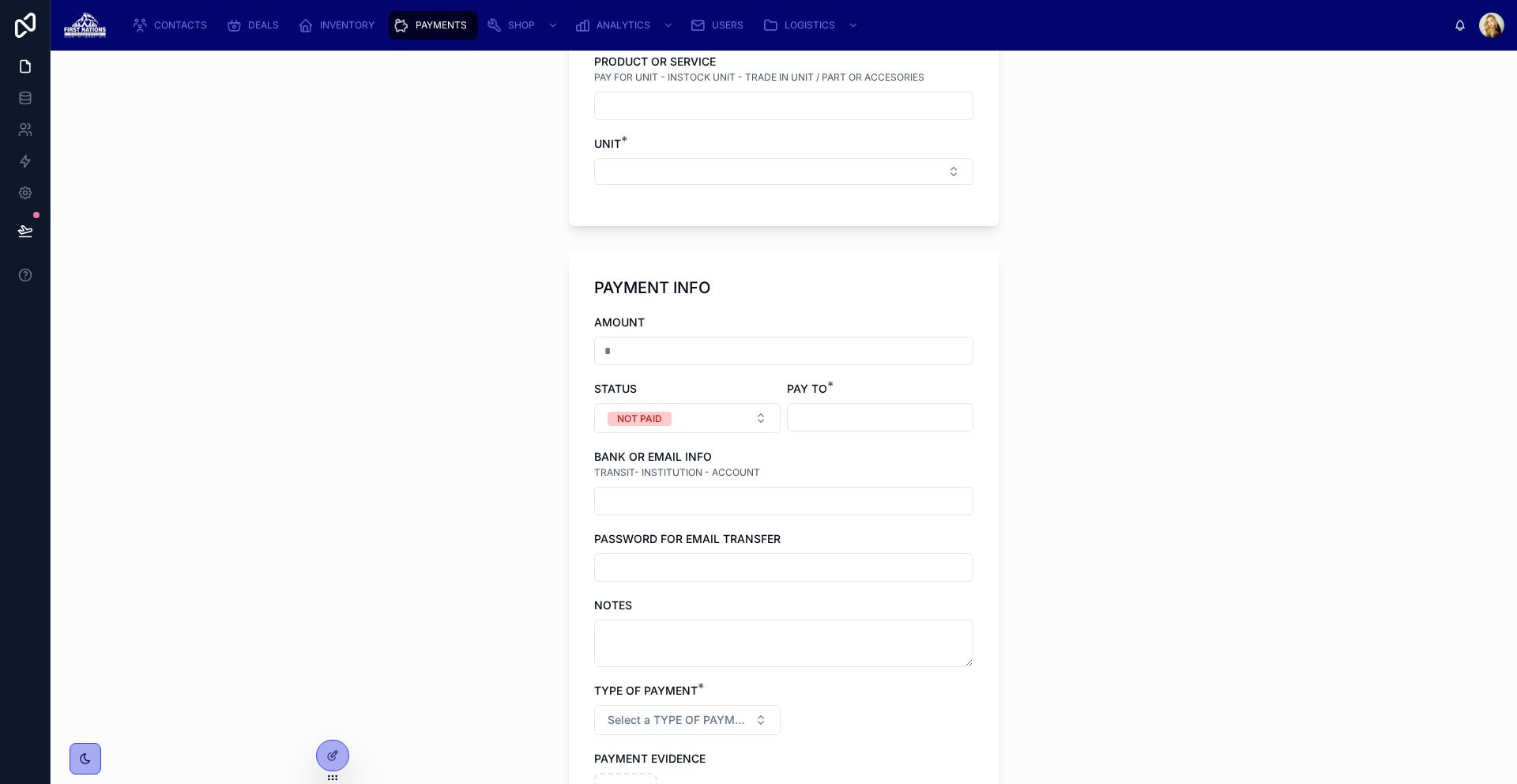
scroll to position [372, 0]
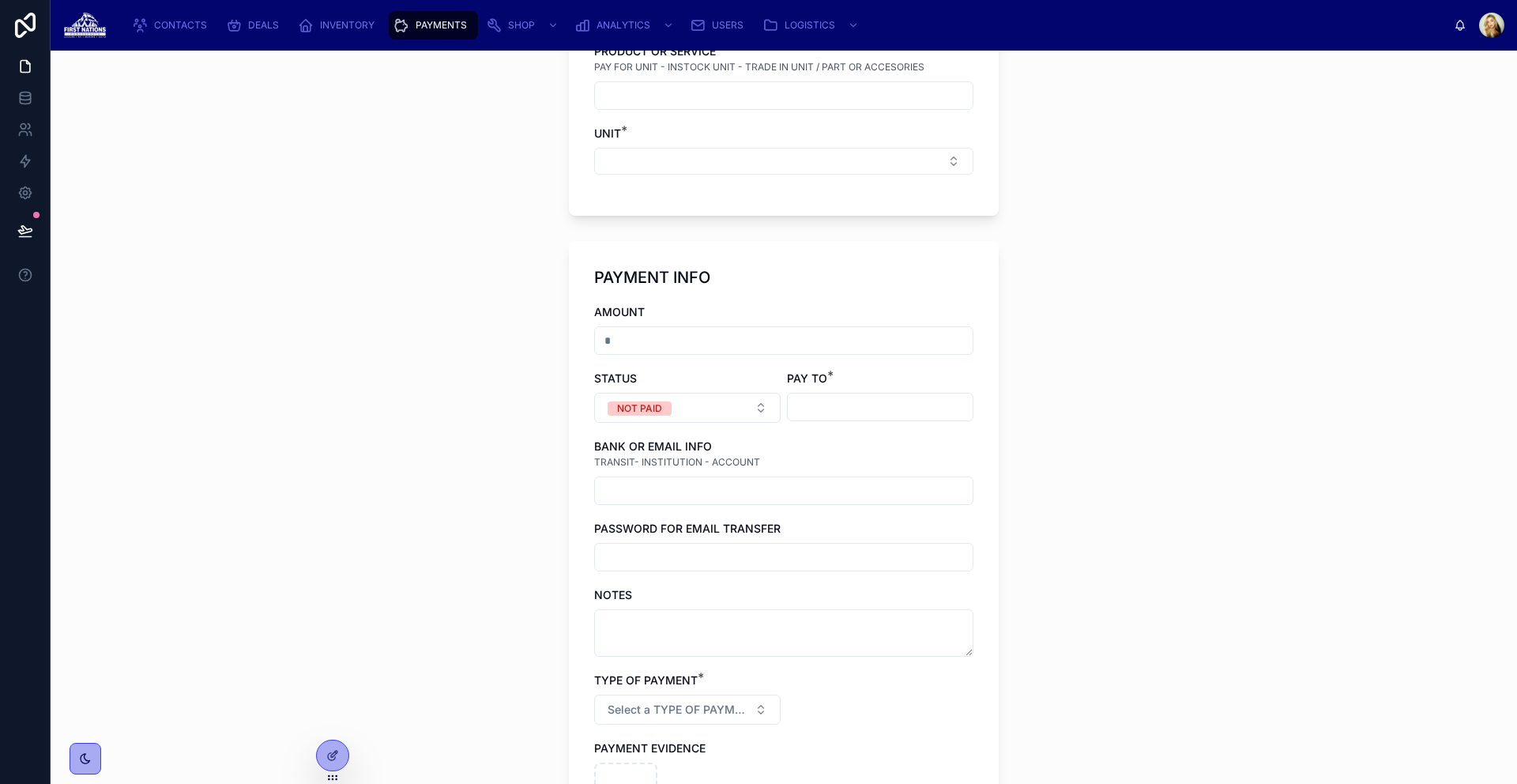
click at [874, 401] on input "text" at bounding box center [880, 406] width 185 height 22
click at [771, 480] on input "text" at bounding box center [783, 490] width 377 height 22
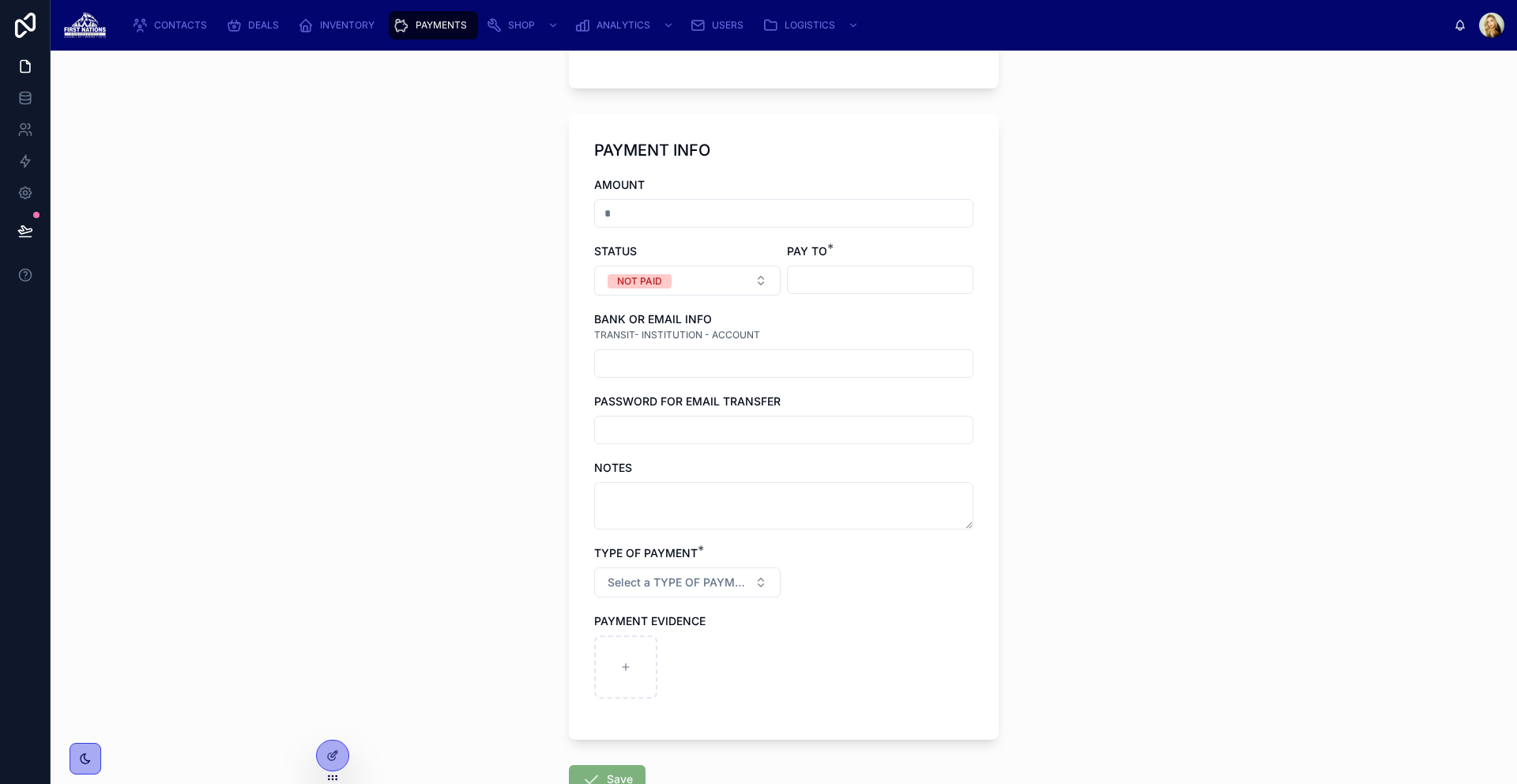
click at [792, 419] on input "text" at bounding box center [783, 429] width 377 height 22
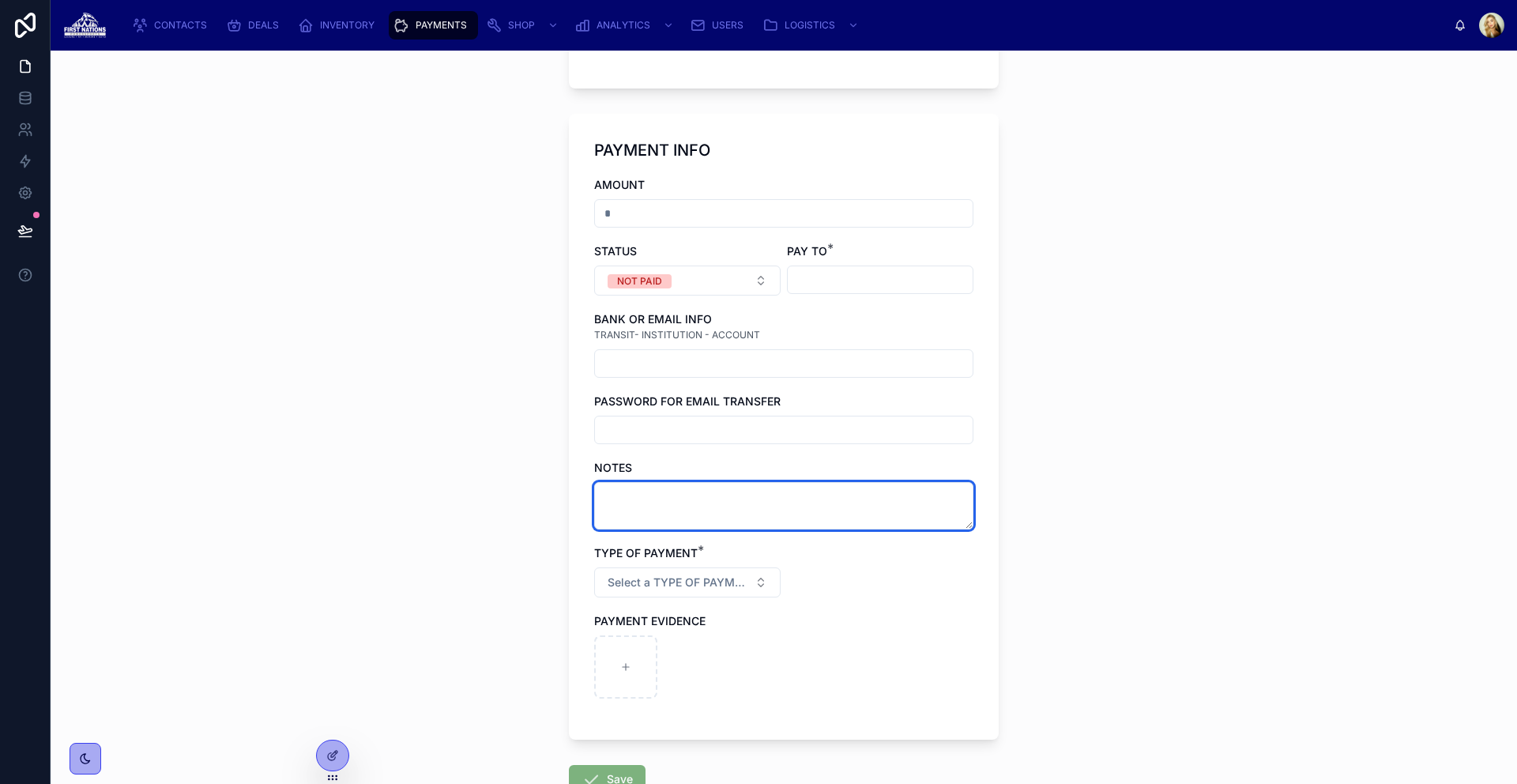
click at [773, 498] on textarea at bounding box center [783, 505] width 379 height 47
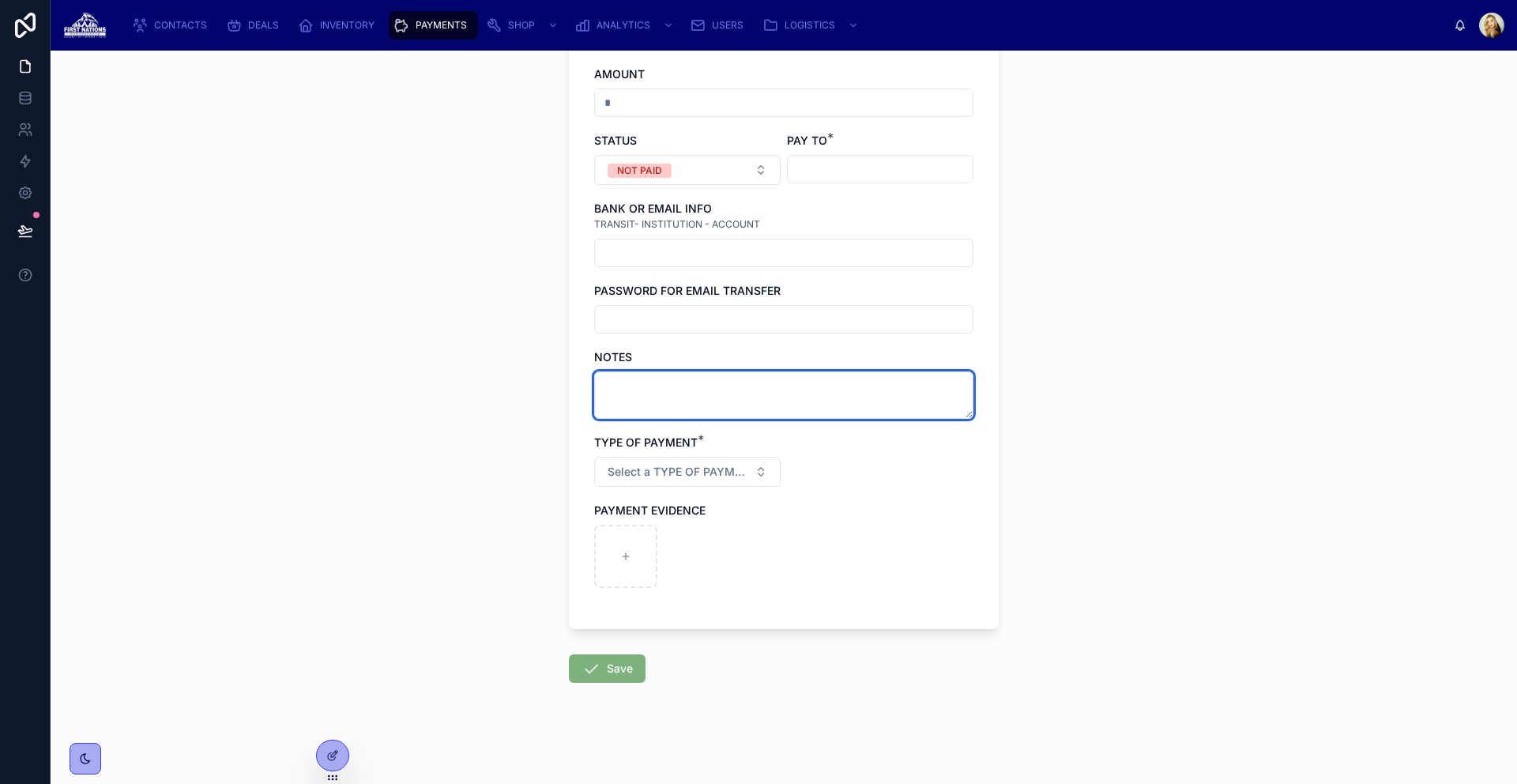
scroll to position [89, 0]
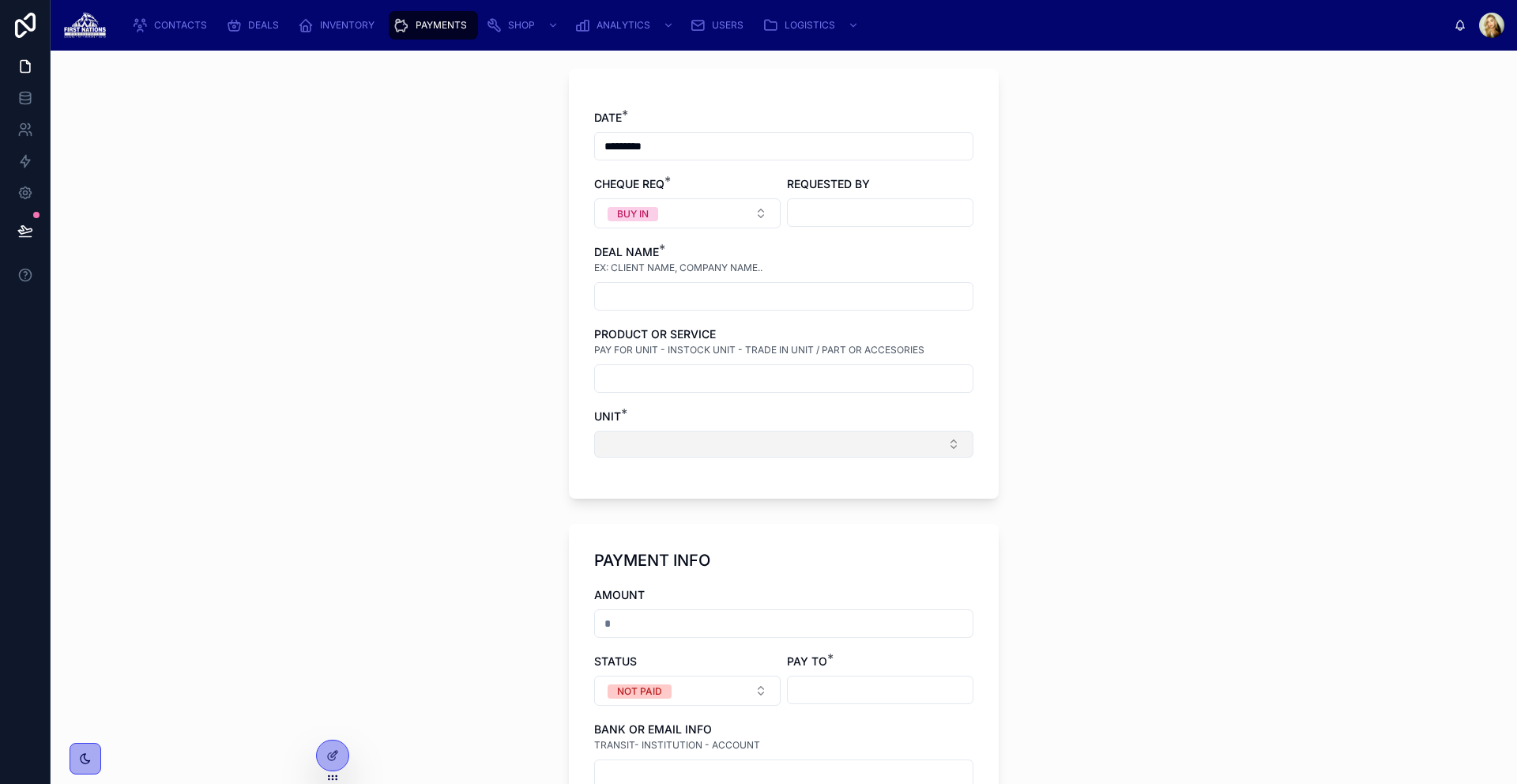
click at [690, 444] on button "Select Button" at bounding box center [783, 444] width 379 height 27
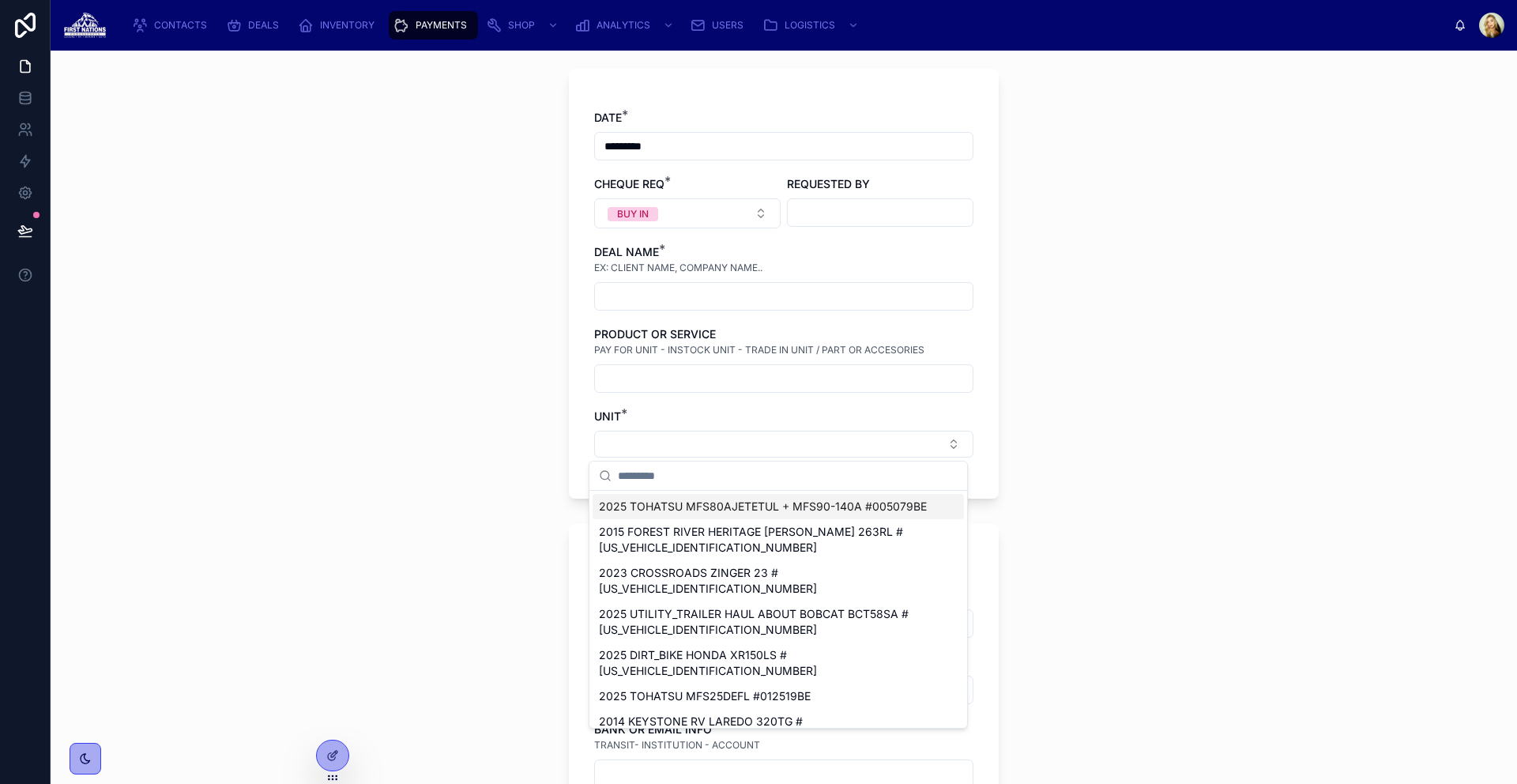
click at [1136, 389] on div "PAYMENTS CREATE PAYMENT CREATE PAYMENT DATE * ********* CHEQUE REQ * BUY IN REQ…" at bounding box center [784, 417] width 1467 height 733
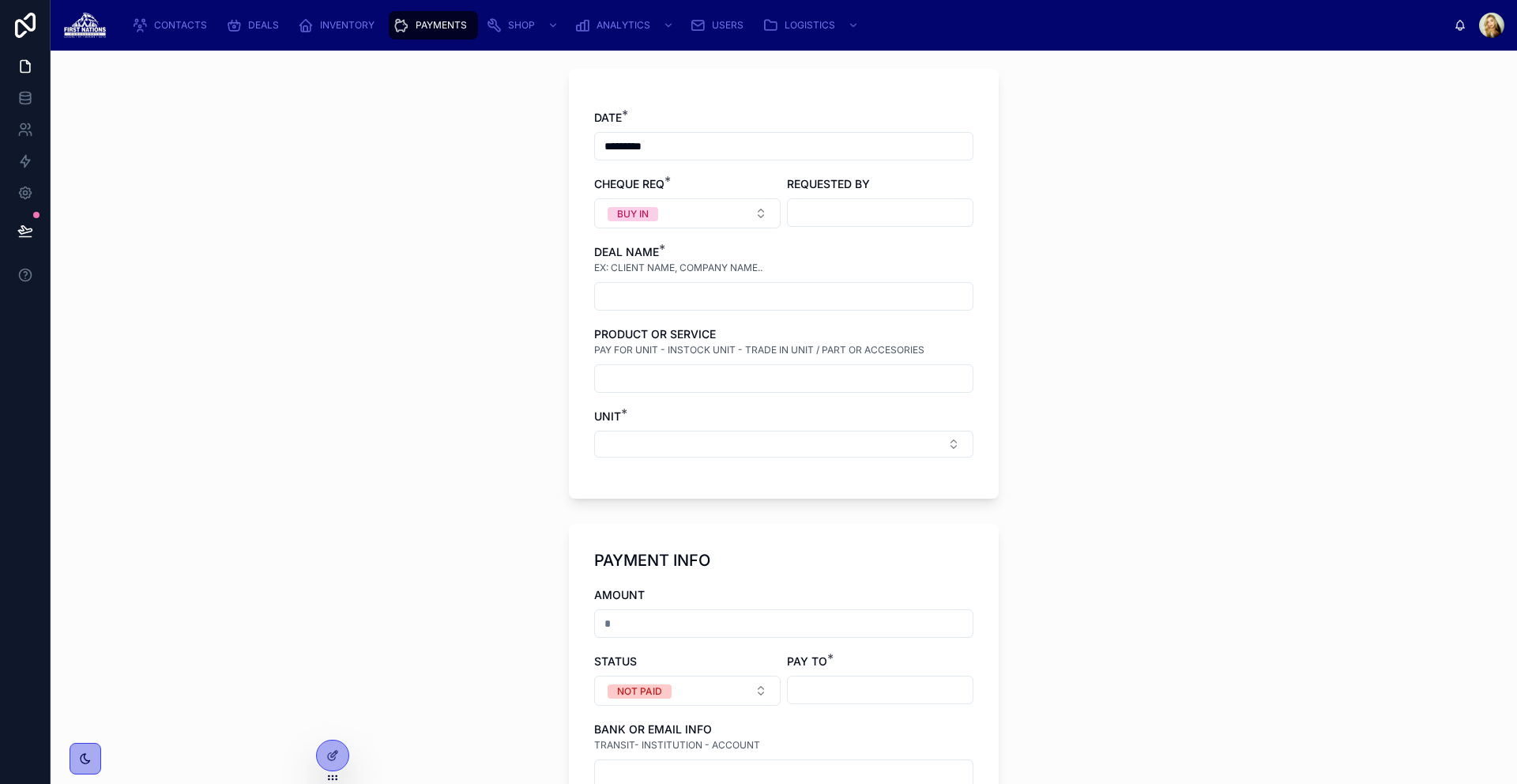
scroll to position [609, 0]
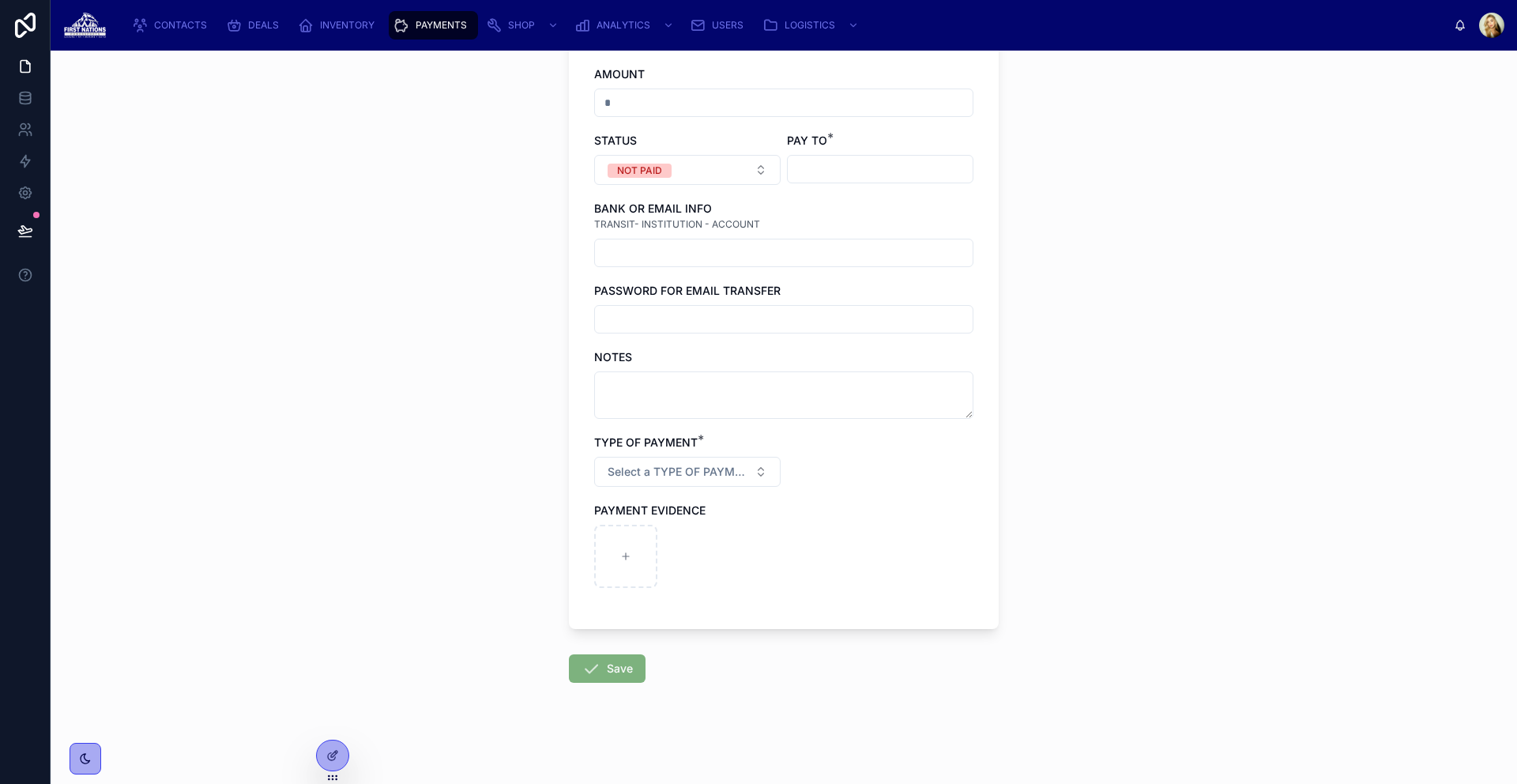
click at [446, 32] on div "PAYMENTS" at bounding box center [433, 25] width 80 height 25
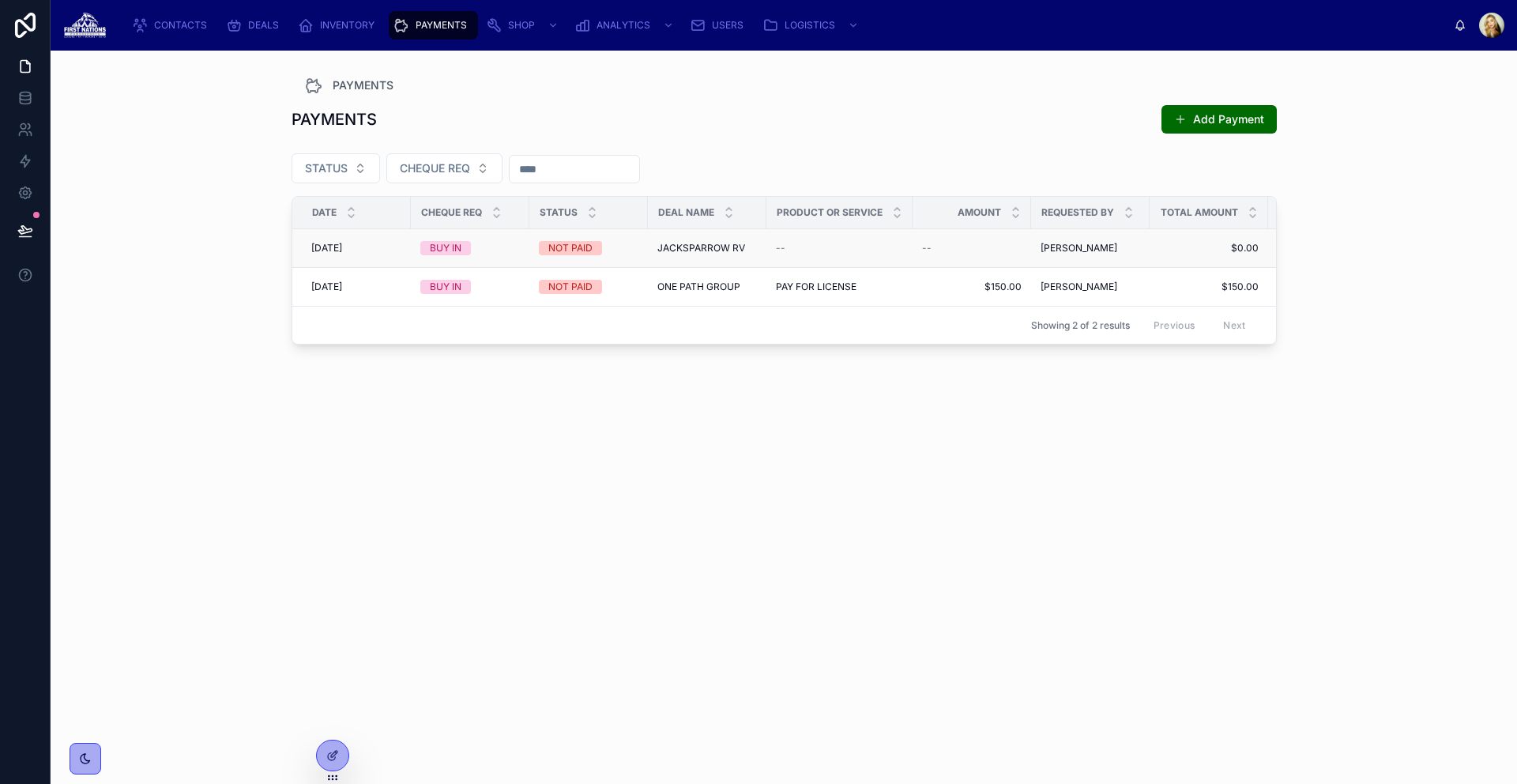
click at [459, 245] on div "BUY IN" at bounding box center [445, 248] width 32 height 14
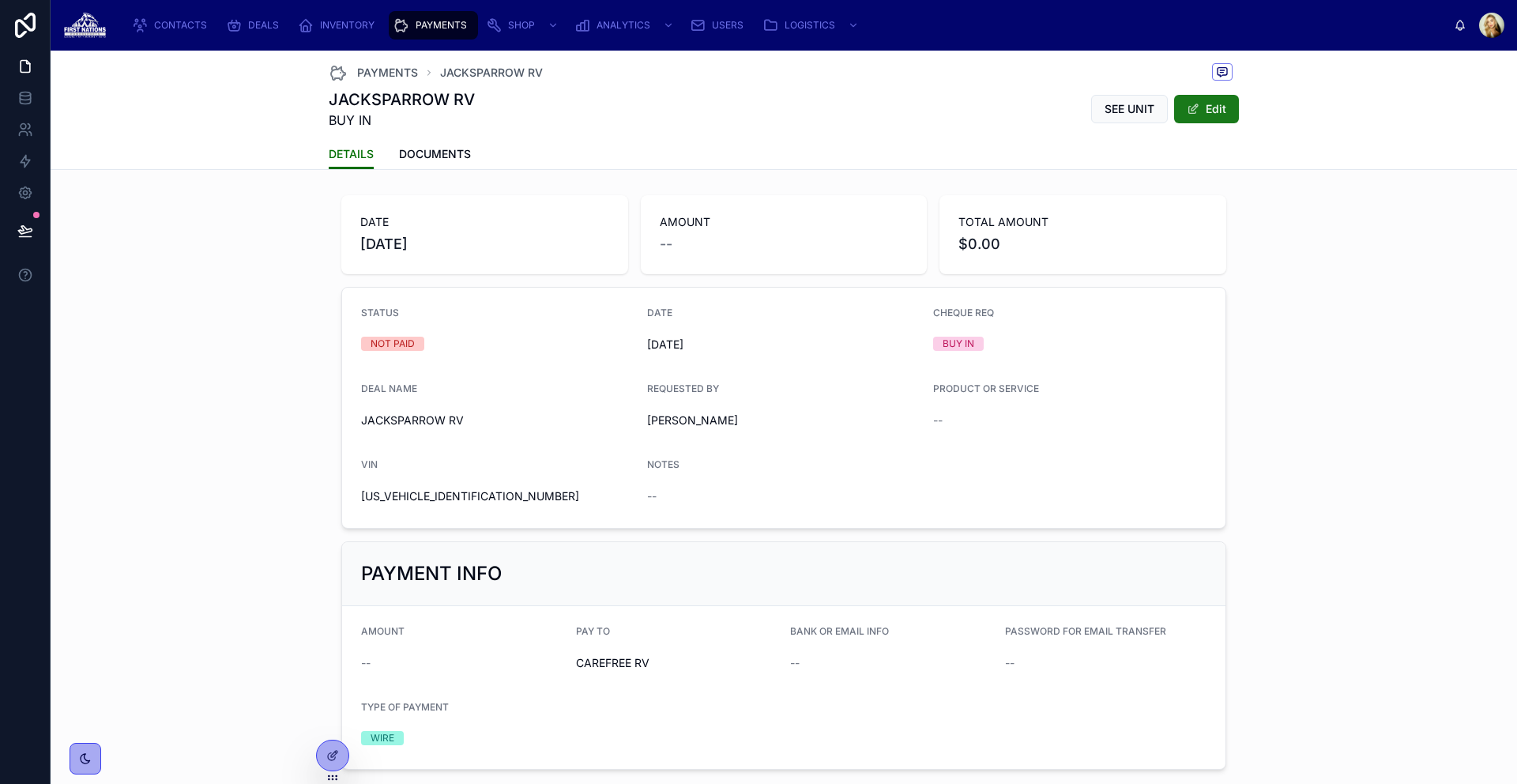
click at [1220, 109] on button "Edit" at bounding box center [1207, 109] width 65 height 29
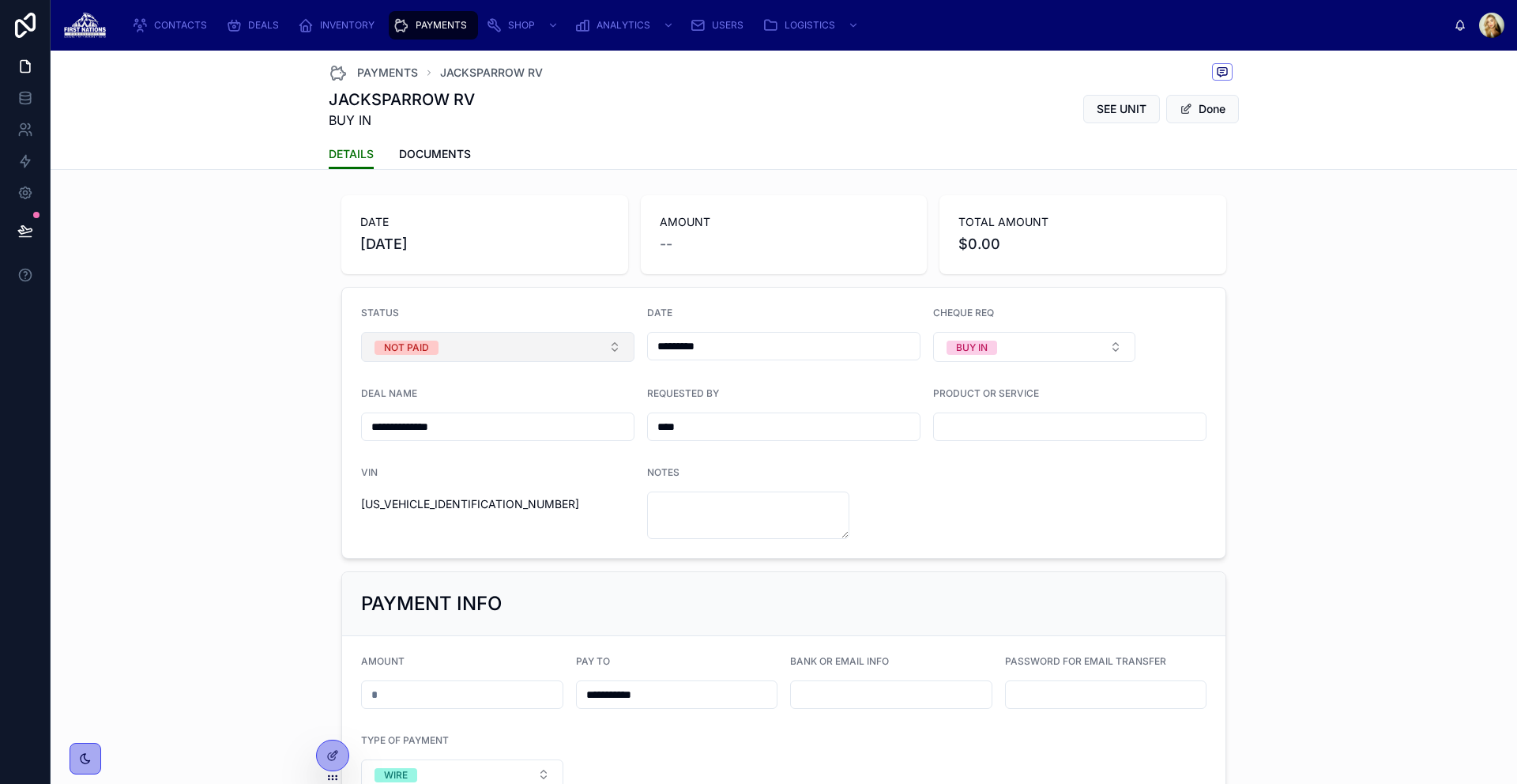
click at [506, 338] on button "NOT PAID" at bounding box center [497, 346] width 274 height 30
click at [445, 427] on div "PAID" at bounding box center [493, 434] width 266 height 24
click at [1197, 110] on button "Done" at bounding box center [1203, 109] width 73 height 29
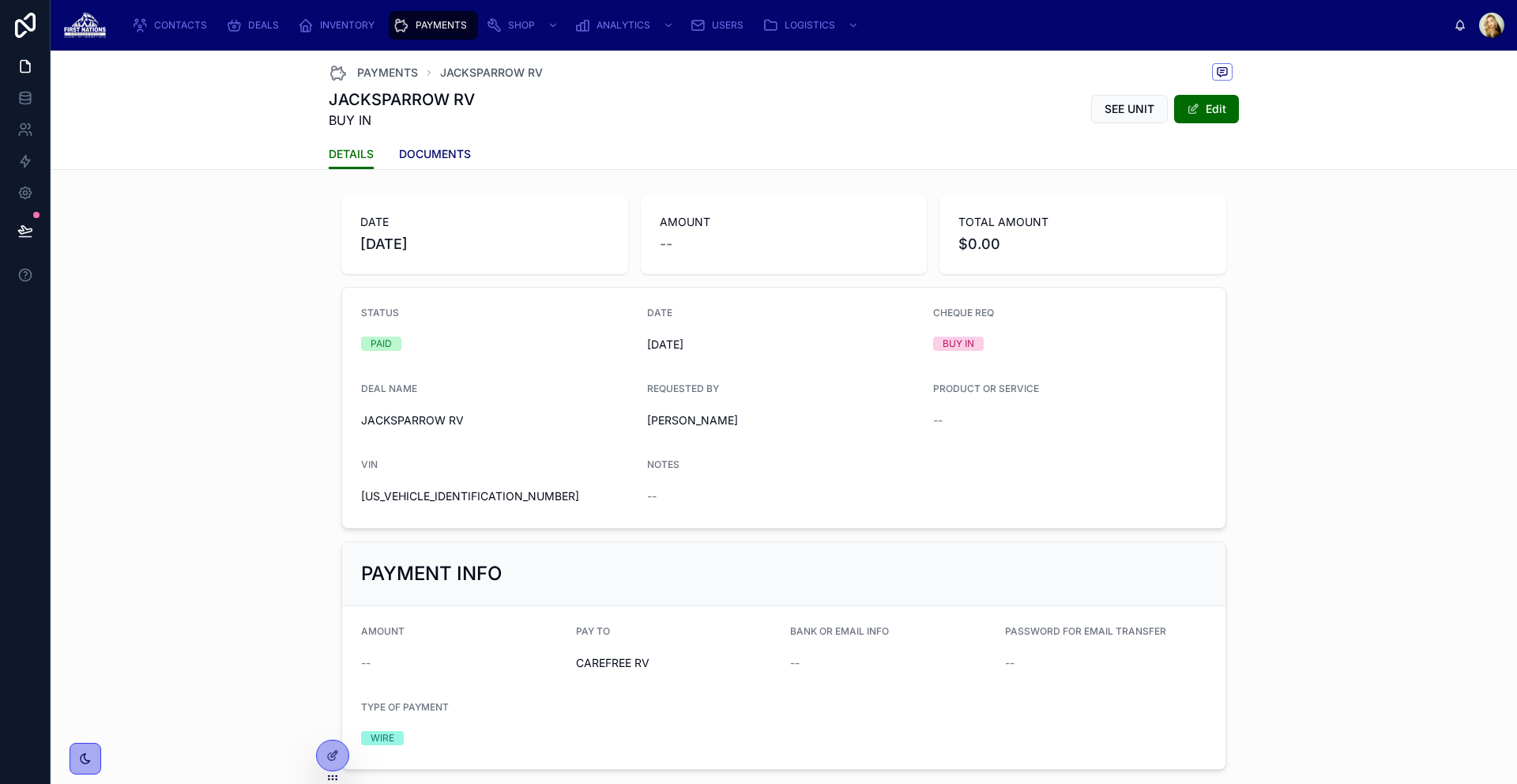
click at [432, 154] on span "DOCUMENTS" at bounding box center [435, 154] width 72 height 15
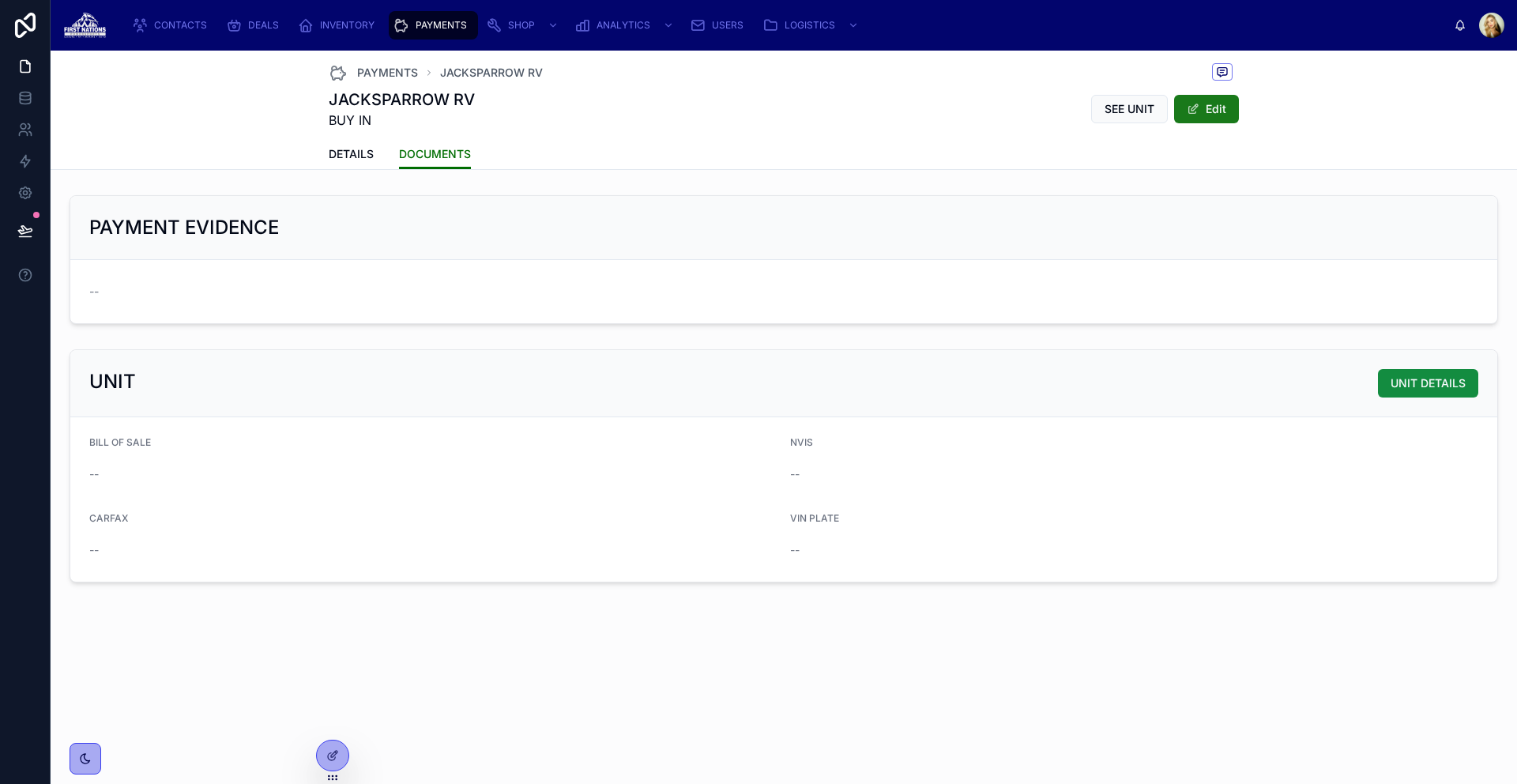
click at [1212, 113] on button "Edit" at bounding box center [1207, 109] width 65 height 29
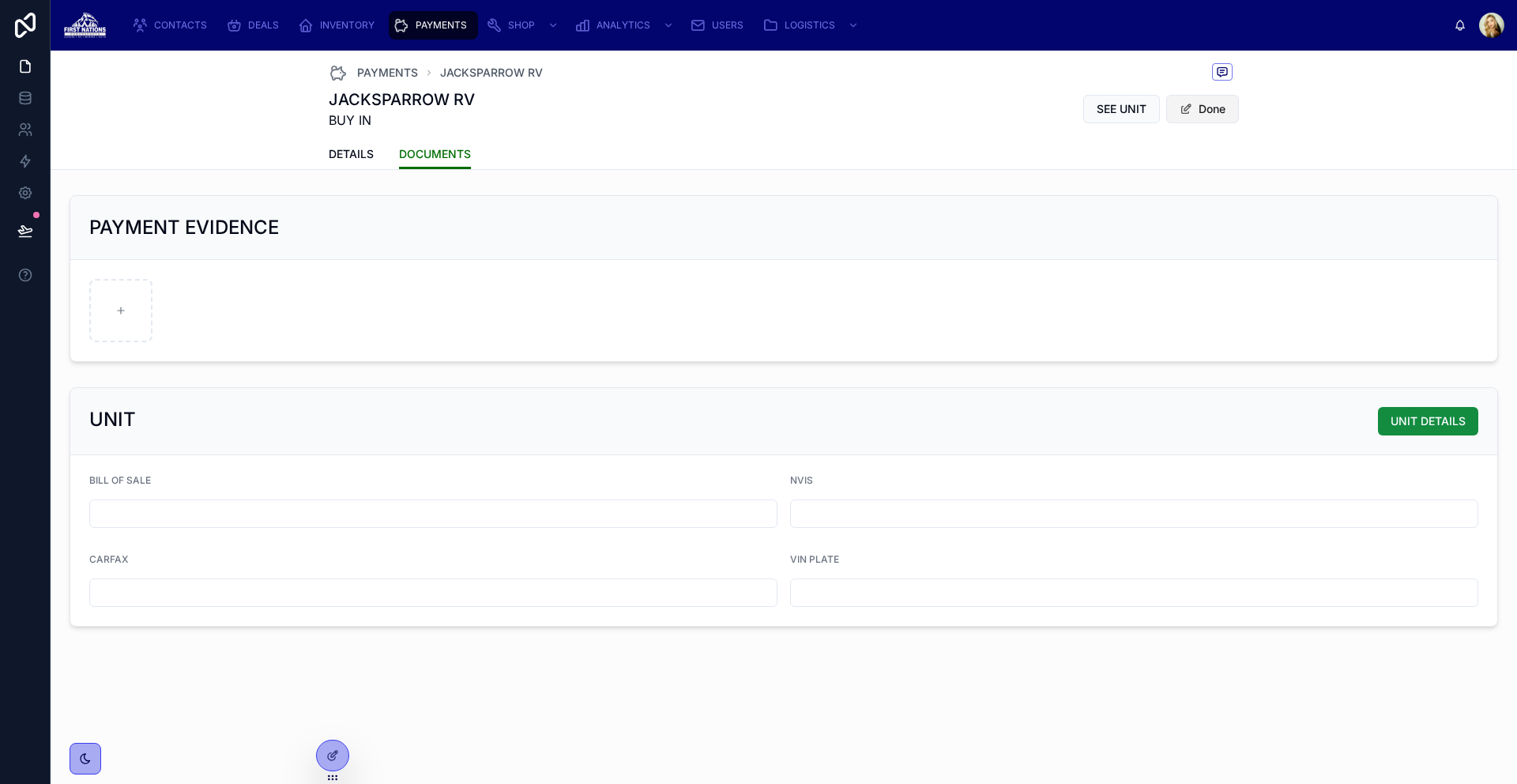
click at [1192, 112] on button "Done" at bounding box center [1203, 109] width 73 height 29
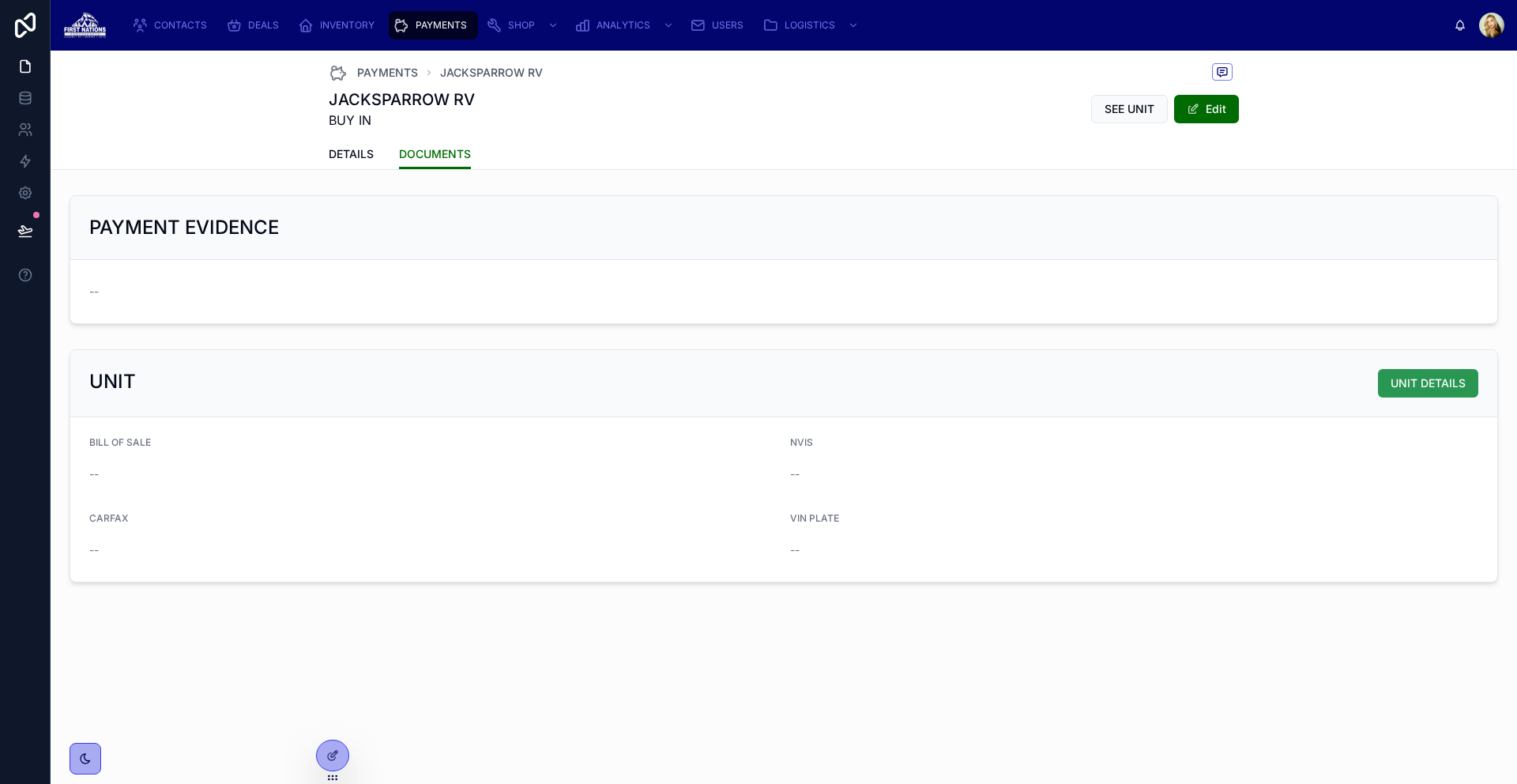
click at [1455, 387] on span "UNIT DETAILS" at bounding box center [1429, 383] width 75 height 15
click at [408, 31] on div "PAYMENTS" at bounding box center [433, 25] width 80 height 25
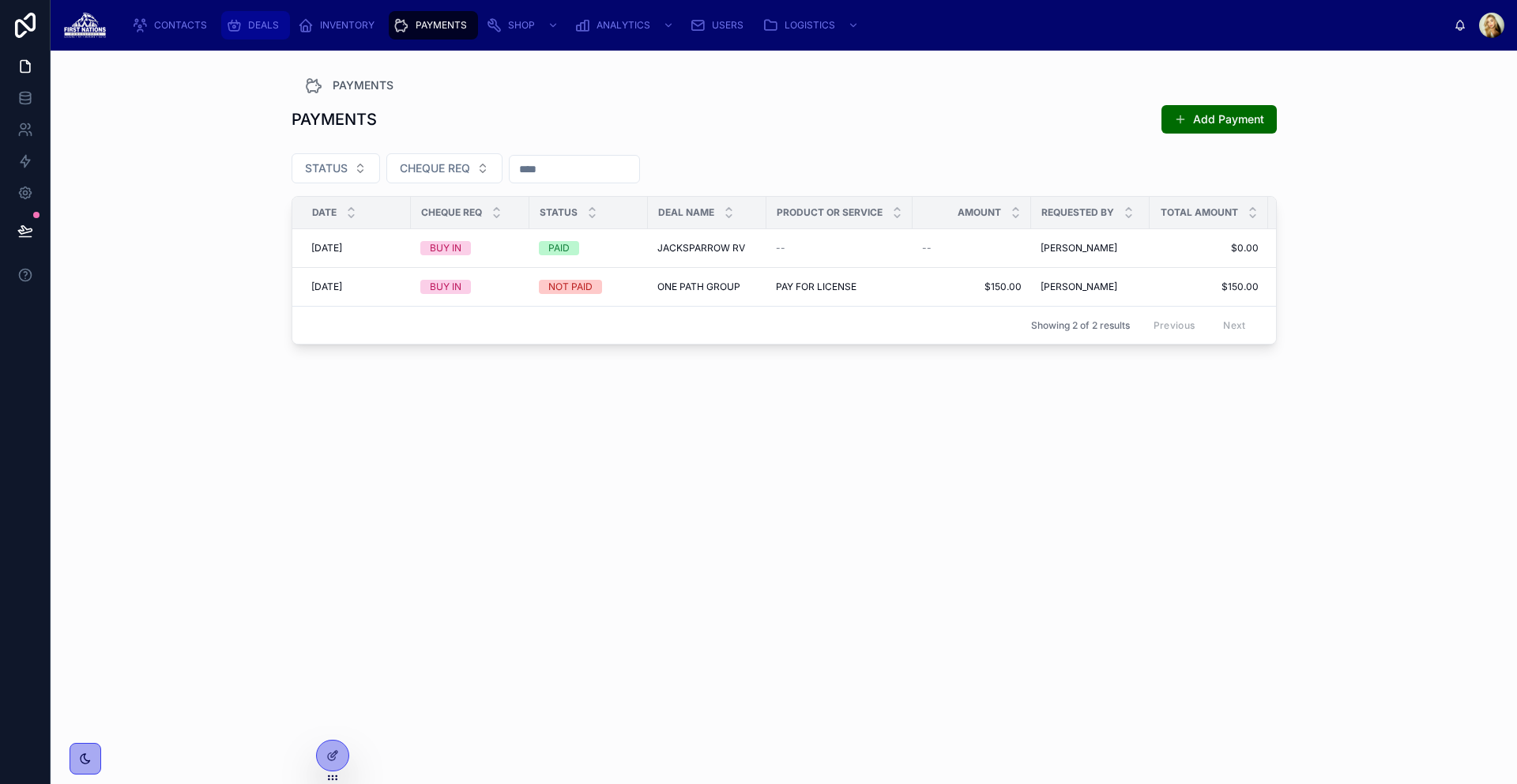
click at [274, 28] on span "DEALS" at bounding box center [263, 25] width 31 height 12
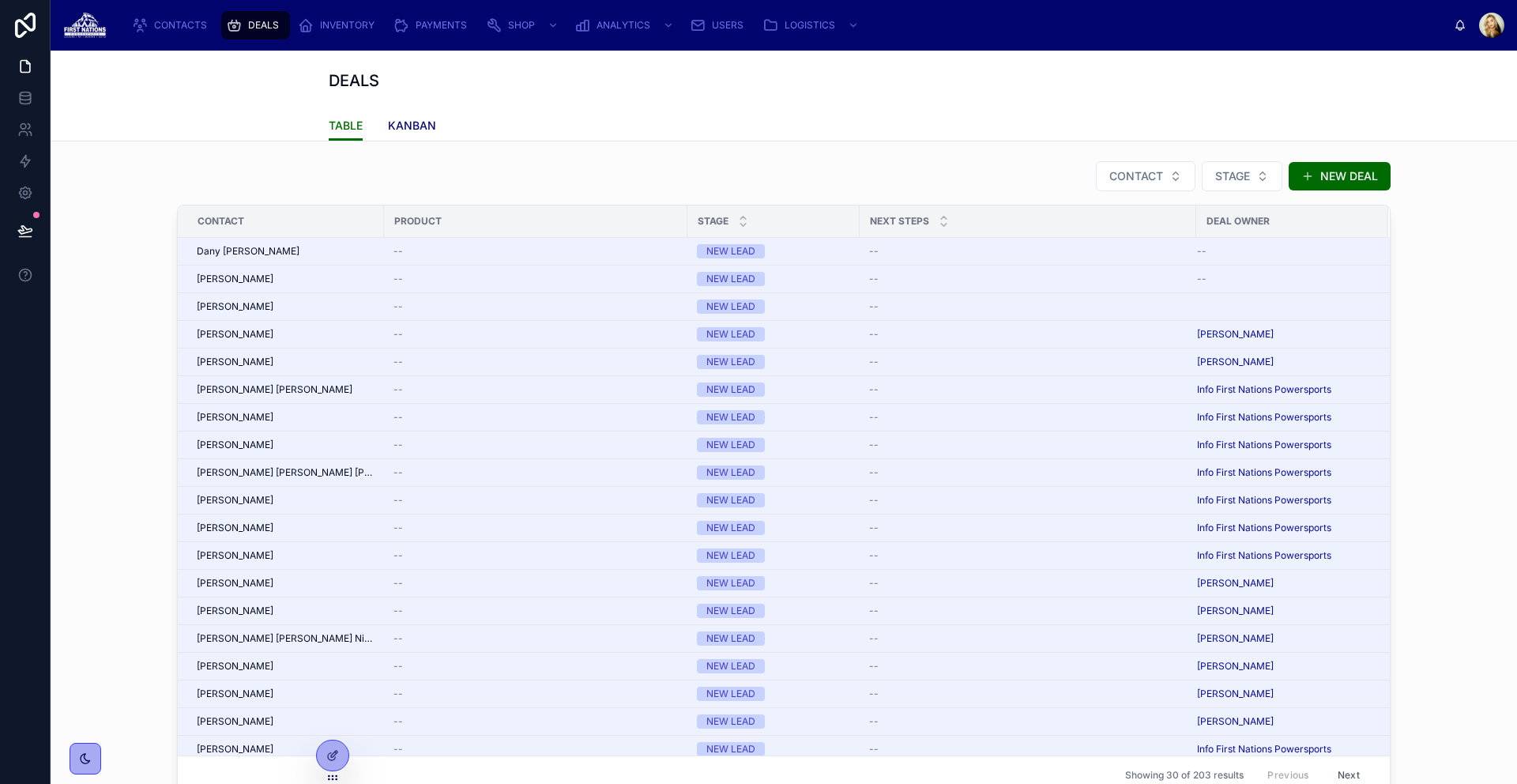
click at [388, 123] on span "KANBAN" at bounding box center [412, 126] width 48 height 15
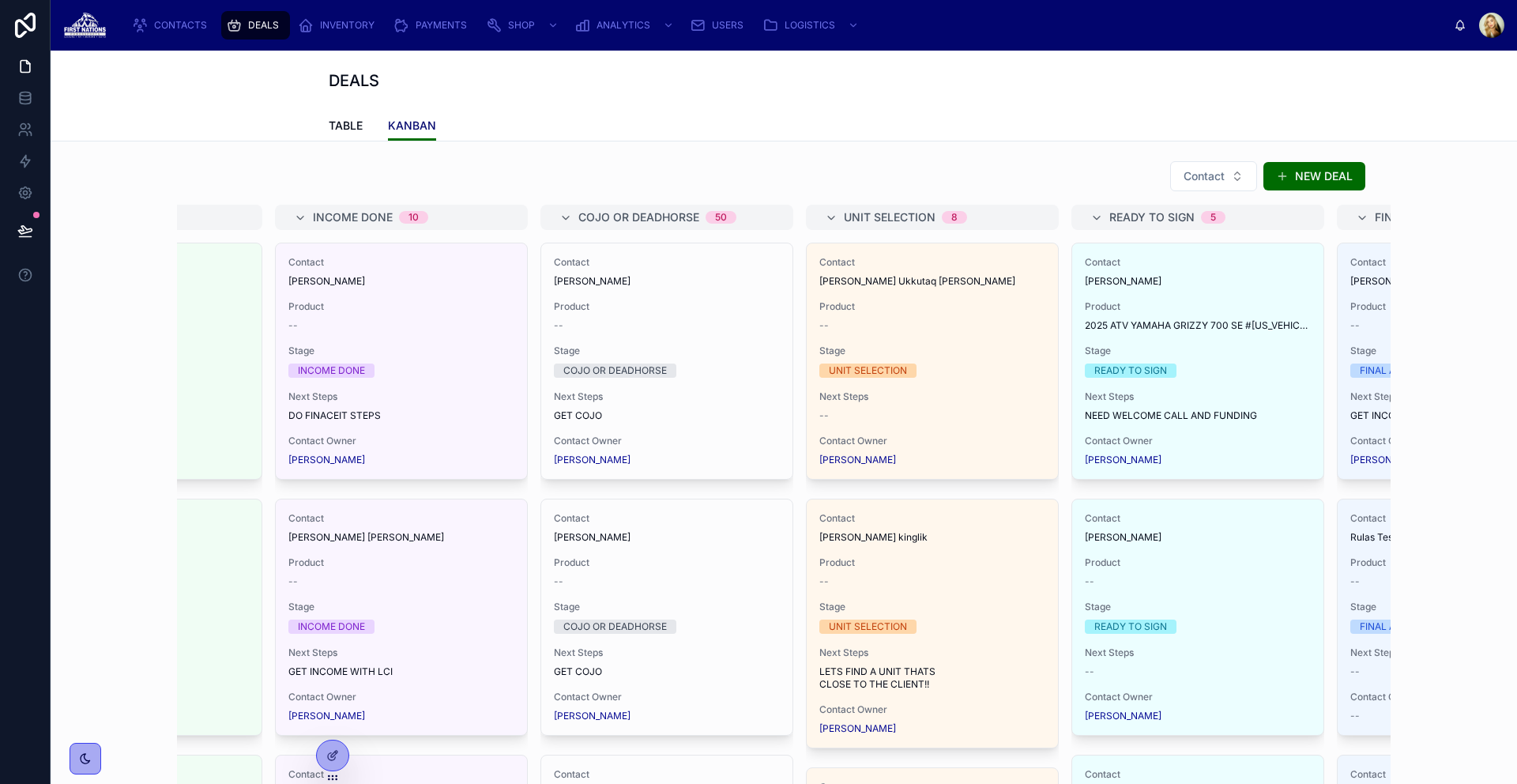
scroll to position [724, 0]
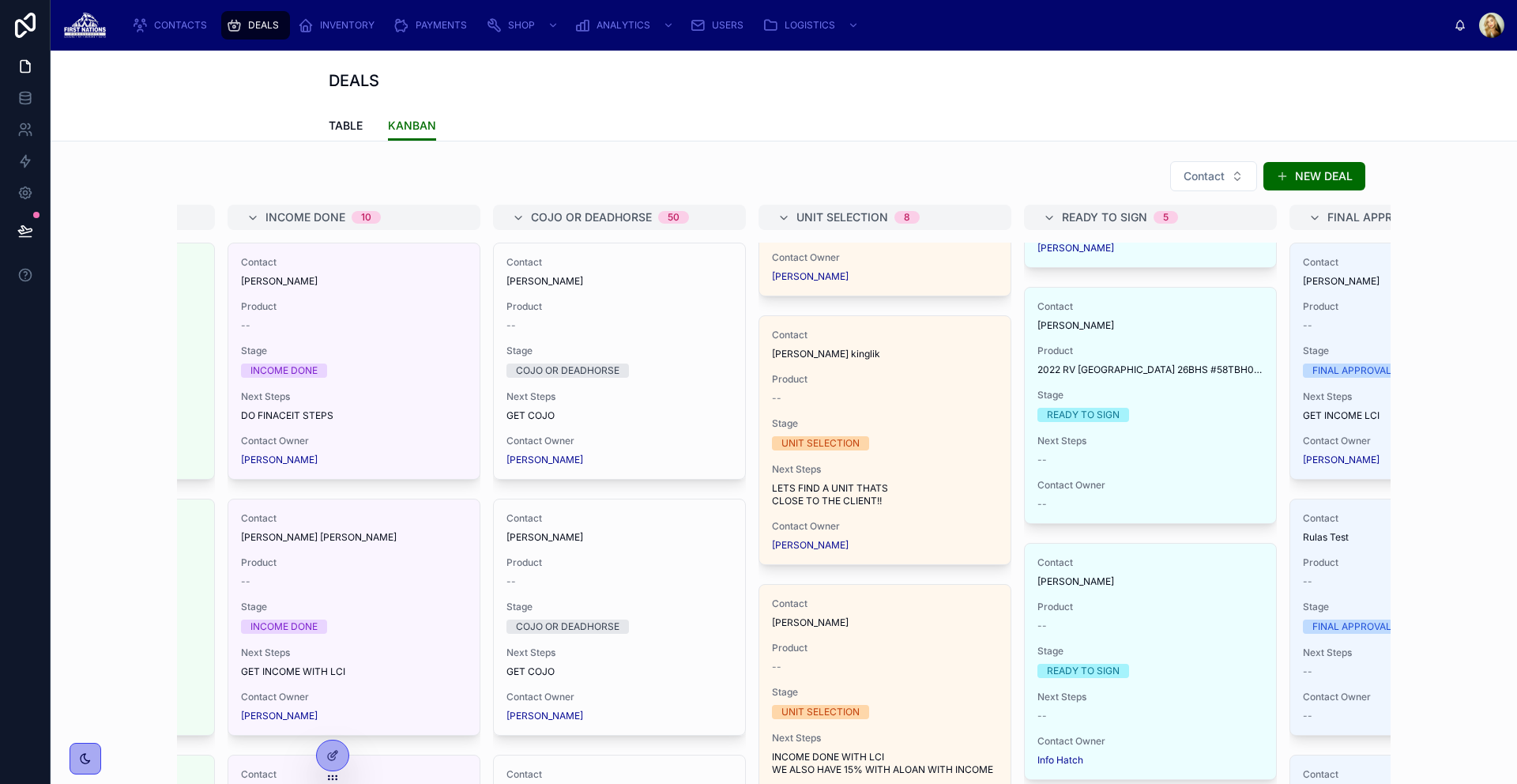
scroll to position [0, 1038]
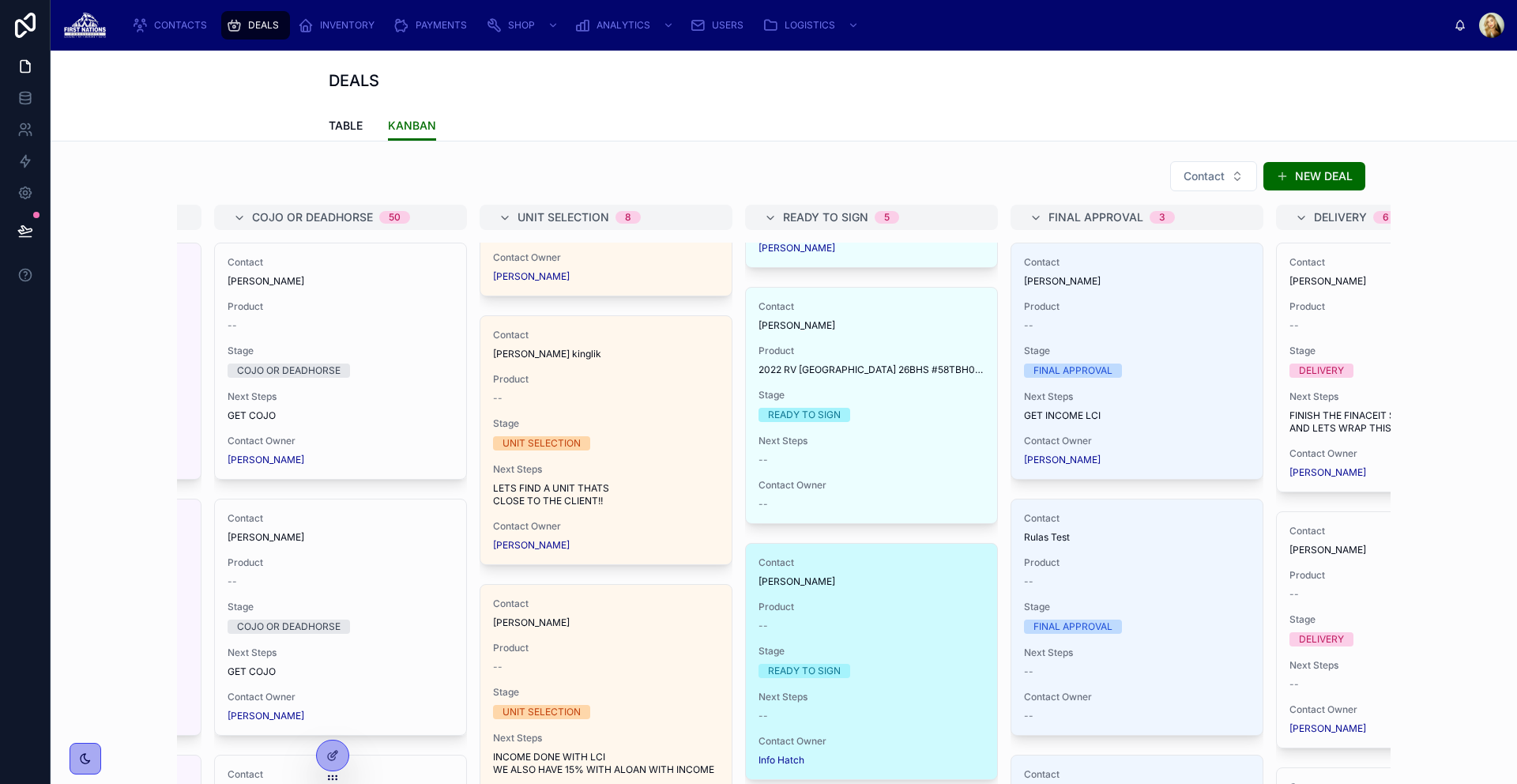
click at [932, 592] on div "Contact Jack Sparrow Product -- Stage READY TO SIGN Next Steps -- Contact Owner…" at bounding box center [872, 660] width 252 height 235
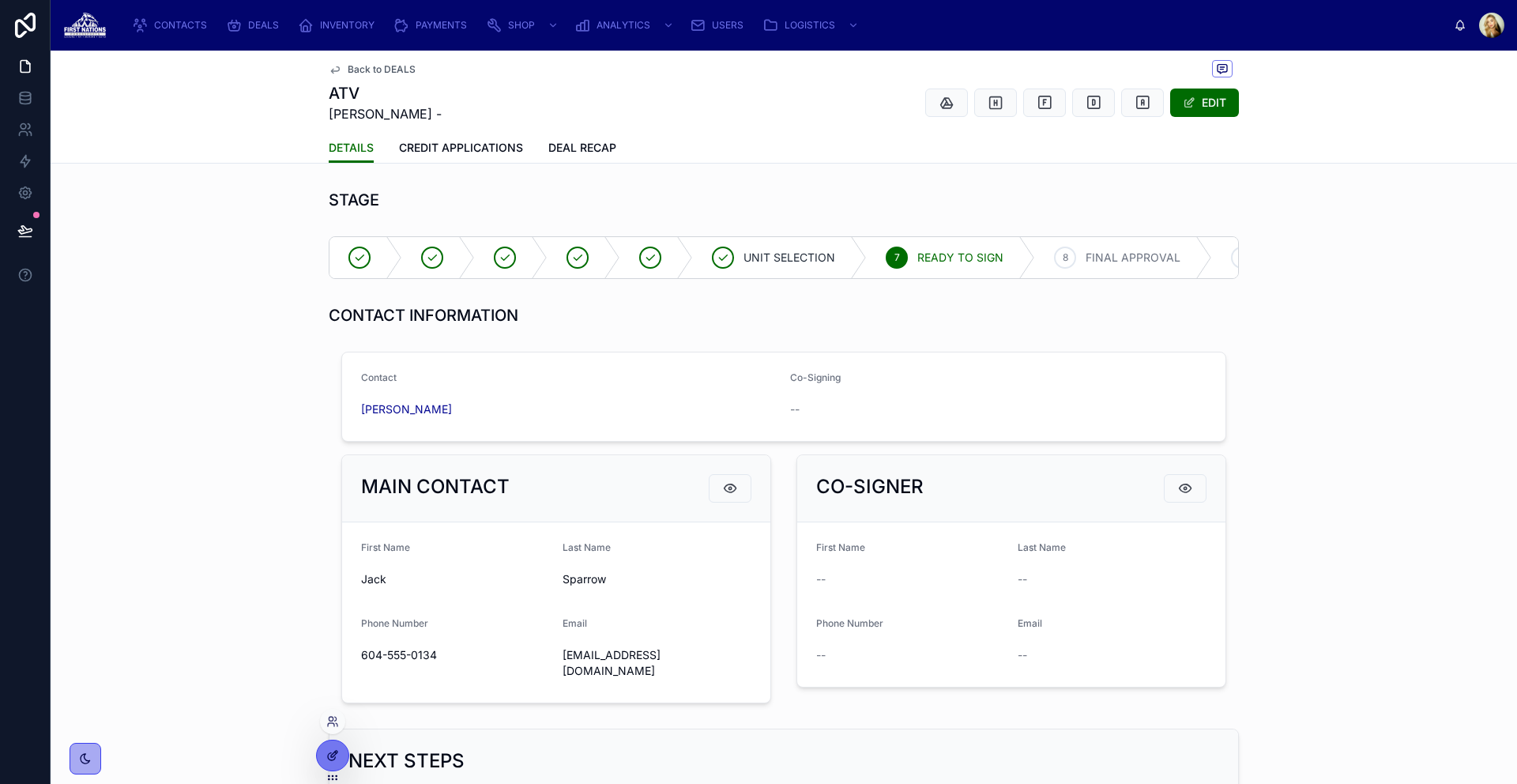
click at [332, 752] on icon at bounding box center [332, 754] width 12 height 12
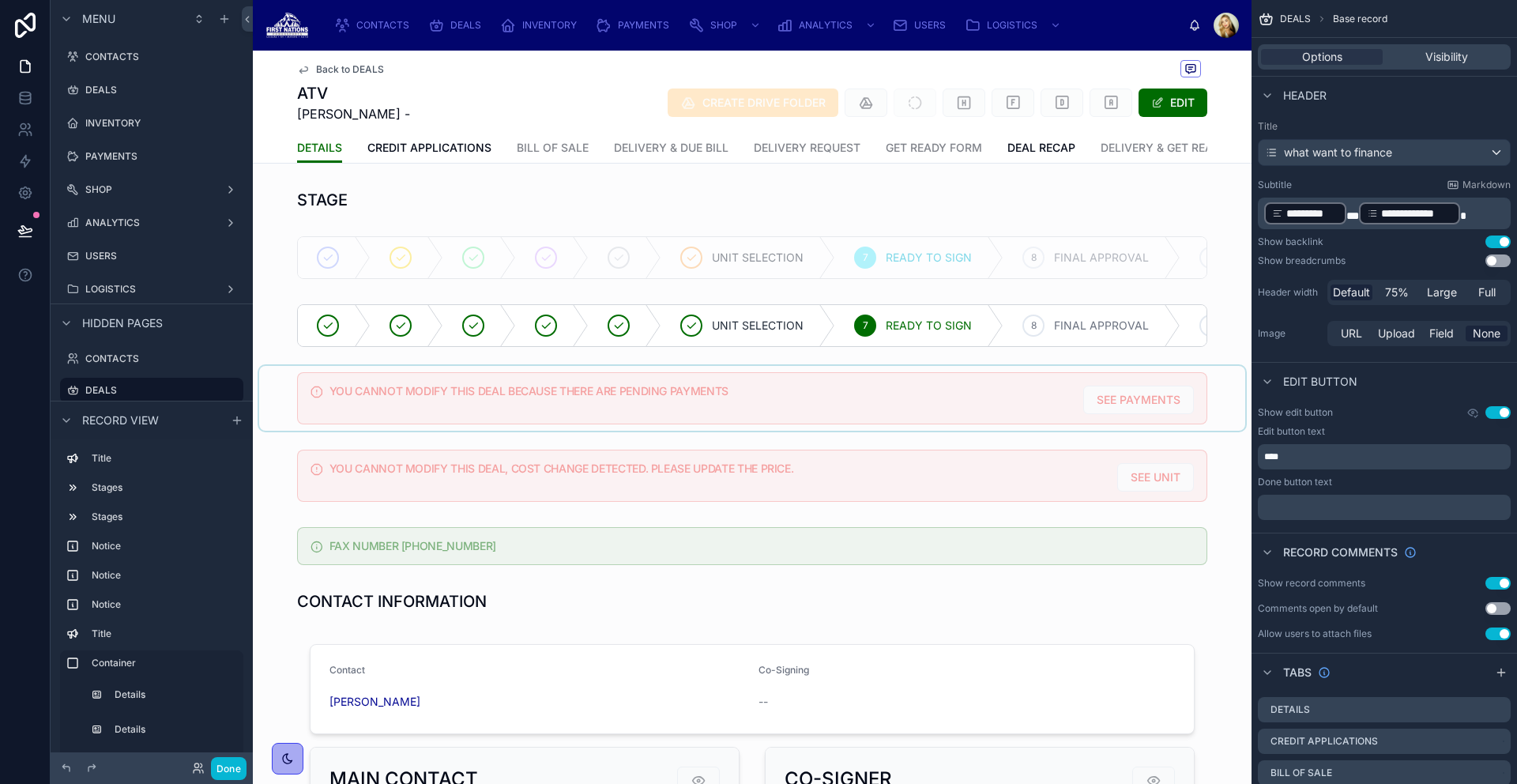
click at [710, 431] on div at bounding box center [752, 398] width 986 height 65
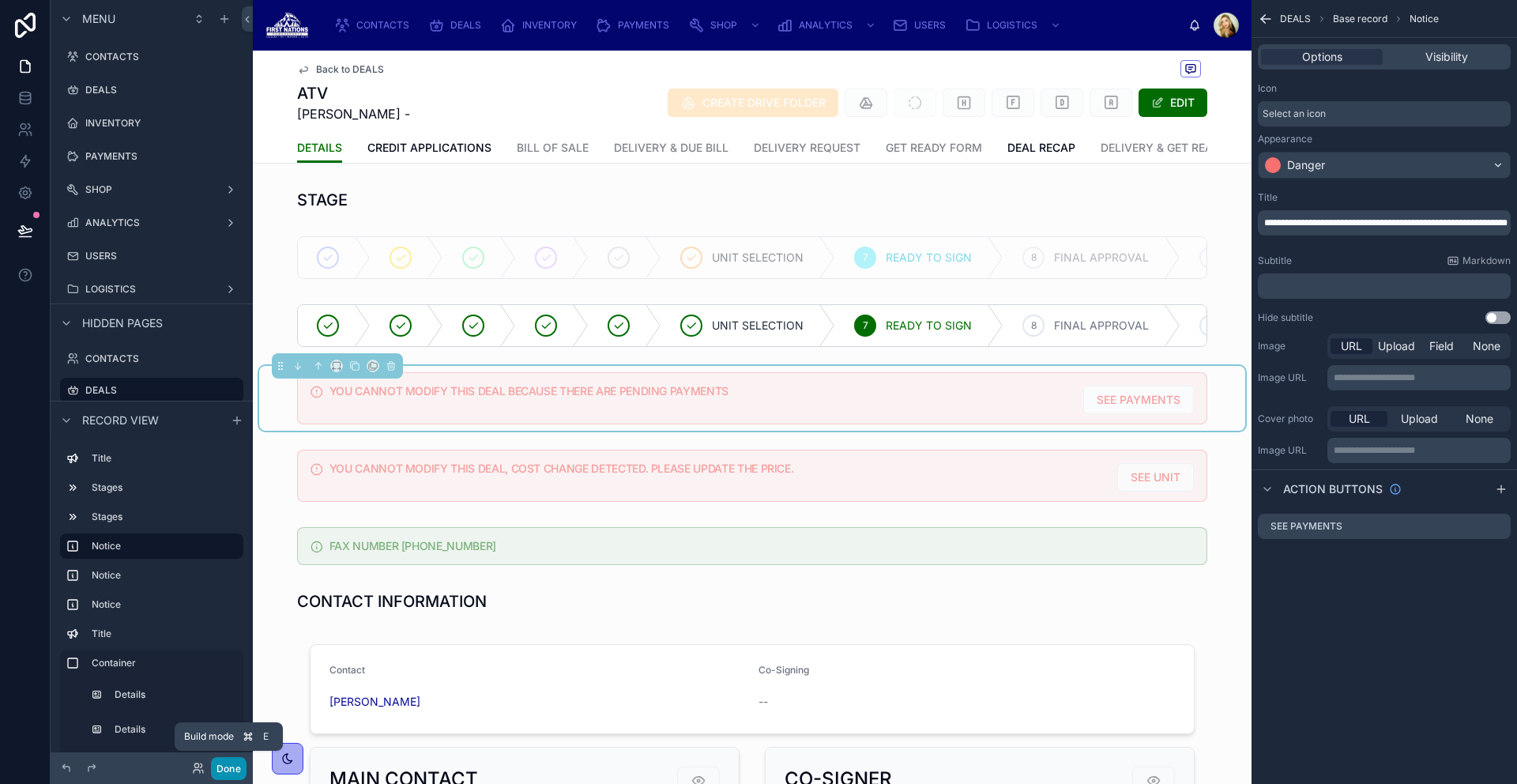
click at [239, 764] on button "Done" at bounding box center [229, 769] width 36 height 23
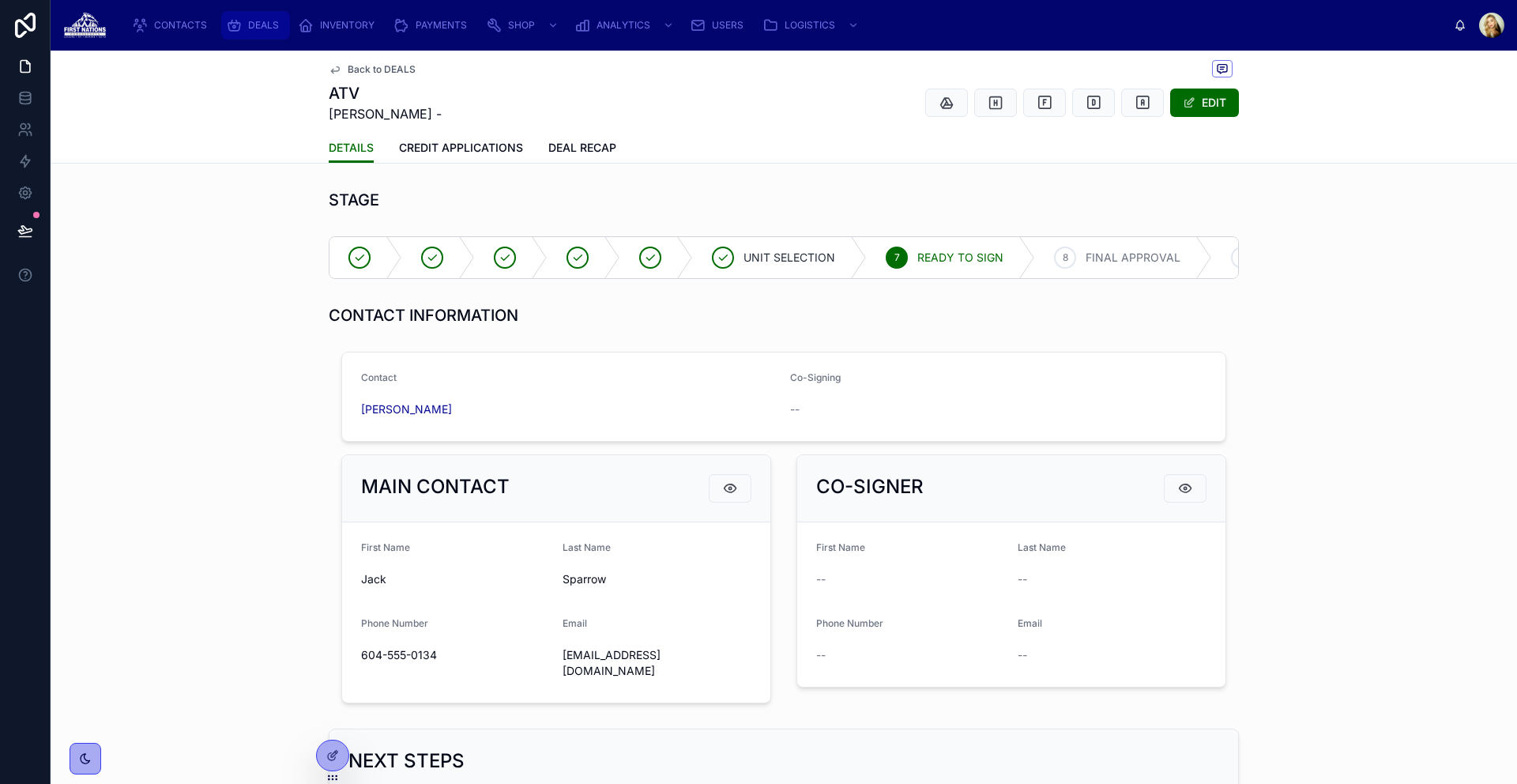
click at [279, 23] on div "DEALS" at bounding box center [255, 25] width 60 height 25
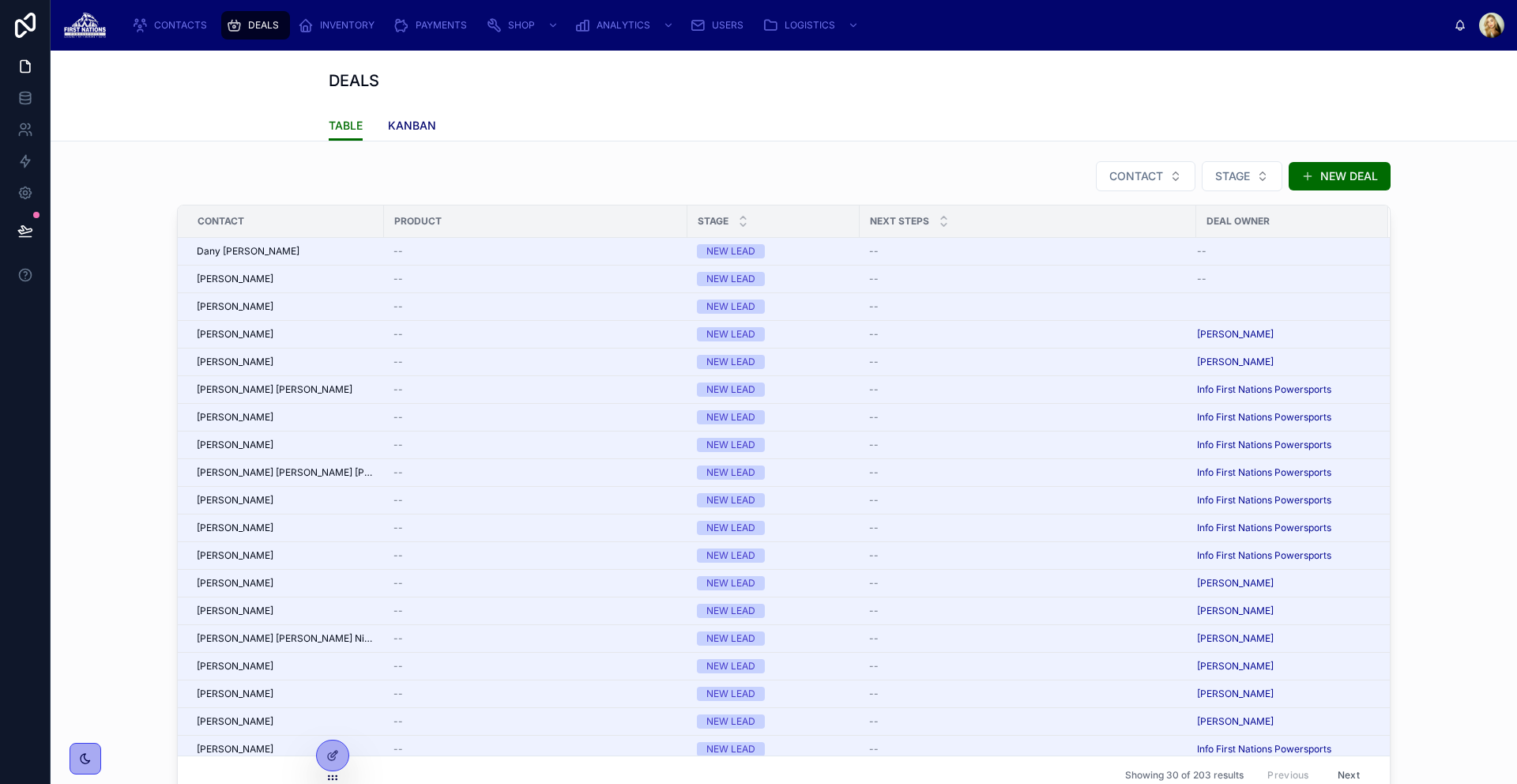
click at [381, 113] on div "TABLE KANBAN" at bounding box center [783, 125] width 910 height 30
click at [397, 120] on span "KANBAN" at bounding box center [412, 126] width 48 height 15
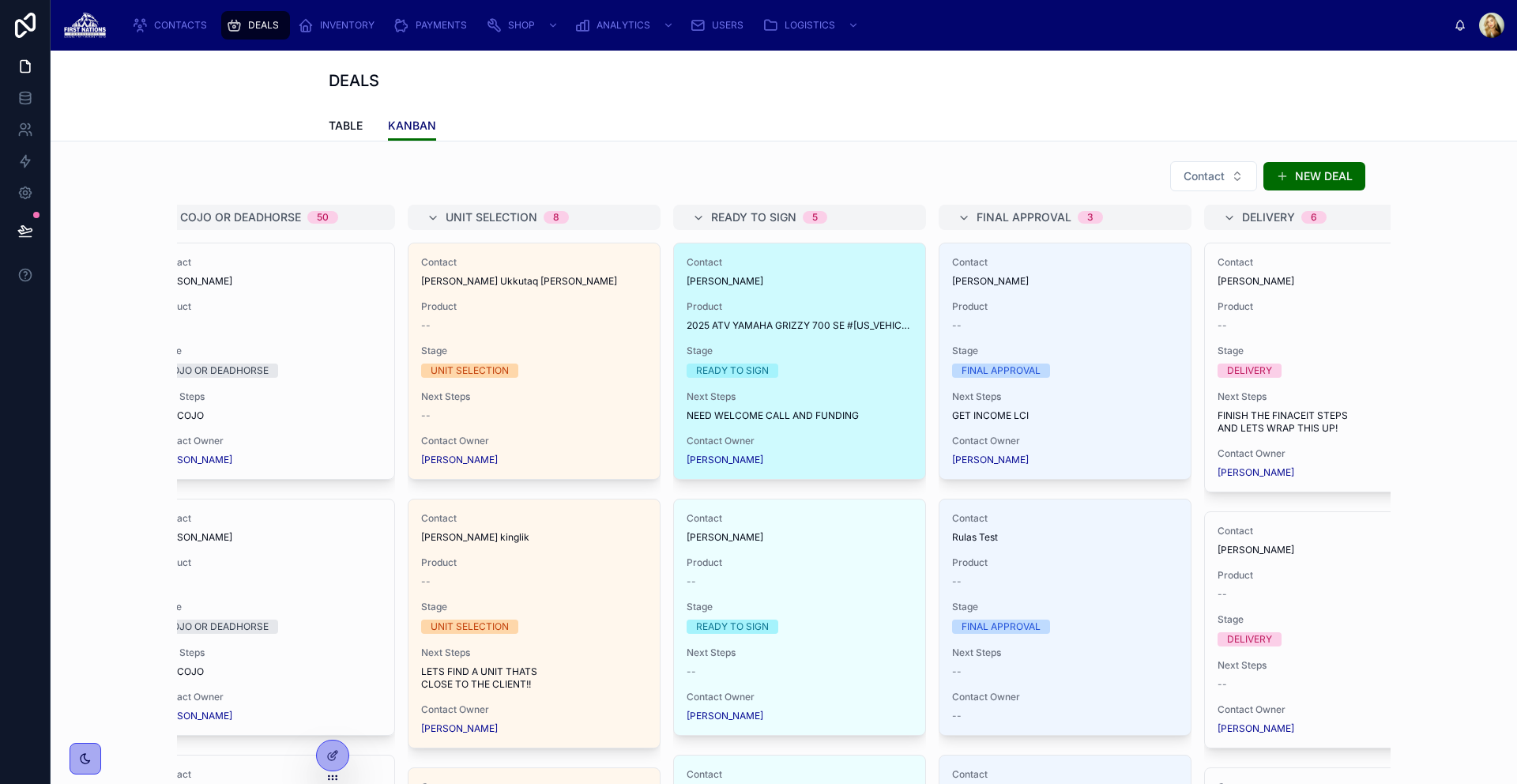
scroll to position [0, 1131]
